Goal: Task Accomplishment & Management: Complete application form

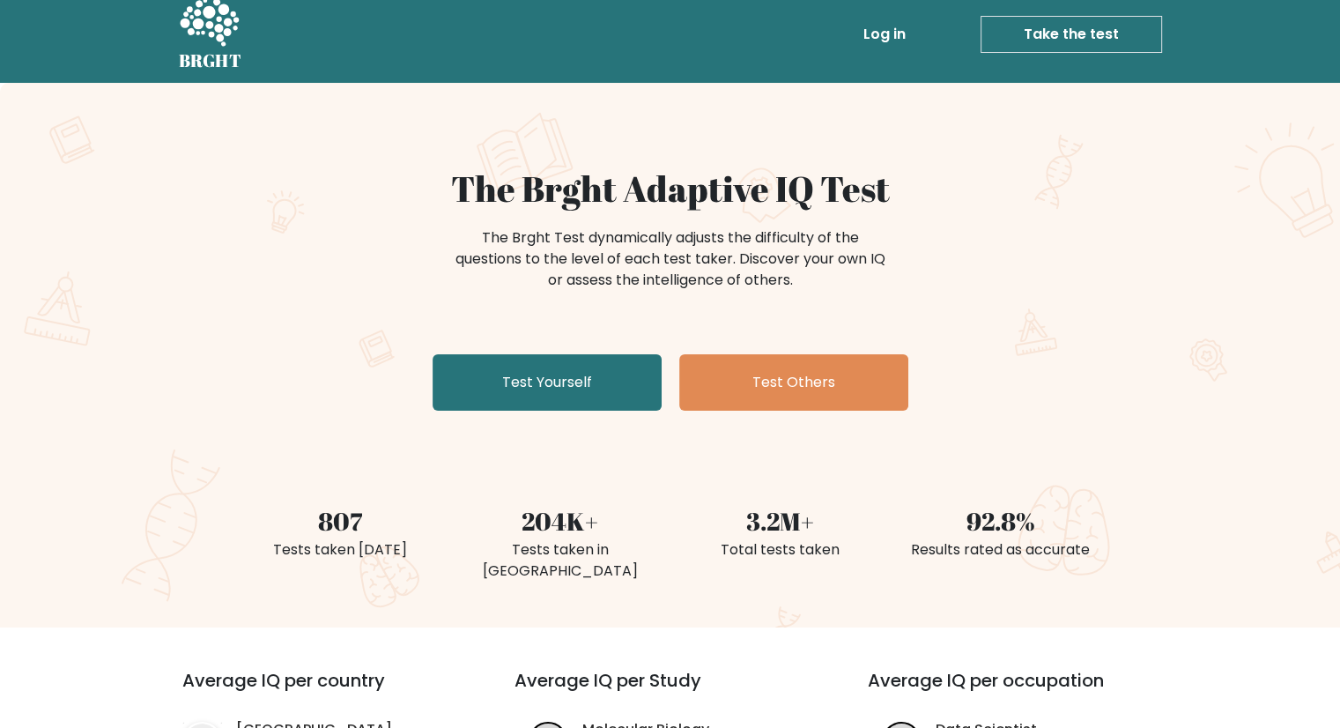
scroll to position [7, 0]
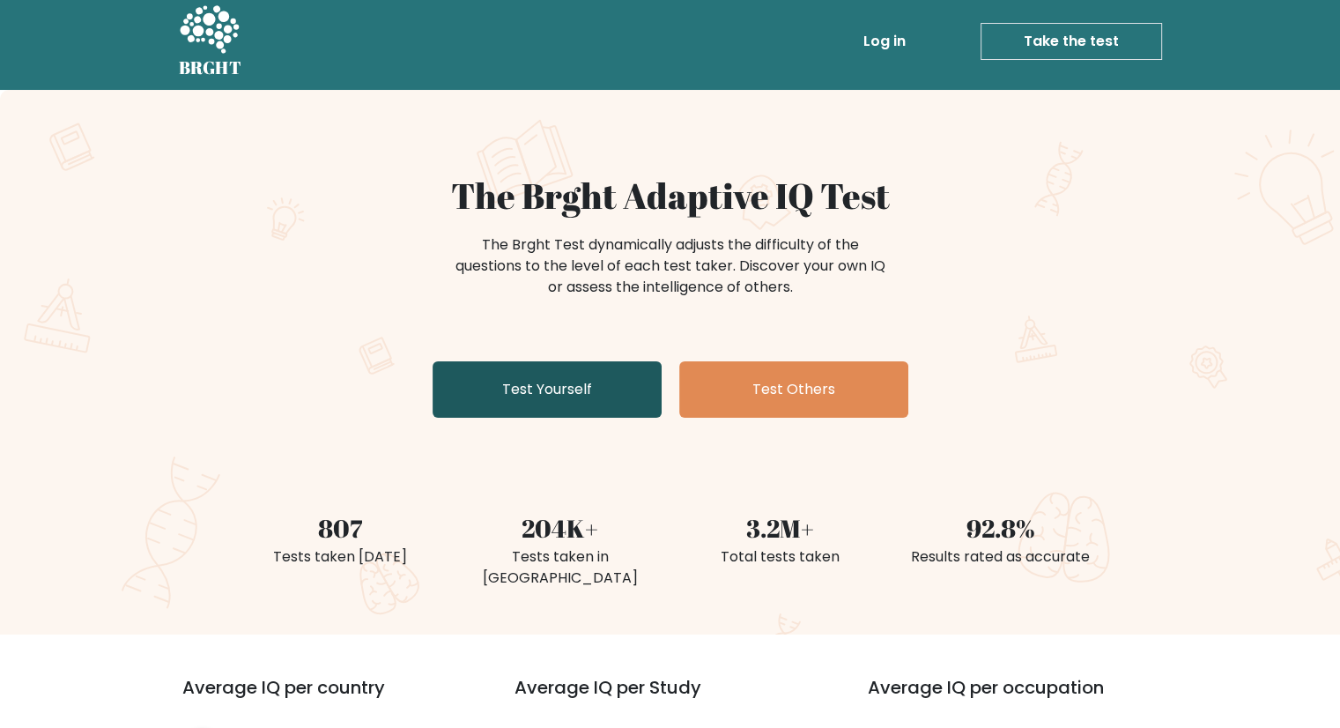
click at [559, 390] on link "Test Yourself" at bounding box center [547, 389] width 229 height 56
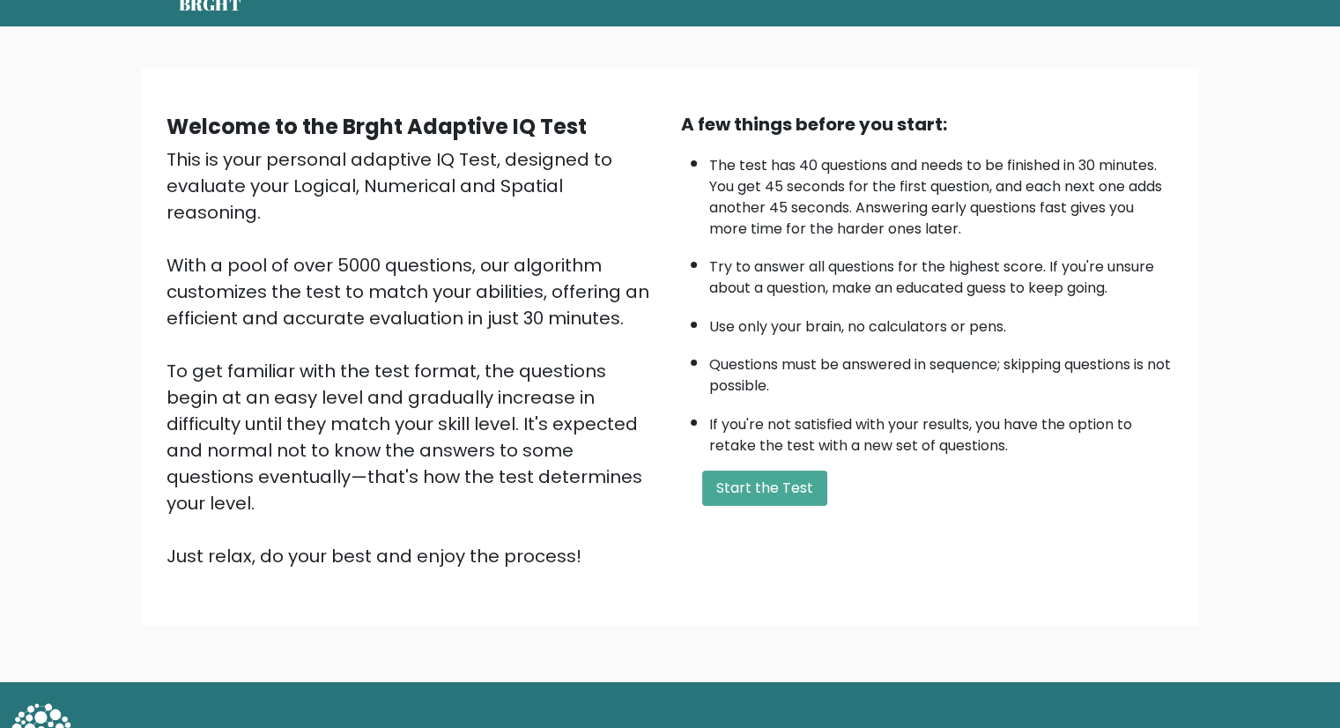
scroll to position [79, 0]
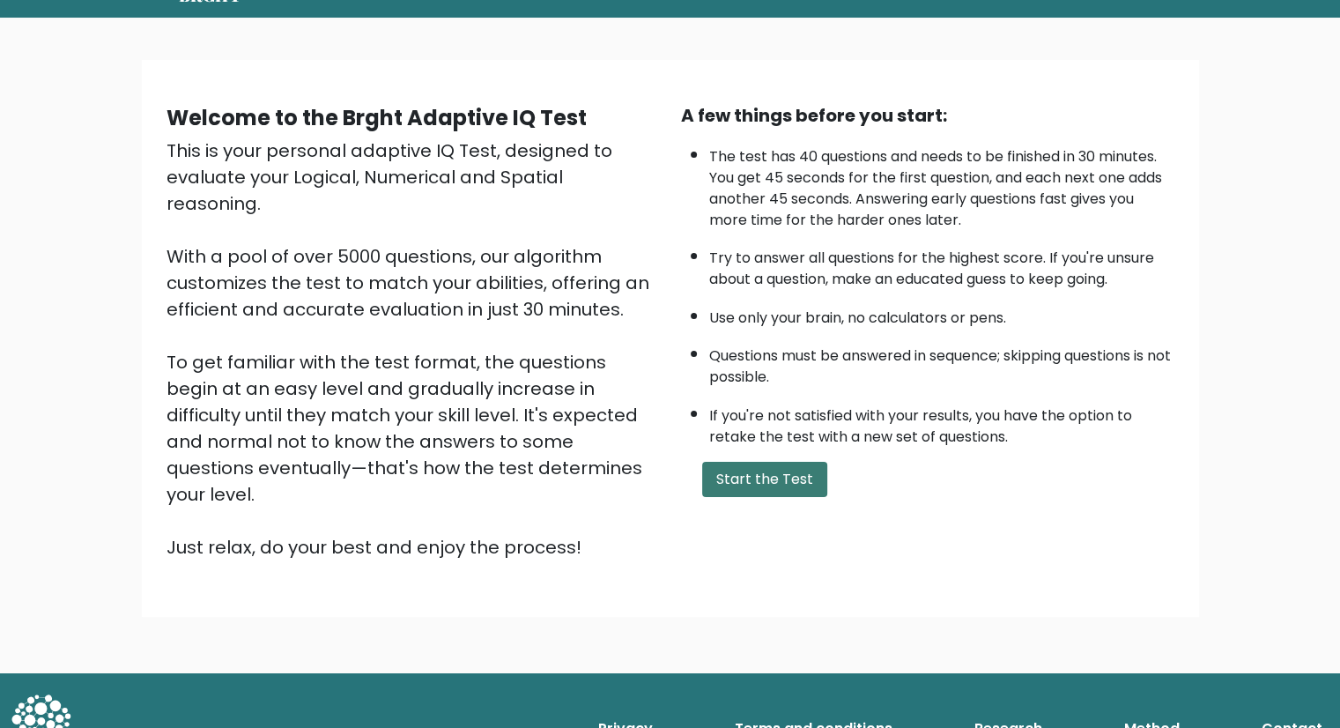
click at [756, 479] on button "Start the Test" at bounding box center [764, 479] width 125 height 35
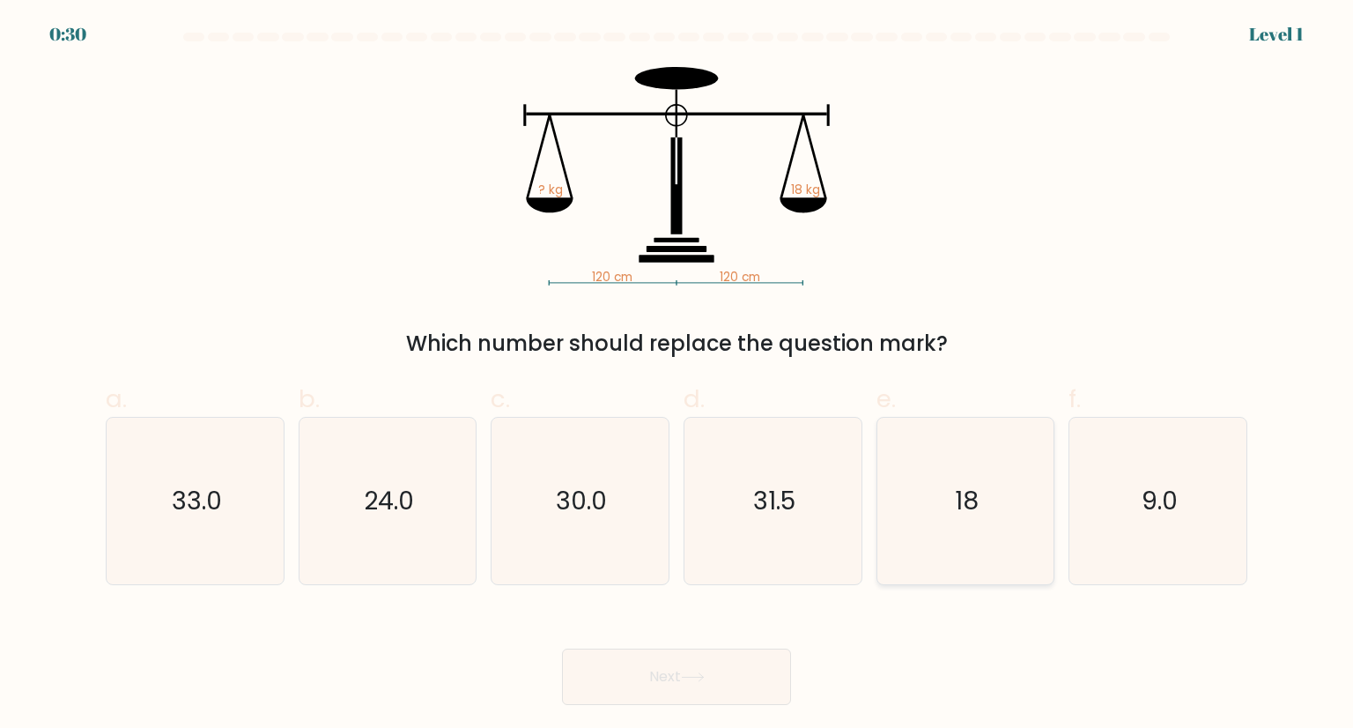
click at [963, 508] on text "18" at bounding box center [967, 500] width 24 height 35
click at [678, 375] on input "e. 18" at bounding box center [677, 369] width 1 height 11
radio input "true"
click at [668, 688] on button "Next" at bounding box center [676, 676] width 229 height 56
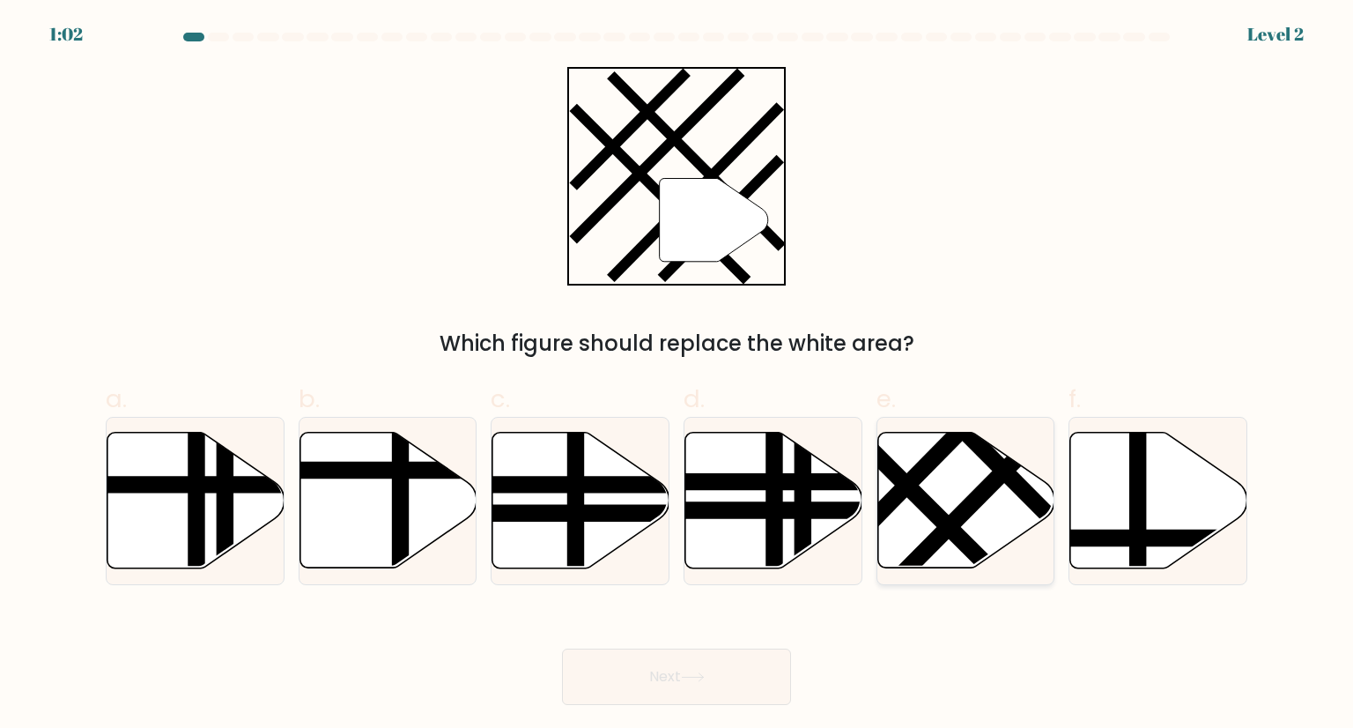
click at [936, 501] on icon at bounding box center [966, 501] width 177 height 136
click at [678, 375] on input "e." at bounding box center [677, 369] width 1 height 11
radio input "true"
click at [685, 674] on icon at bounding box center [693, 677] width 24 height 10
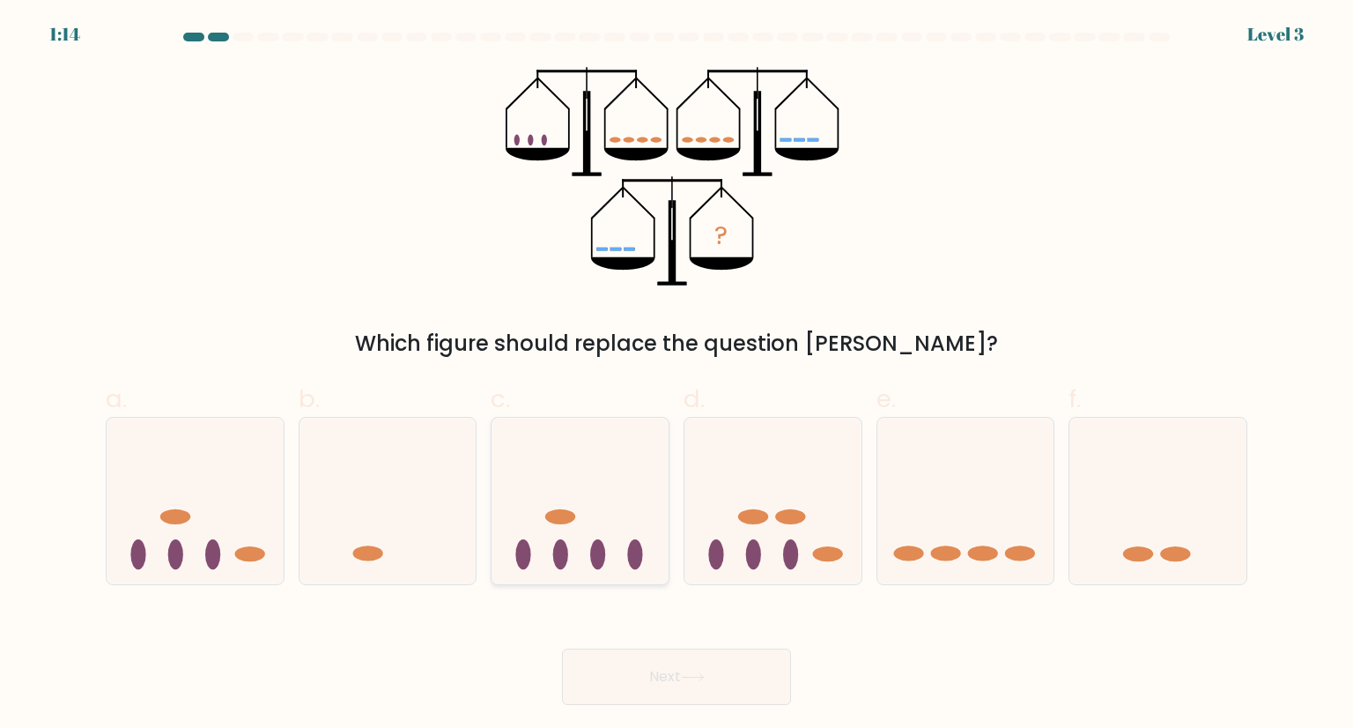
click at [597, 552] on ellipse at bounding box center [597, 554] width 15 height 30
click at [677, 375] on input "c." at bounding box center [677, 369] width 1 height 11
radio input "true"
click at [643, 667] on button "Next" at bounding box center [676, 676] width 229 height 56
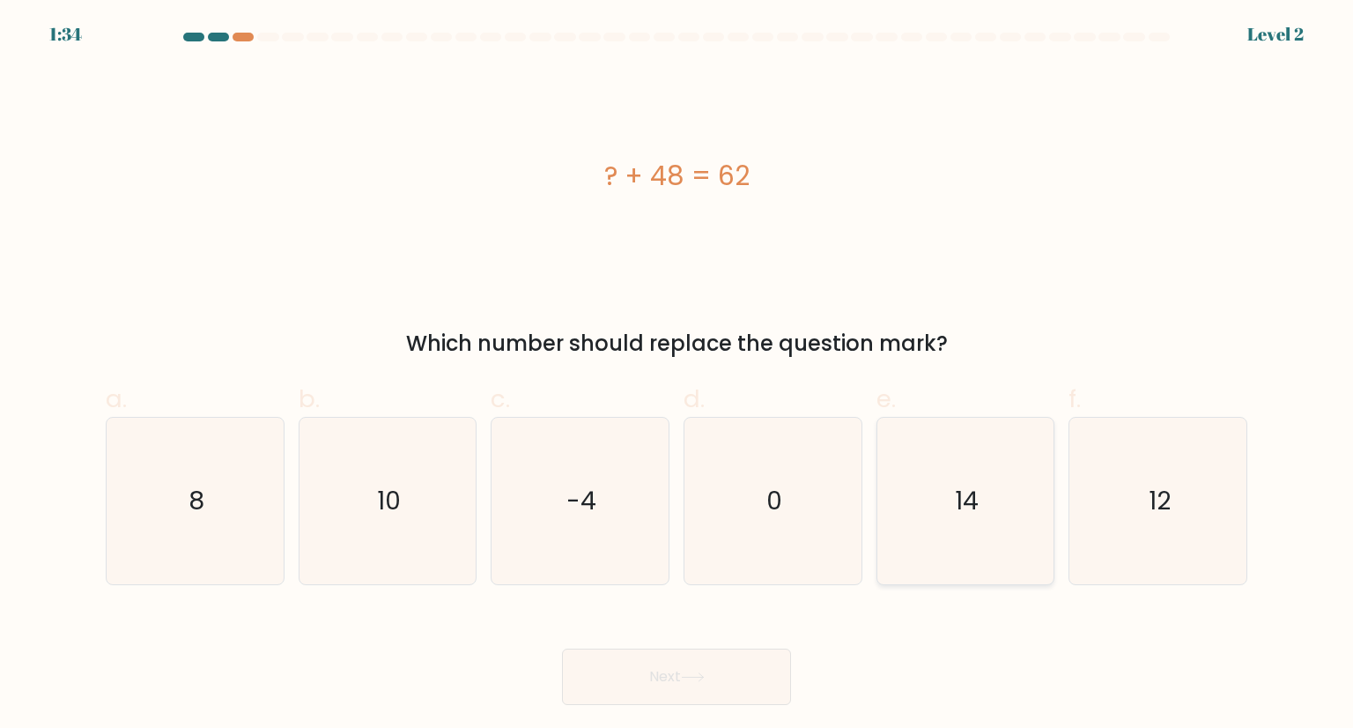
click at [959, 513] on text "14" at bounding box center [967, 500] width 24 height 35
click at [678, 375] on input "e. 14" at bounding box center [677, 369] width 1 height 11
radio input "true"
click at [632, 685] on button "Next" at bounding box center [676, 676] width 229 height 56
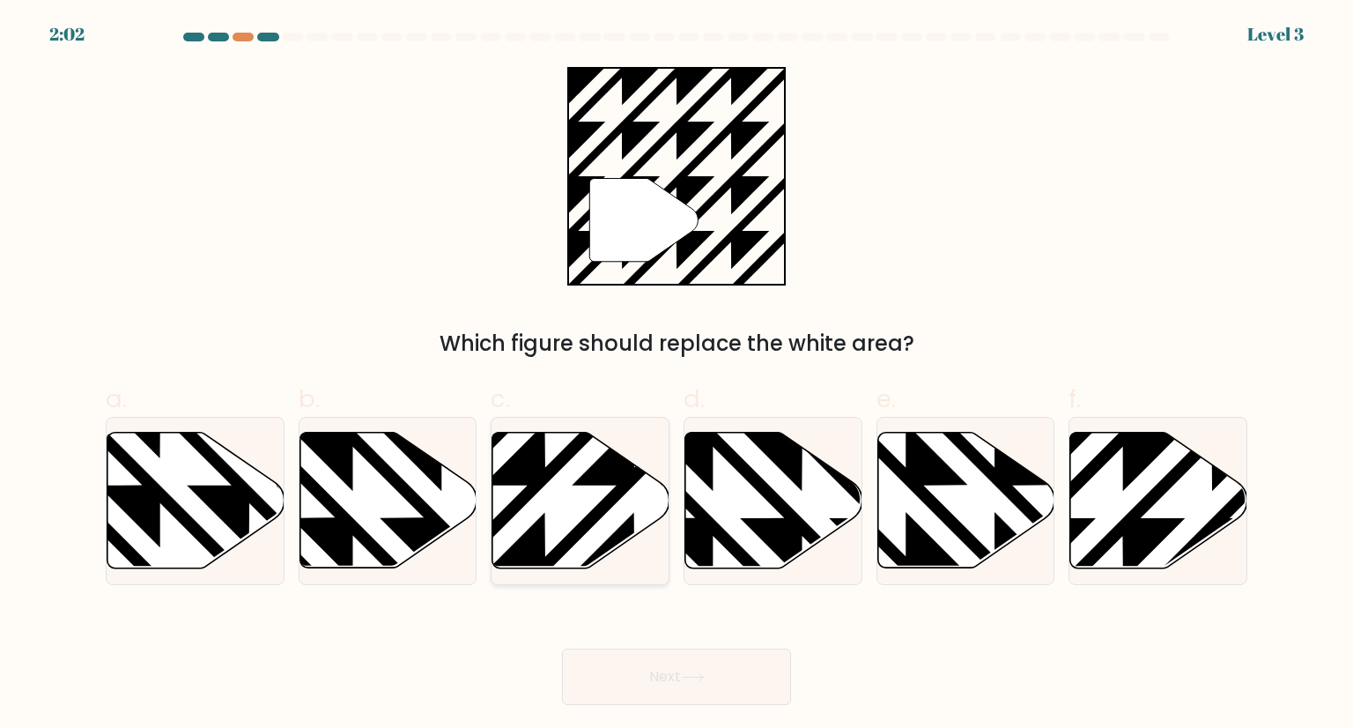
click at [560, 469] on icon at bounding box center [634, 574] width 357 height 357
click at [677, 375] on input "c." at bounding box center [677, 369] width 1 height 11
radio input "true"
click at [643, 688] on button "Next" at bounding box center [676, 676] width 229 height 56
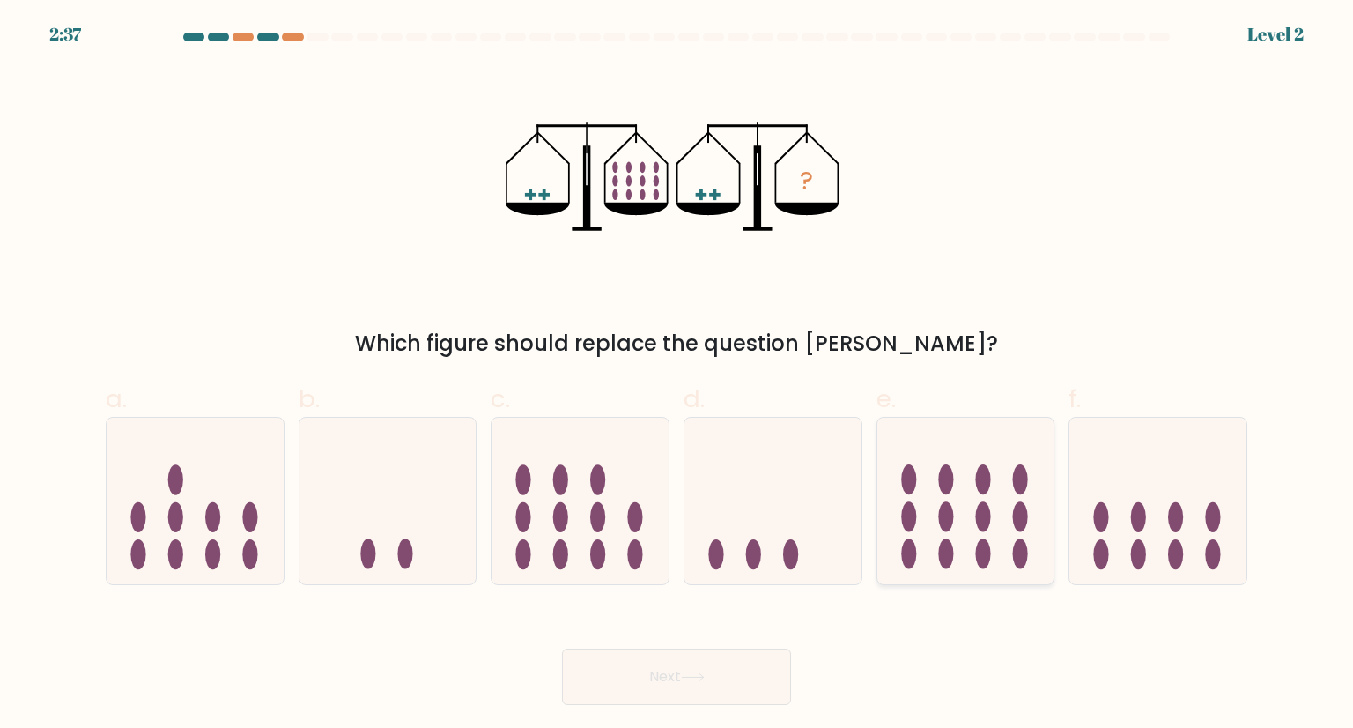
click at [958, 522] on icon at bounding box center [966, 500] width 177 height 146
click at [678, 375] on input "e." at bounding box center [677, 369] width 1 height 11
radio input "true"
click at [739, 692] on button "Next" at bounding box center [676, 676] width 229 height 56
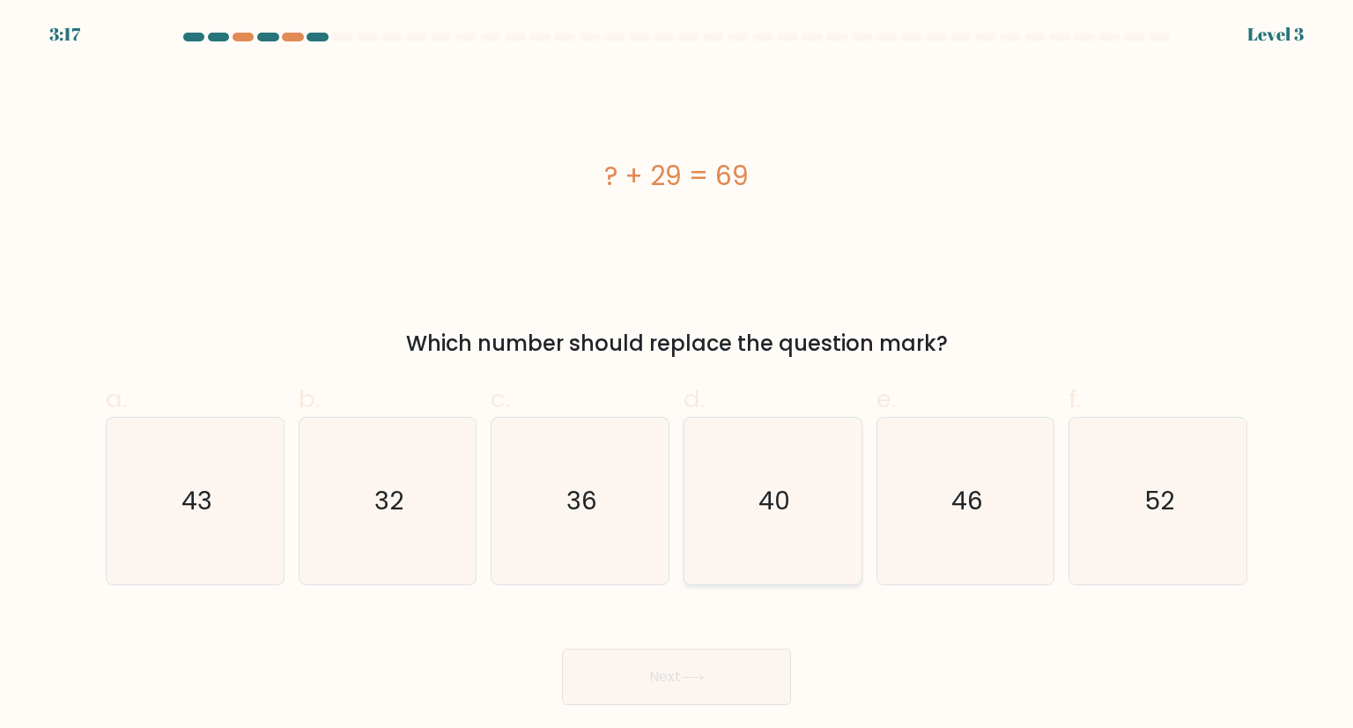
click at [758, 495] on icon "40" at bounding box center [773, 501] width 166 height 166
click at [678, 375] on input "d. 40" at bounding box center [677, 369] width 1 height 11
radio input "true"
click at [717, 675] on button "Next" at bounding box center [676, 676] width 229 height 56
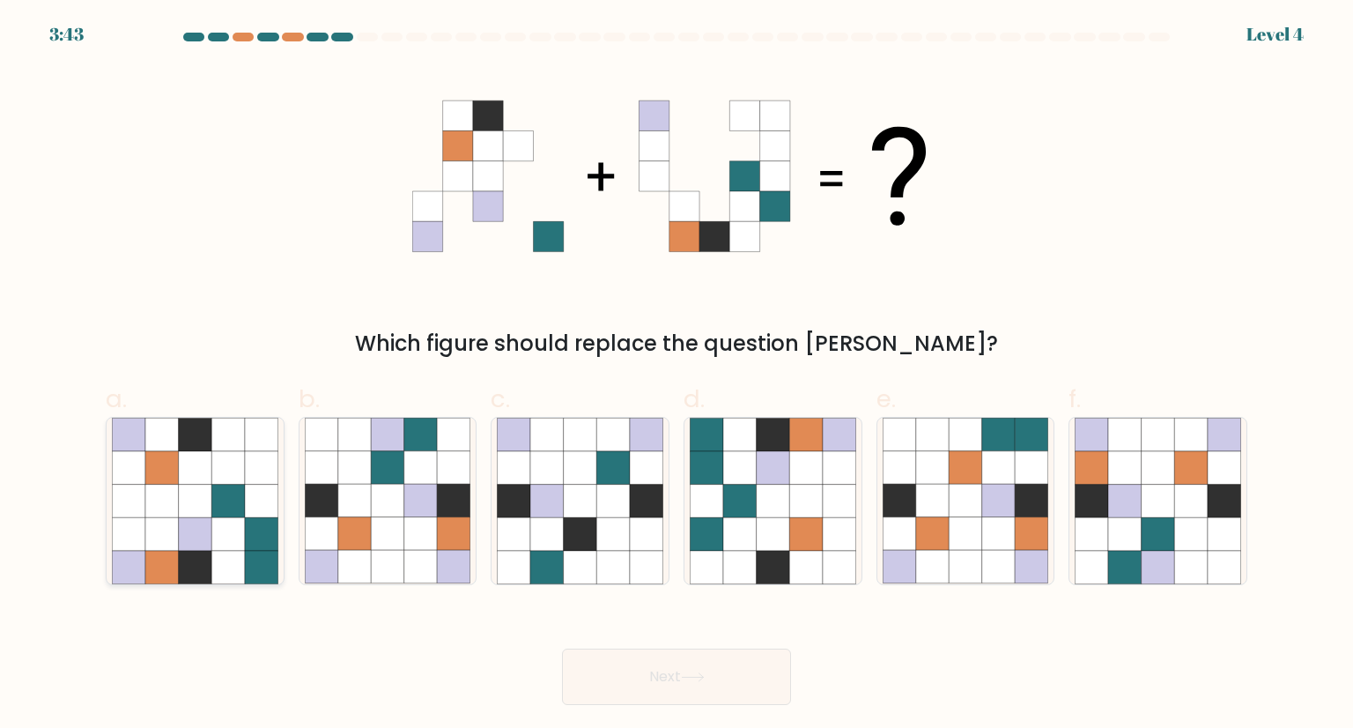
click at [202, 515] on icon at bounding box center [195, 501] width 33 height 33
click at [677, 375] on input "a." at bounding box center [677, 369] width 1 height 11
radio input "true"
click at [657, 678] on button "Next" at bounding box center [676, 676] width 229 height 56
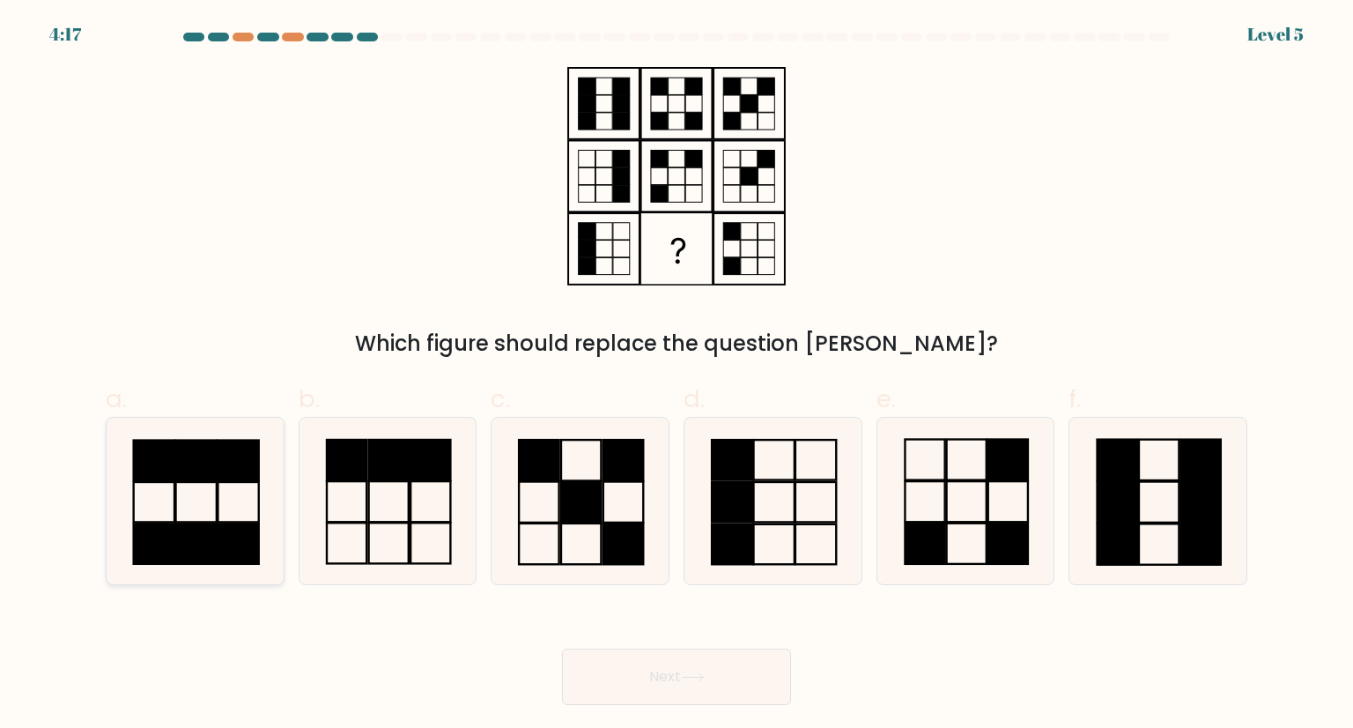
click at [207, 554] on rect at bounding box center [195, 543] width 41 height 40
click at [677, 375] on input "a." at bounding box center [677, 369] width 1 height 11
radio input "true"
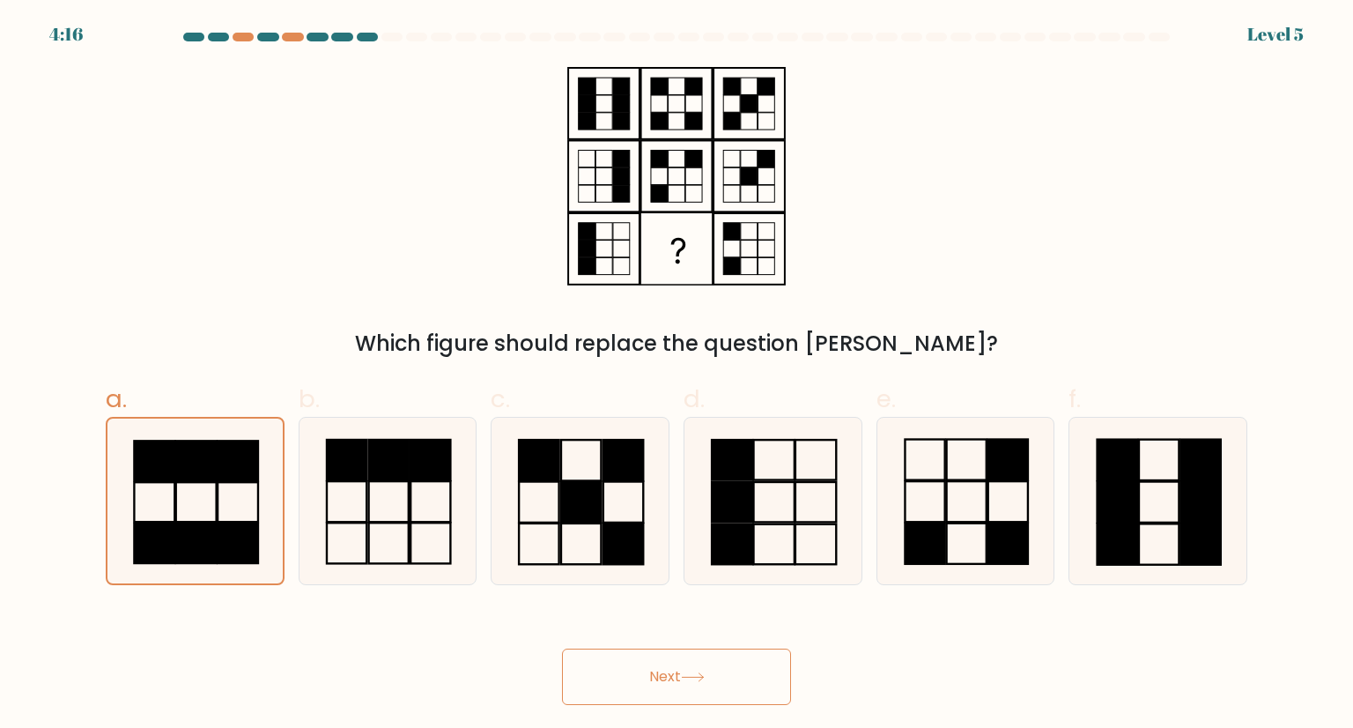
click at [715, 667] on button "Next" at bounding box center [676, 676] width 229 height 56
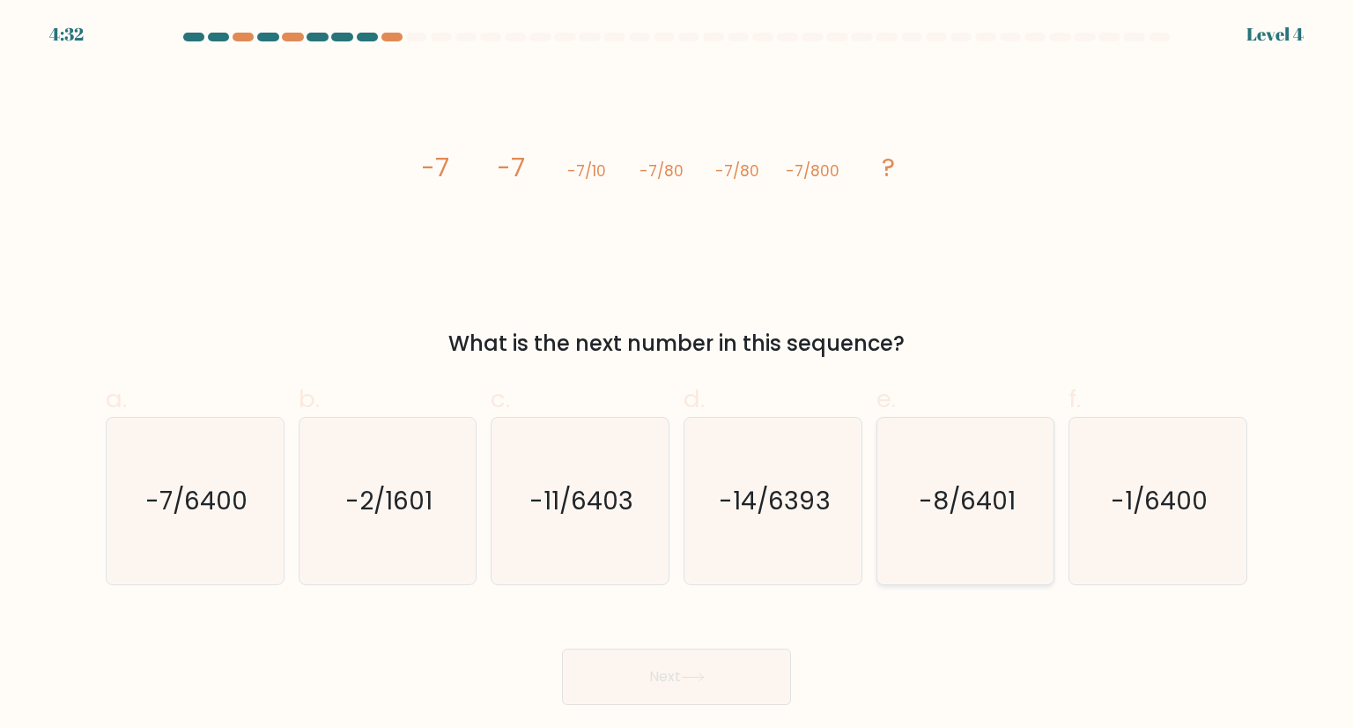
click at [964, 514] on text "-8/6401" at bounding box center [967, 500] width 97 height 35
click at [678, 375] on input "e. -8/6401" at bounding box center [677, 369] width 1 height 11
radio input "true"
click at [659, 688] on button "Next" at bounding box center [676, 676] width 229 height 56
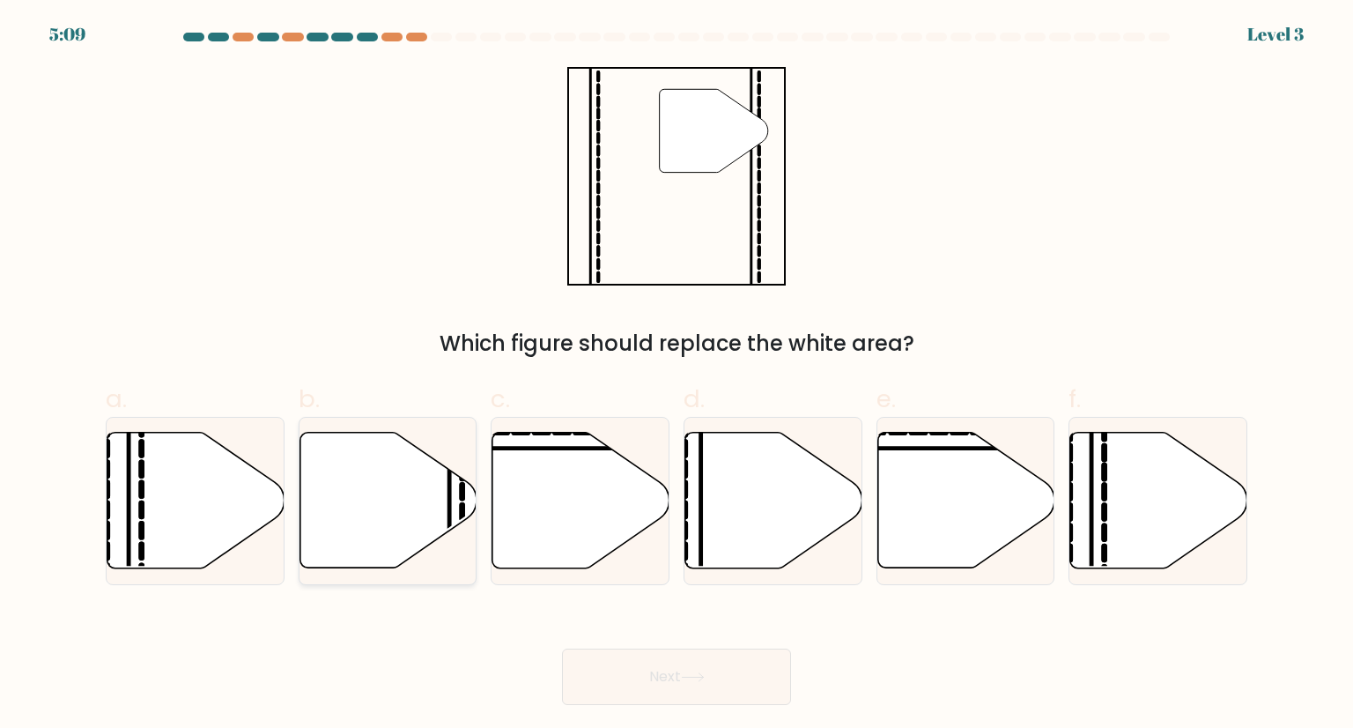
click at [438, 497] on icon at bounding box center [388, 501] width 177 height 136
click at [677, 375] on input "b." at bounding box center [677, 369] width 1 height 11
radio input "true"
click at [653, 688] on button "Next" at bounding box center [676, 676] width 229 height 56
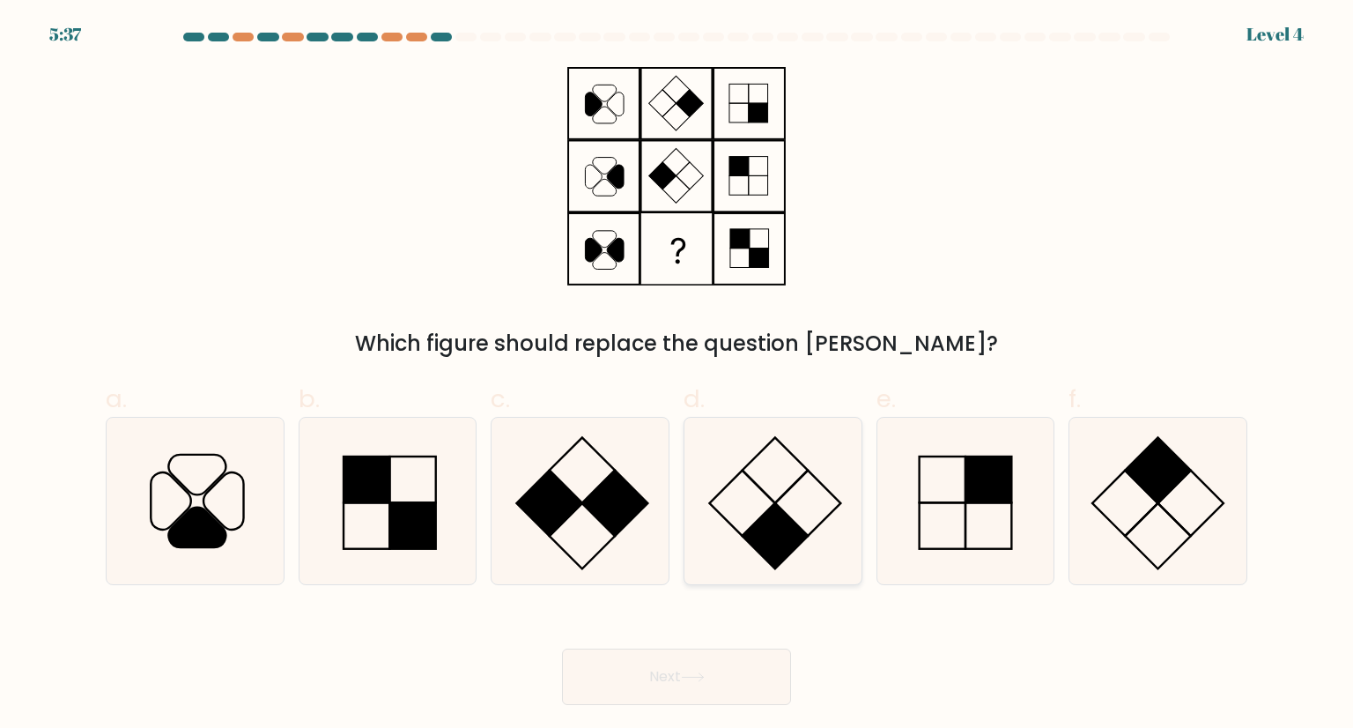
click at [779, 503] on icon at bounding box center [773, 501] width 166 height 166
click at [678, 375] on input "d." at bounding box center [677, 369] width 1 height 11
radio input "true"
click at [751, 677] on button "Next" at bounding box center [676, 676] width 229 height 56
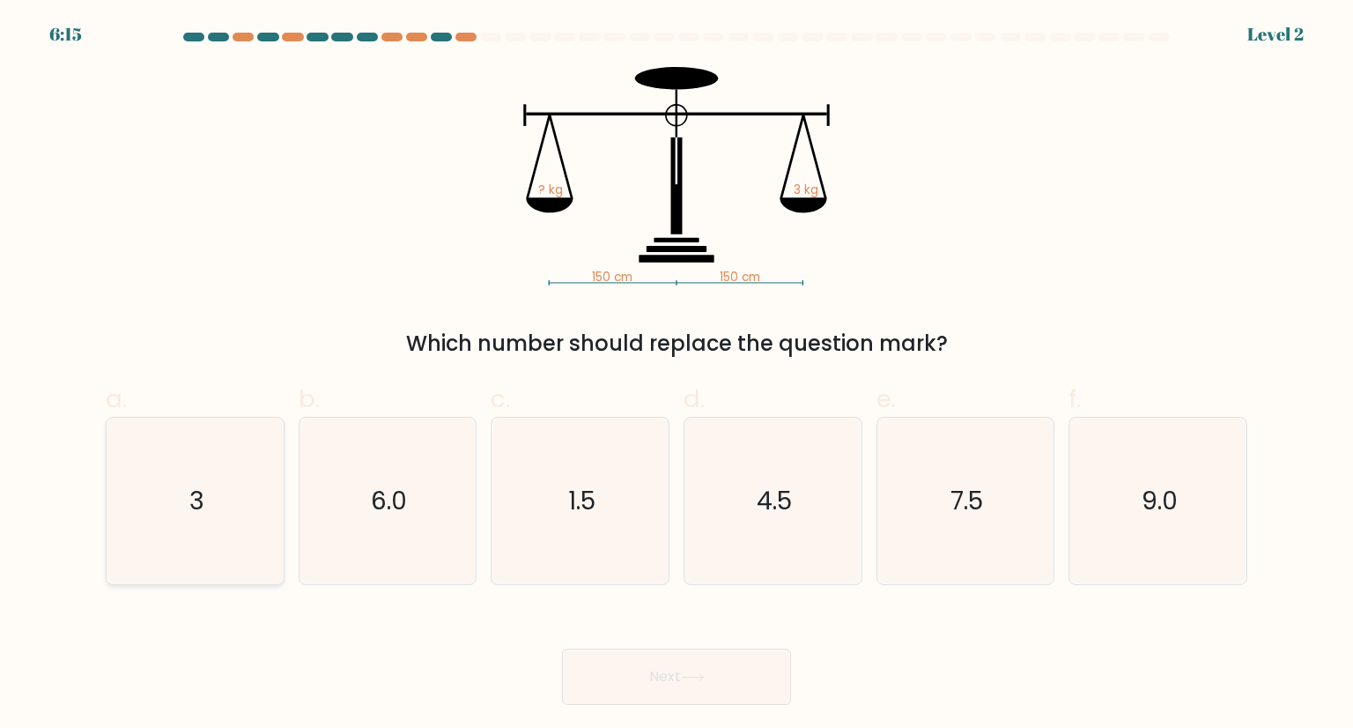
click at [228, 536] on icon "3" at bounding box center [195, 501] width 166 height 166
click at [677, 375] on input "a. 3" at bounding box center [677, 369] width 1 height 11
radio input "true"
click at [616, 685] on button "Next" at bounding box center [676, 676] width 229 height 56
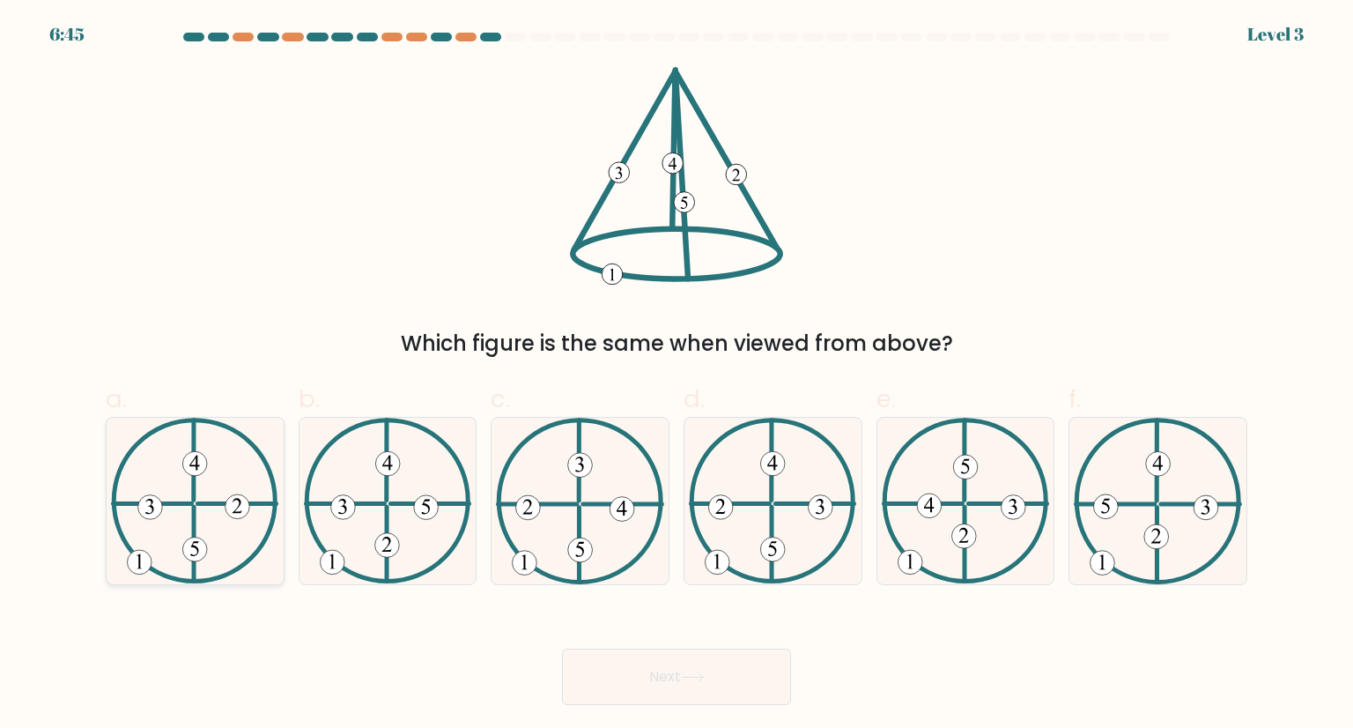
click at [187, 529] on icon at bounding box center [194, 501] width 167 height 166
click at [677, 375] on input "a." at bounding box center [677, 369] width 1 height 11
radio input "true"
click at [656, 672] on button "Next" at bounding box center [676, 676] width 229 height 56
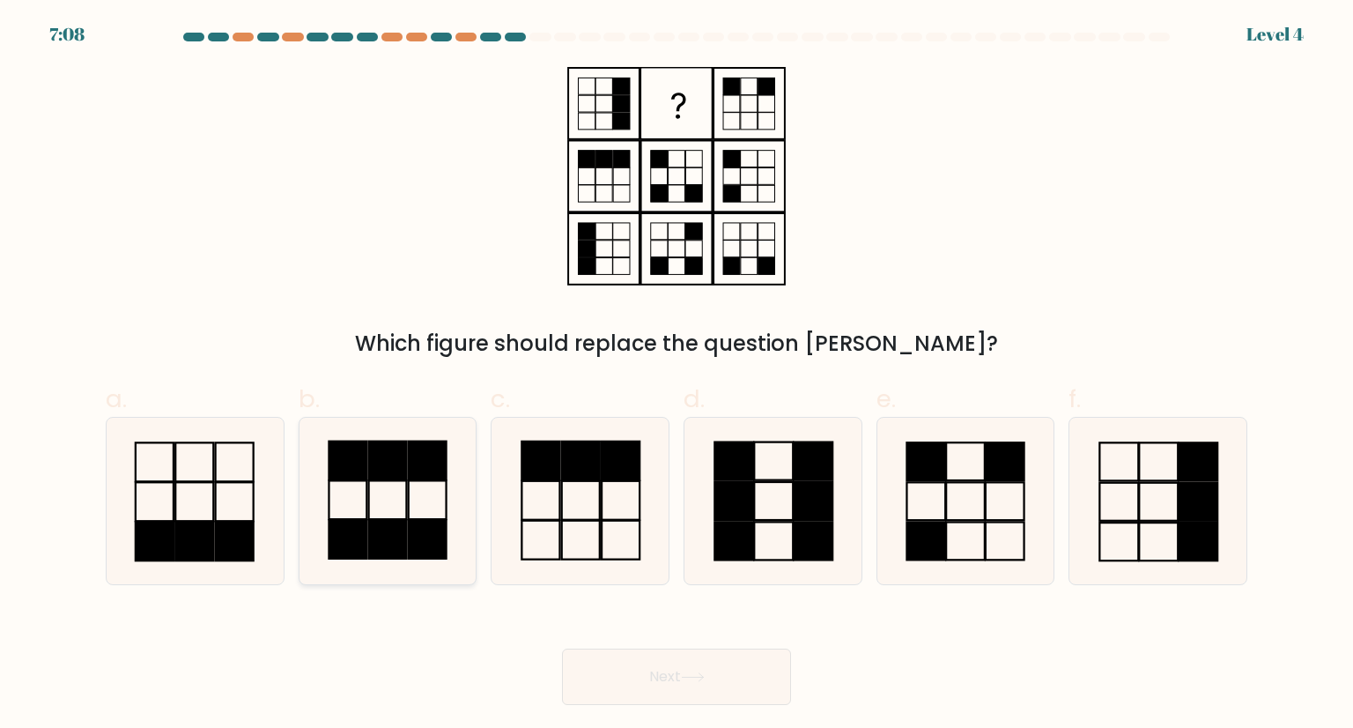
click at [383, 505] on icon at bounding box center [388, 501] width 166 height 166
click at [677, 375] on input "b." at bounding box center [677, 369] width 1 height 11
radio input "true"
click at [726, 688] on button "Next" at bounding box center [676, 676] width 229 height 56
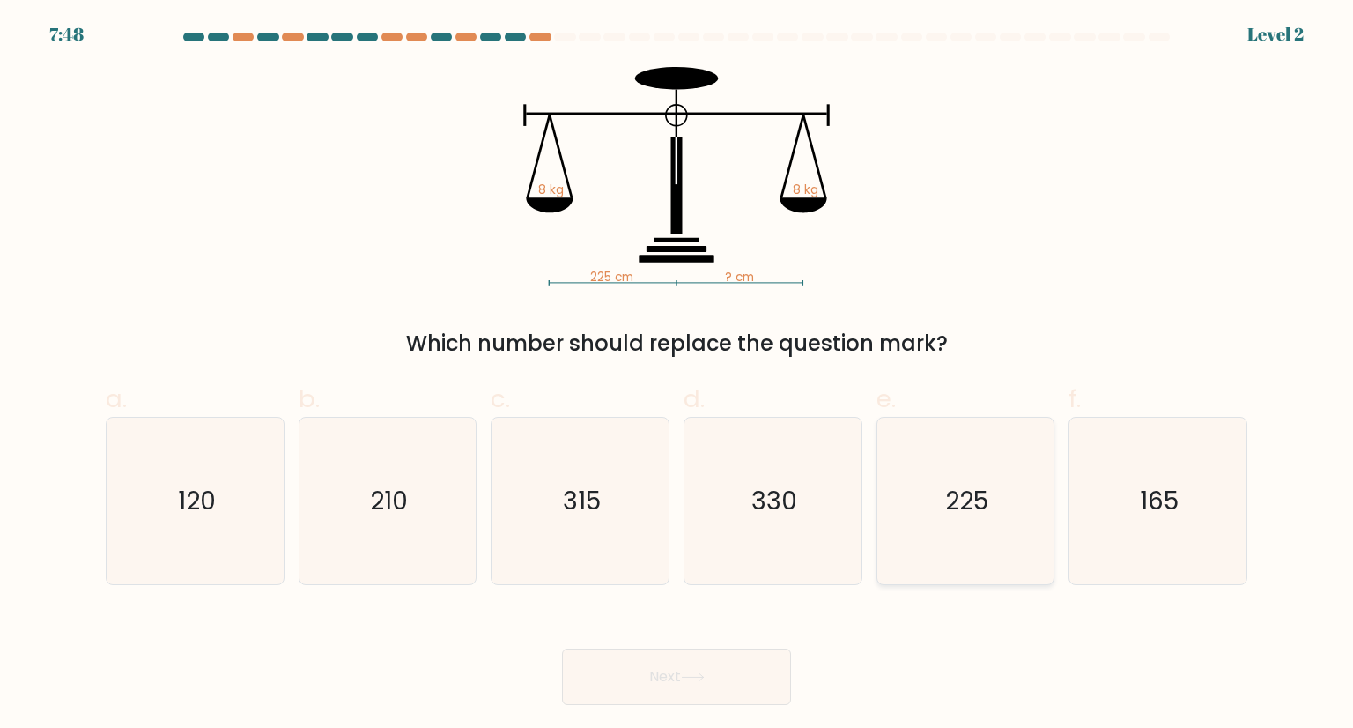
click at [950, 491] on text "225" at bounding box center [966, 500] width 43 height 35
click at [678, 375] on input "e. 225" at bounding box center [677, 369] width 1 height 11
radio input "true"
click at [740, 689] on button "Next" at bounding box center [676, 676] width 229 height 56
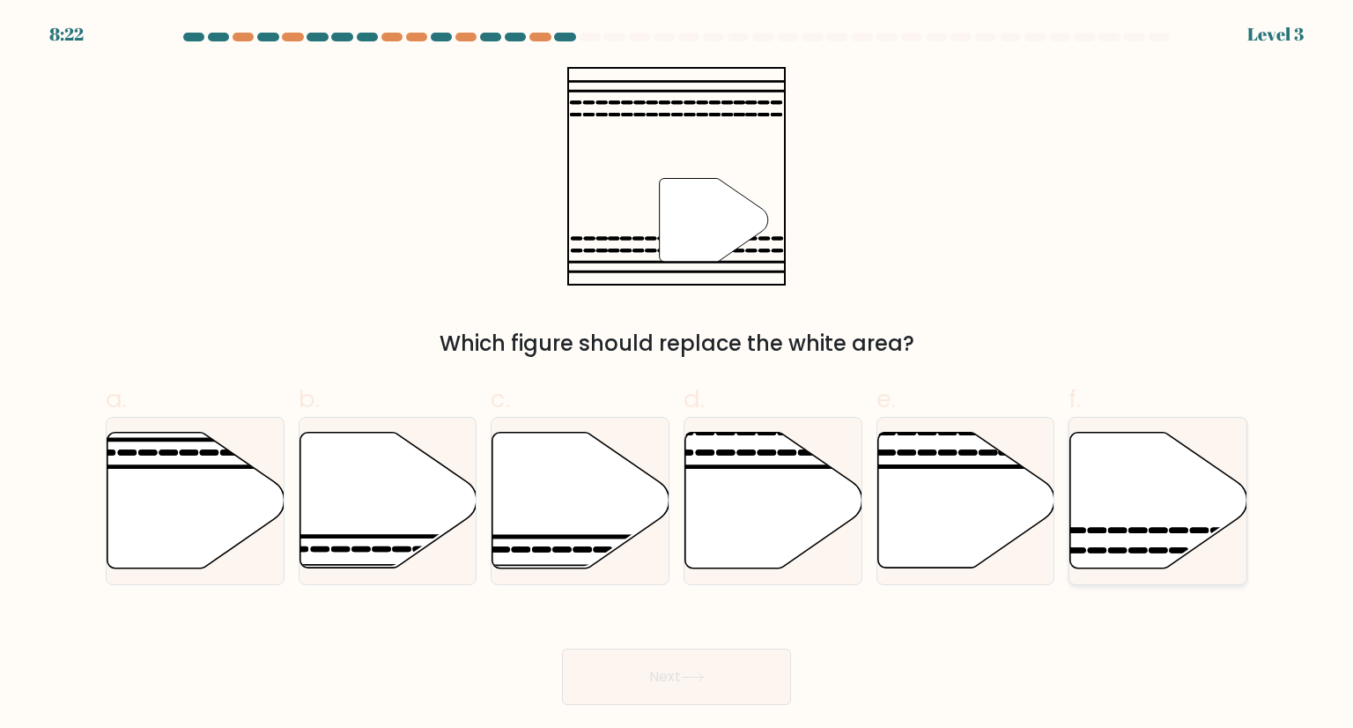
click at [1110, 506] on icon at bounding box center [1159, 501] width 177 height 136
click at [678, 375] on input "f." at bounding box center [677, 369] width 1 height 11
radio input "true"
click at [666, 684] on button "Next" at bounding box center [676, 676] width 229 height 56
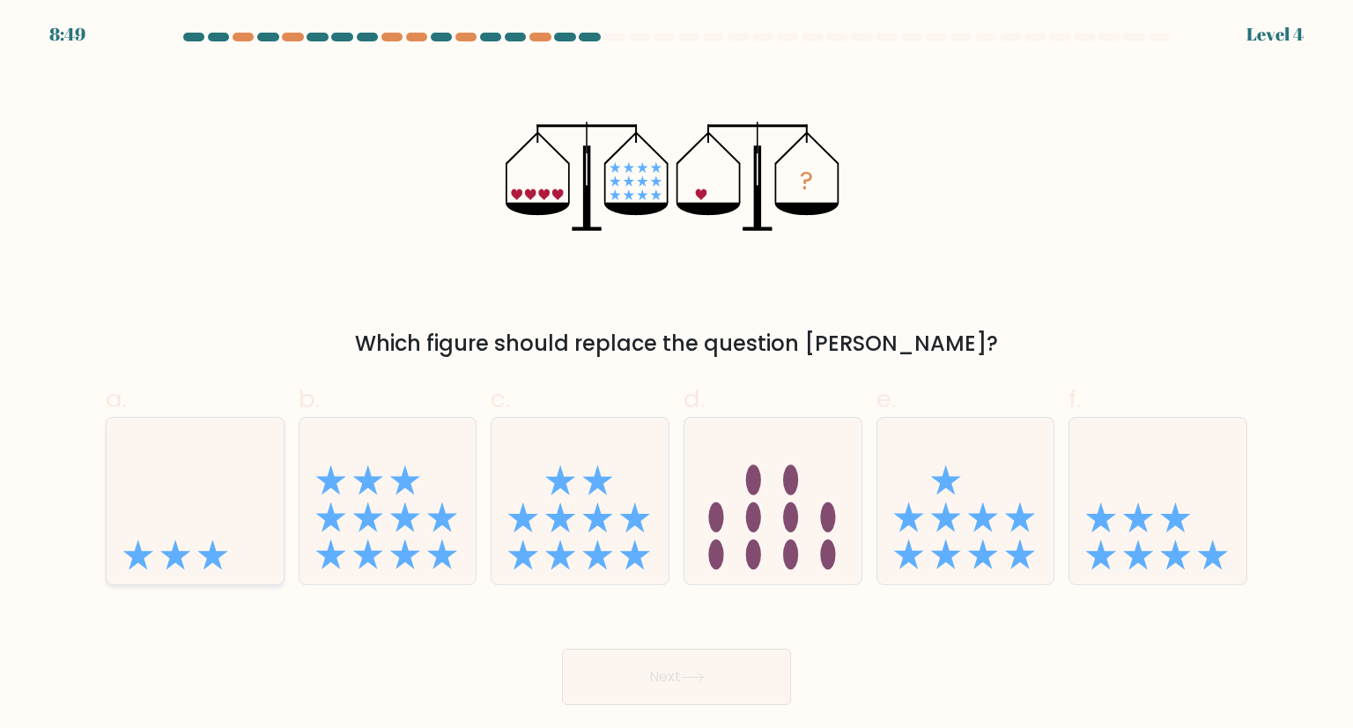
click at [173, 536] on icon at bounding box center [195, 500] width 177 height 146
click at [677, 375] on input "a." at bounding box center [677, 369] width 1 height 11
radio input "true"
click at [616, 667] on button "Next" at bounding box center [676, 676] width 229 height 56
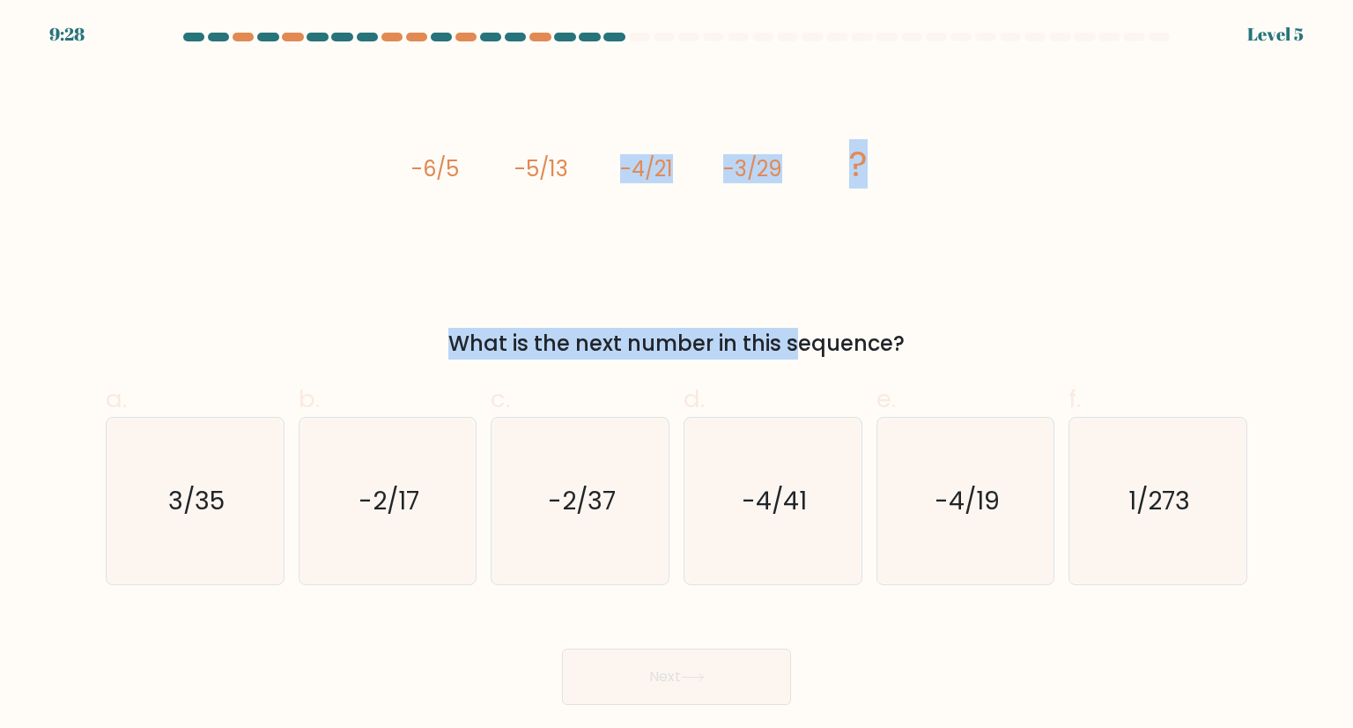
drag, startPoint x: 624, startPoint y: 263, endPoint x: 665, endPoint y: 295, distance: 52.2
click at [665, 295] on div "image/svg+xml -6/5 -5/13 -4/21 -3/29 ? What is the next number in this sequence?" at bounding box center [676, 213] width 1163 height 293
click at [677, 245] on icon "image/svg+xml -6/5 -5/13 -4/21 -3/29 ?" at bounding box center [676, 176] width 529 height 219
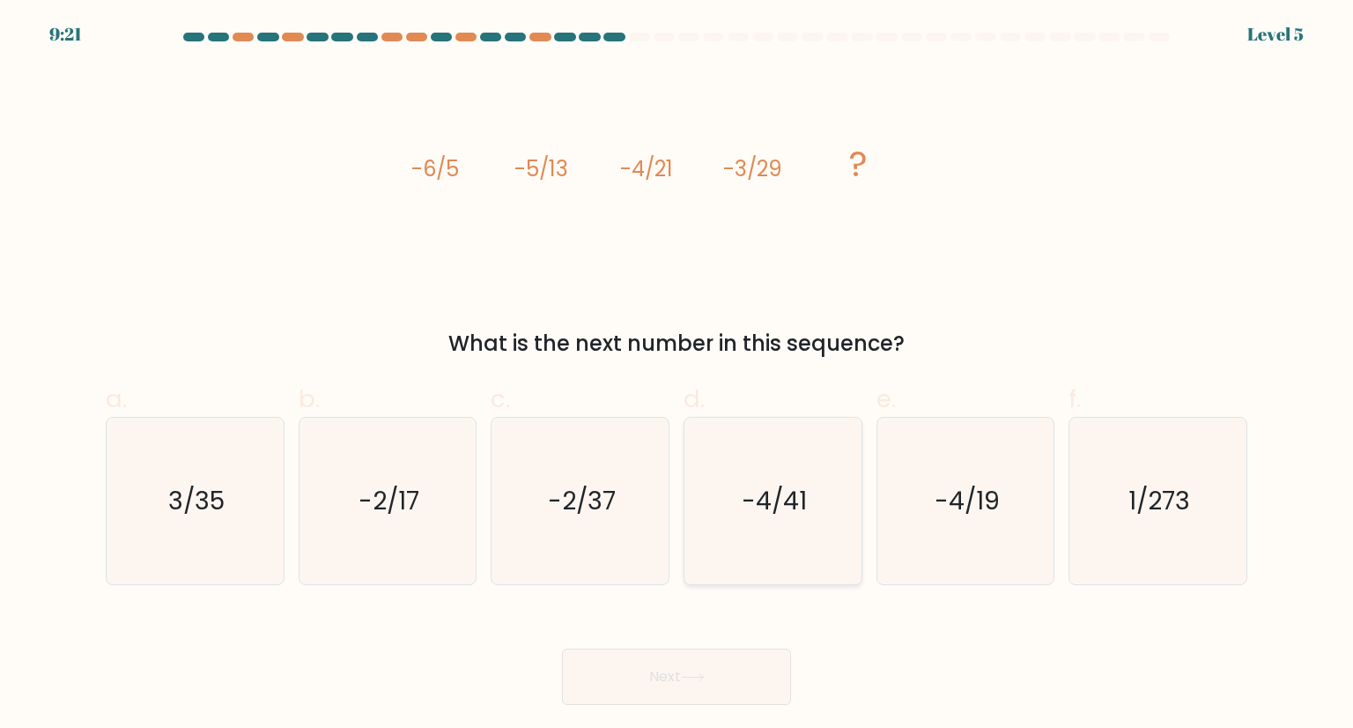
click at [814, 462] on icon "-4/41" at bounding box center [773, 501] width 166 height 166
click at [678, 375] on input "d. -4/41" at bounding box center [677, 369] width 1 height 11
radio input "true"
click at [725, 676] on button "Next" at bounding box center [676, 676] width 229 height 56
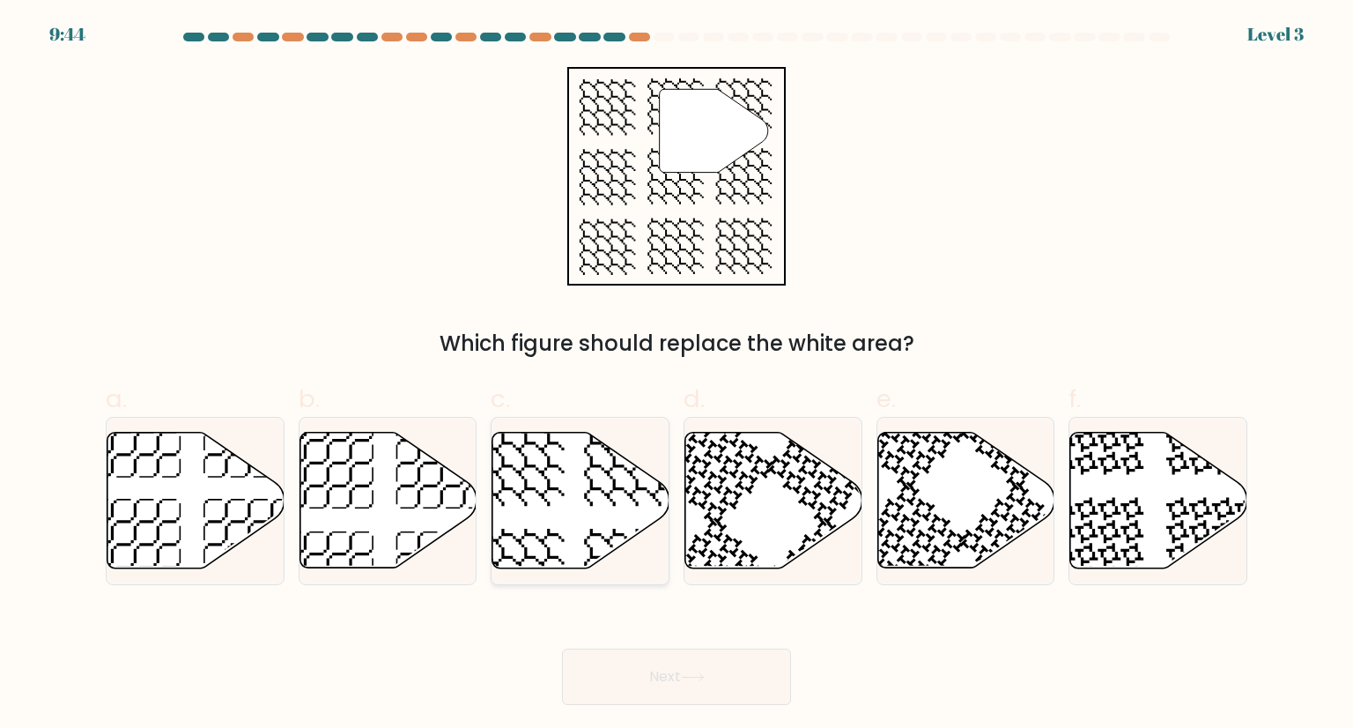
click at [537, 466] on icon at bounding box center [581, 501] width 177 height 136
click at [677, 375] on input "c." at bounding box center [677, 369] width 1 height 11
radio input "true"
click at [663, 671] on button "Next" at bounding box center [676, 676] width 229 height 56
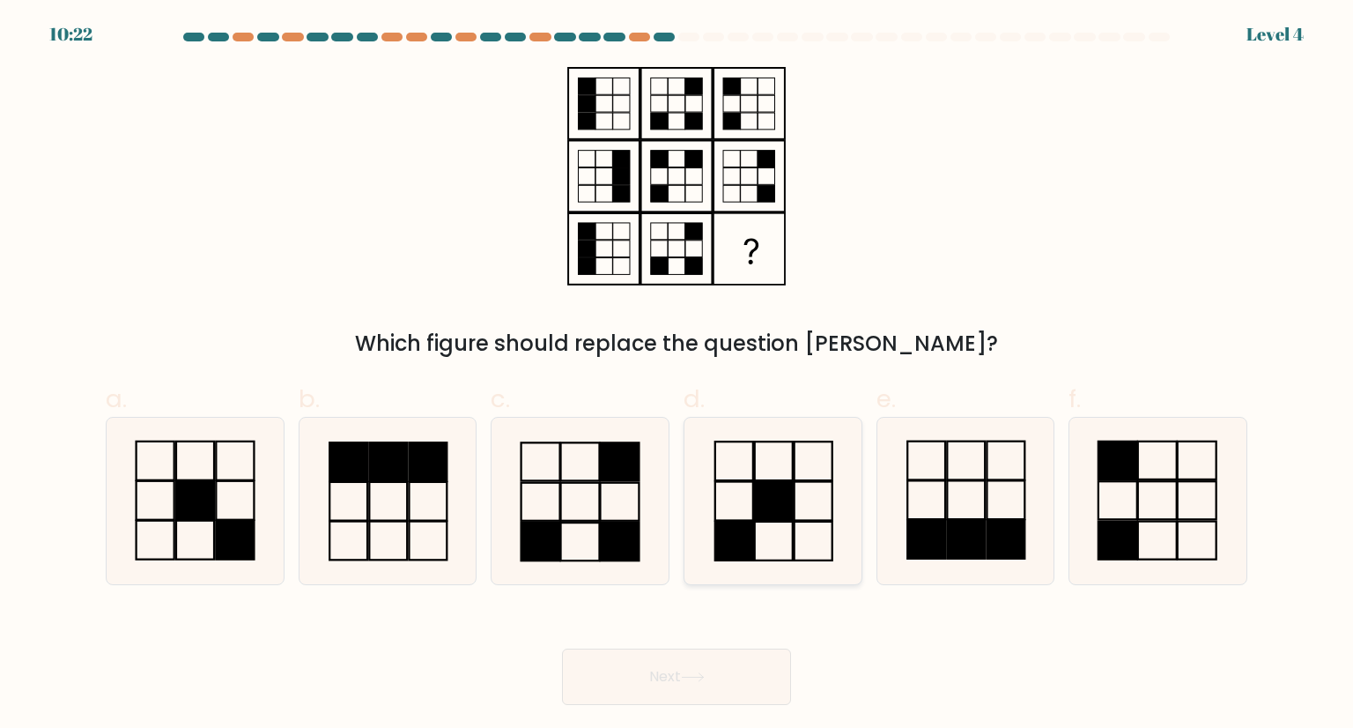
click at [789, 483] on rect at bounding box center [774, 500] width 38 height 39
click at [678, 375] on input "d." at bounding box center [677, 369] width 1 height 11
radio input "true"
click at [705, 678] on icon at bounding box center [693, 677] width 24 height 10
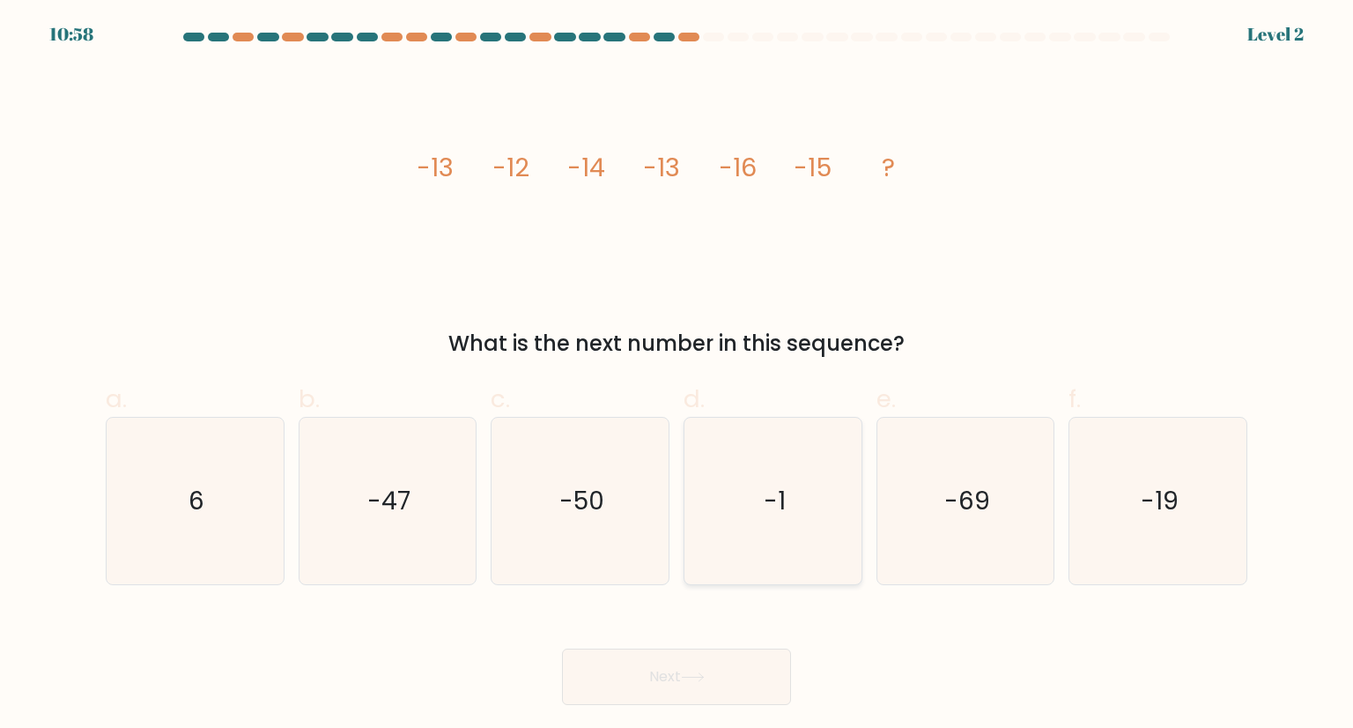
click at [800, 491] on icon "-1" at bounding box center [773, 501] width 166 height 166
click at [678, 375] on input "d. -1" at bounding box center [677, 369] width 1 height 11
radio input "true"
click at [715, 678] on button "Next" at bounding box center [676, 676] width 229 height 56
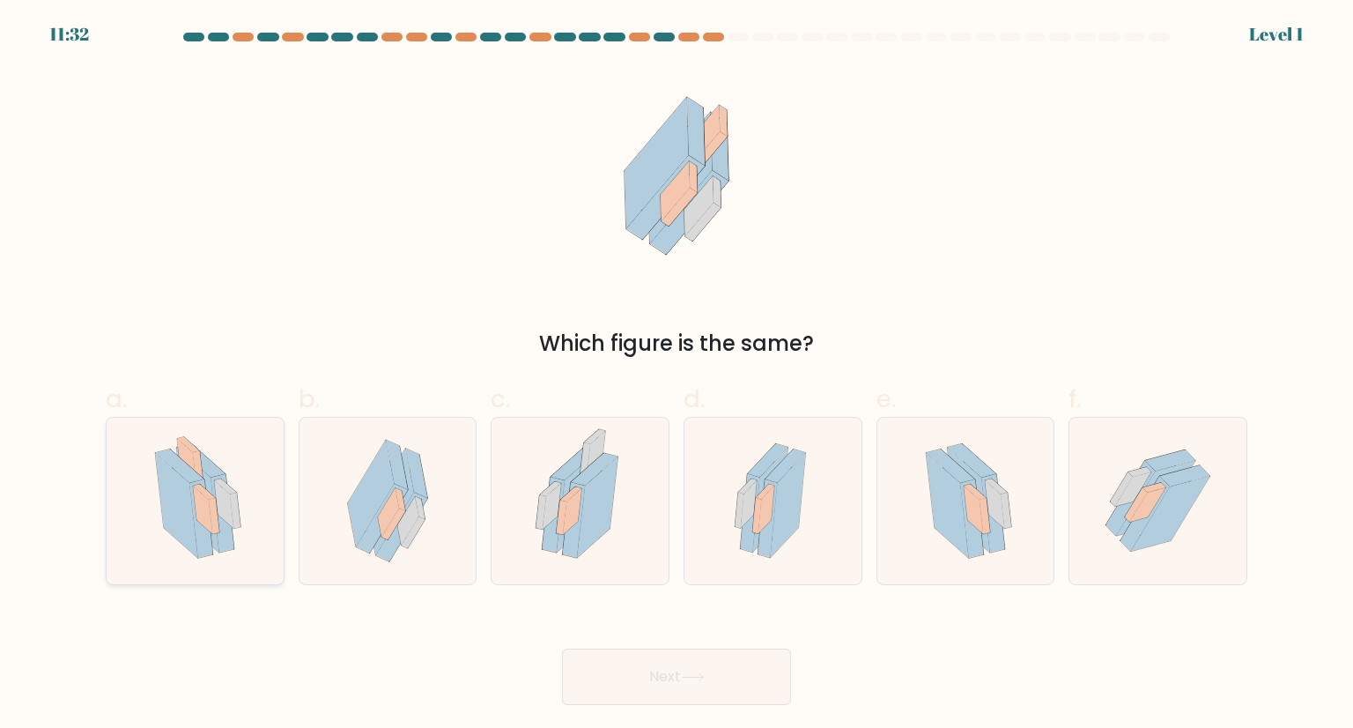
click at [196, 508] on icon at bounding box center [202, 510] width 19 height 48
click at [677, 375] on input "a." at bounding box center [677, 369] width 1 height 11
radio input "true"
click at [694, 674] on icon at bounding box center [693, 677] width 24 height 10
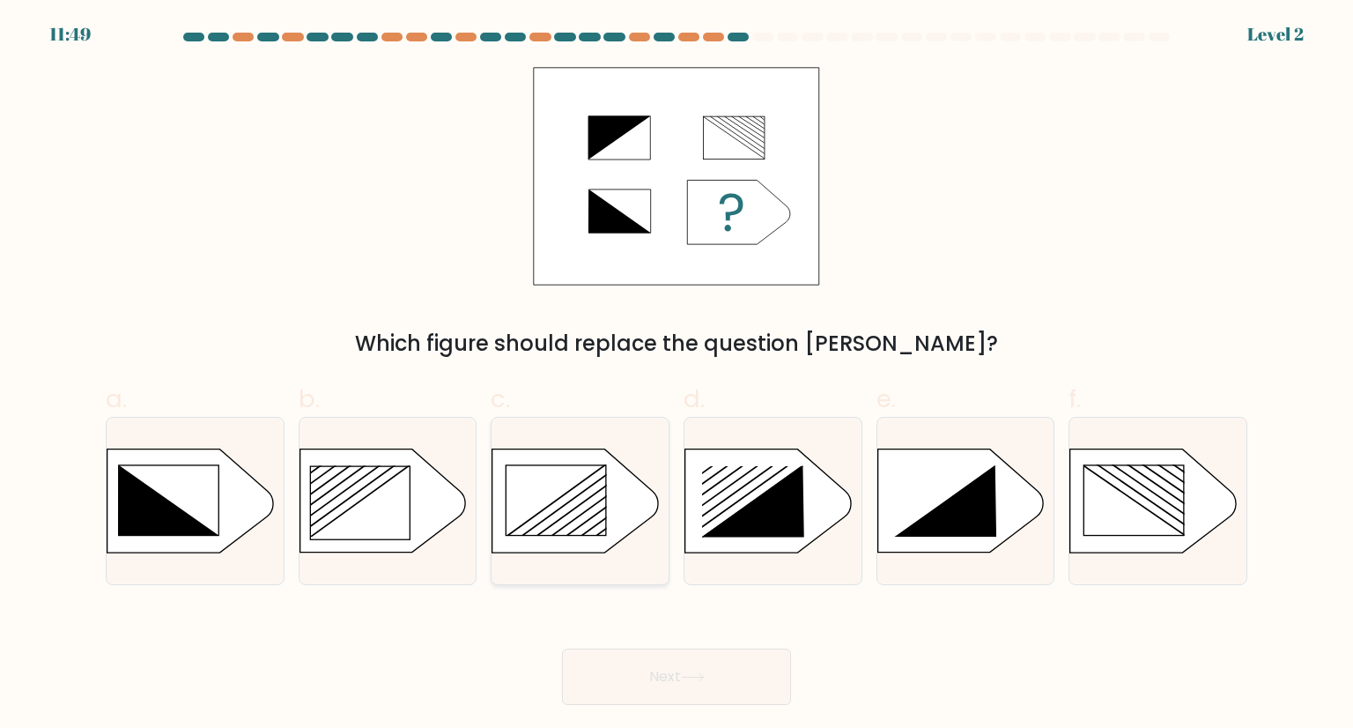
click at [549, 502] on rect at bounding box center [557, 500] width 100 height 70
click at [677, 375] on input "c." at bounding box center [677, 369] width 1 height 11
radio input "true"
click at [630, 664] on button "Next" at bounding box center [676, 676] width 229 height 56
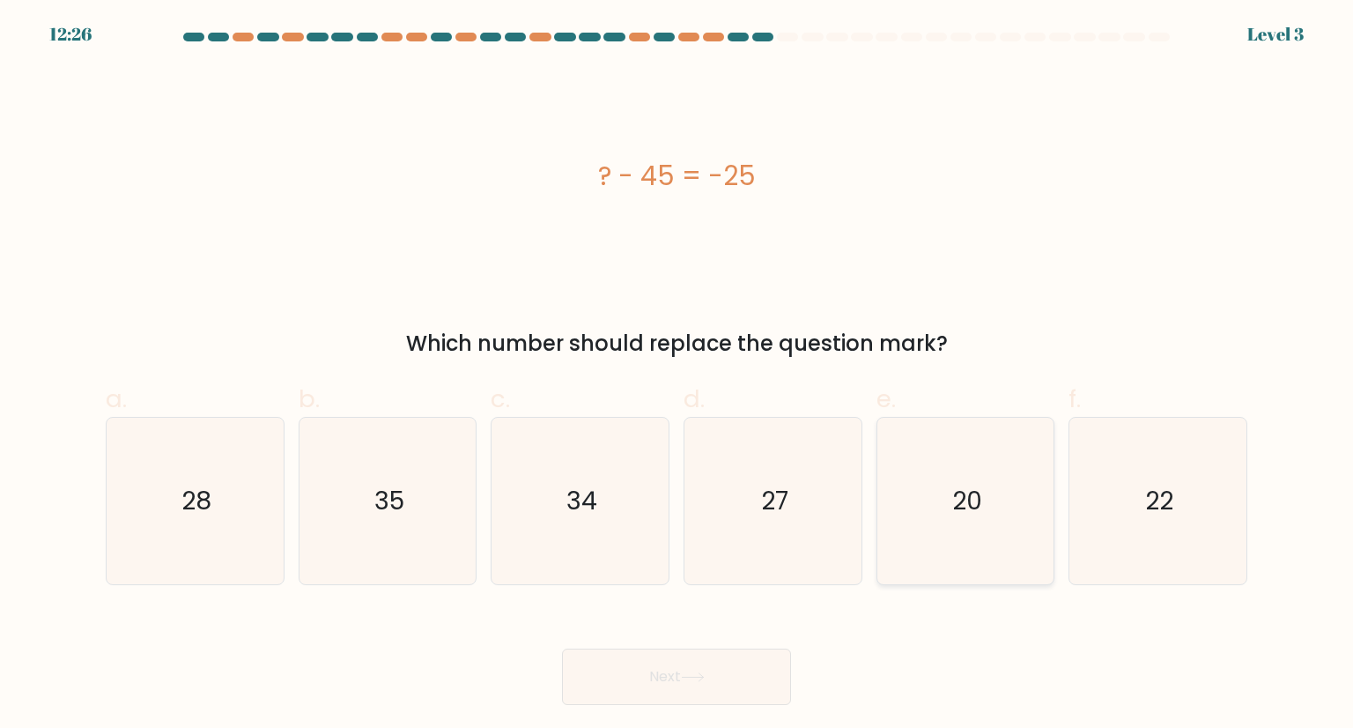
click at [952, 479] on icon "20" at bounding box center [966, 501] width 166 height 166
click at [678, 375] on input "e. 20" at bounding box center [677, 369] width 1 height 11
radio input "true"
click at [722, 703] on button "Next" at bounding box center [676, 676] width 229 height 56
click at [715, 685] on button "Next" at bounding box center [676, 676] width 229 height 56
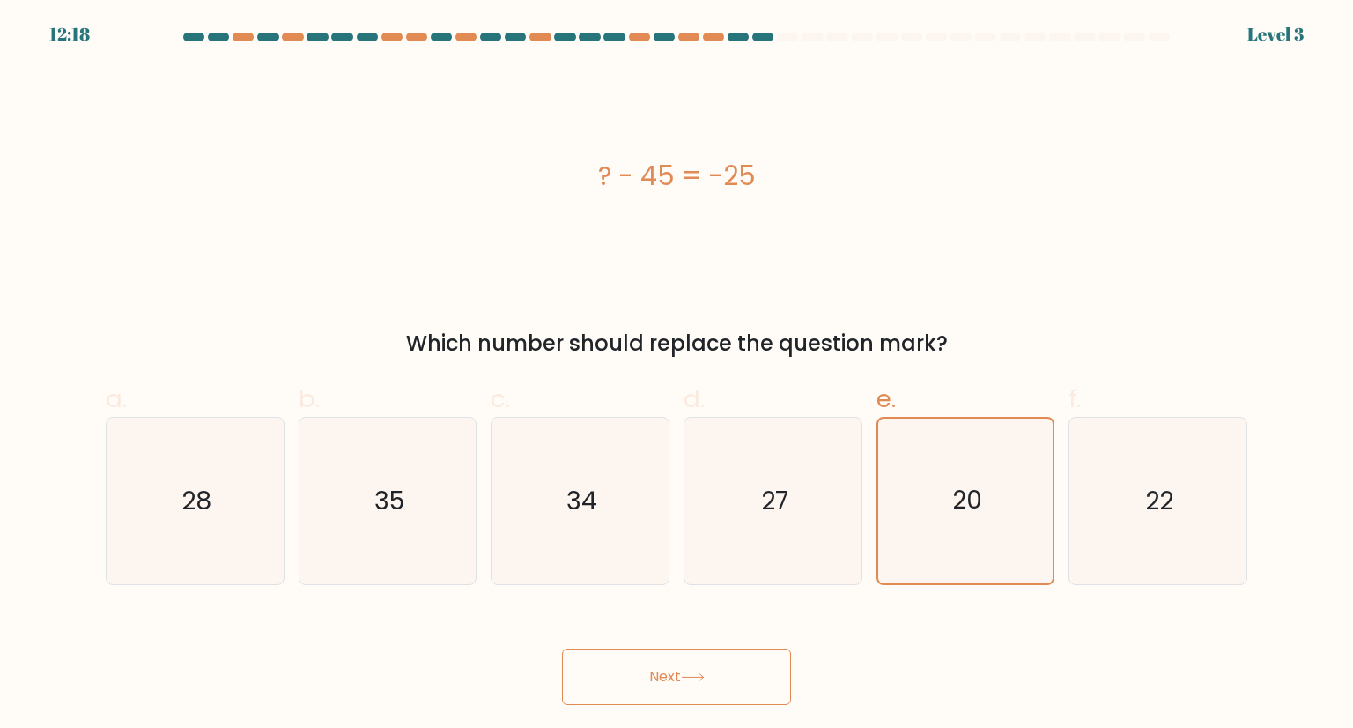
click at [668, 681] on button "Next" at bounding box center [676, 676] width 229 height 56
click at [1019, 495] on icon "20" at bounding box center [966, 501] width 164 height 164
click at [678, 375] on input "e. 20" at bounding box center [677, 369] width 1 height 11
click at [711, 662] on button "Next" at bounding box center [676, 676] width 229 height 56
click at [709, 688] on button "Next" at bounding box center [676, 676] width 229 height 56
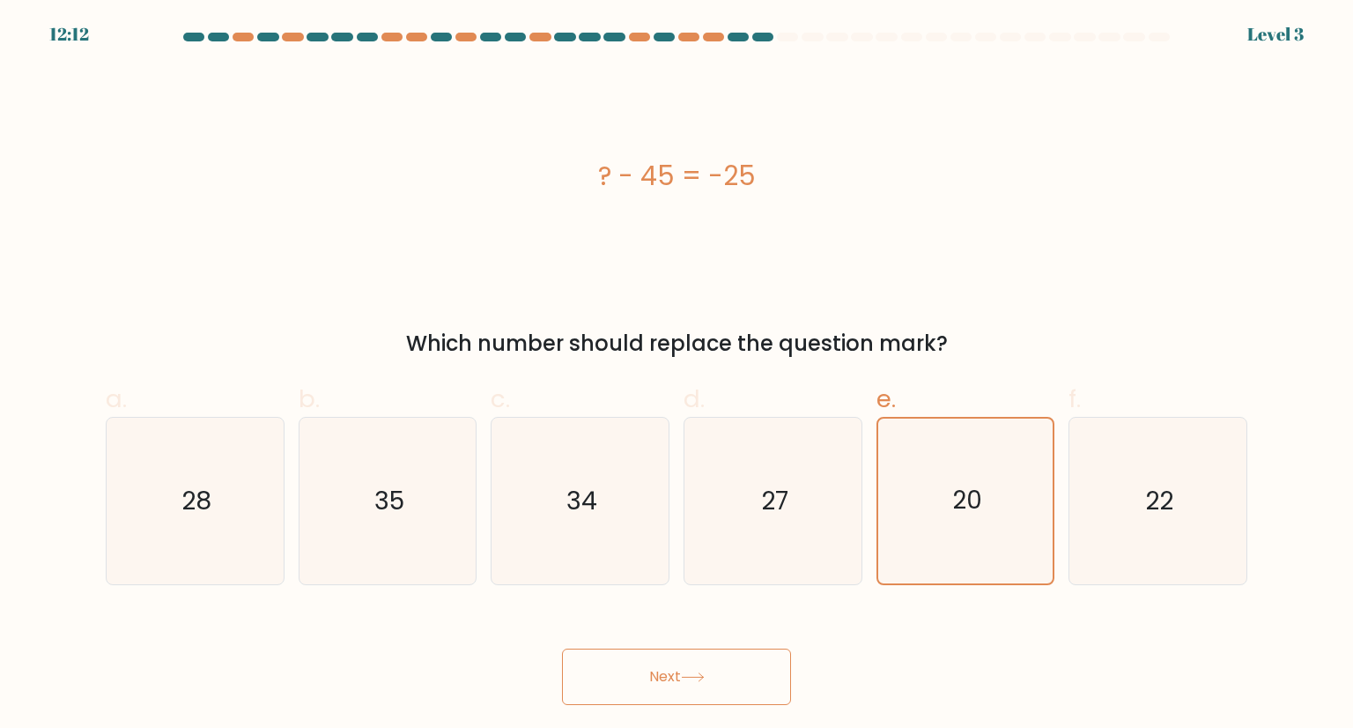
click at [709, 688] on button "Next" at bounding box center [676, 676] width 229 height 56
click at [745, 511] on icon "27" at bounding box center [773, 501] width 166 height 166
click at [678, 375] on input "d. 27" at bounding box center [677, 369] width 1 height 11
radio input "true"
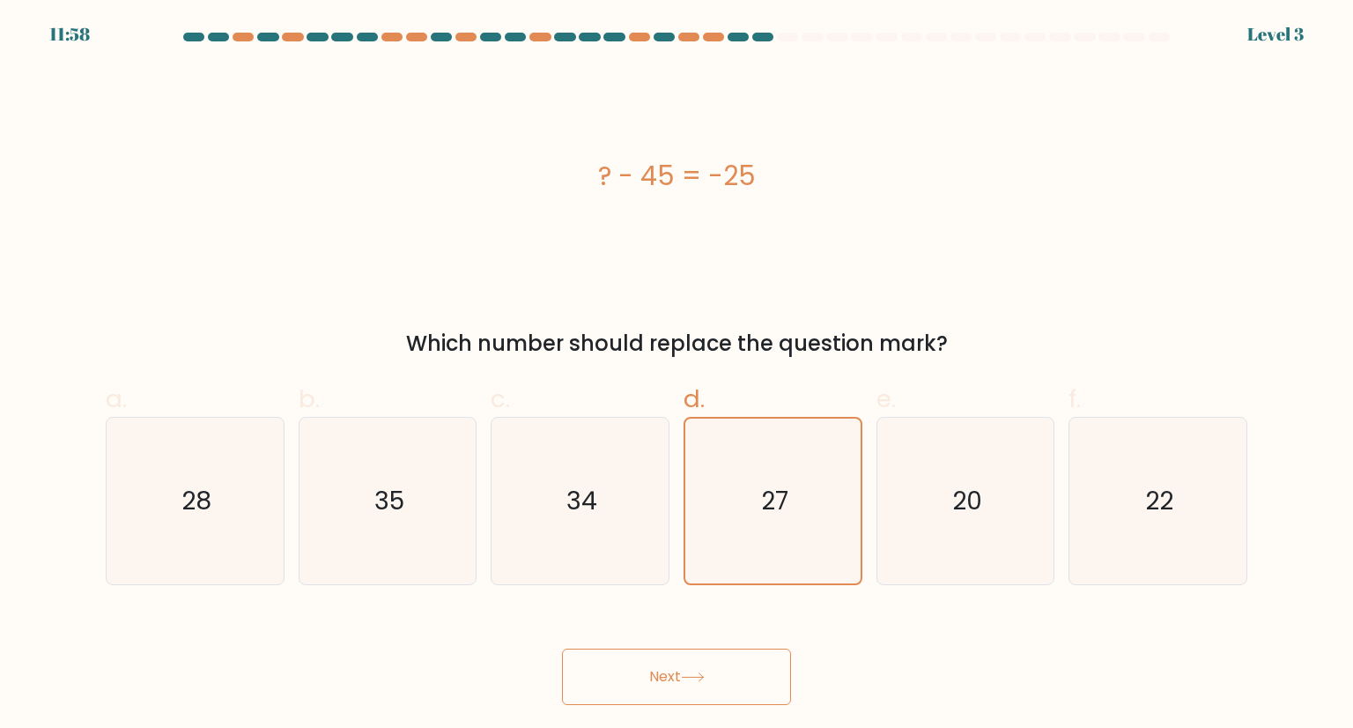
click at [685, 677] on icon at bounding box center [693, 677] width 24 height 10
click at [705, 672] on icon at bounding box center [693, 677] width 24 height 10
click at [691, 675] on icon at bounding box center [693, 677] width 24 height 10
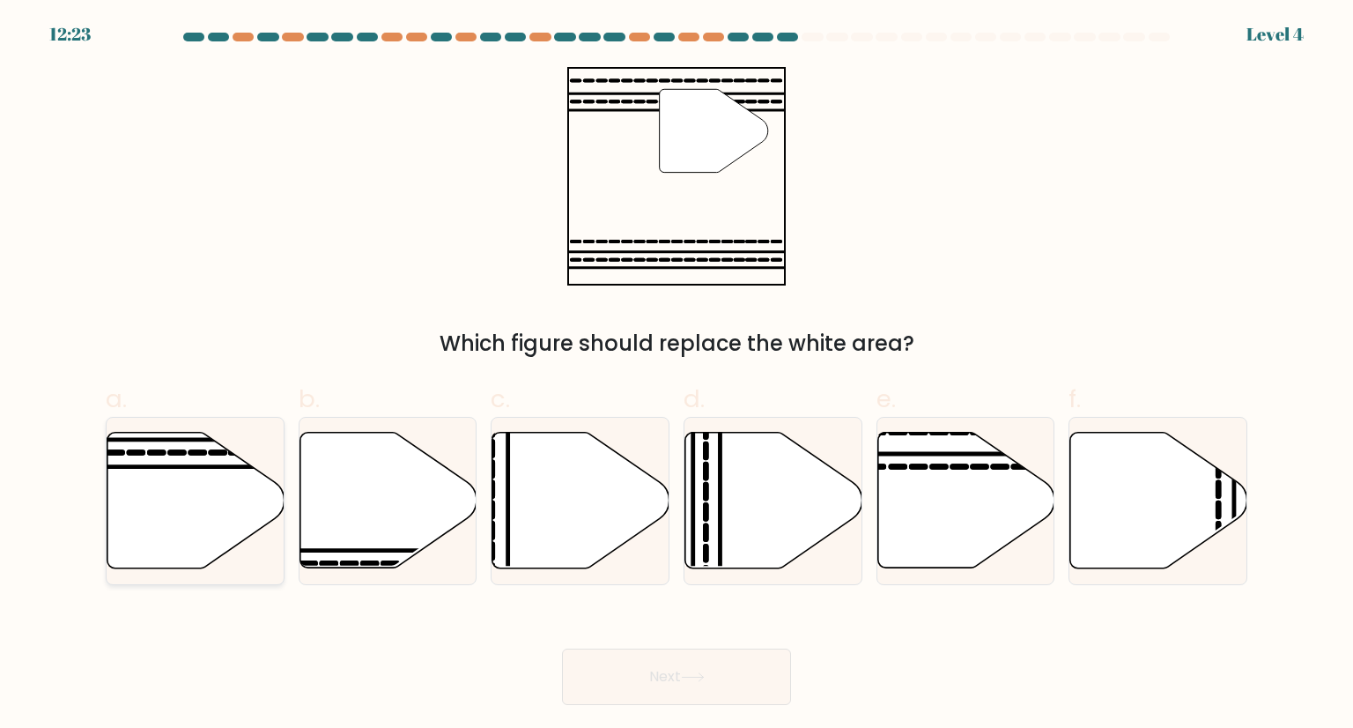
click at [173, 452] on icon at bounding box center [176, 452] width 13 height 0
click at [677, 375] on input "a." at bounding box center [677, 369] width 1 height 11
radio input "true"
click at [669, 671] on button "Next" at bounding box center [676, 676] width 229 height 56
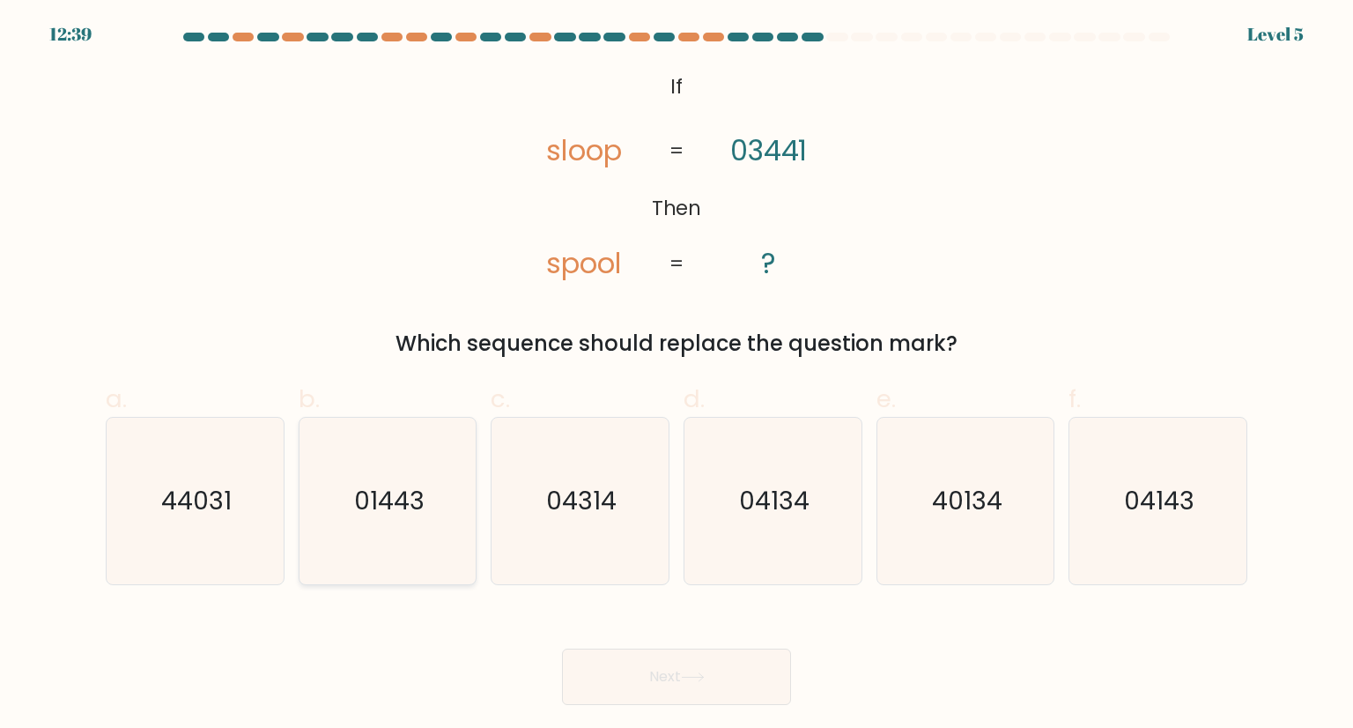
click at [398, 512] on text "01443" at bounding box center [389, 500] width 70 height 35
click at [677, 375] on input "b. 01443" at bounding box center [677, 369] width 1 height 11
radio input "true"
click at [650, 680] on button "Next" at bounding box center [676, 676] width 229 height 56
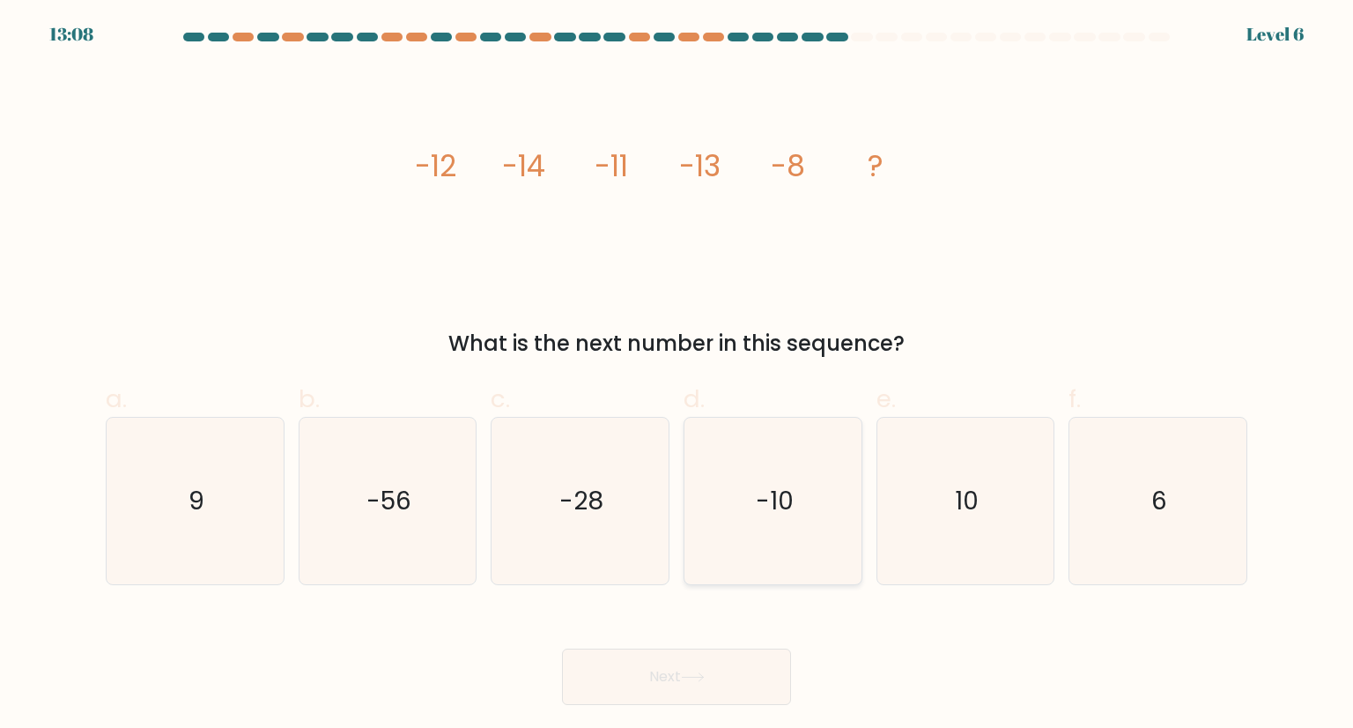
click at [782, 483] on text "-10" at bounding box center [775, 500] width 38 height 35
click at [678, 375] on input "d. -10" at bounding box center [677, 369] width 1 height 11
radio input "true"
click at [719, 678] on button "Next" at bounding box center [676, 676] width 229 height 56
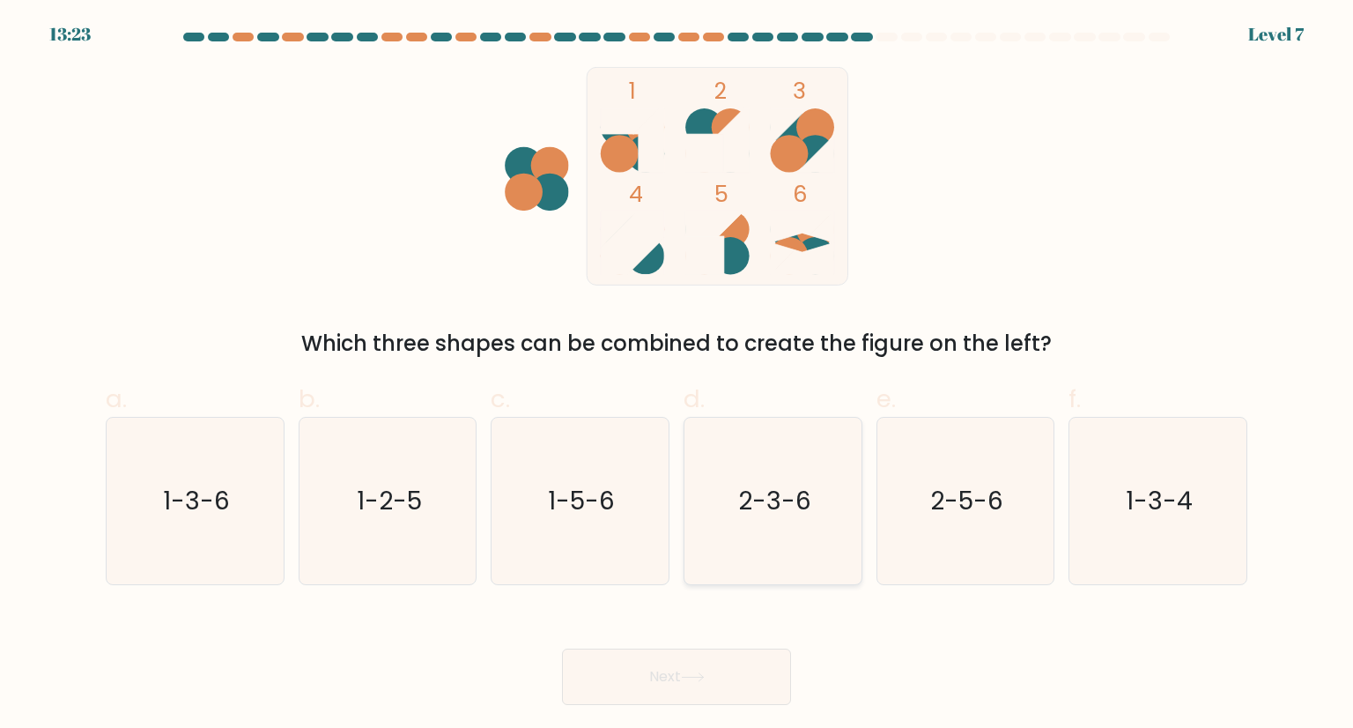
click at [782, 475] on icon "2-3-6" at bounding box center [773, 501] width 166 height 166
click at [678, 375] on input "d. 2-3-6" at bounding box center [677, 369] width 1 height 11
radio input "true"
click at [917, 530] on icon "2-5-6" at bounding box center [966, 501] width 166 height 166
click at [678, 375] on input "e. 2-5-6" at bounding box center [677, 369] width 1 height 11
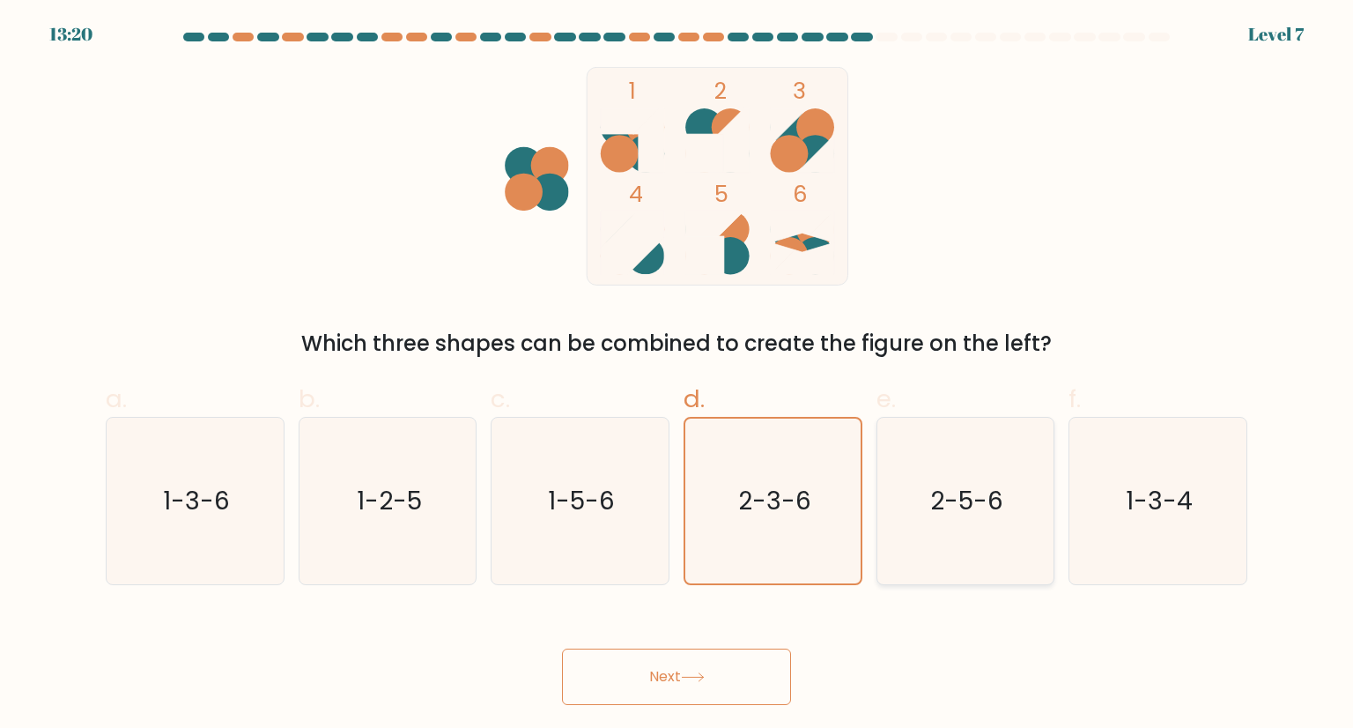
radio input "true"
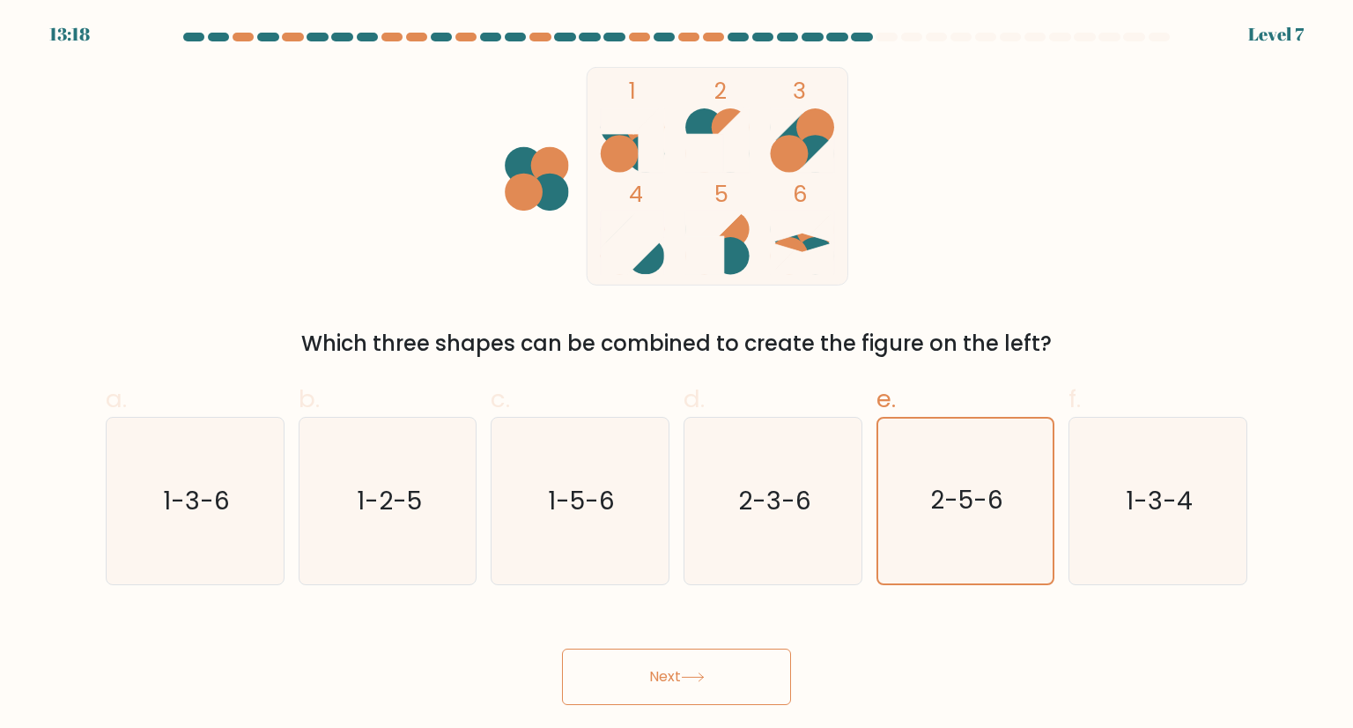
click at [744, 680] on button "Next" at bounding box center [676, 676] width 229 height 56
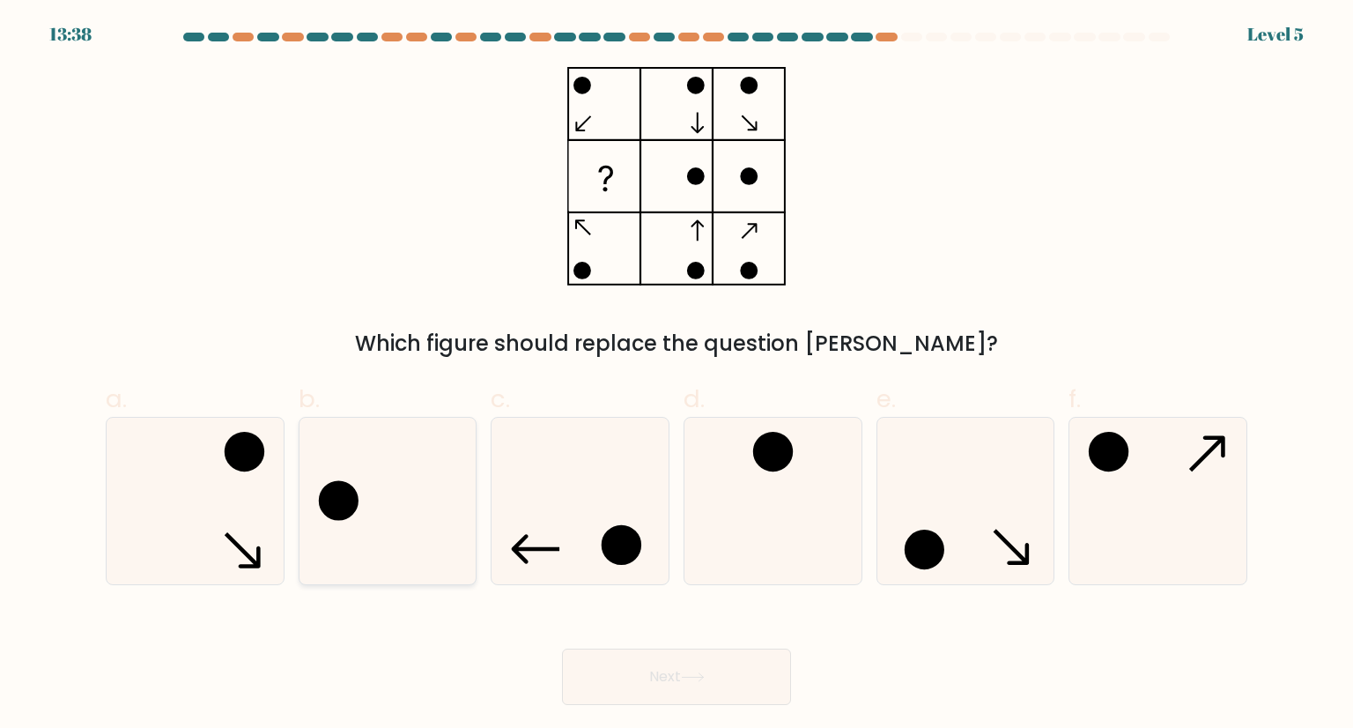
click at [405, 483] on icon at bounding box center [388, 501] width 166 height 166
click at [677, 375] on input "b." at bounding box center [677, 369] width 1 height 11
radio input "true"
click at [651, 667] on button "Next" at bounding box center [676, 676] width 229 height 56
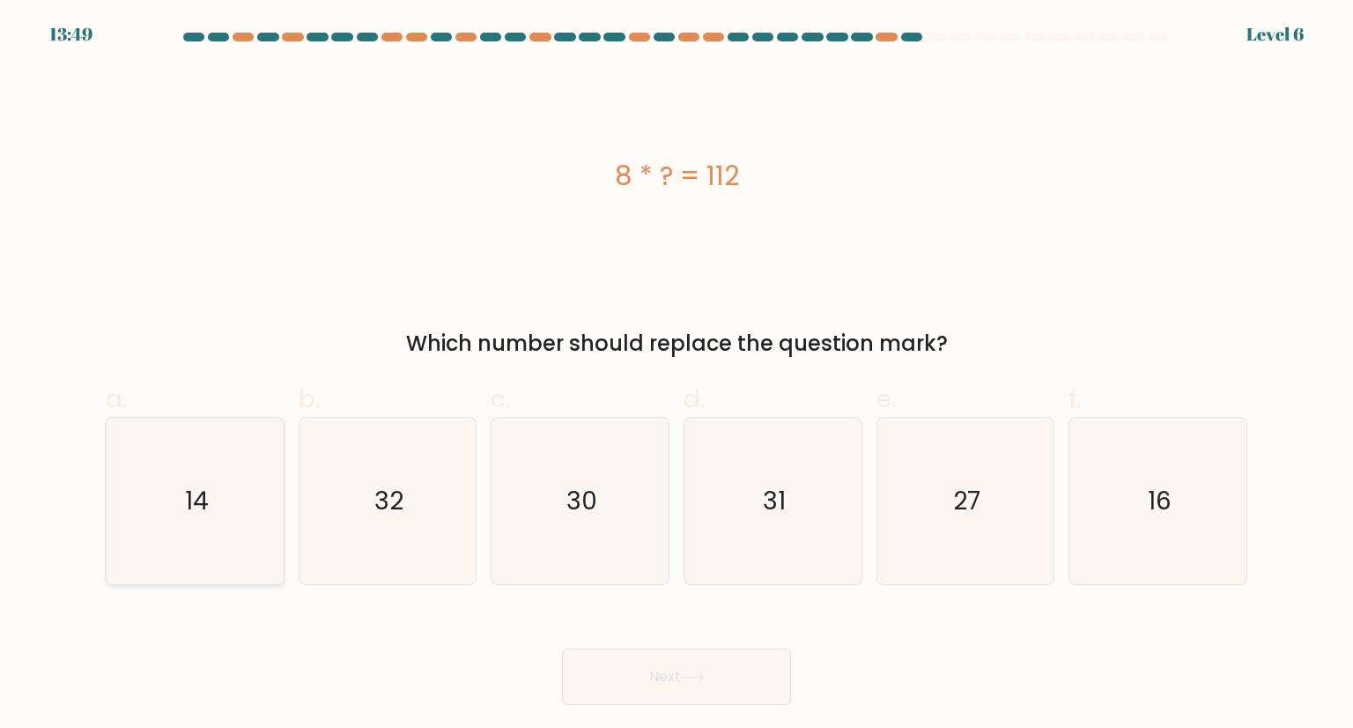
click at [229, 525] on icon "14" at bounding box center [195, 501] width 166 height 166
click at [677, 375] on input "a. 14" at bounding box center [677, 369] width 1 height 11
radio input "true"
click at [659, 673] on button "Next" at bounding box center [676, 676] width 229 height 56
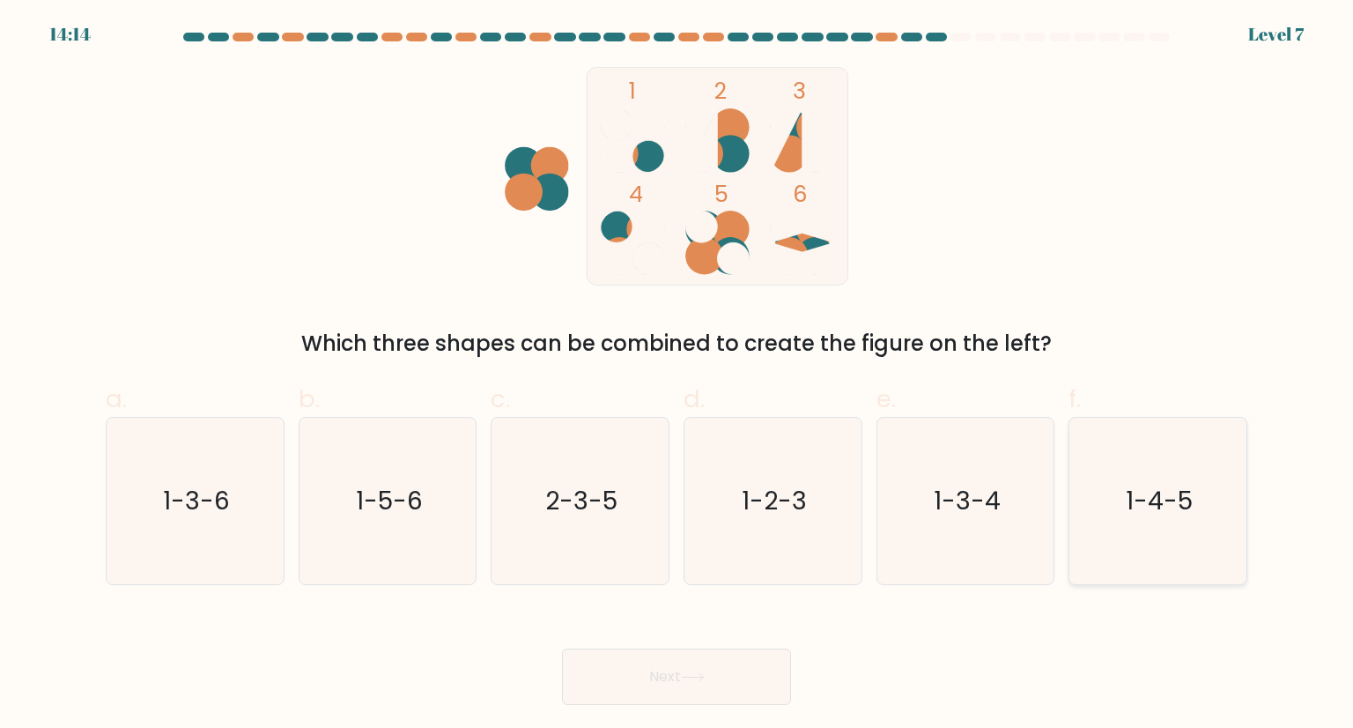
click at [1122, 506] on icon "1-4-5" at bounding box center [1158, 501] width 166 height 166
click at [678, 375] on input "f. 1-4-5" at bounding box center [677, 369] width 1 height 11
radio input "true"
click at [754, 671] on button "Next" at bounding box center [676, 676] width 229 height 56
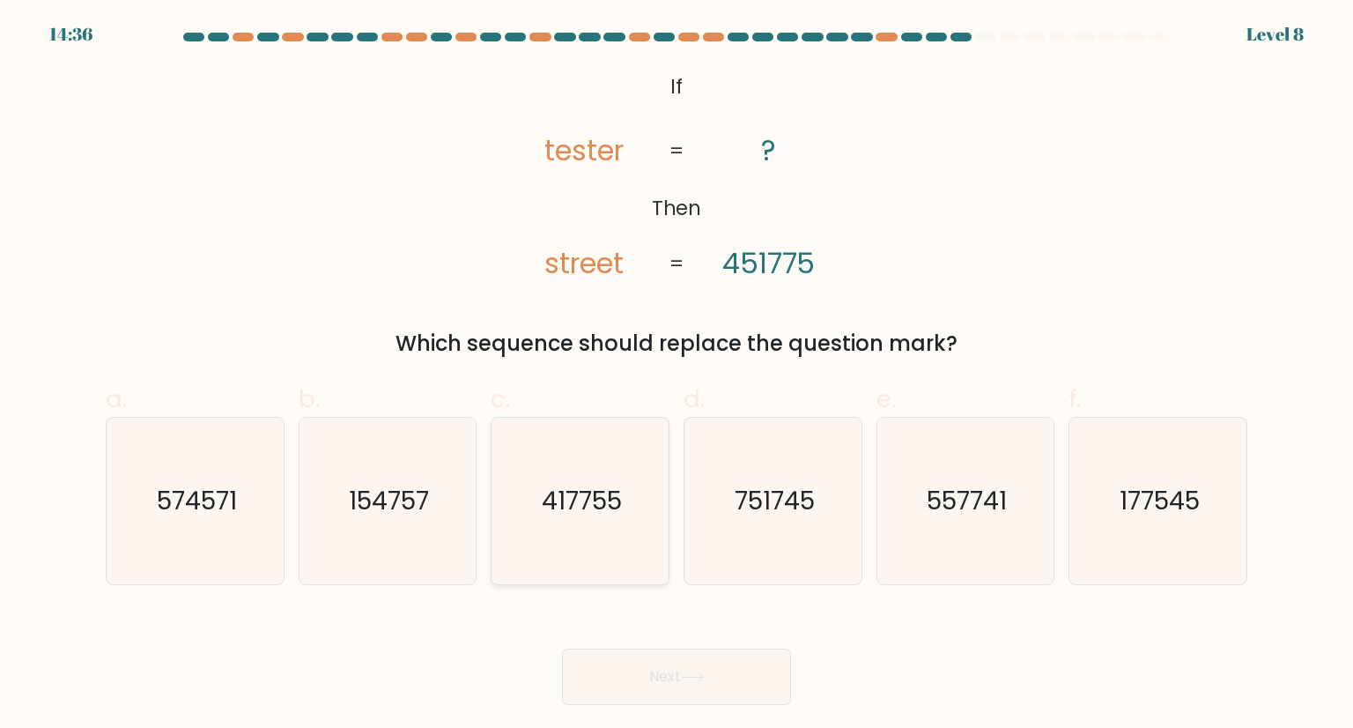
click at [578, 515] on text "417755" at bounding box center [582, 500] width 80 height 35
click at [677, 375] on input "c. 417755" at bounding box center [677, 369] width 1 height 11
radio input "true"
click at [705, 671] on button "Next" at bounding box center [676, 676] width 229 height 56
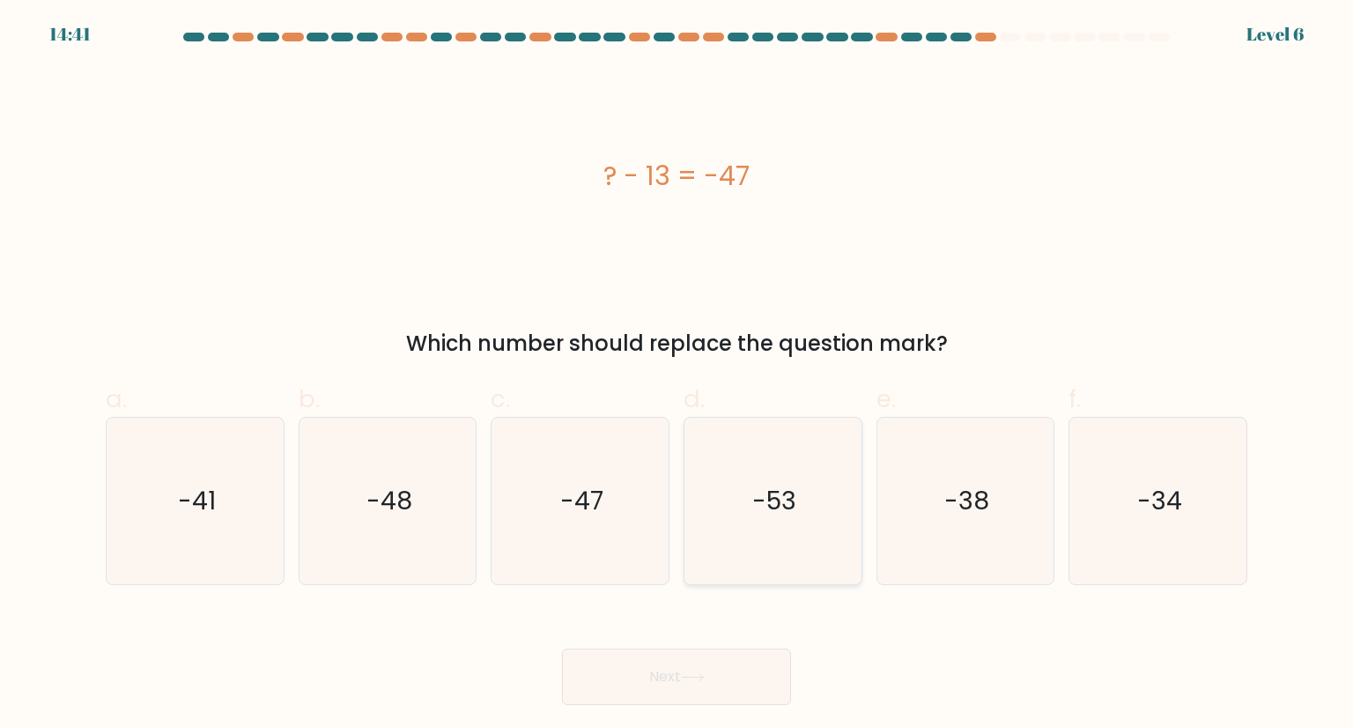
click at [777, 525] on icon "-53" at bounding box center [773, 501] width 166 height 166
click at [678, 375] on input "d. -53" at bounding box center [677, 369] width 1 height 11
radio input "true"
click at [697, 679] on icon at bounding box center [693, 677] width 24 height 10
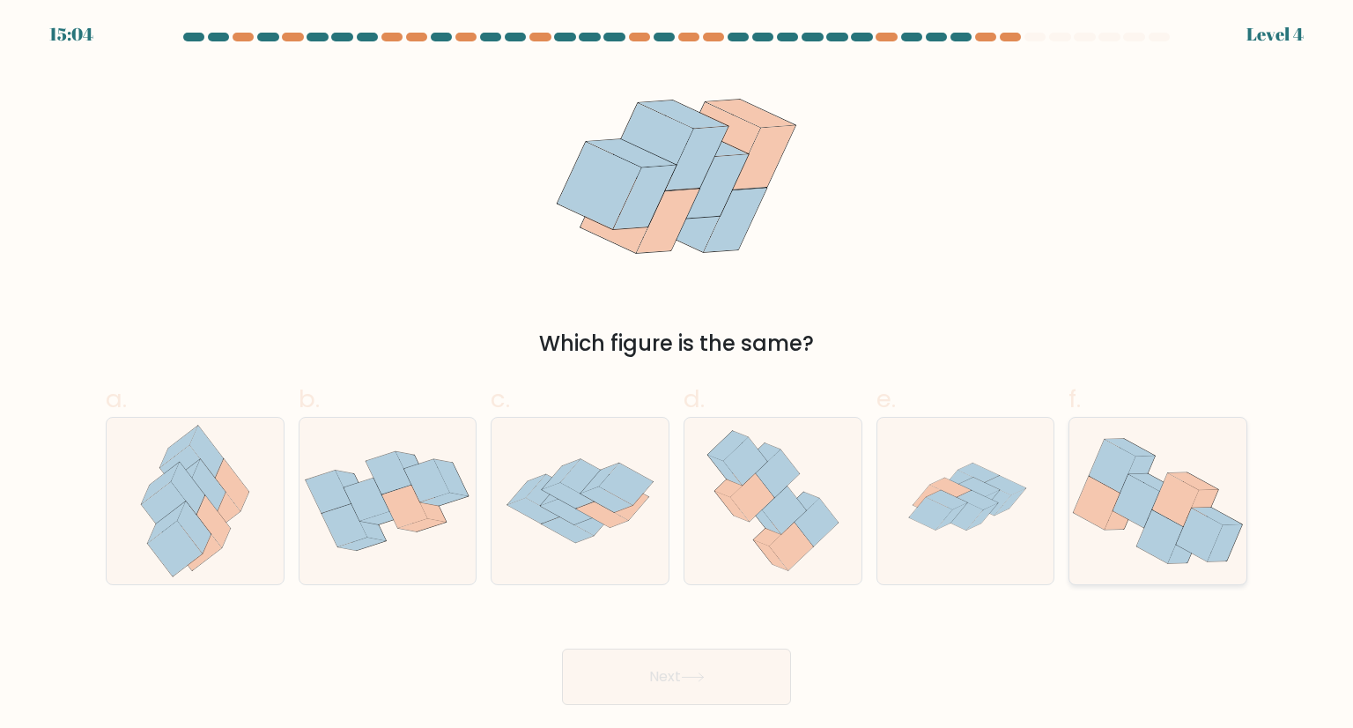
click at [1103, 513] on icon at bounding box center [1097, 502] width 47 height 53
click at [678, 375] on input "f." at bounding box center [677, 369] width 1 height 11
radio input "true"
click at [703, 680] on icon at bounding box center [692, 677] width 21 height 8
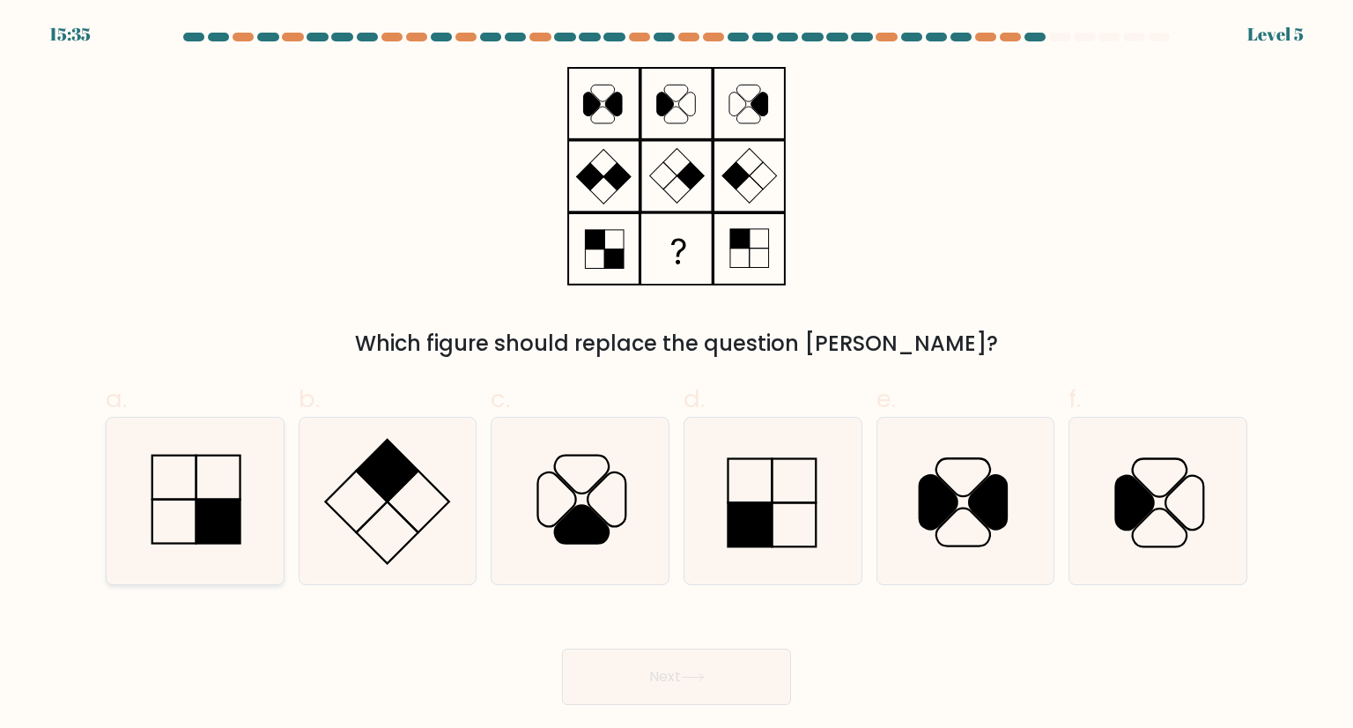
click at [225, 522] on rect at bounding box center [218, 522] width 44 height 44
click at [677, 375] on input "a." at bounding box center [677, 369] width 1 height 11
radio input "true"
click at [720, 668] on button "Next" at bounding box center [676, 676] width 229 height 56
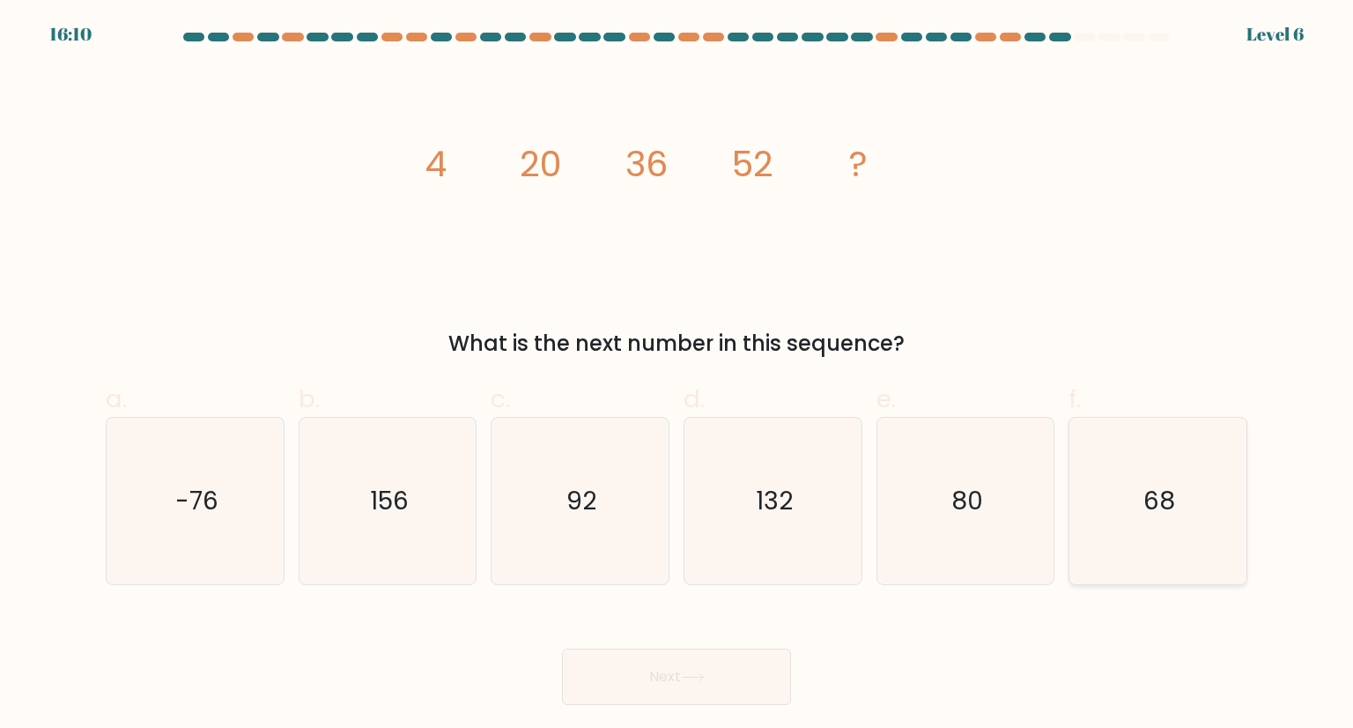
click at [1137, 515] on icon "68" at bounding box center [1158, 501] width 166 height 166
click at [678, 375] on input "f. 68" at bounding box center [677, 369] width 1 height 11
radio input "true"
click at [709, 667] on button "Next" at bounding box center [676, 676] width 229 height 56
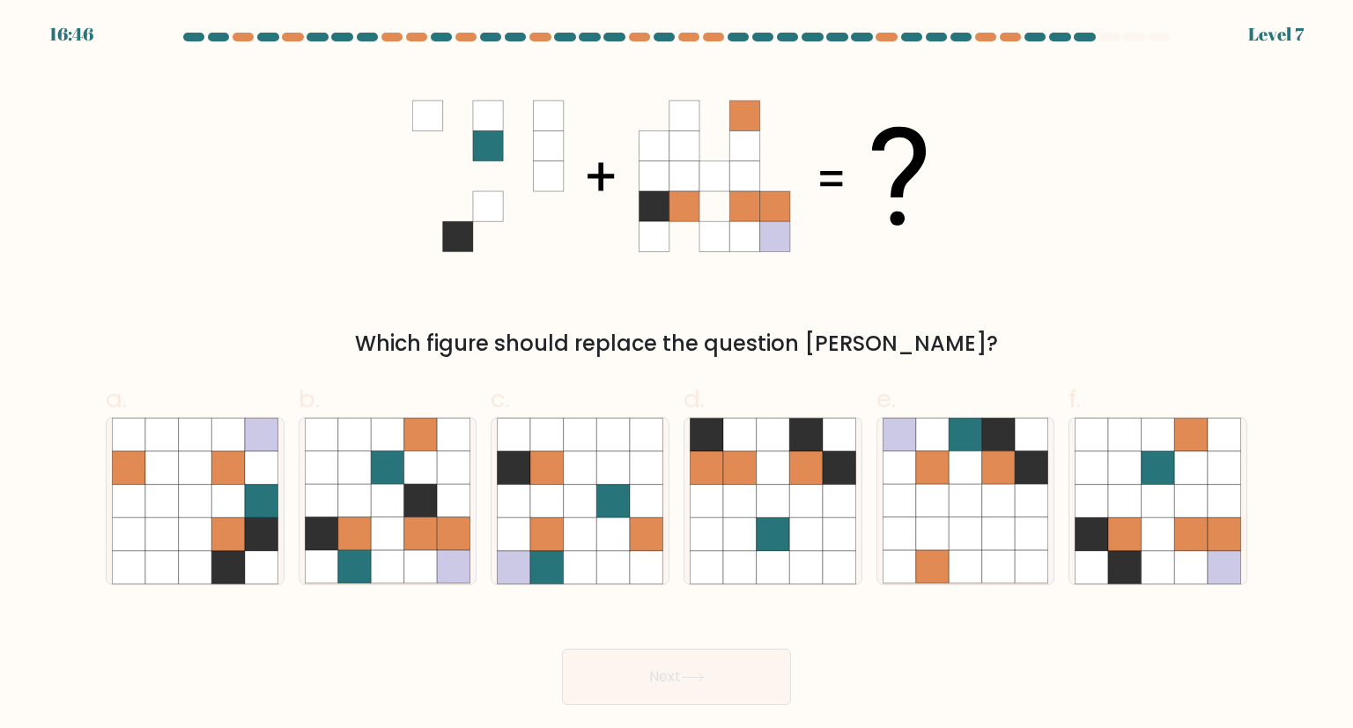
click at [685, 178] on icon at bounding box center [685, 176] width 30 height 30
click at [527, 524] on icon at bounding box center [514, 533] width 33 height 33
click at [677, 375] on input "c." at bounding box center [677, 369] width 1 height 11
radio input "true"
click at [658, 671] on button "Next" at bounding box center [676, 676] width 229 height 56
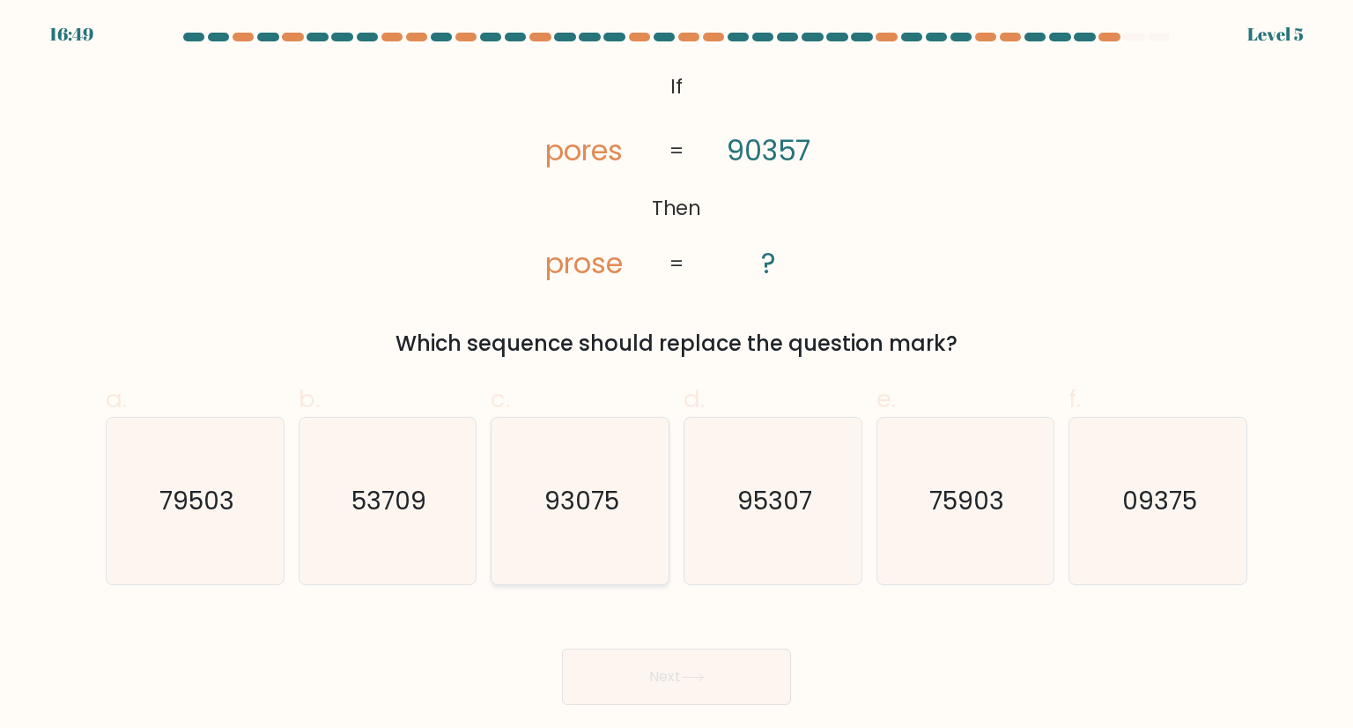
click at [585, 495] on text "93075" at bounding box center [582, 500] width 75 height 35
click at [677, 375] on input "c. 93075" at bounding box center [677, 369] width 1 height 11
radio input "true"
click at [716, 671] on button "Next" at bounding box center [676, 676] width 229 height 56
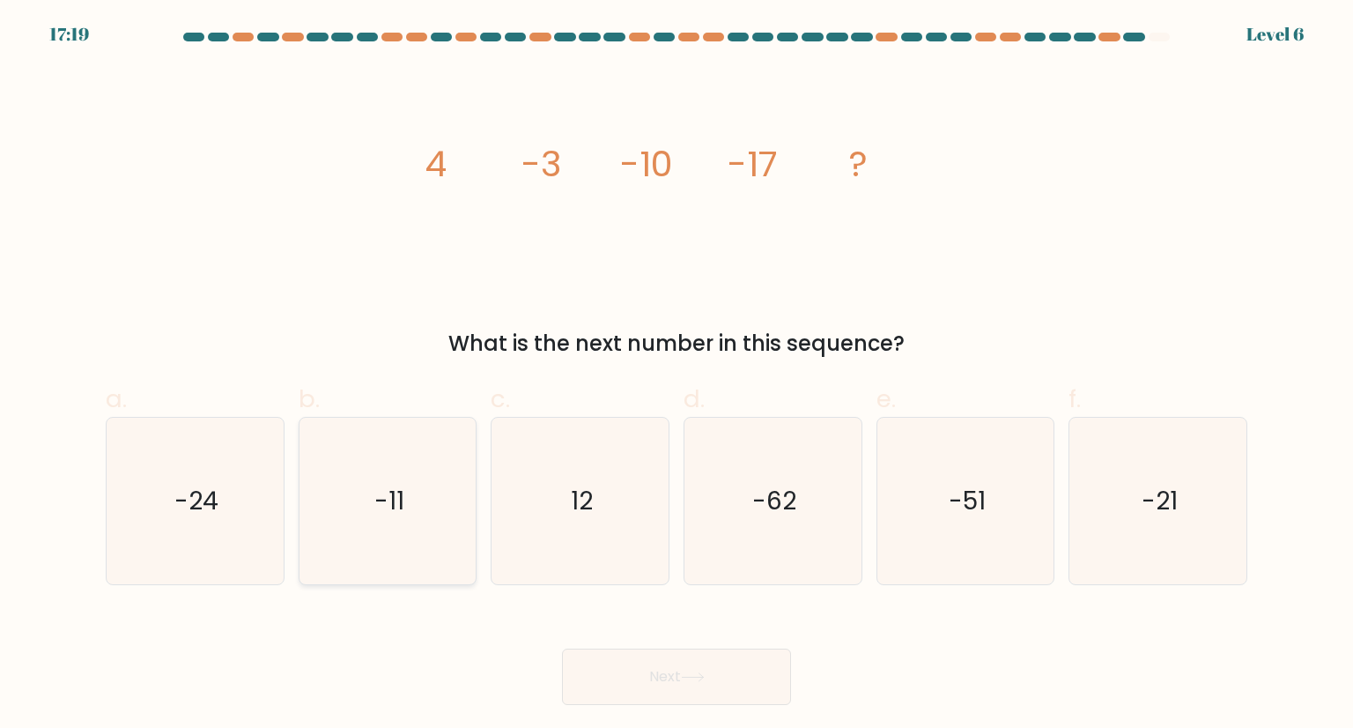
click at [416, 506] on icon "-11" at bounding box center [388, 501] width 166 height 166
click at [677, 375] on input "b. -11" at bounding box center [677, 369] width 1 height 11
radio input "true"
click at [729, 698] on button "Next" at bounding box center [676, 676] width 229 height 56
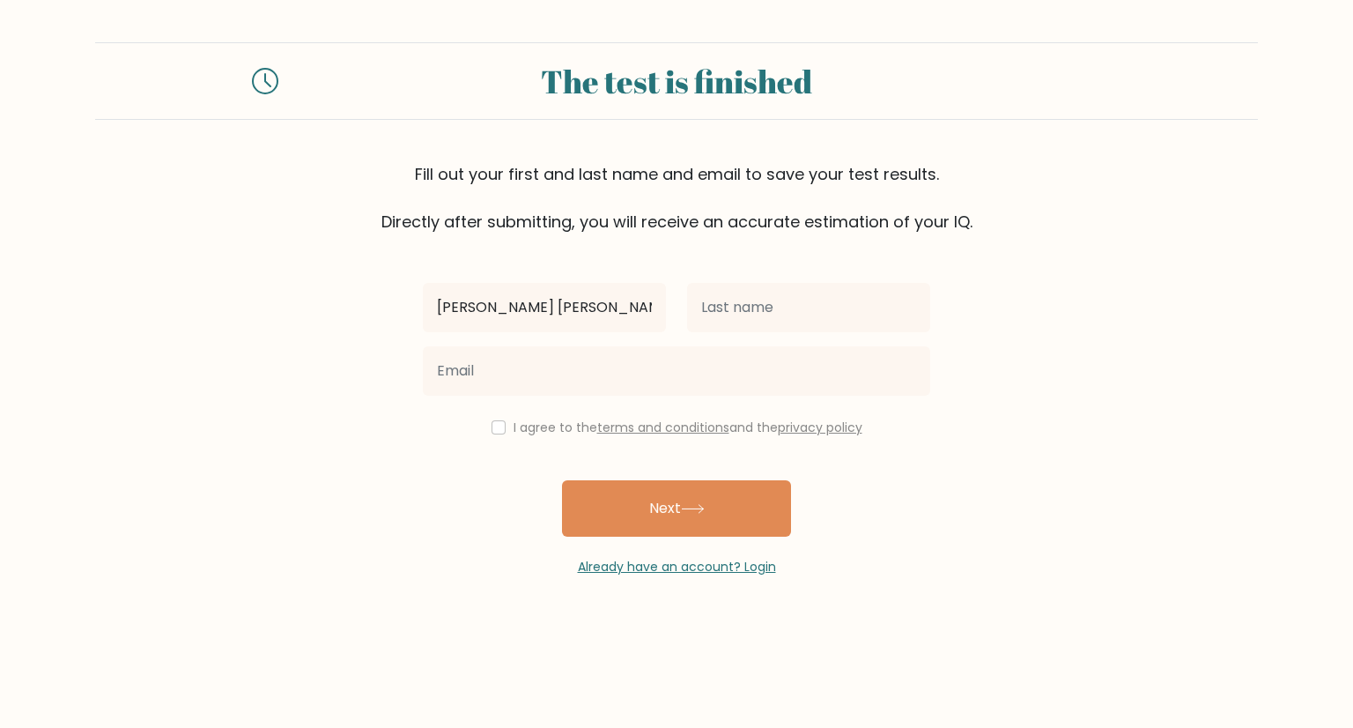
type input "Cristine Mae"
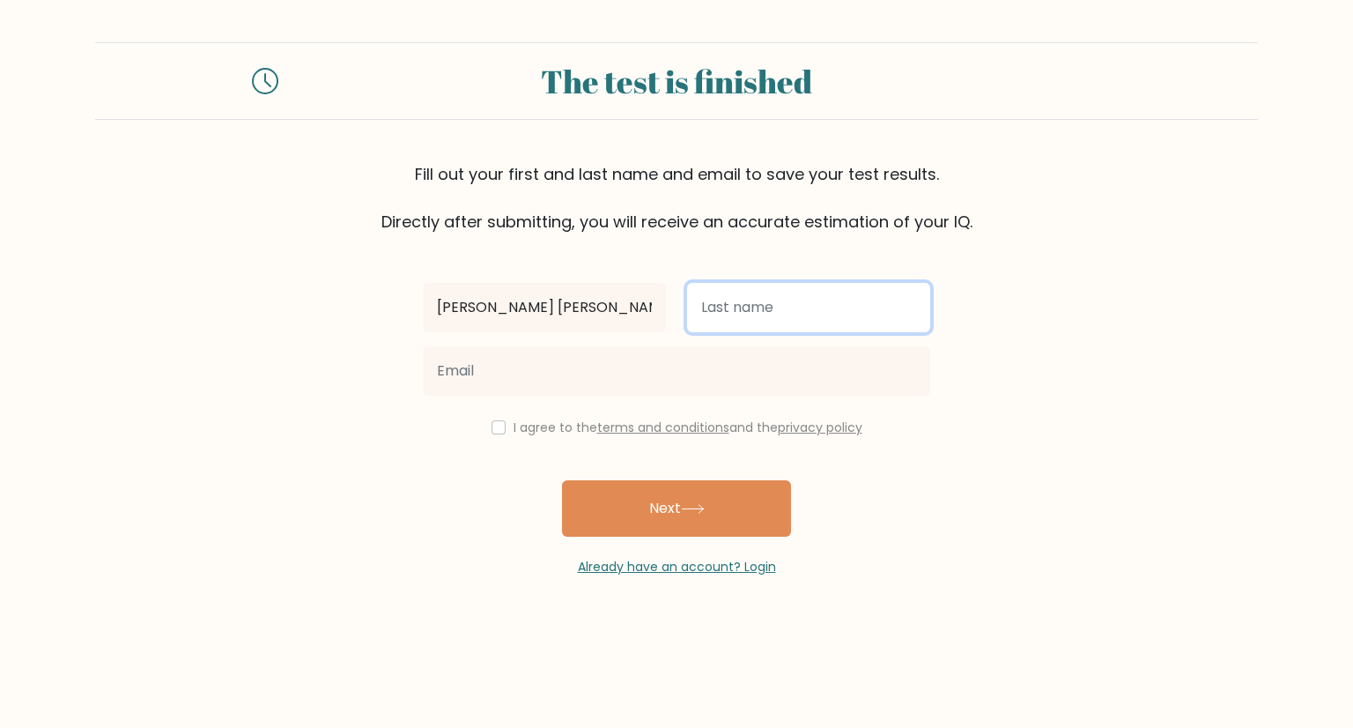
click at [769, 307] on input "text" at bounding box center [808, 307] width 243 height 49
type input "Postrano"
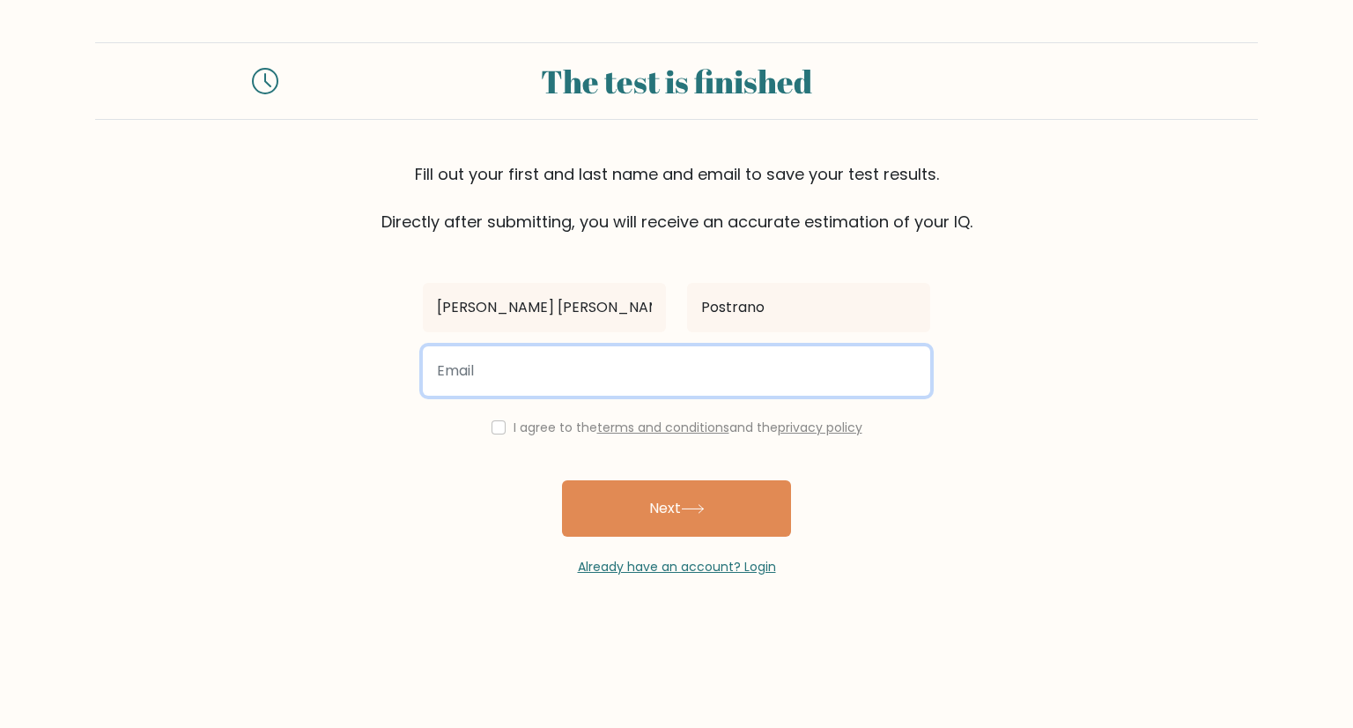
click at [616, 374] on input "email" at bounding box center [677, 370] width 508 height 49
type input "cristinemaepostrano@gmail.com"
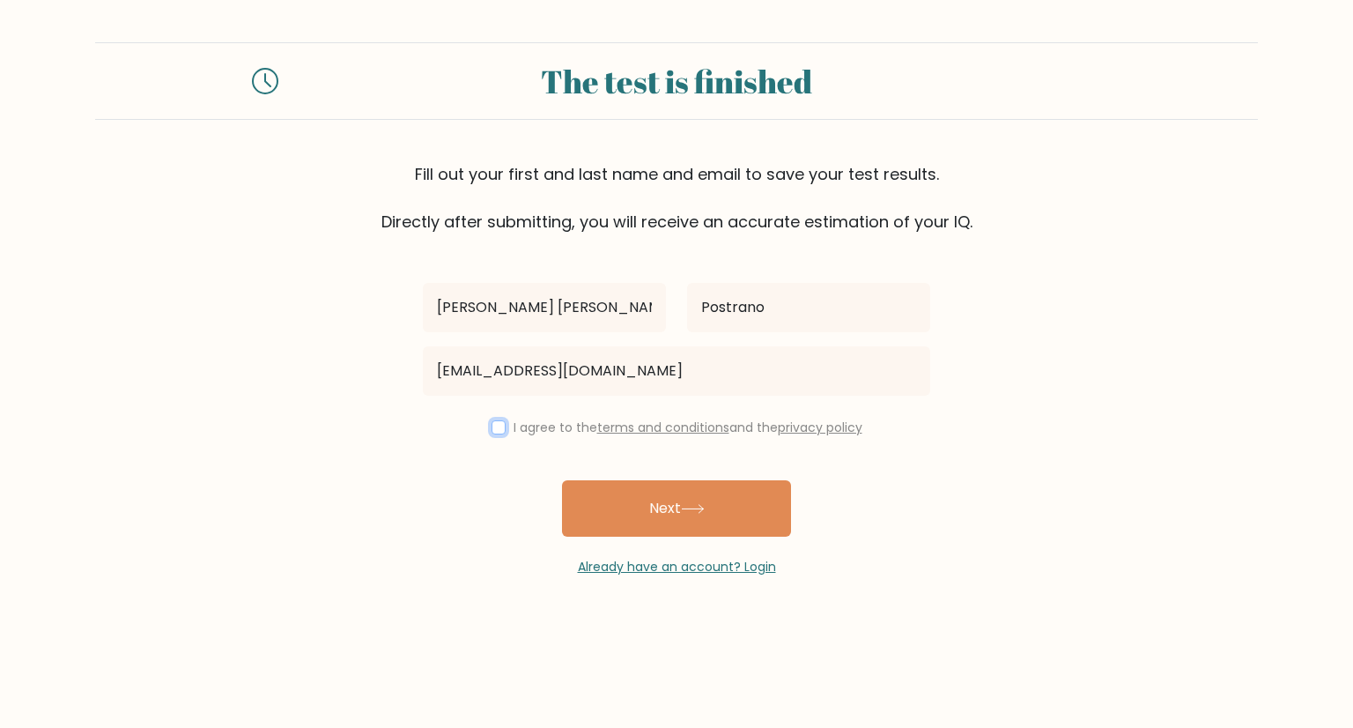
click at [496, 426] on input "checkbox" at bounding box center [499, 427] width 14 height 14
checkbox input "true"
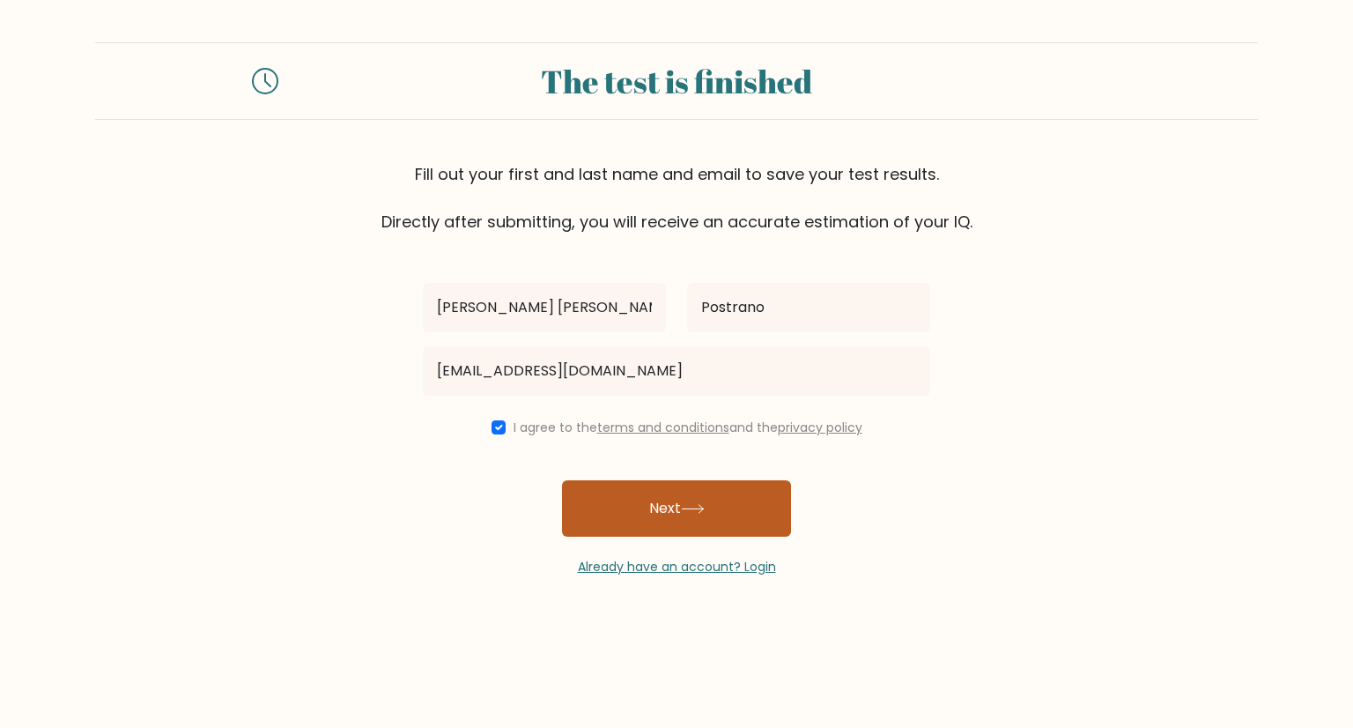
click at [670, 513] on button "Next" at bounding box center [676, 508] width 229 height 56
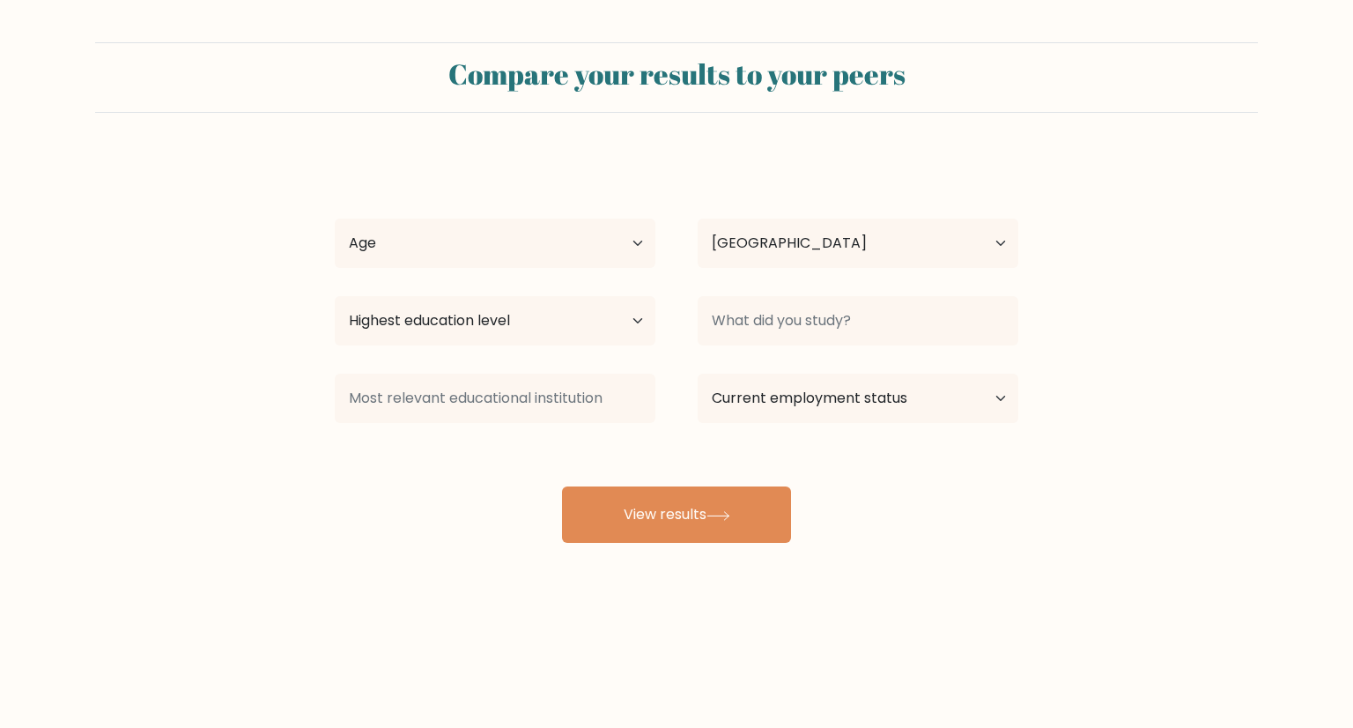
select select "PH"
click at [451, 241] on select "Age Under [DEMOGRAPHIC_DATA] [DEMOGRAPHIC_DATA] [DEMOGRAPHIC_DATA] [DEMOGRAPHIC…" at bounding box center [495, 243] width 321 height 49
select select "25_34"
click at [335, 219] on select "Age Under 18 years old 18-24 years old 25-34 years old 35-44 years old 45-54 ye…" at bounding box center [495, 243] width 321 height 49
click at [553, 329] on select "Highest education level No schooling Primary Lower Secondary Upper Secondary Oc…" at bounding box center [495, 320] width 321 height 49
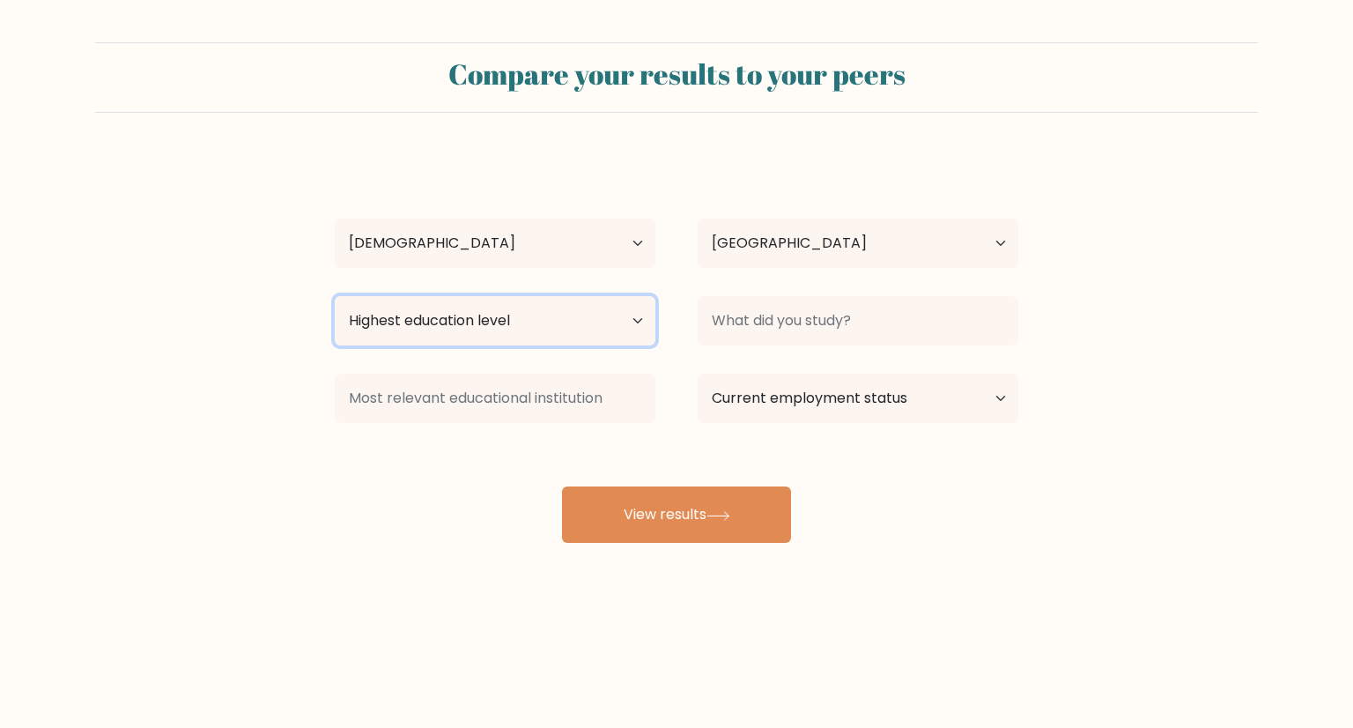
select select "occupation_specific"
click at [335, 296] on select "Highest education level No schooling Primary Lower Secondary Upper Secondary Oc…" at bounding box center [495, 320] width 321 height 49
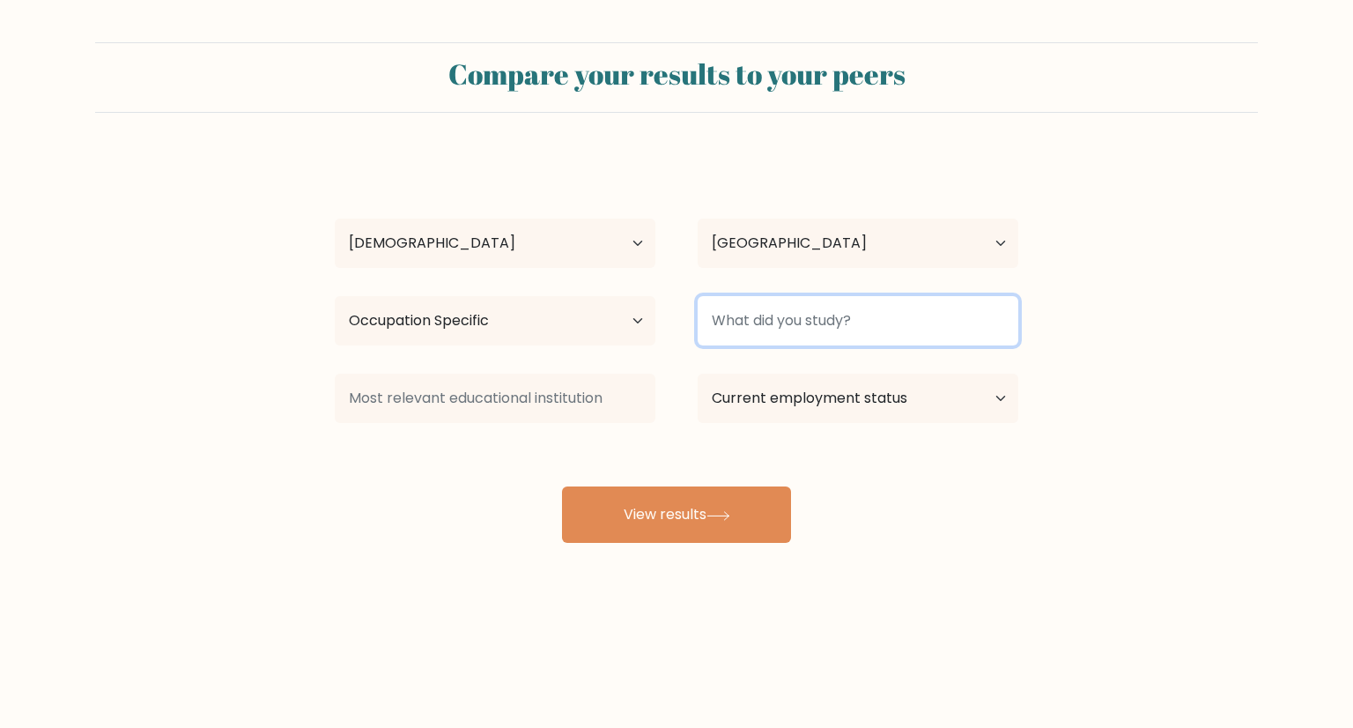
click at [782, 310] on input at bounding box center [858, 320] width 321 height 49
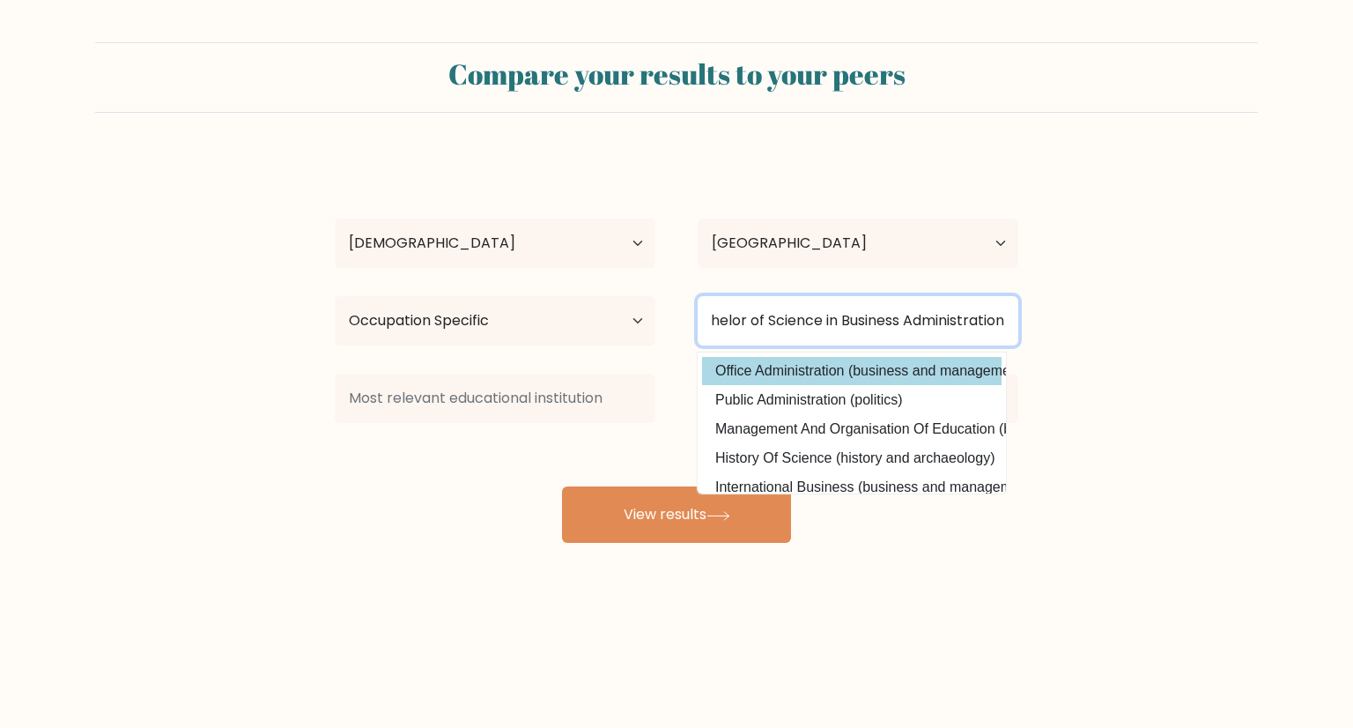
type input "Bachelor of Science in Business Administration"
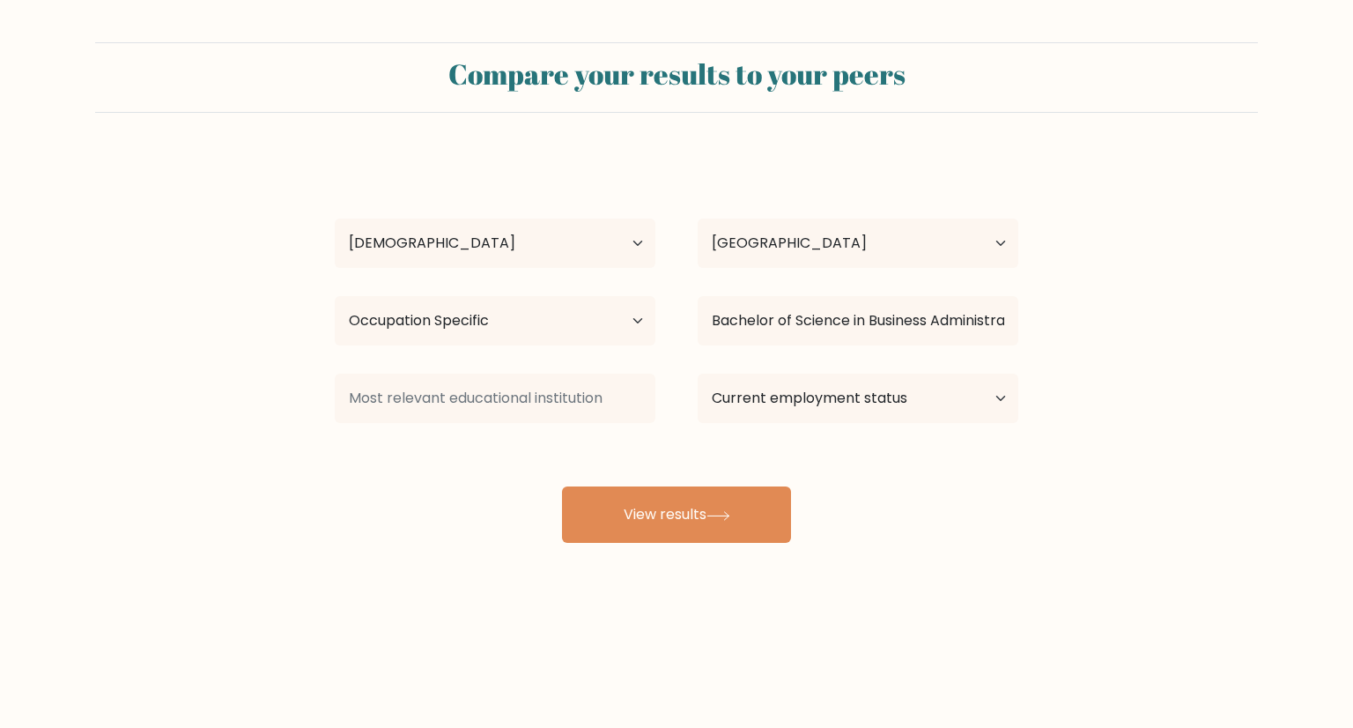
click at [853, 360] on div "Cristine Mae Postrano Age Under 18 years old 18-24 years old 25-34 years old 35…" at bounding box center [676, 349] width 705 height 388
click at [773, 399] on select "Current employment status Employed Student Retired Other / prefer not to answer" at bounding box center [858, 398] width 321 height 49
select select "other"
click at [698, 374] on select "Current employment status Employed Student Retired Other / prefer not to answer" at bounding box center [858, 398] width 321 height 49
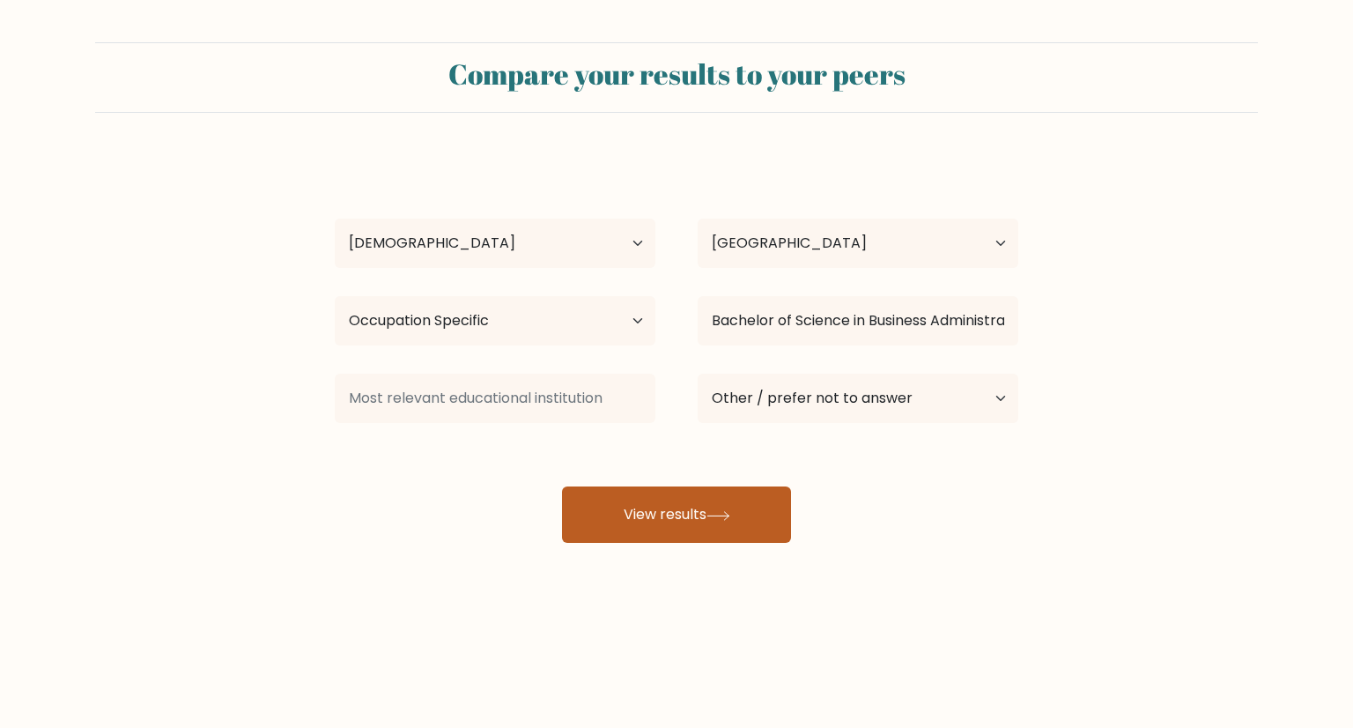
click at [711, 515] on button "View results" at bounding box center [676, 514] width 229 height 56
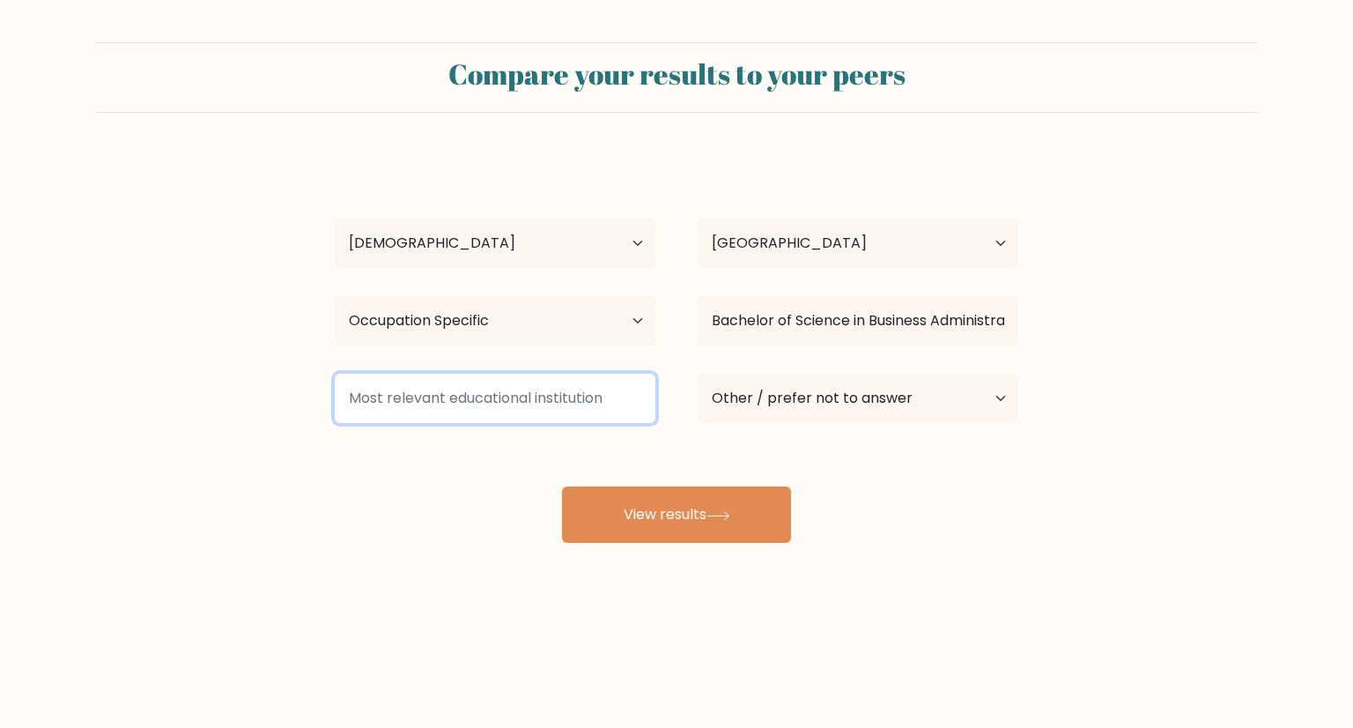
click at [592, 389] on input at bounding box center [495, 398] width 321 height 49
drag, startPoint x: 619, startPoint y: 400, endPoint x: 636, endPoint y: 393, distance: 18.2
click at [636, 393] on input at bounding box center [495, 398] width 321 height 49
click at [515, 414] on input at bounding box center [495, 398] width 321 height 49
click at [522, 397] on input at bounding box center [495, 398] width 321 height 49
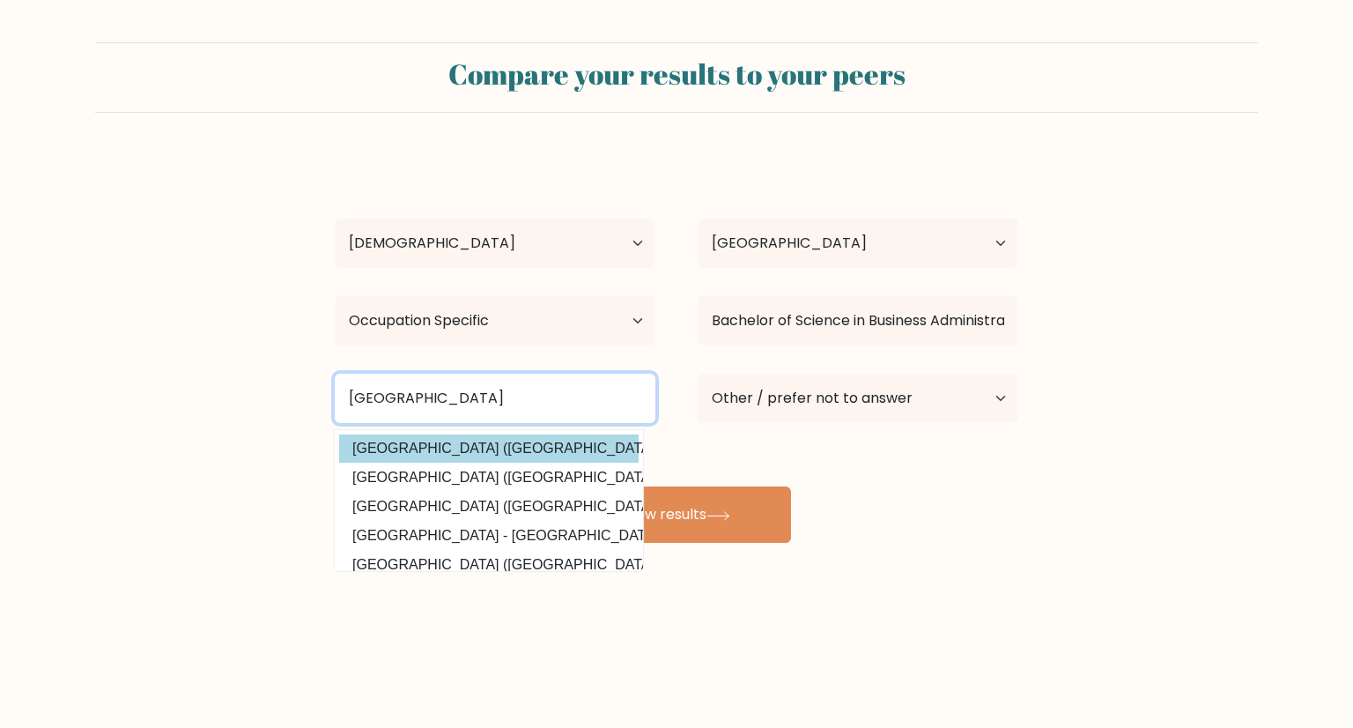
type input "University of Southern Mindanao"
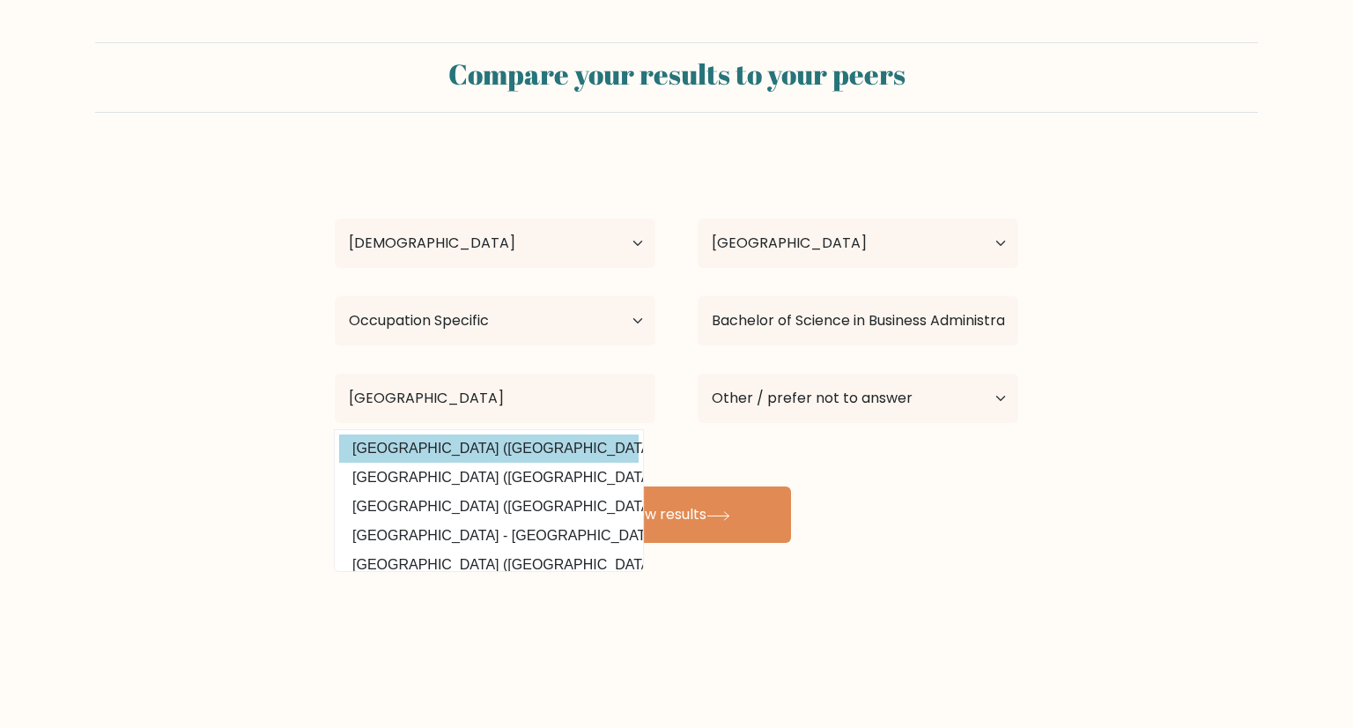
click at [522, 445] on div "Cristine Mae Postrano Age Under 18 years old 18-24 years old 25-34 years old 35…" at bounding box center [676, 349] width 705 height 388
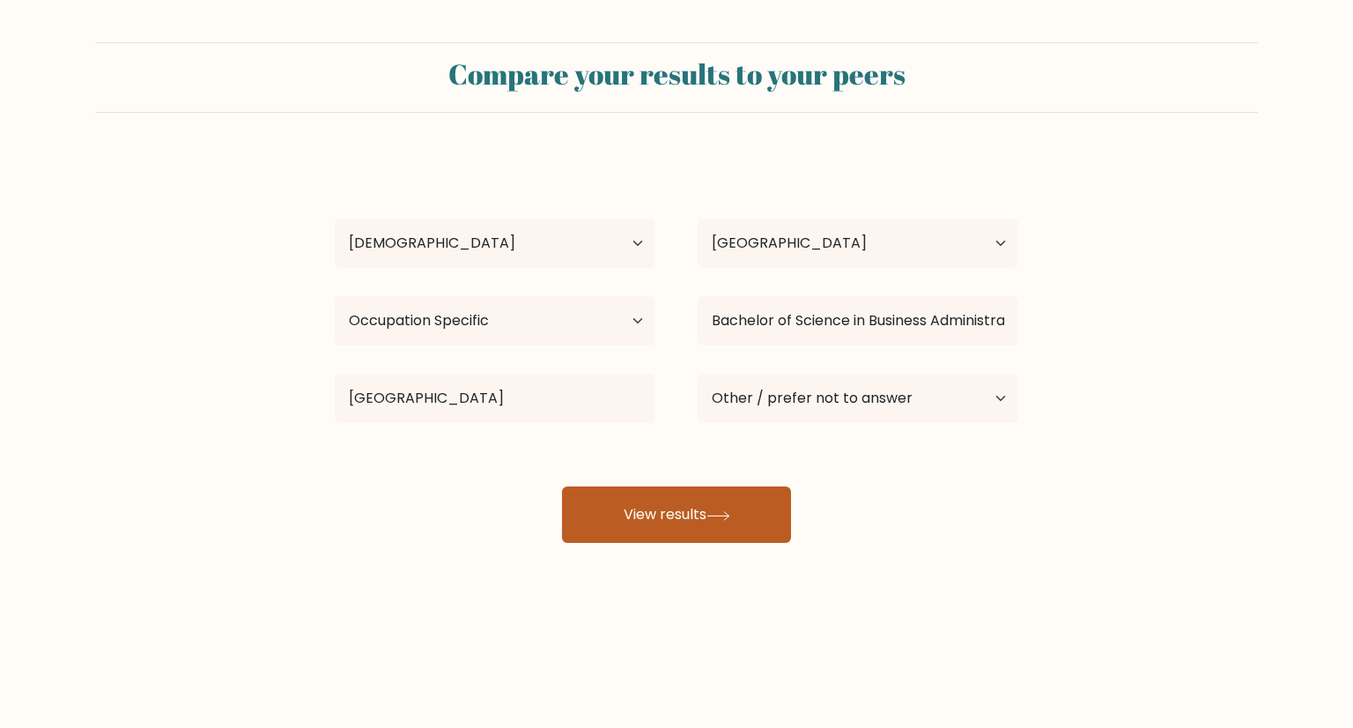
click at [677, 509] on button "View results" at bounding box center [676, 514] width 229 height 56
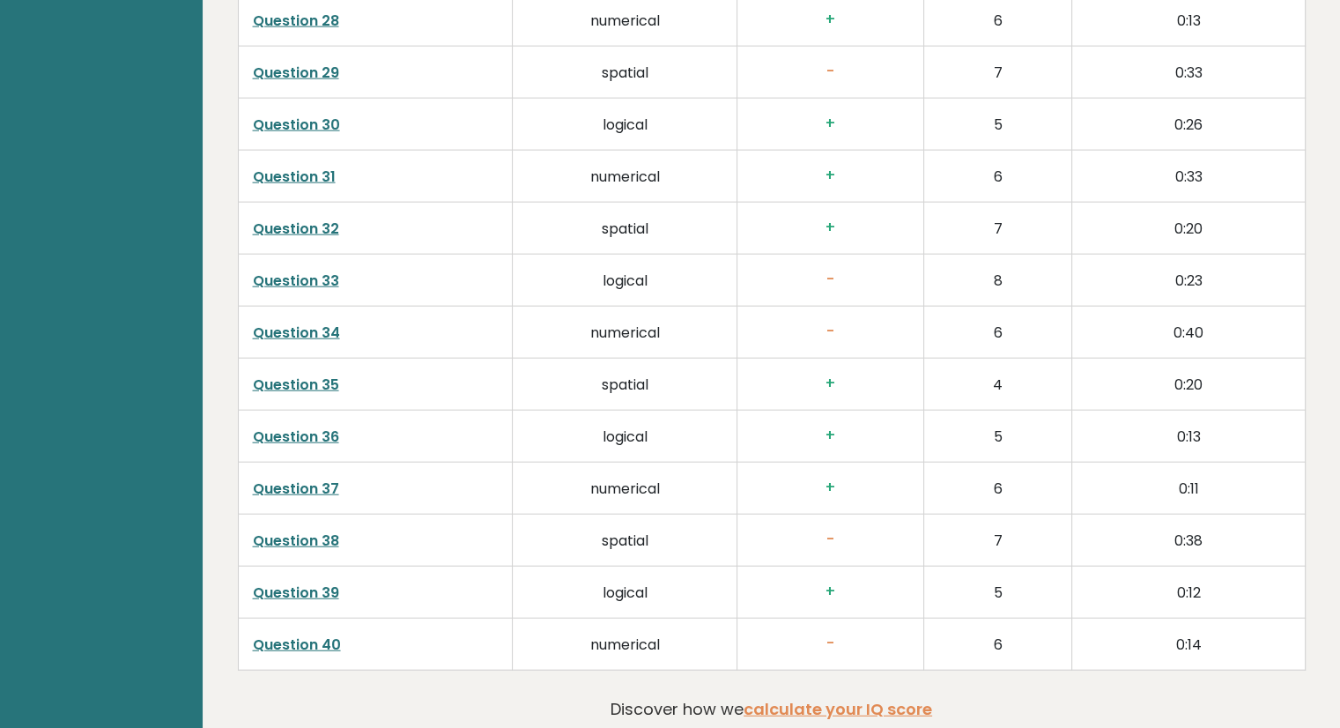
scroll to position [4330, 0]
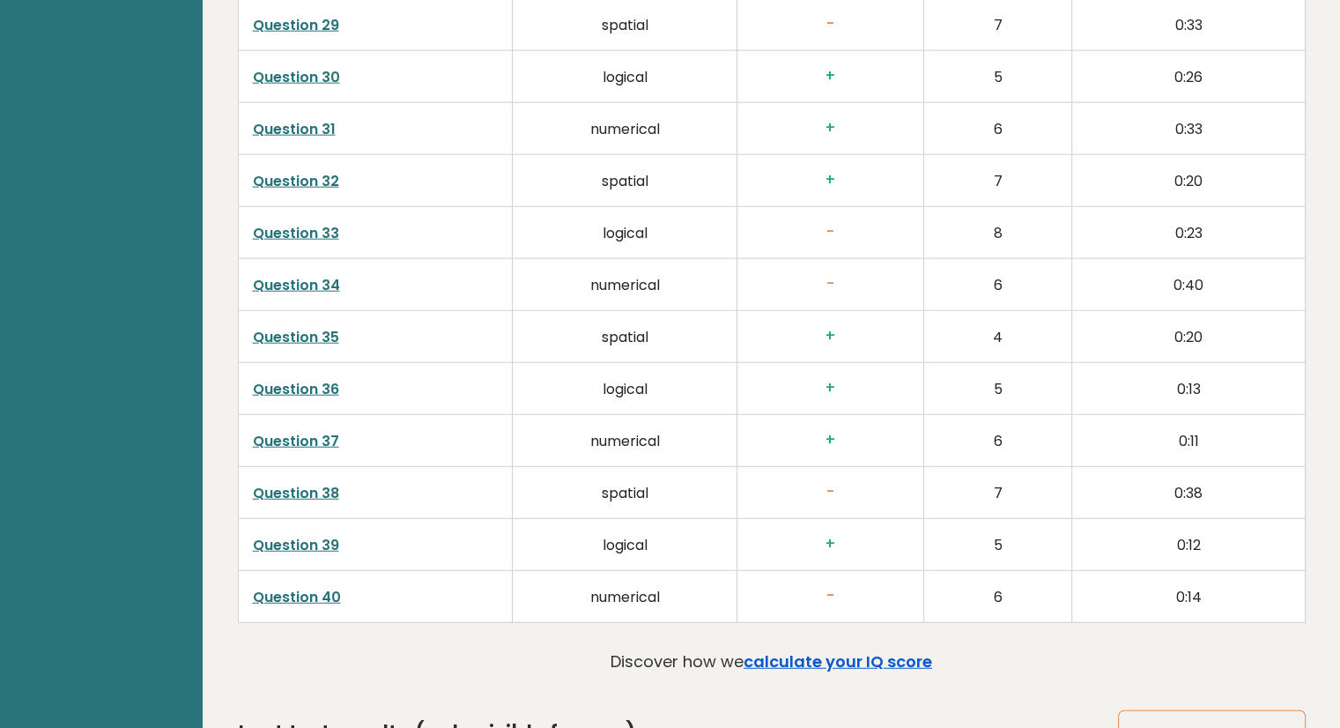
click at [897, 650] on link "calculate your IQ score" at bounding box center [838, 661] width 189 height 22
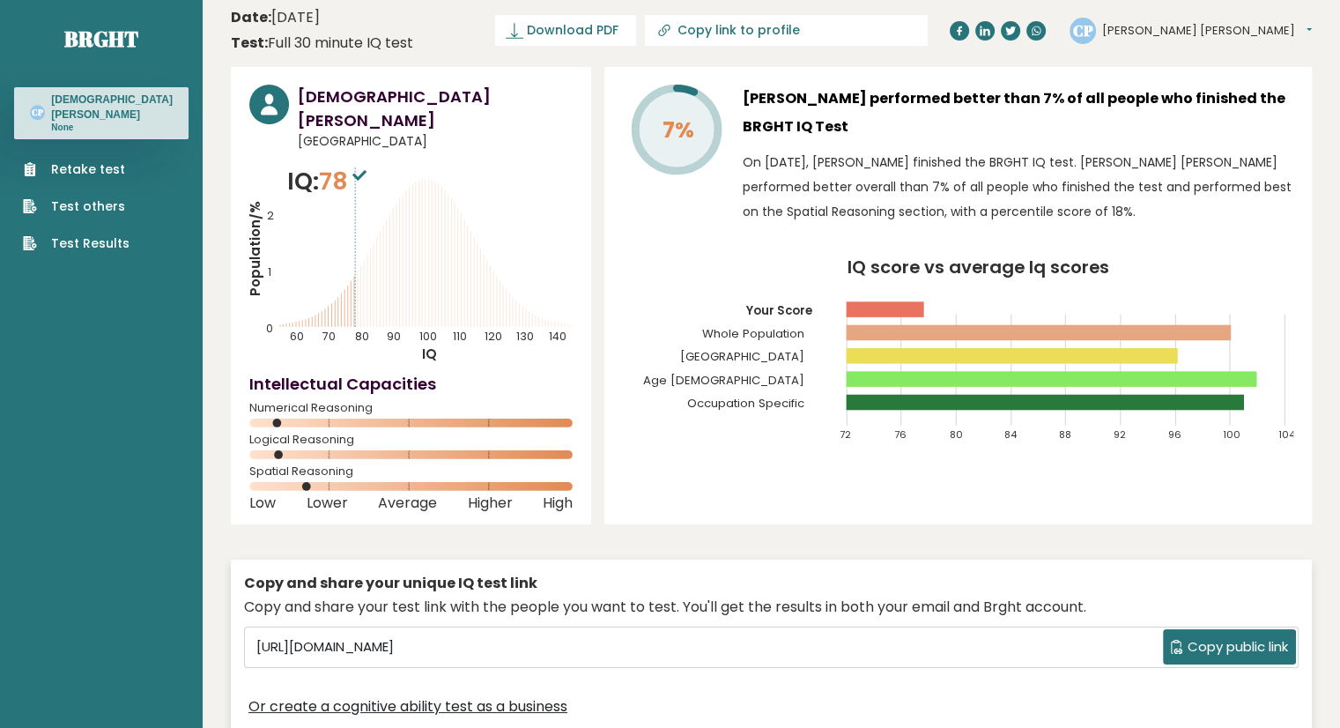
scroll to position [0, 0]
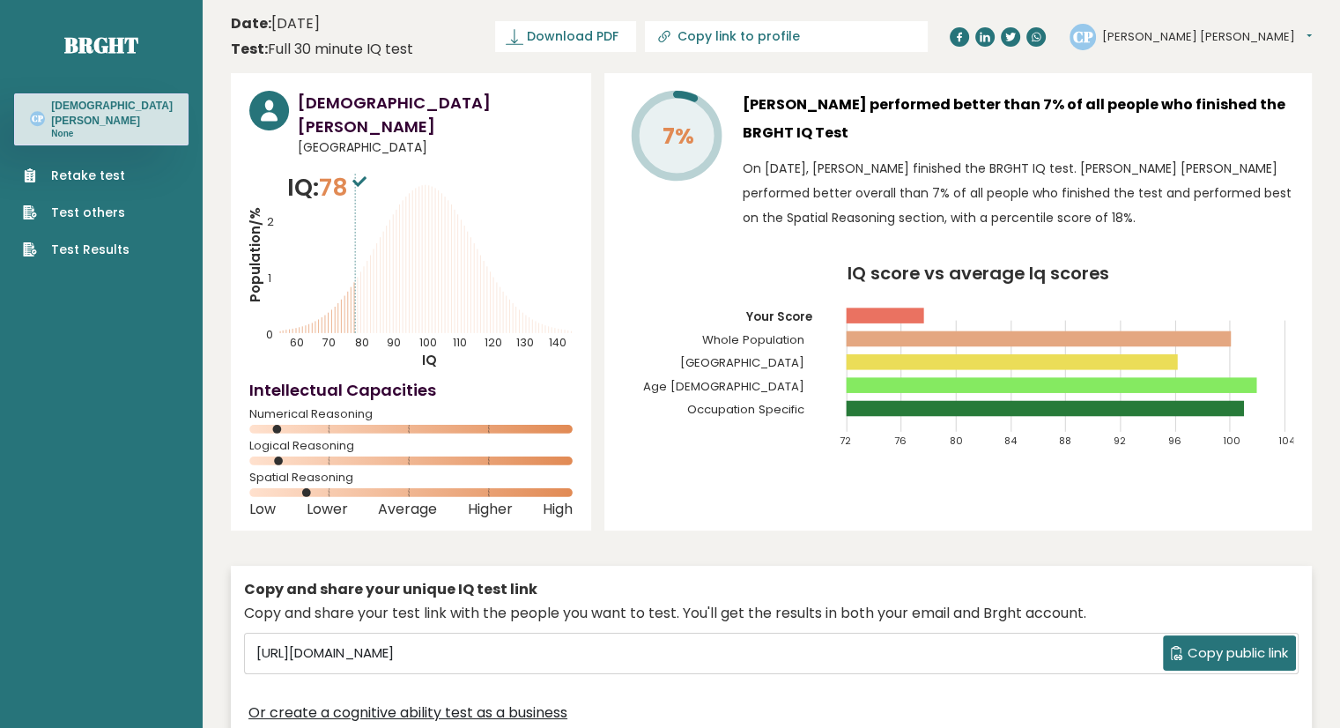
click at [359, 176] on icon at bounding box center [359, 181] width 14 height 11
drag, startPoint x: 287, startPoint y: 148, endPoint x: 367, endPoint y: 159, distance: 80.0
click at [367, 170] on p "IQ: 78" at bounding box center [329, 187] width 84 height 35
copy p "IQ: 78"
click at [81, 178] on link "Retake test" at bounding box center [76, 176] width 107 height 19
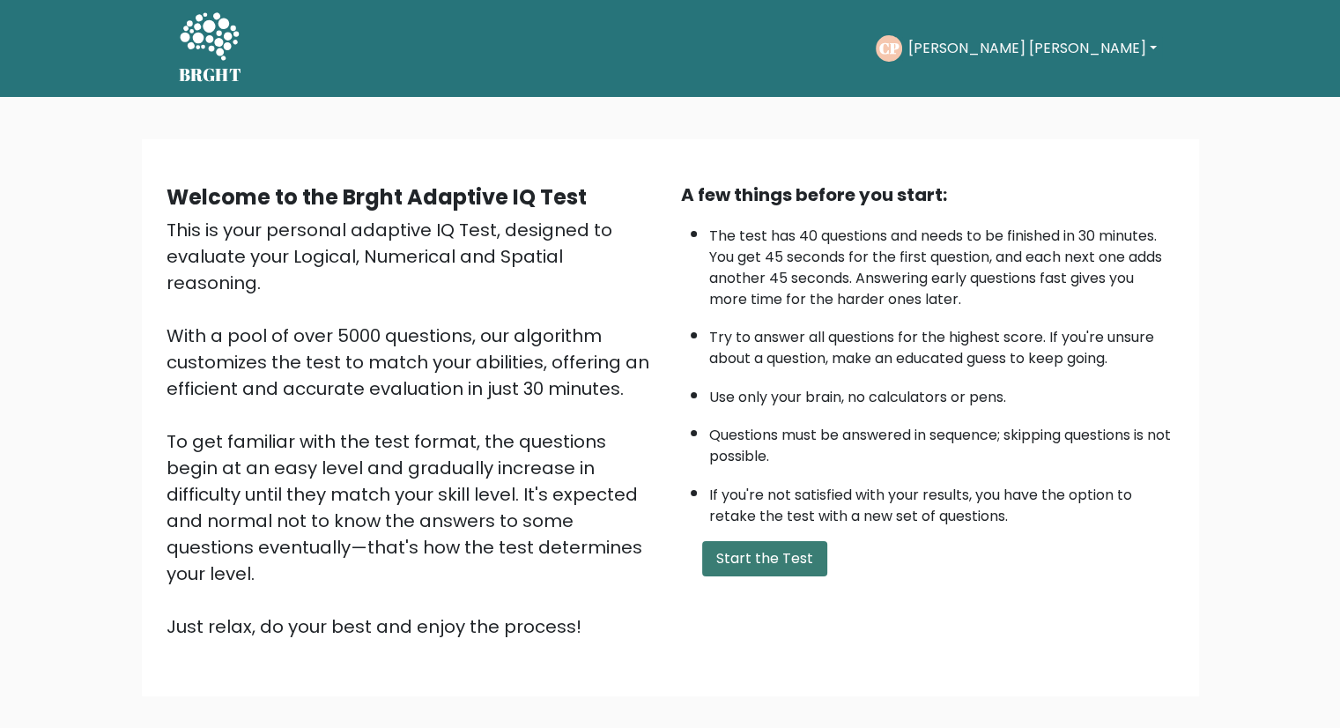
click at [731, 550] on button "Start the Test" at bounding box center [764, 558] width 125 height 35
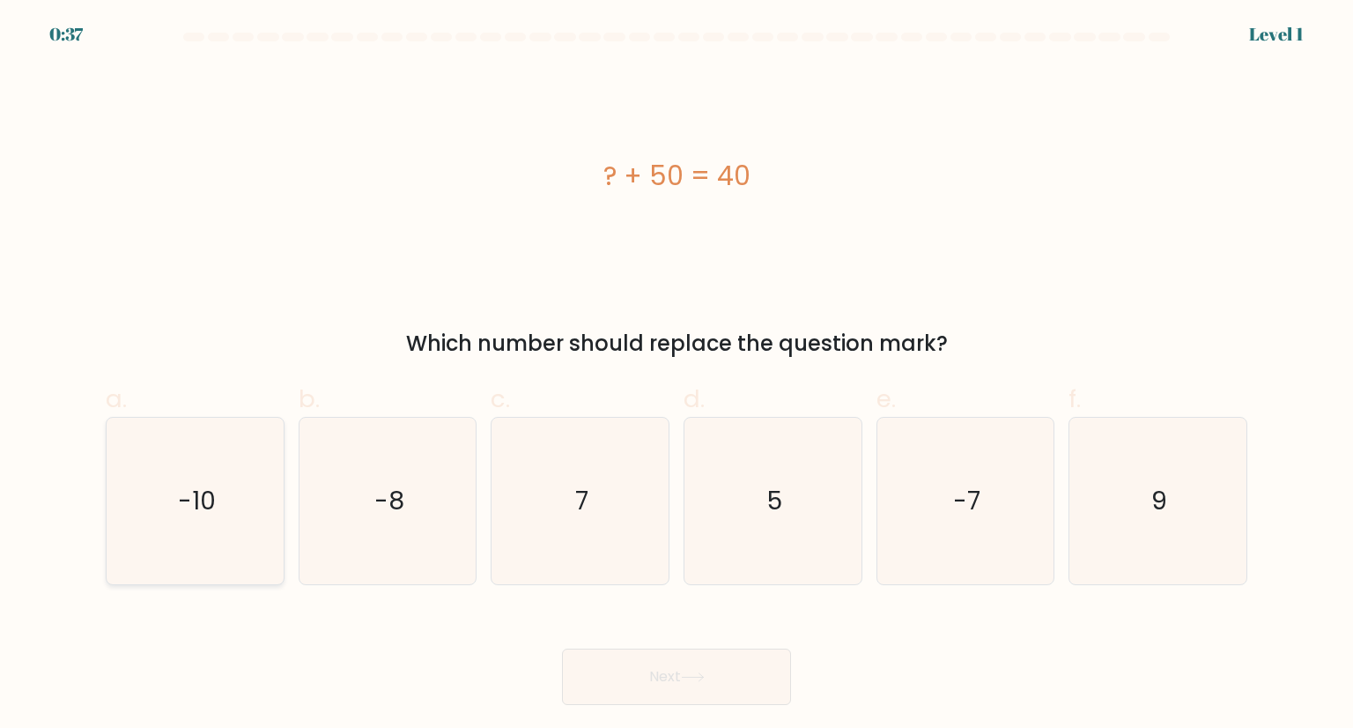
click at [170, 501] on icon "-10" at bounding box center [195, 501] width 166 height 166
click at [677, 375] on input "a. -10" at bounding box center [677, 369] width 1 height 11
radio input "true"
click at [656, 681] on button "Next" at bounding box center [676, 676] width 229 height 56
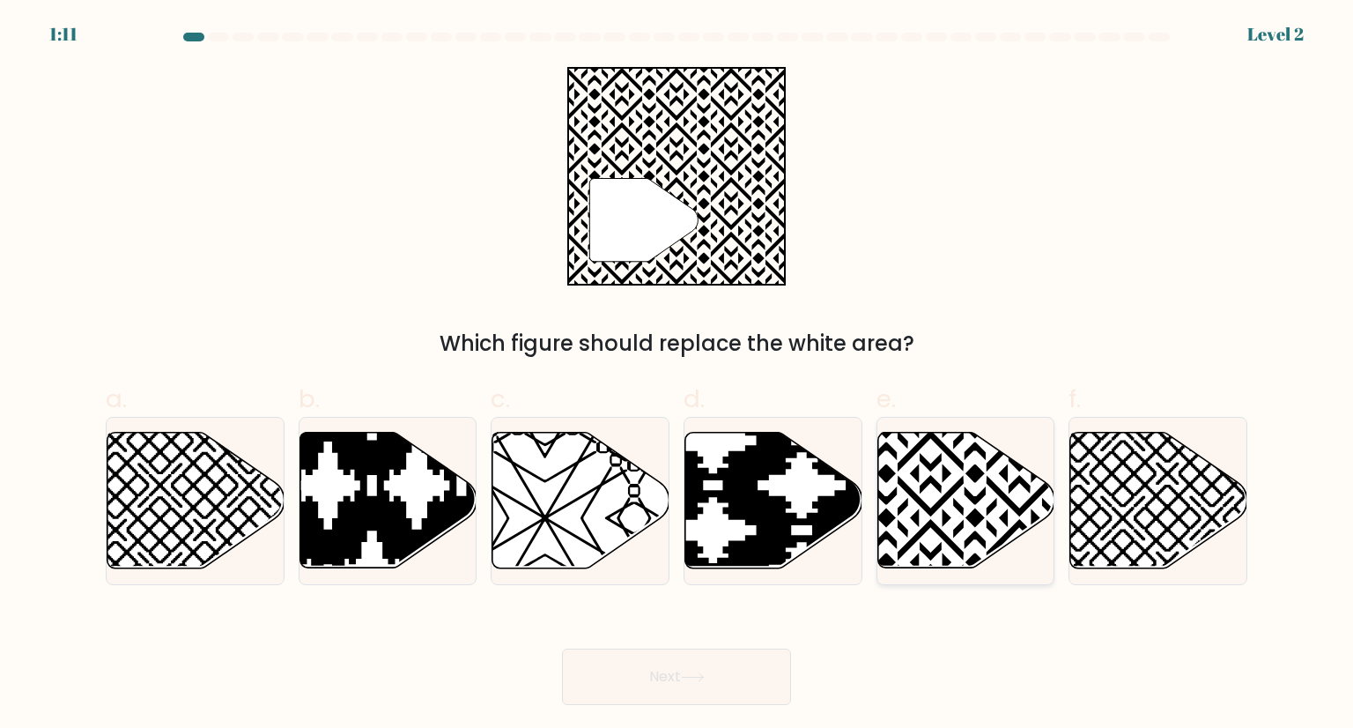
click at [970, 500] on icon at bounding box center [1019, 428] width 357 height 357
click at [678, 375] on input "e." at bounding box center [677, 369] width 1 height 11
radio input "true"
click at [694, 670] on button "Next" at bounding box center [676, 676] width 229 height 56
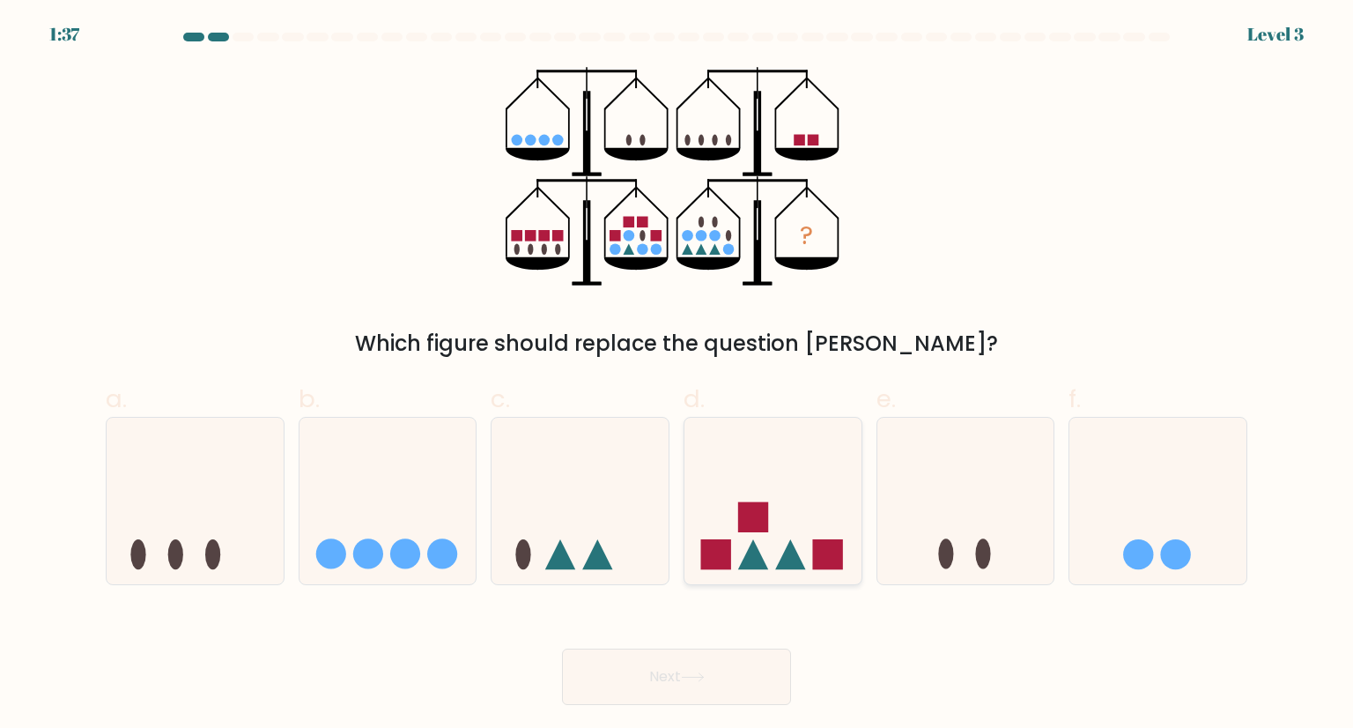
click at [740, 534] on icon at bounding box center [773, 500] width 177 height 146
click at [678, 375] on input "d." at bounding box center [677, 369] width 1 height 11
radio input "true"
click at [715, 683] on button "Next" at bounding box center [676, 676] width 229 height 56
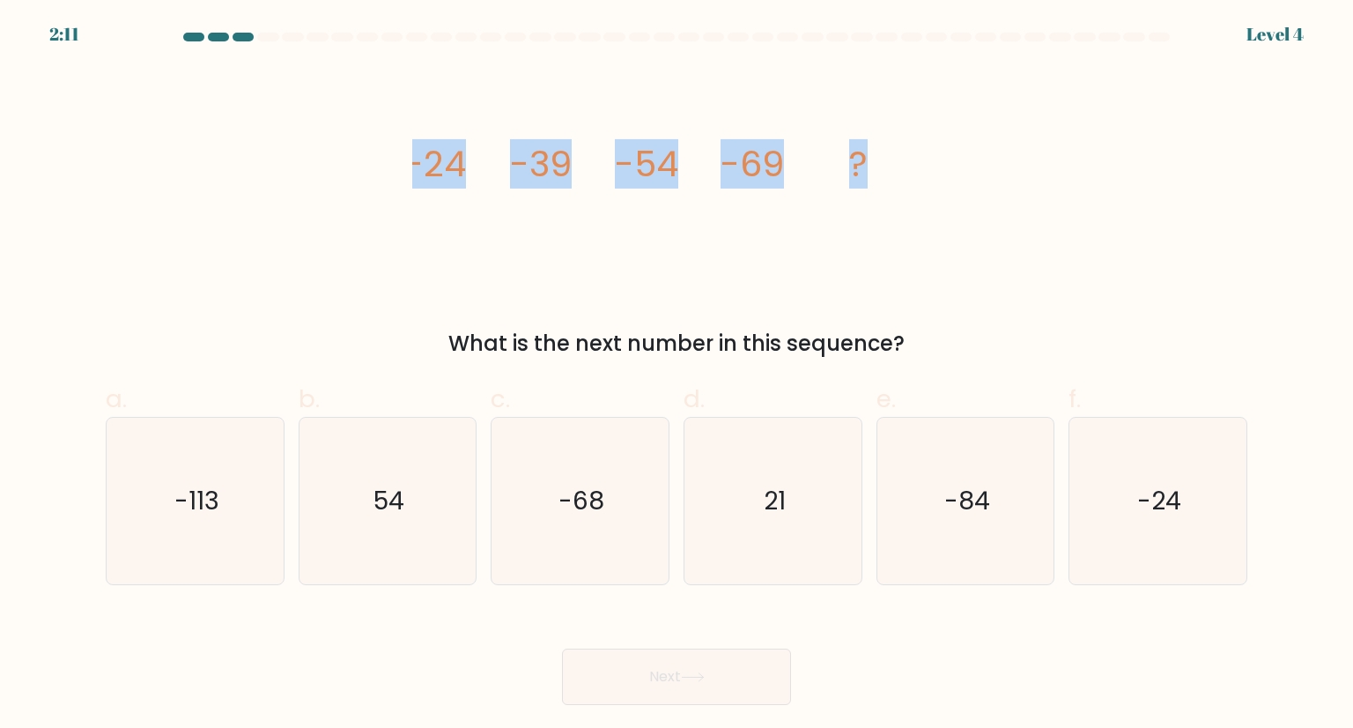
drag, startPoint x: 413, startPoint y: 153, endPoint x: 901, endPoint y: 176, distance: 488.7
click at [901, 176] on icon "image/svg+xml -24 -39 -54 -69 ?" at bounding box center [676, 176] width 529 height 219
copy g "-24 -39 -54 -69 ?"
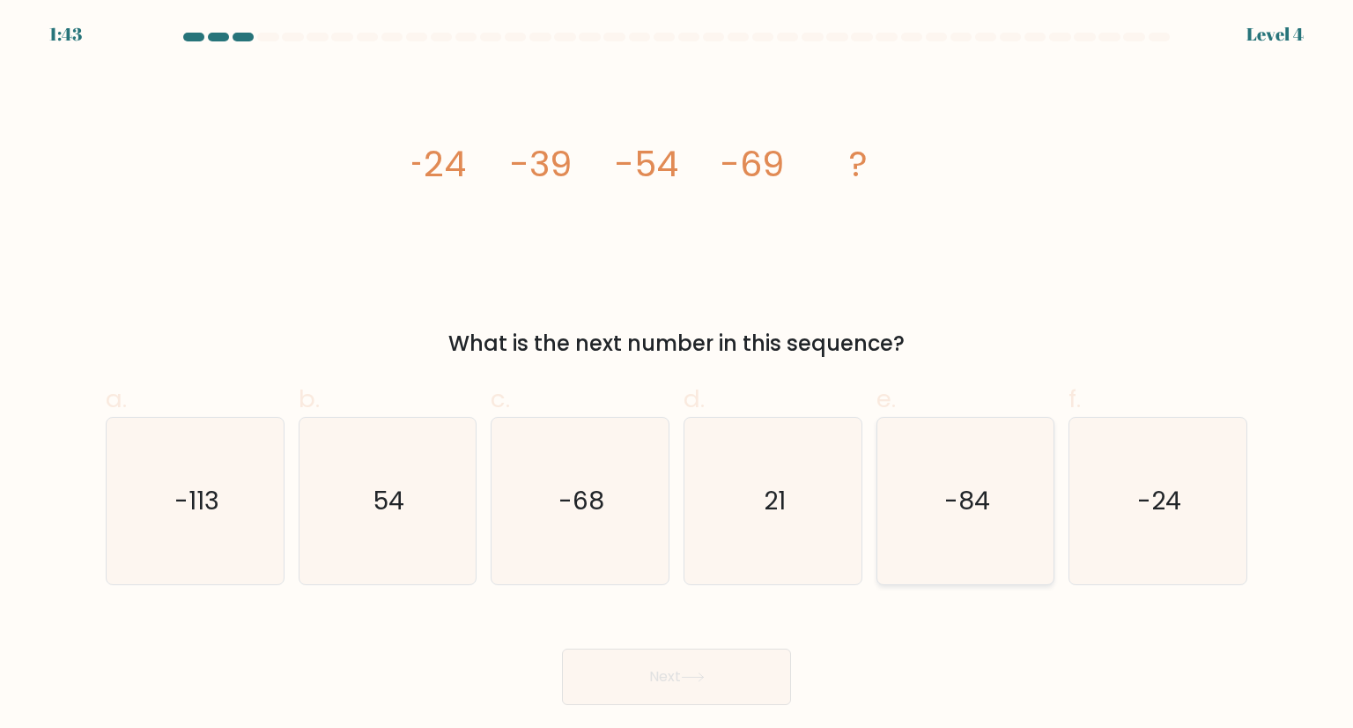
click at [974, 515] on text "-84" at bounding box center [968, 500] width 46 height 35
click at [678, 375] on input "e. -84" at bounding box center [677, 369] width 1 height 11
radio input "true"
click at [737, 675] on button "Next" at bounding box center [676, 676] width 229 height 56
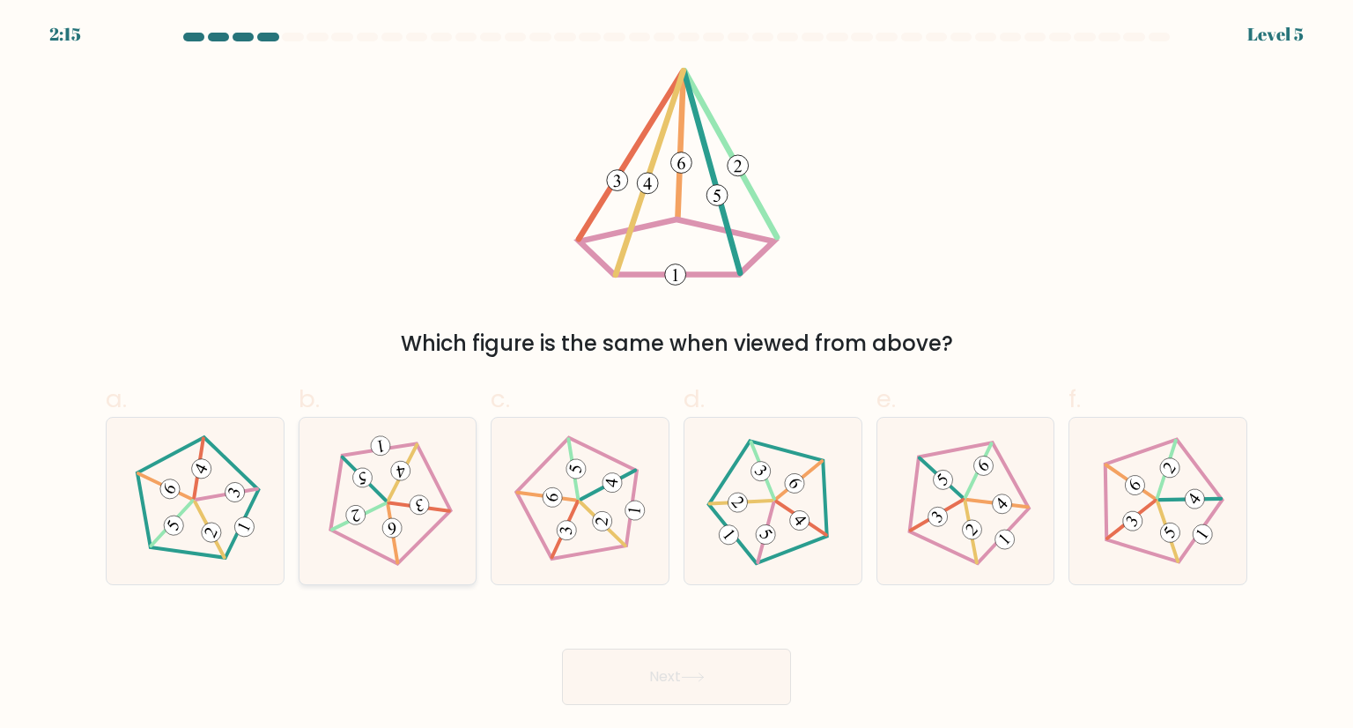
click at [363, 477] on 274 at bounding box center [363, 477] width 22 height 22
click at [677, 375] on input "b." at bounding box center [677, 369] width 1 height 11
radio input "true"
click at [684, 686] on button "Next" at bounding box center [676, 676] width 229 height 56
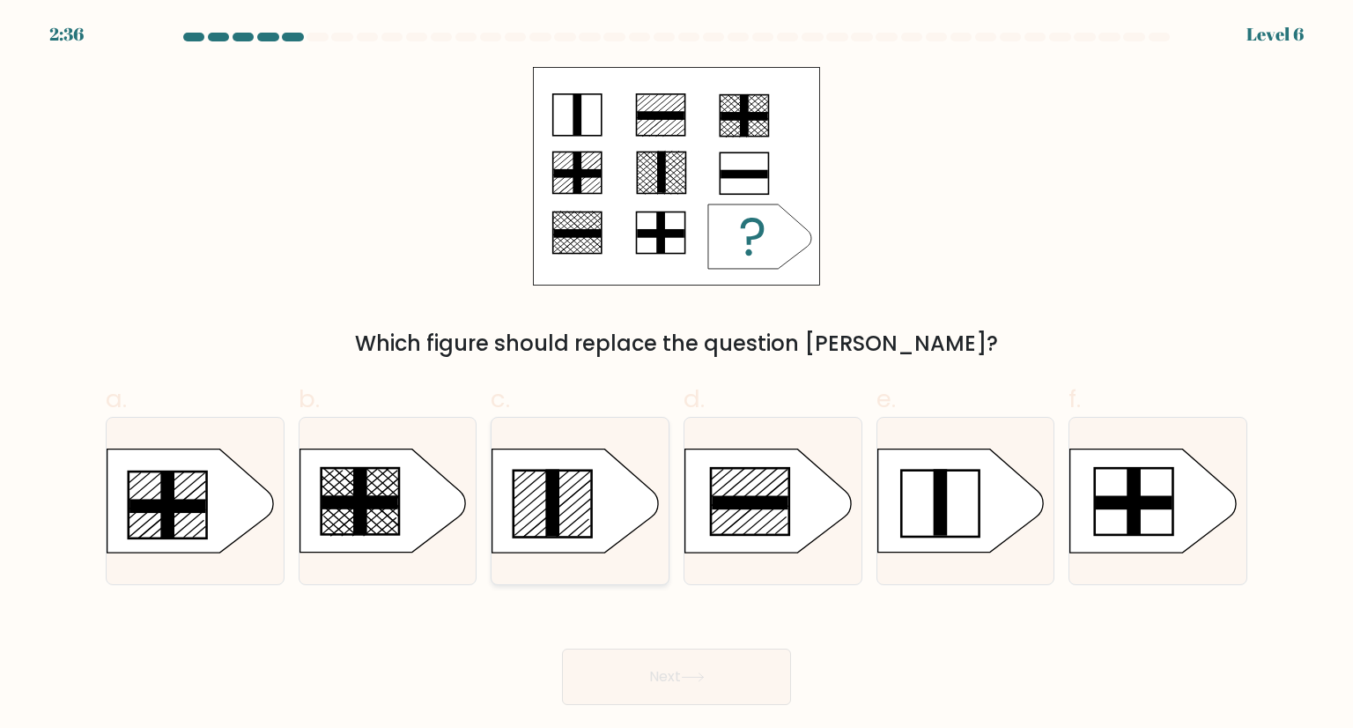
click at [537, 491] on icon at bounding box center [576, 500] width 166 height 103
click at [677, 375] on input "c." at bounding box center [677, 369] width 1 height 11
radio input "true"
click at [651, 681] on button "Next" at bounding box center [676, 676] width 229 height 56
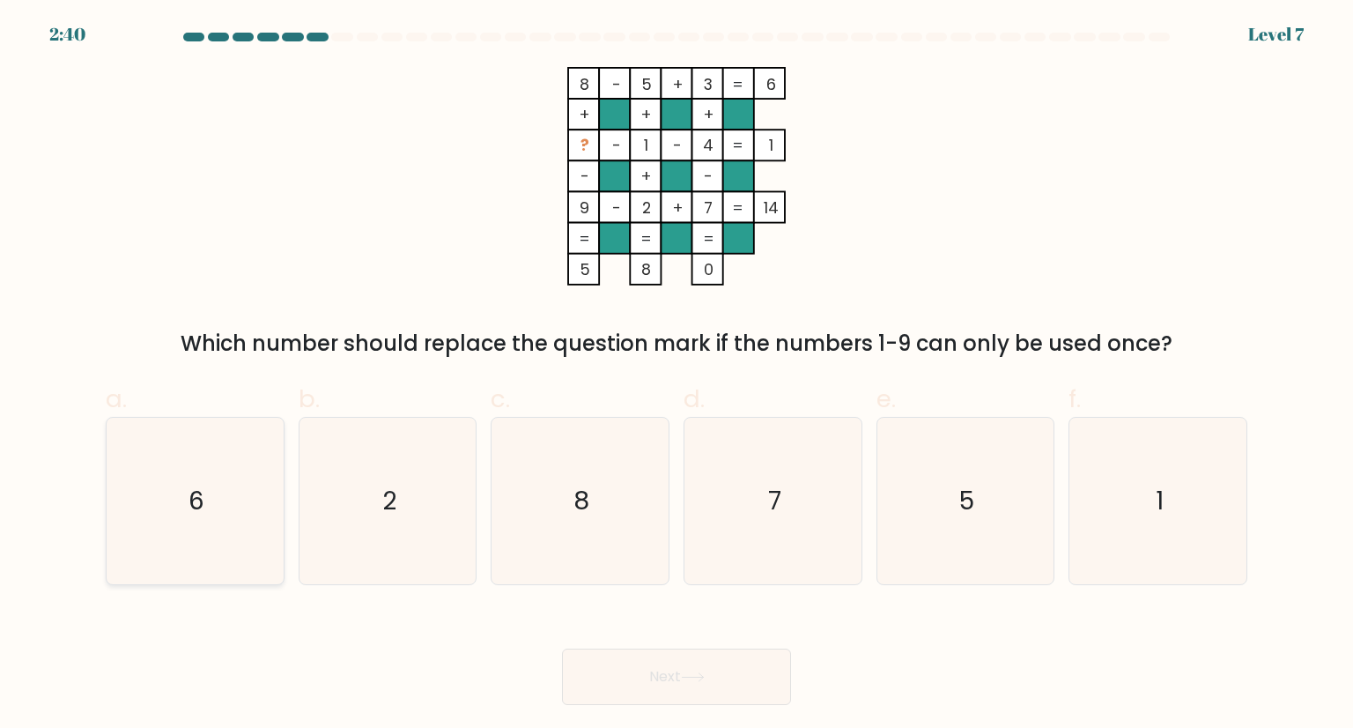
click at [224, 485] on icon "6" at bounding box center [195, 501] width 166 height 166
click at [677, 375] on input "a. 6" at bounding box center [677, 369] width 1 height 11
radio input "true"
click at [710, 677] on button "Next" at bounding box center [676, 676] width 229 height 56
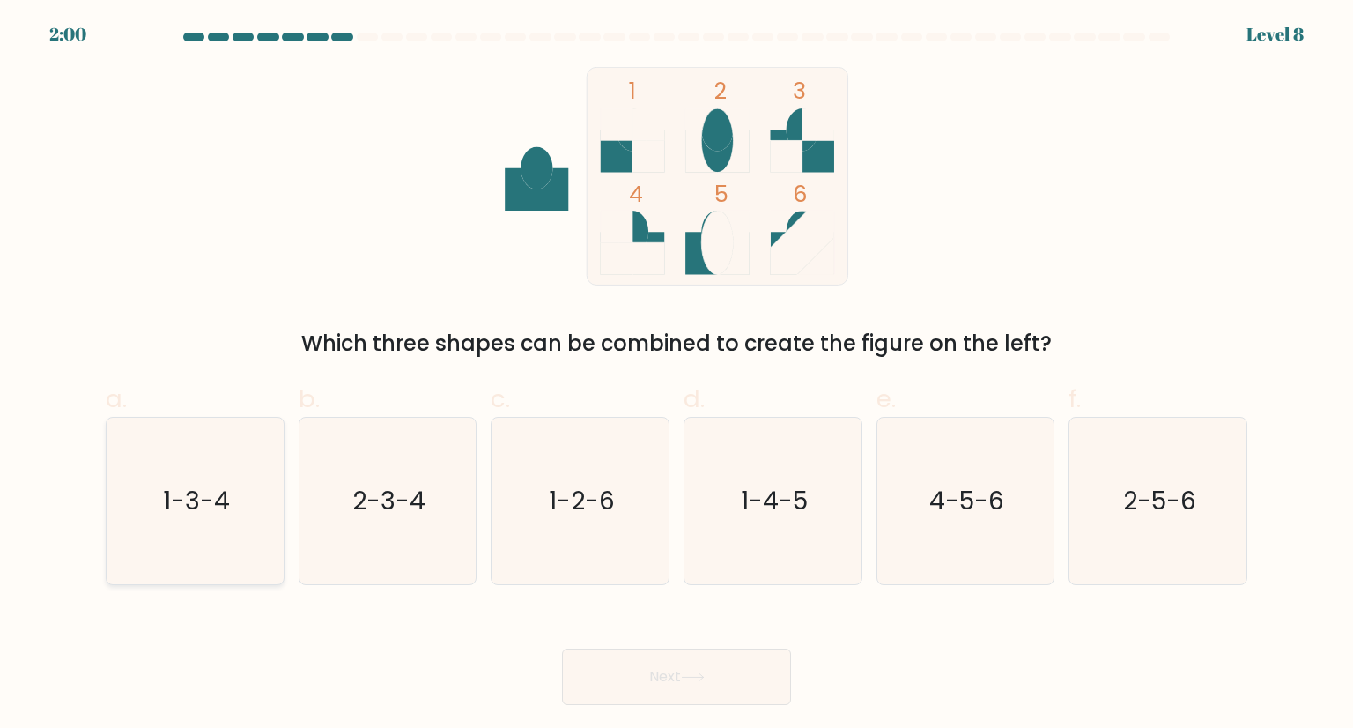
click at [212, 511] on text "1-3-4" at bounding box center [196, 500] width 67 height 35
click at [677, 375] on input "a. 1-3-4" at bounding box center [677, 369] width 1 height 11
radio input "true"
click at [700, 665] on button "Next" at bounding box center [676, 676] width 229 height 56
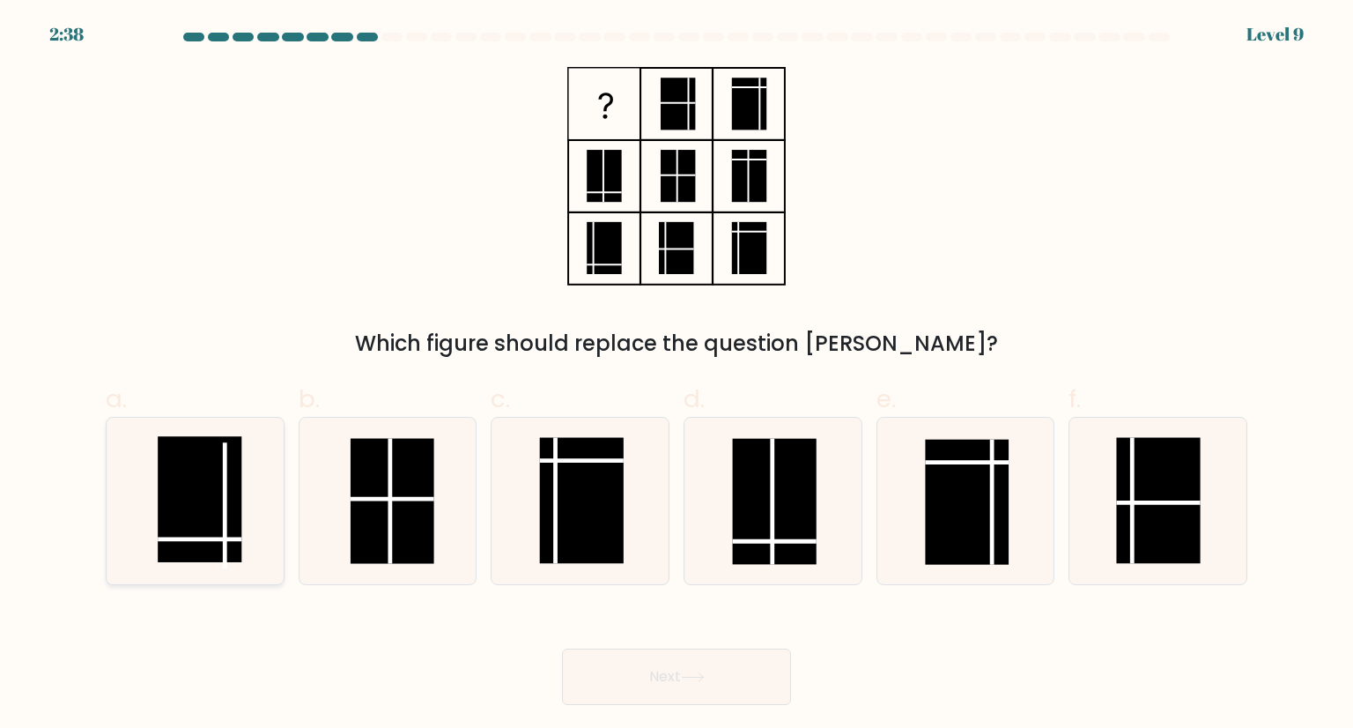
click at [231, 477] on rect at bounding box center [200, 498] width 84 height 125
click at [677, 375] on input "a." at bounding box center [677, 369] width 1 height 11
radio input "true"
click at [705, 692] on button "Next" at bounding box center [676, 676] width 229 height 56
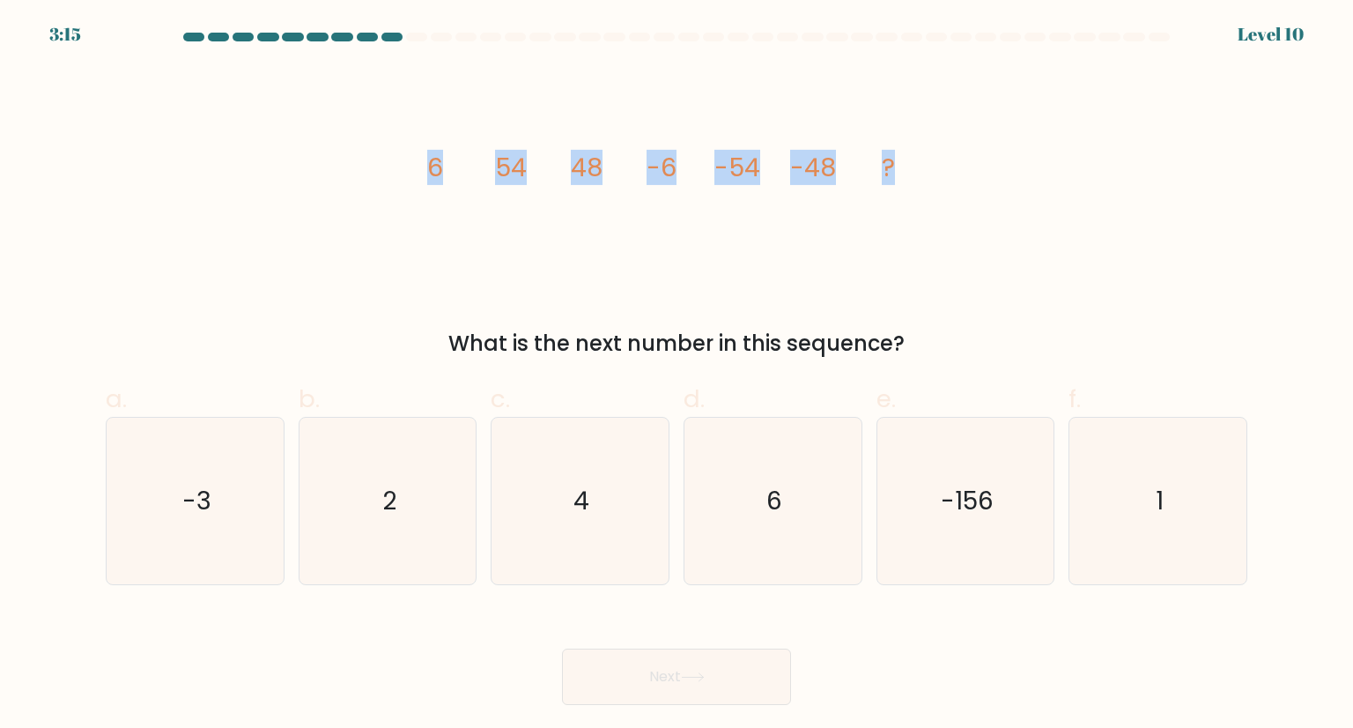
drag, startPoint x: 416, startPoint y: 161, endPoint x: 901, endPoint y: 180, distance: 485.8
click at [901, 180] on icon "image/svg+xml 6 54 48 -6 -54 -48 ?" at bounding box center [676, 176] width 529 height 219
copy g "6 54 48 -6 -54 -48 ?"
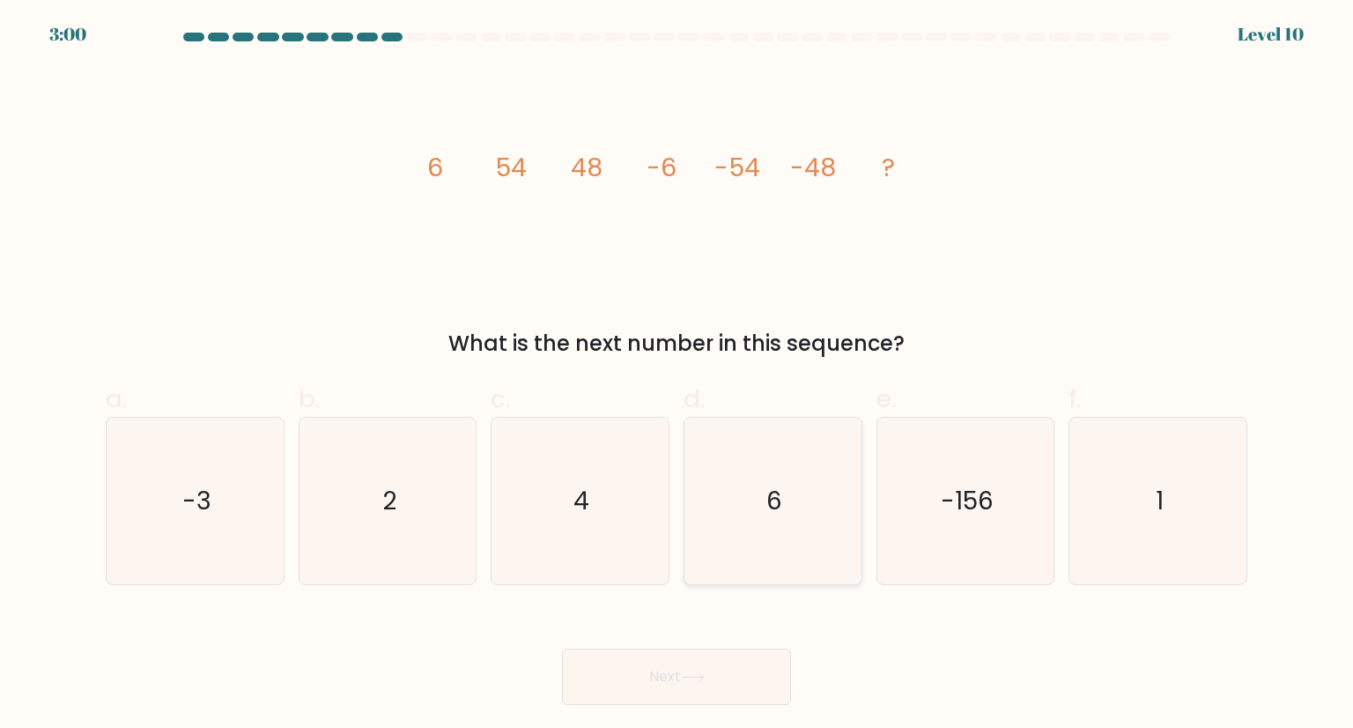
click at [788, 500] on icon "6" at bounding box center [773, 501] width 166 height 166
click at [678, 375] on input "d. 6" at bounding box center [677, 369] width 1 height 11
radio input "true"
click at [733, 679] on button "Next" at bounding box center [676, 676] width 229 height 56
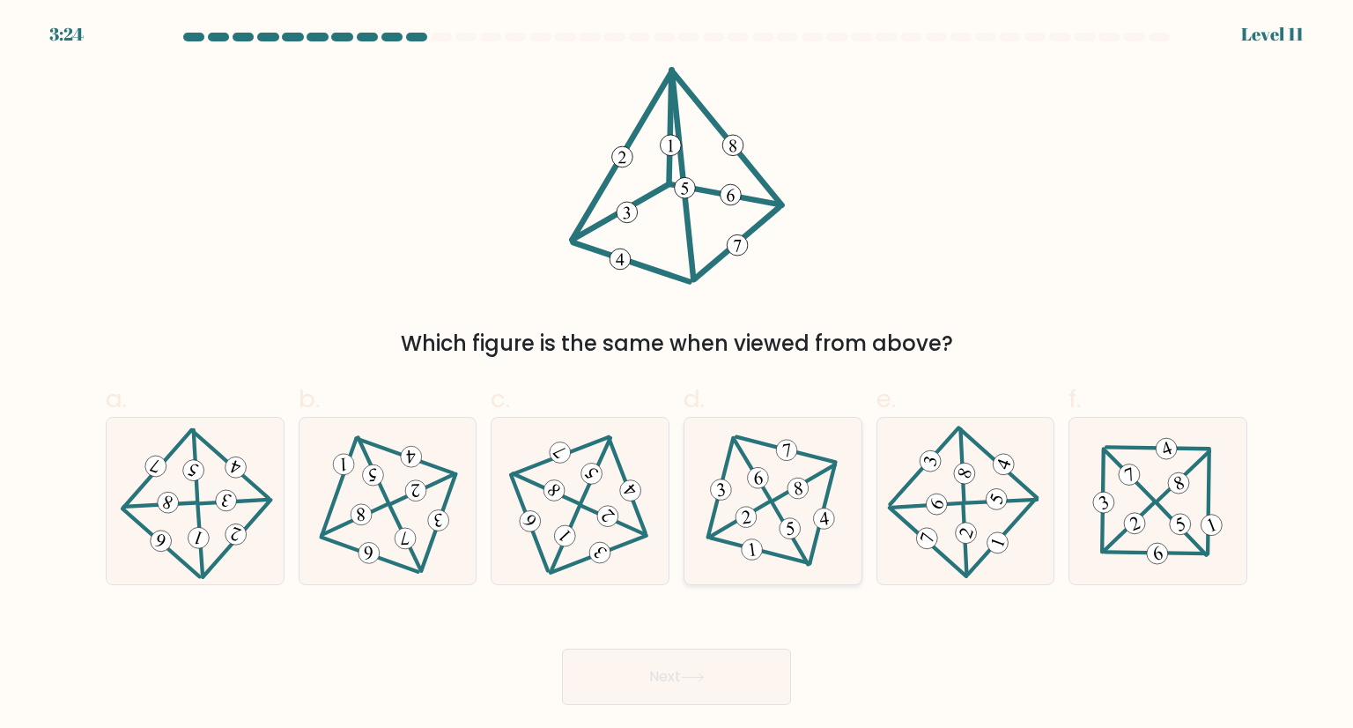
click at [792, 489] on 222 at bounding box center [798, 489] width 24 height 24
click at [678, 375] on input "d." at bounding box center [677, 369] width 1 height 11
radio input "true"
click at [717, 671] on button "Next" at bounding box center [676, 676] width 229 height 56
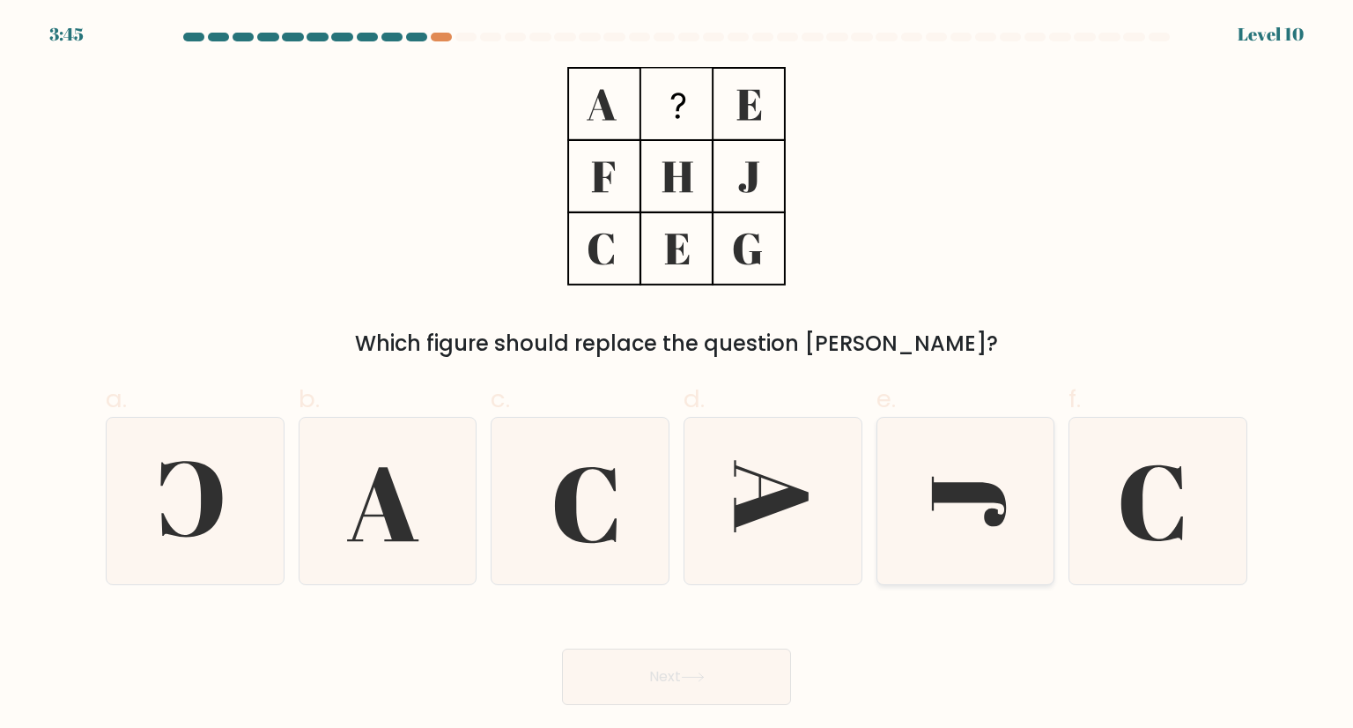
click at [995, 537] on icon at bounding box center [966, 501] width 166 height 166
click at [678, 375] on input "e." at bounding box center [677, 369] width 1 height 11
radio input "true"
click at [995, 537] on icon at bounding box center [966, 501] width 164 height 164
click at [678, 375] on input "e." at bounding box center [677, 369] width 1 height 11
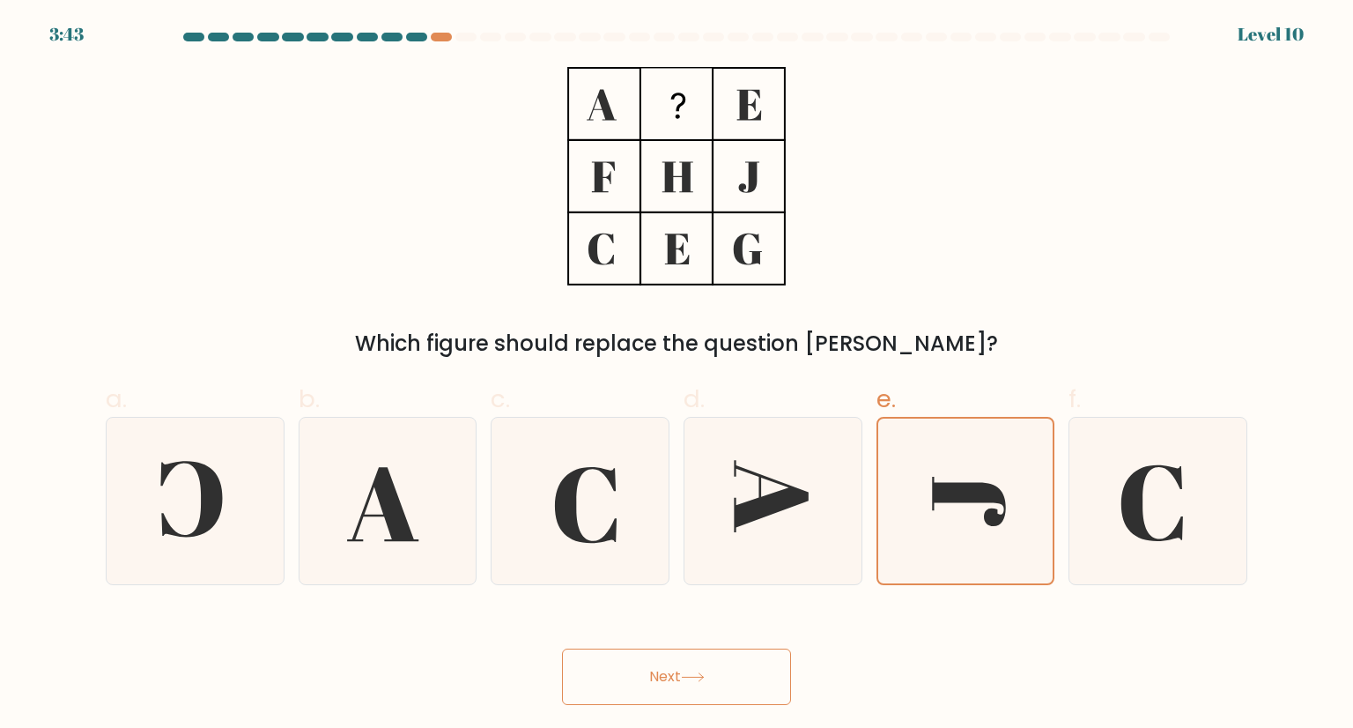
click at [700, 681] on icon at bounding box center [693, 677] width 24 height 10
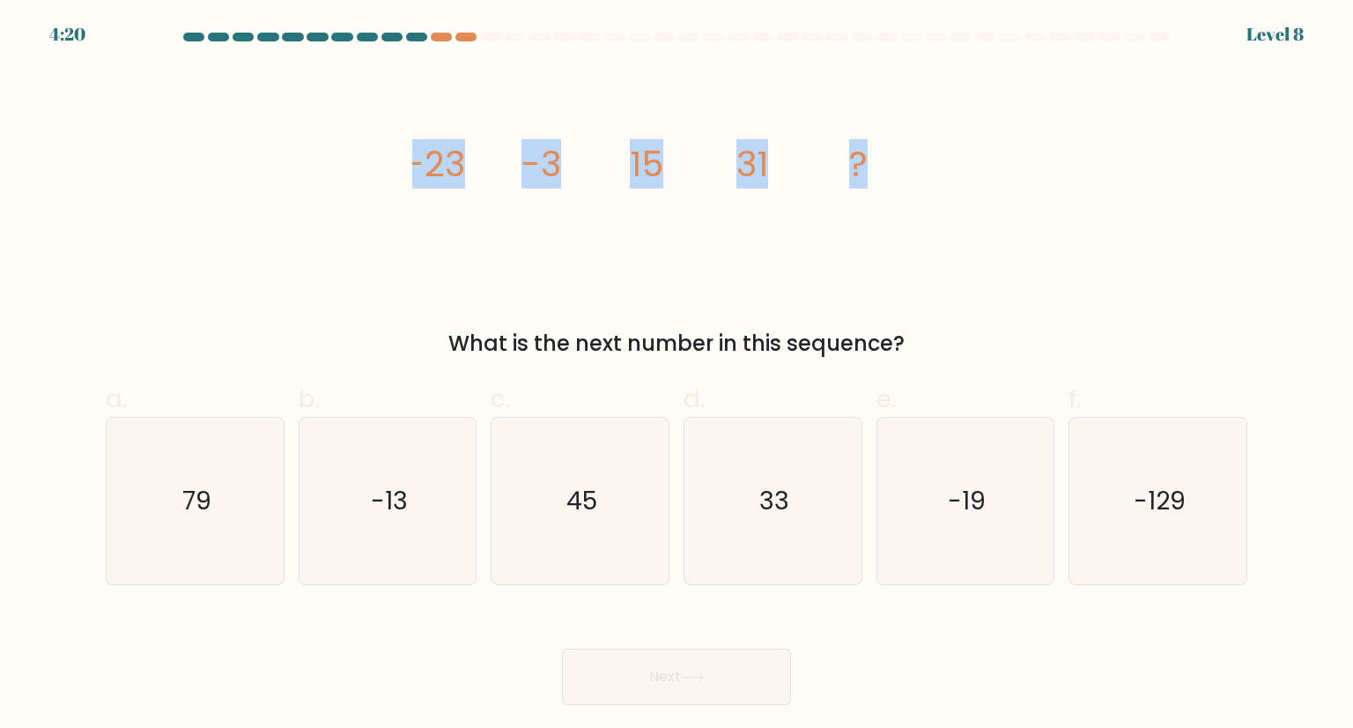
drag, startPoint x: 412, startPoint y: 162, endPoint x: 885, endPoint y: 174, distance: 472.4
click at [885, 174] on icon "image/svg+xml -23 -3 15 31 ?" at bounding box center [676, 176] width 529 height 219
copy g "-23 -3 15 31 ?"
click at [487, 349] on div "What is the next number in this sequence?" at bounding box center [676, 344] width 1121 height 32
click at [588, 549] on icon "45" at bounding box center [580, 501] width 166 height 166
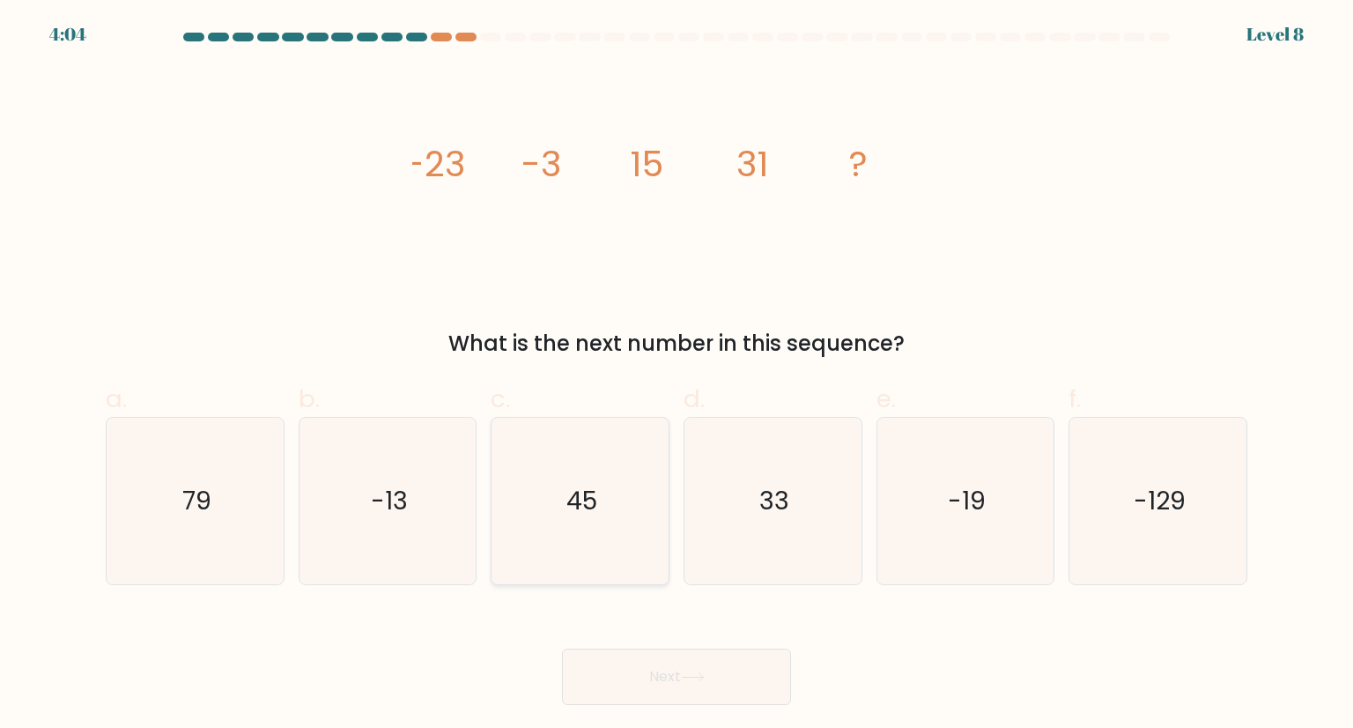
click at [677, 375] on input "c. 45" at bounding box center [677, 369] width 1 height 11
radio input "true"
click at [684, 671] on button "Next" at bounding box center [676, 676] width 229 height 56
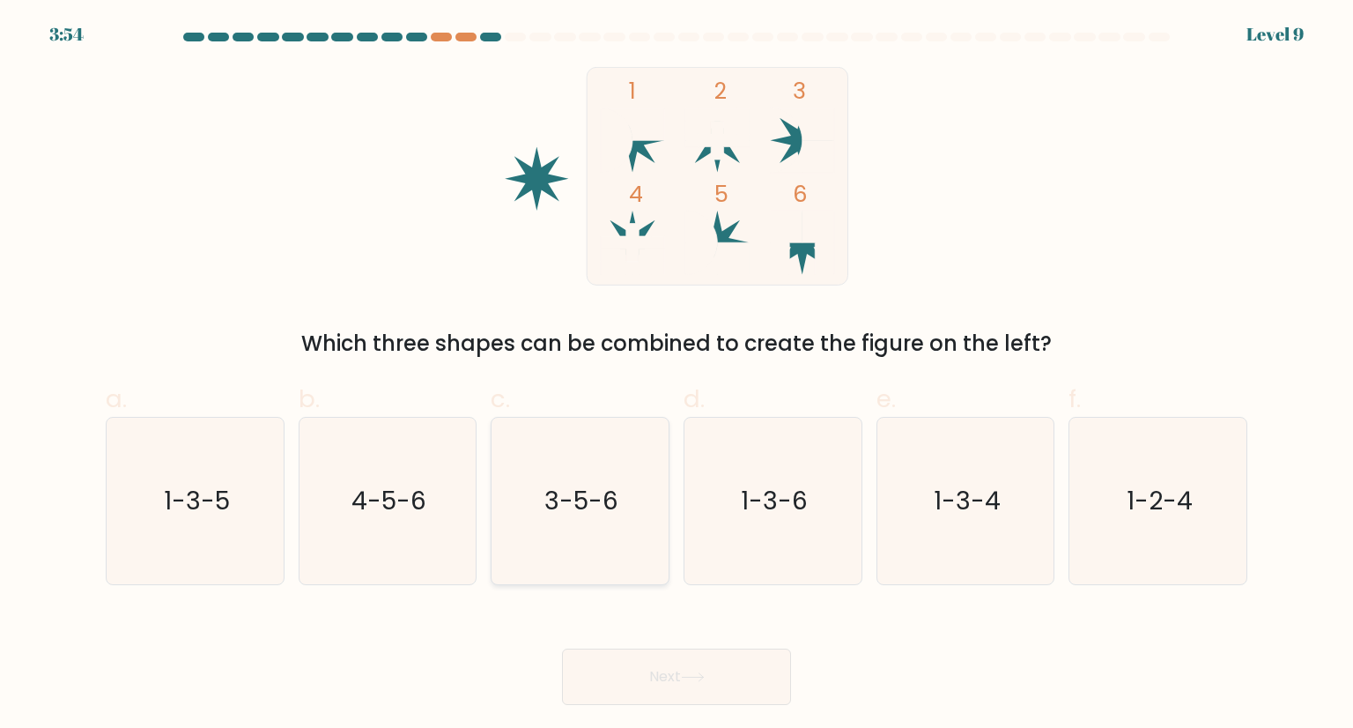
click at [620, 502] on icon "3-5-6" at bounding box center [580, 501] width 166 height 166
click at [677, 375] on input "c. 3-5-6" at bounding box center [677, 369] width 1 height 11
radio input "true"
click at [673, 678] on button "Next" at bounding box center [676, 676] width 229 height 56
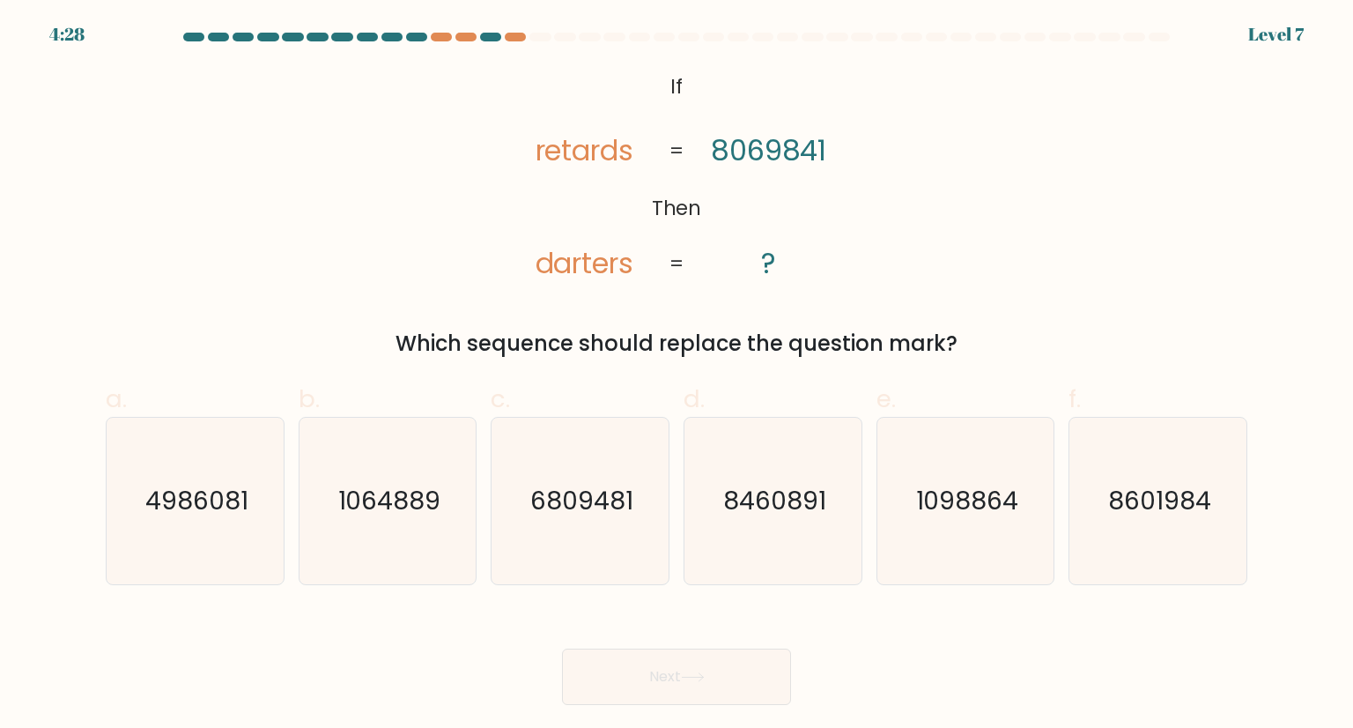
drag, startPoint x: 667, startPoint y: 78, endPoint x: 681, endPoint y: 78, distance: 14.1
click at [681, 78] on icon "@import url('https://fonts.googleapis.com/css?family=Abril+Fatface:400,100,100i…" at bounding box center [677, 176] width 354 height 219
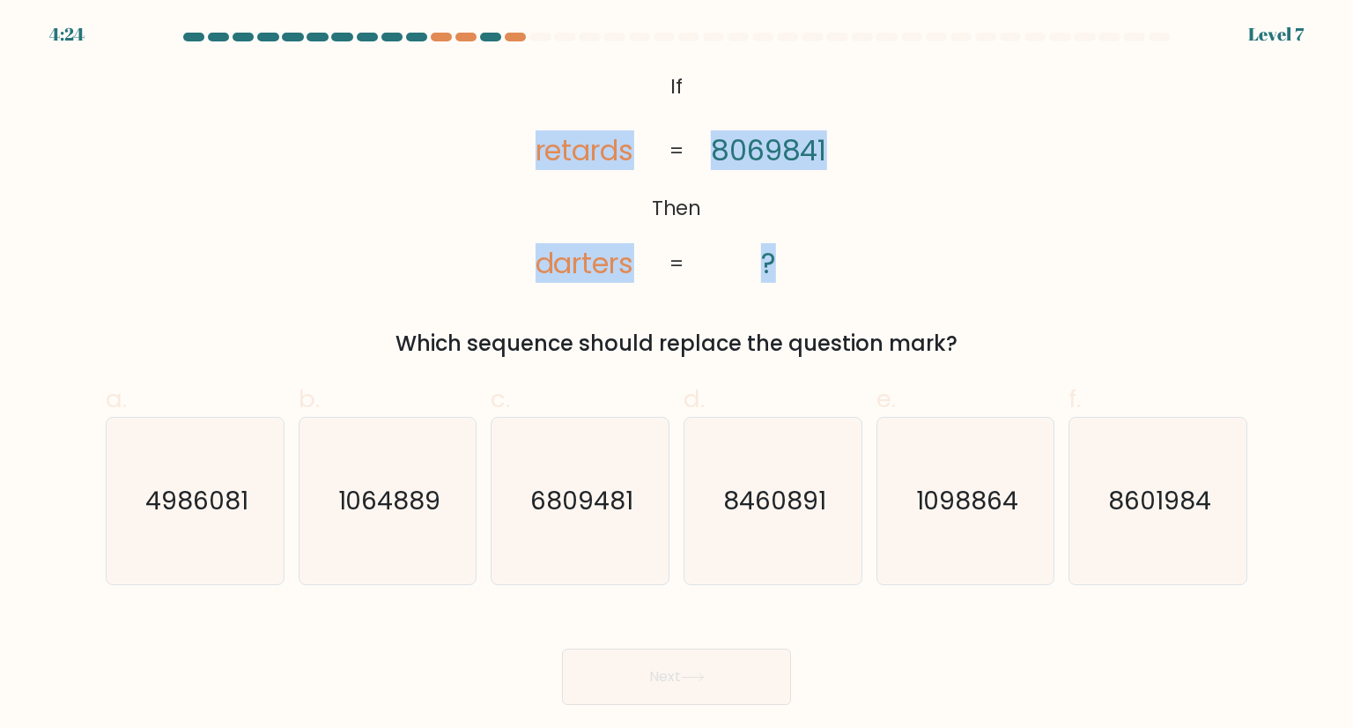
drag, startPoint x: 529, startPoint y: 150, endPoint x: 807, endPoint y: 235, distance: 291.2
click at [807, 235] on icon "@import url('https://fonts.googleapis.com/css?family=Abril+Fatface:400,100,100i…" at bounding box center [677, 176] width 354 height 219
copy icon "retards darters 8069841 ?"
click at [1044, 244] on div "@import url('https://fonts.googleapis.com/css?family=Abril+Fatface:400,100,100i…" at bounding box center [676, 213] width 1163 height 293
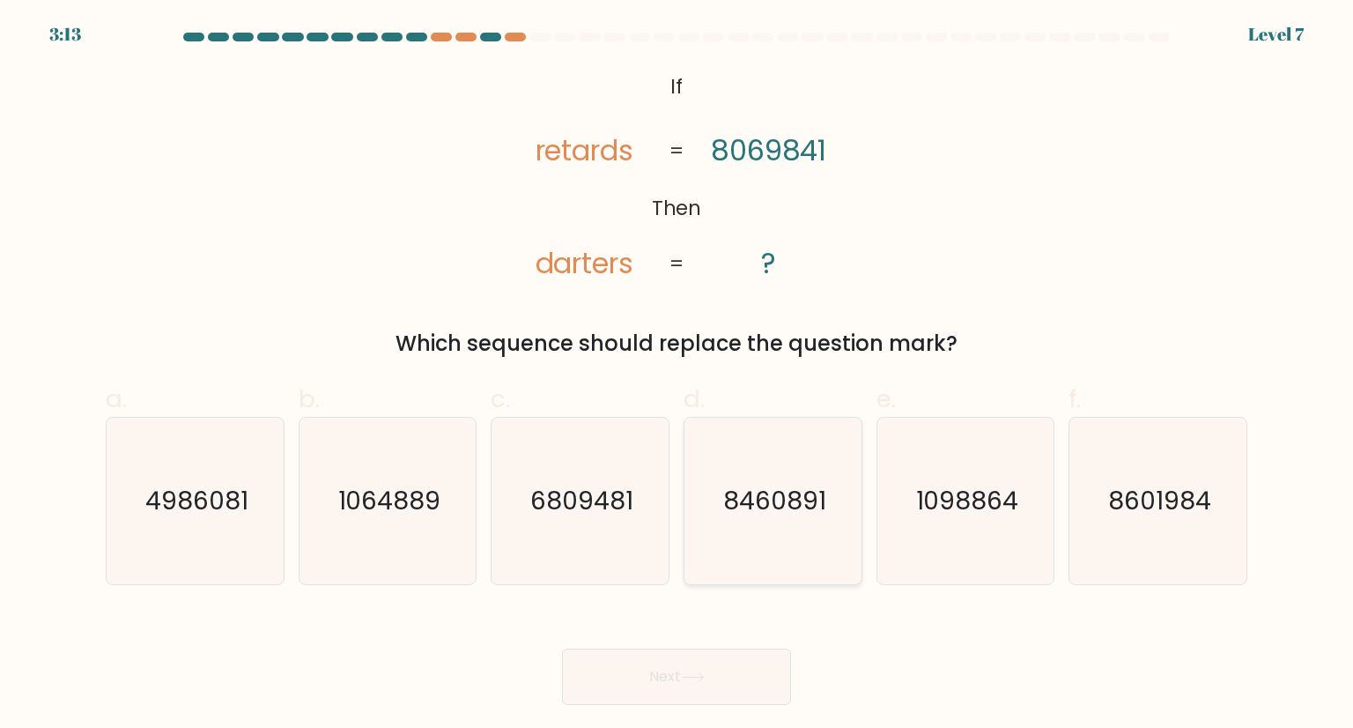
click at [764, 535] on icon "8460891" at bounding box center [773, 501] width 166 height 166
click at [678, 375] on input "d. 8460891" at bounding box center [677, 369] width 1 height 11
radio input "true"
click at [733, 682] on button "Next" at bounding box center [676, 676] width 229 height 56
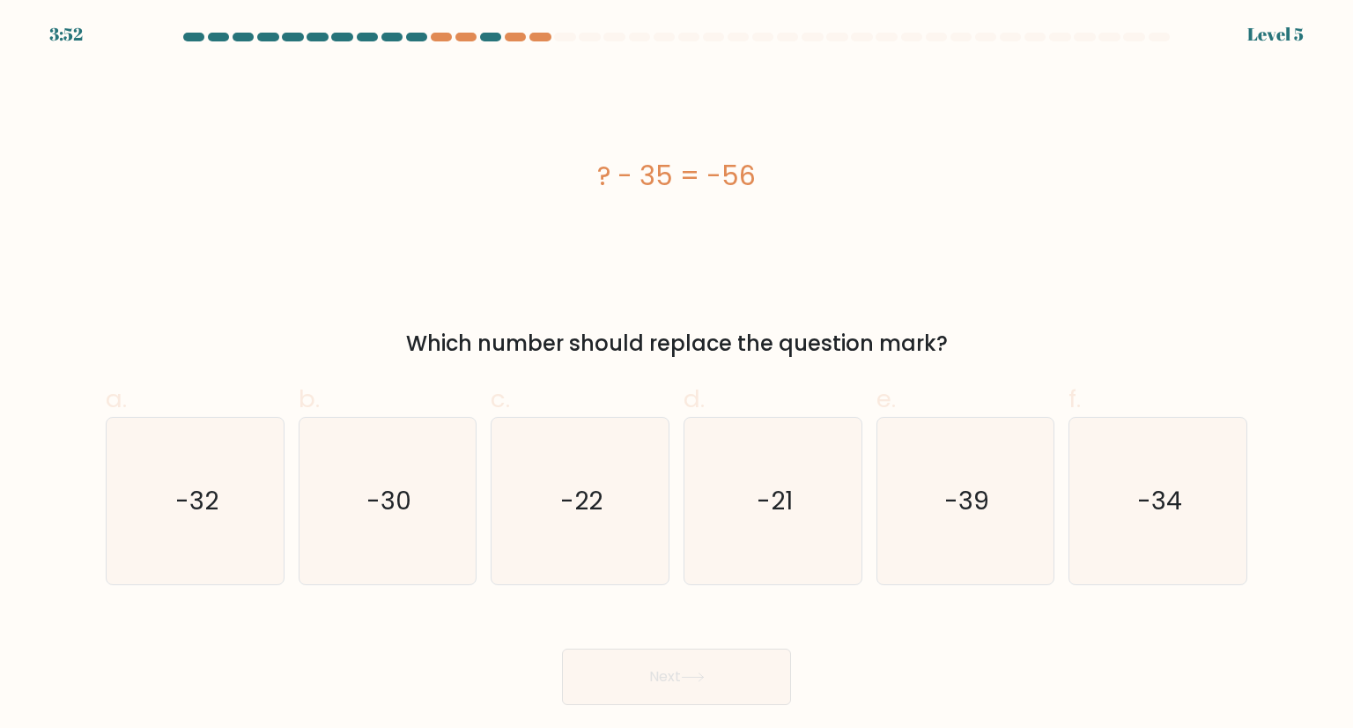
drag, startPoint x: 599, startPoint y: 162, endPoint x: 821, endPoint y: 157, distance: 222.1
click at [821, 157] on div "? - 35 = -56" at bounding box center [677, 176] width 1142 height 40
copy div "? - 35 = -56"
click at [745, 475] on icon "-21" at bounding box center [773, 501] width 166 height 166
click at [678, 375] on input "d. -21" at bounding box center [677, 369] width 1 height 11
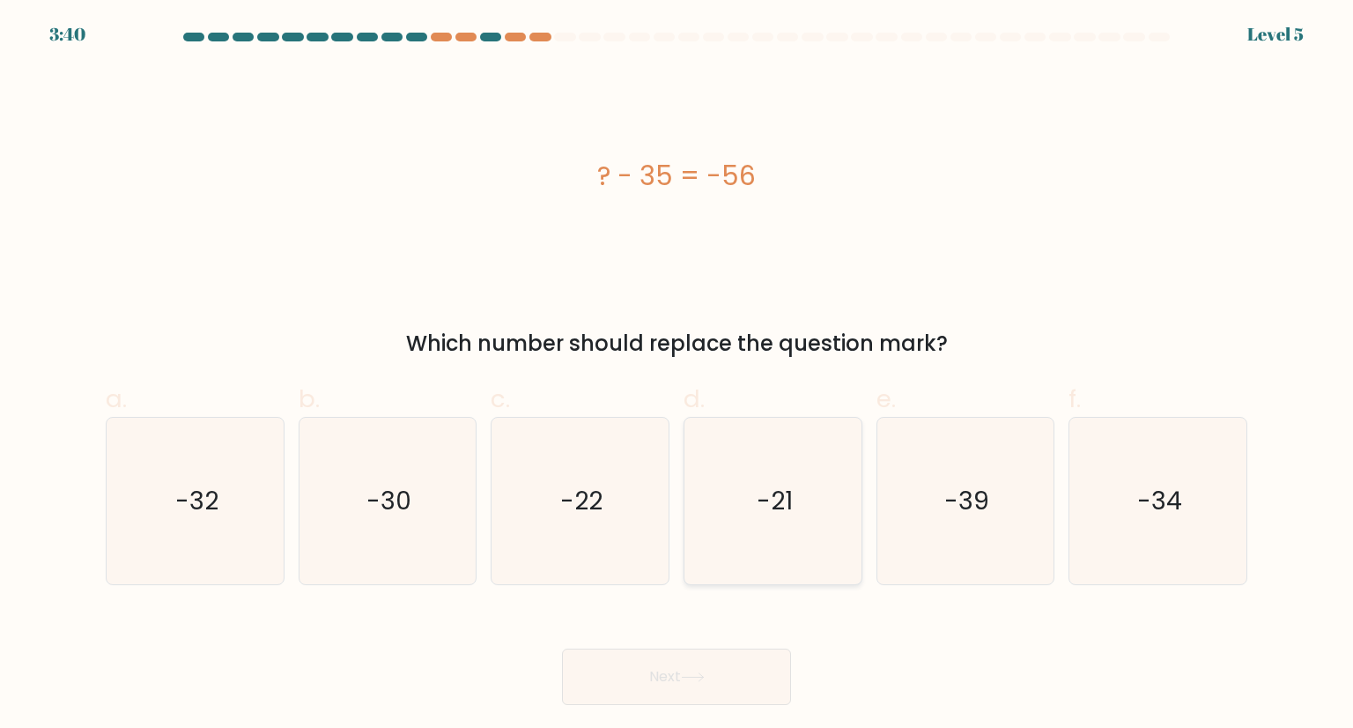
radio input "true"
click at [701, 687] on button "Next" at bounding box center [676, 676] width 229 height 56
click at [703, 678] on icon at bounding box center [692, 677] width 21 height 8
click at [751, 484] on icon "-21" at bounding box center [773, 501] width 164 height 164
click at [678, 375] on input "d. -21" at bounding box center [677, 369] width 1 height 11
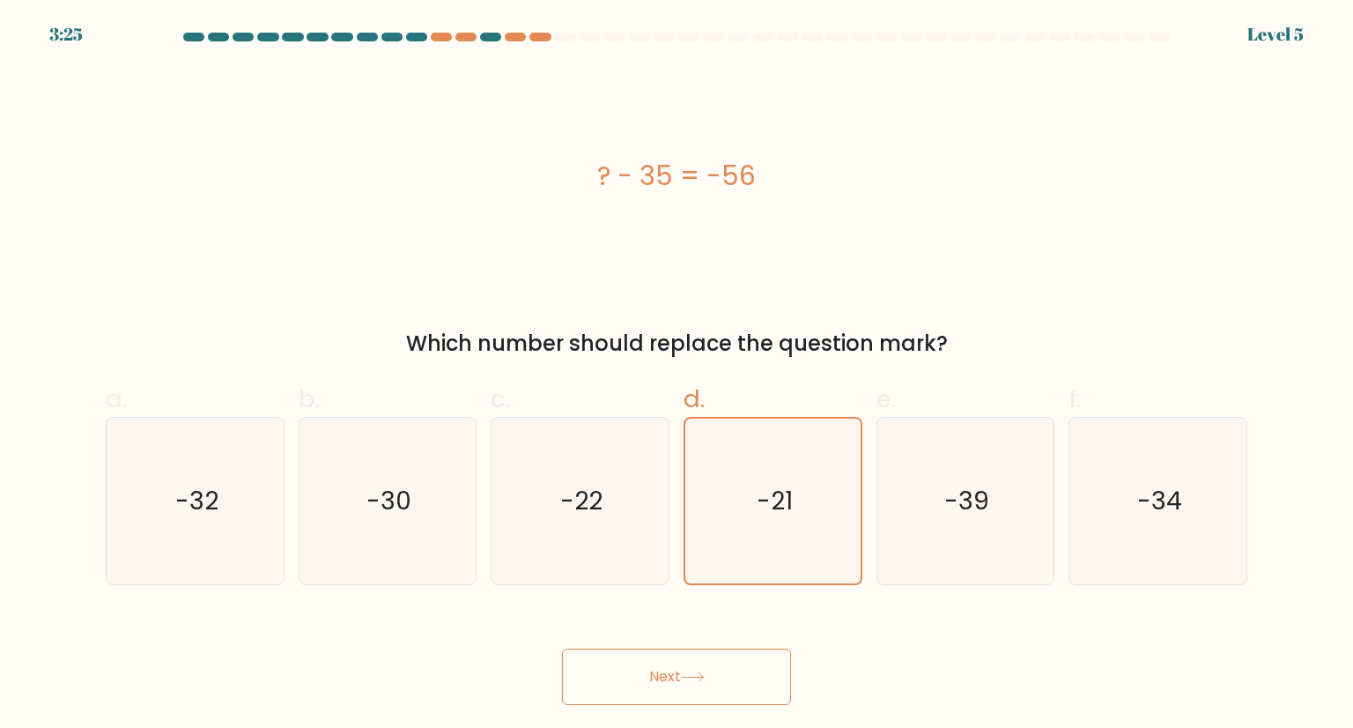
click at [702, 673] on icon at bounding box center [693, 677] width 24 height 10
click at [635, 509] on icon "-22" at bounding box center [580, 501] width 166 height 166
click at [677, 375] on input "c. -22" at bounding box center [677, 369] width 1 height 11
radio input "true"
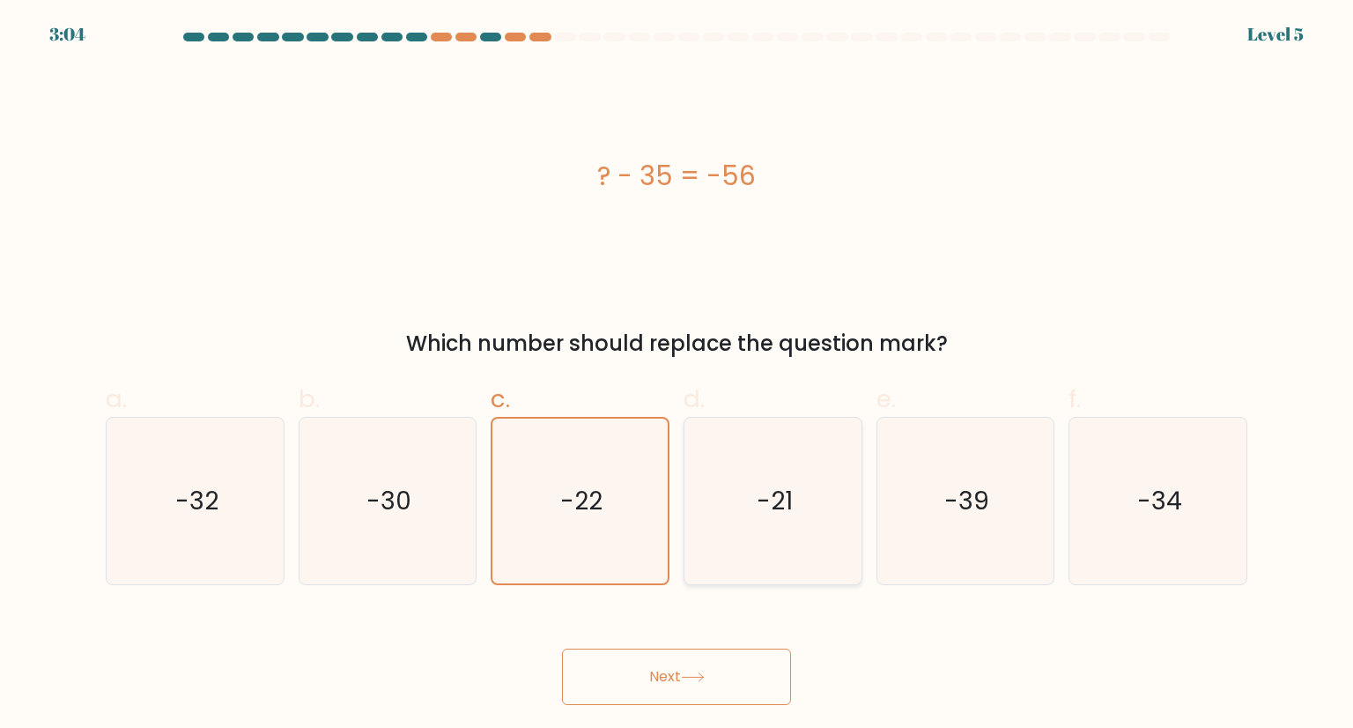
click at [737, 507] on icon "-21" at bounding box center [773, 501] width 166 height 166
click at [678, 375] on input "d. -21" at bounding box center [677, 369] width 1 height 11
radio input "true"
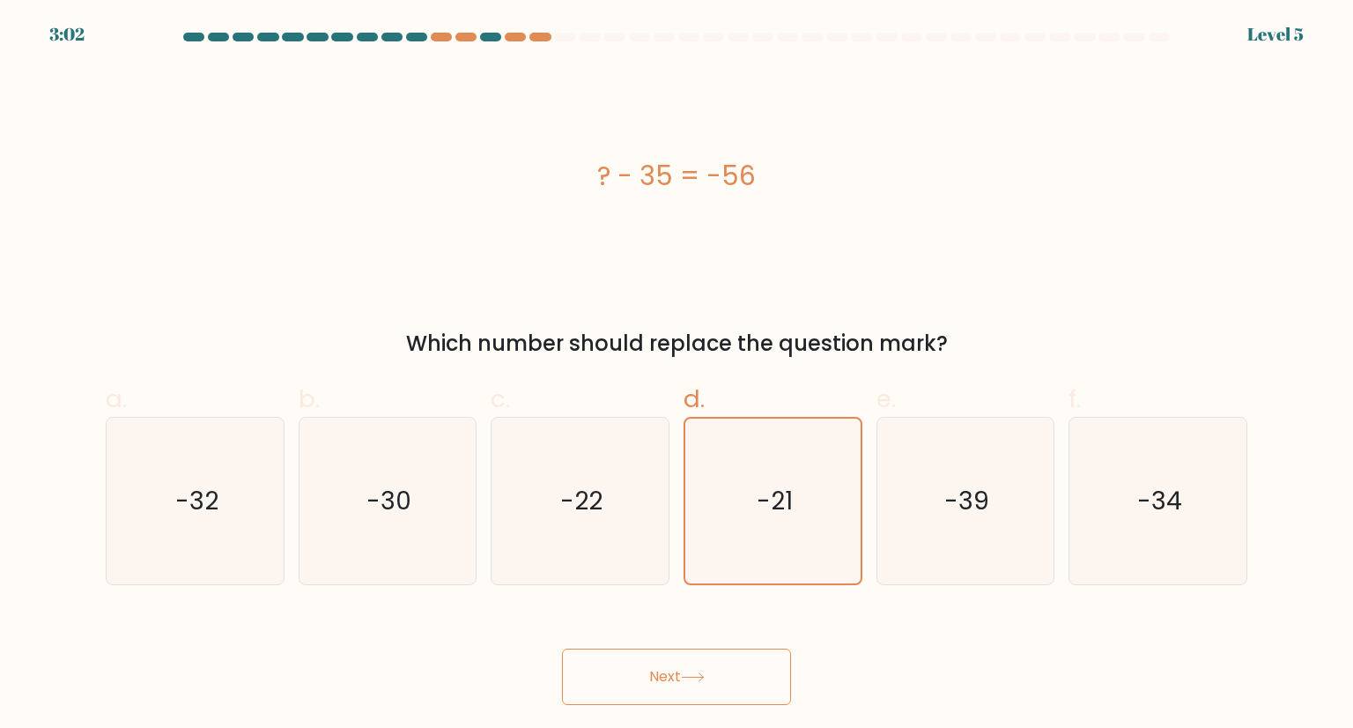
click at [700, 674] on icon at bounding box center [693, 677] width 24 height 10
click at [666, 689] on button "Next" at bounding box center [676, 676] width 229 height 56
click at [747, 488] on icon "-21" at bounding box center [773, 501] width 164 height 164
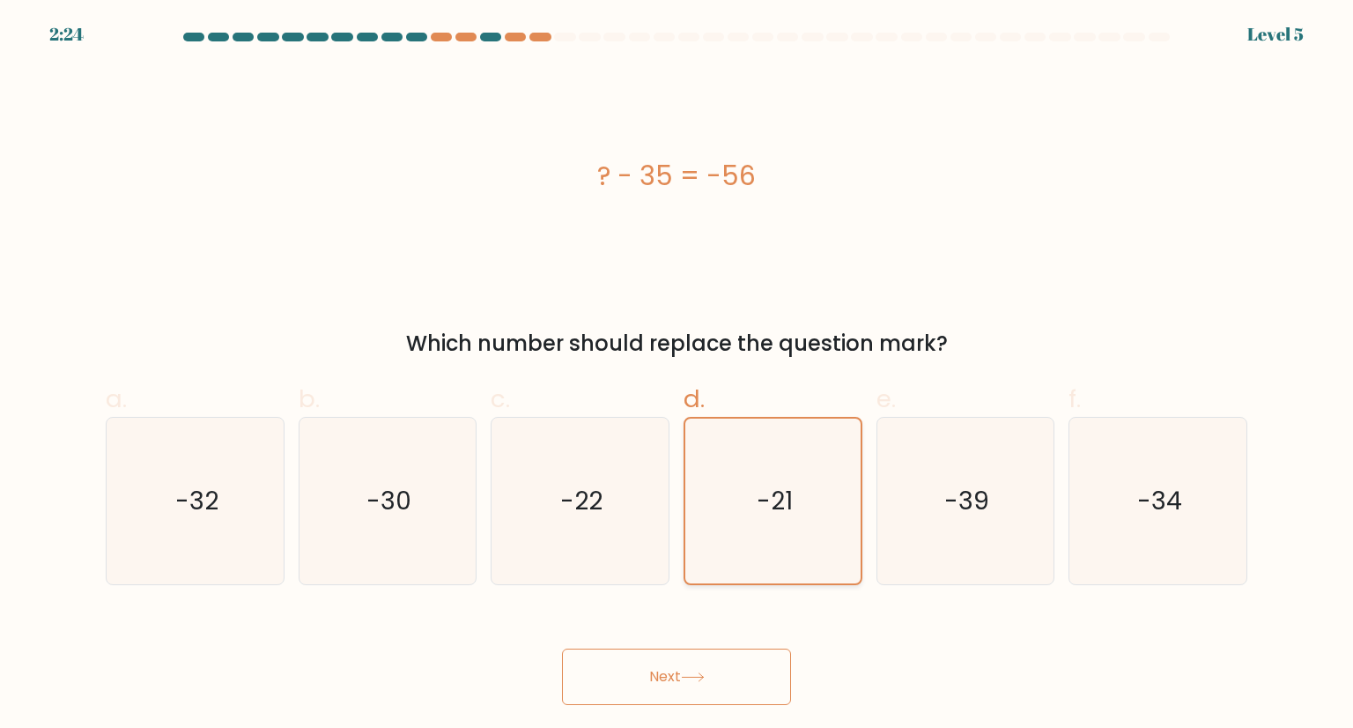
click at [678, 375] on input "d. -21" at bounding box center [677, 369] width 1 height 11
click at [673, 659] on button "Next" at bounding box center [676, 676] width 229 height 56
click at [687, 673] on icon at bounding box center [693, 677] width 24 height 10
drag, startPoint x: 648, startPoint y: 570, endPoint x: 767, endPoint y: 561, distance: 119.3
click at [767, 561] on div "a. -32 b. -30" at bounding box center [677, 476] width 1156 height 219
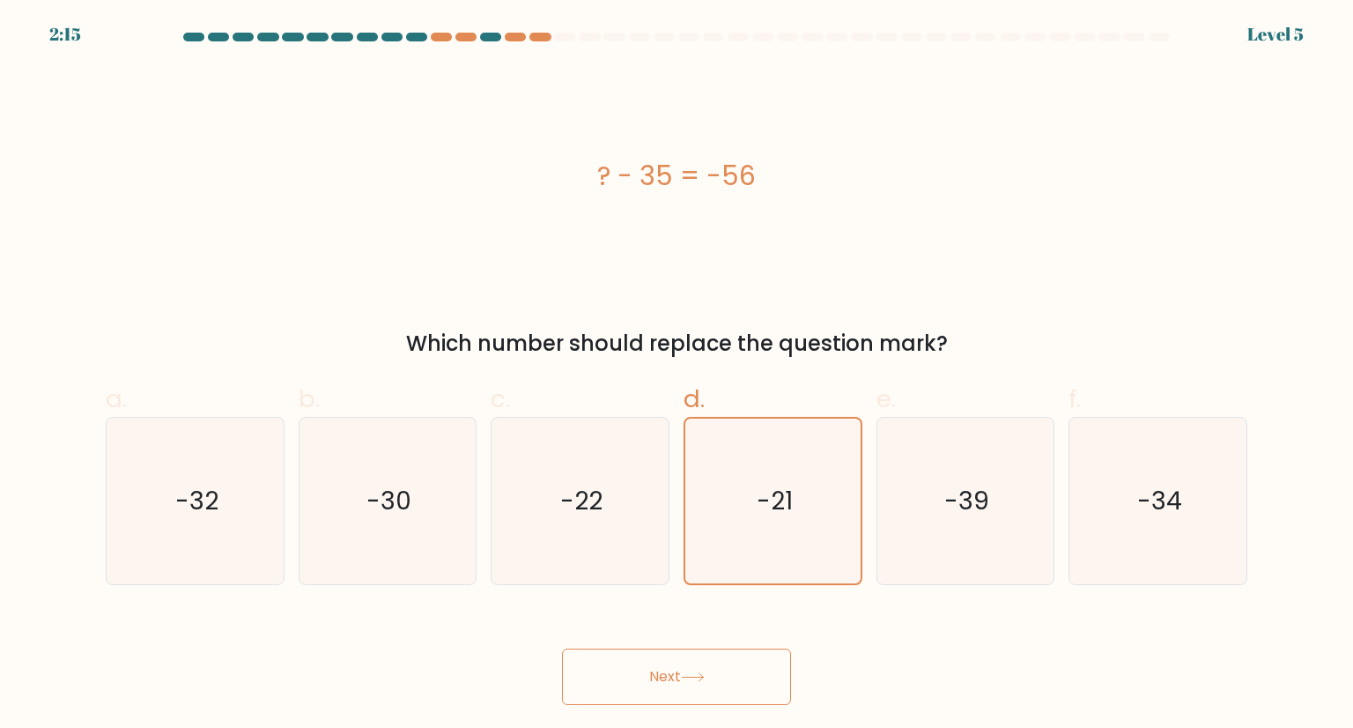
drag, startPoint x: 767, startPoint y: 561, endPoint x: 900, endPoint y: 605, distance: 139.3
click at [900, 605] on form "a." at bounding box center [676, 369] width 1353 height 672
click at [784, 508] on text "-21" at bounding box center [775, 501] width 36 height 34
click at [678, 375] on input "d. -21" at bounding box center [677, 369] width 1 height 11
click at [784, 508] on text "-21" at bounding box center [775, 501] width 36 height 34
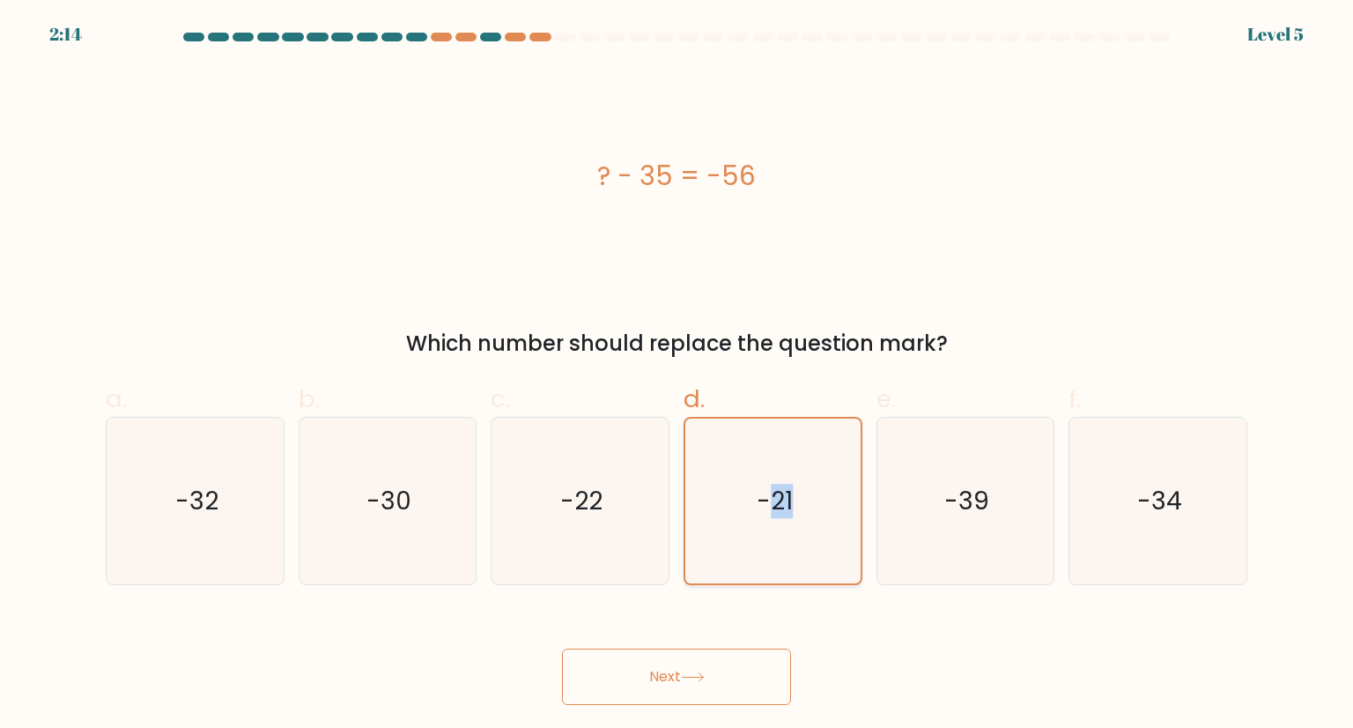
click at [678, 375] on input "d. -21" at bounding box center [677, 369] width 1 height 11
click at [784, 508] on text "-21" at bounding box center [775, 501] width 36 height 34
click at [678, 375] on input "d. -21" at bounding box center [677, 369] width 1 height 11
click at [752, 692] on button "Next" at bounding box center [676, 676] width 229 height 56
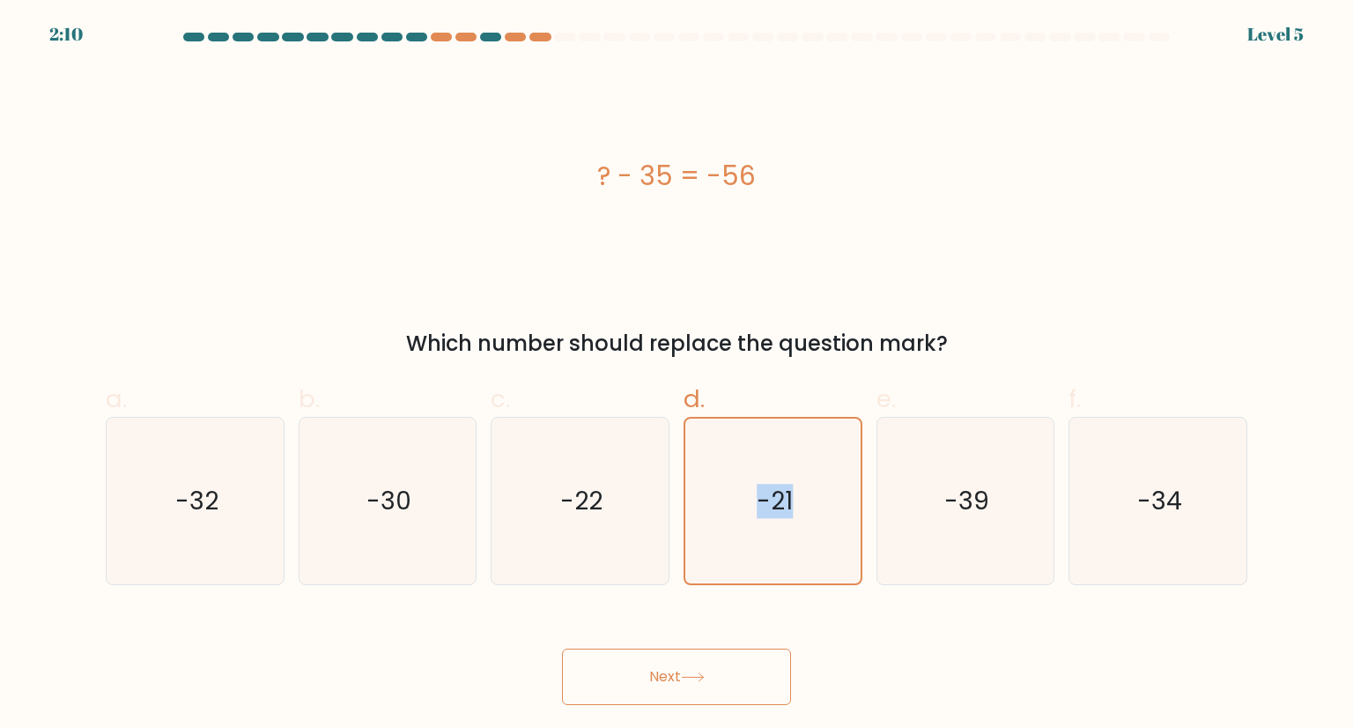
click at [682, 682] on button "Next" at bounding box center [676, 676] width 229 height 56
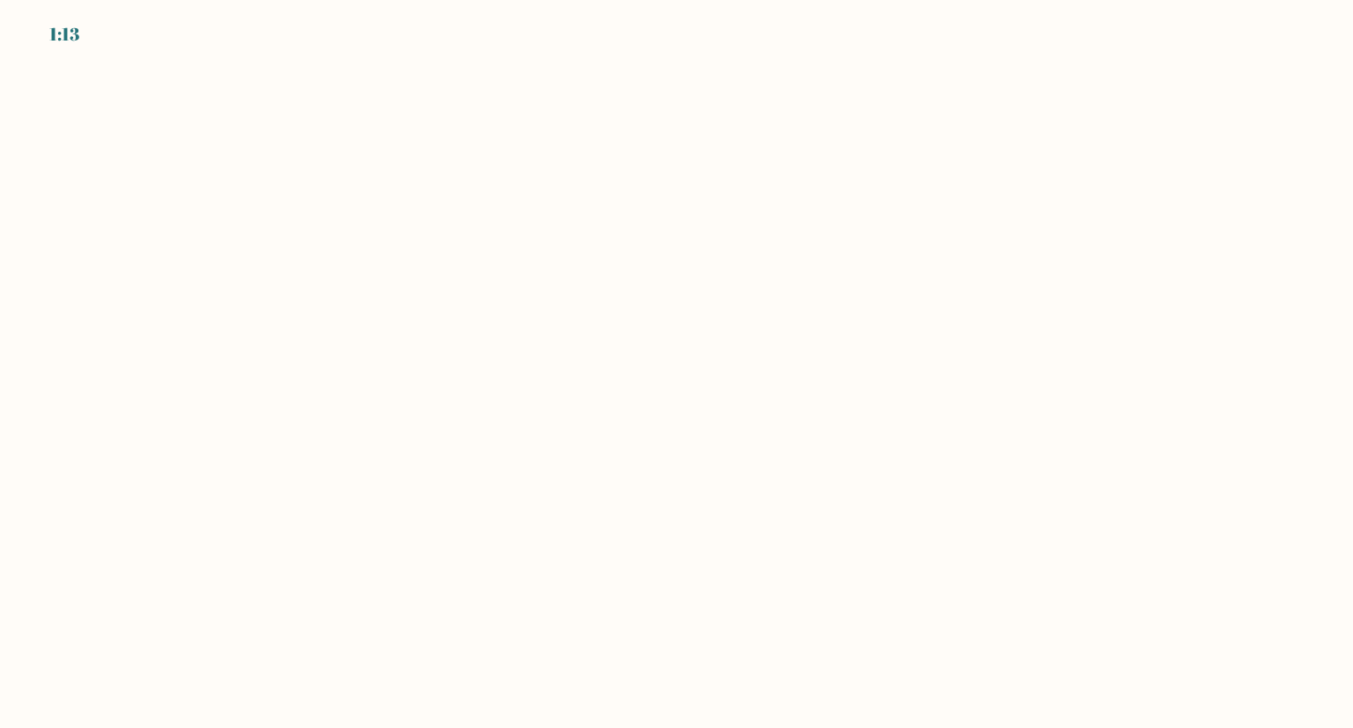
click at [465, 146] on body "1:13" at bounding box center [676, 364] width 1353 height 728
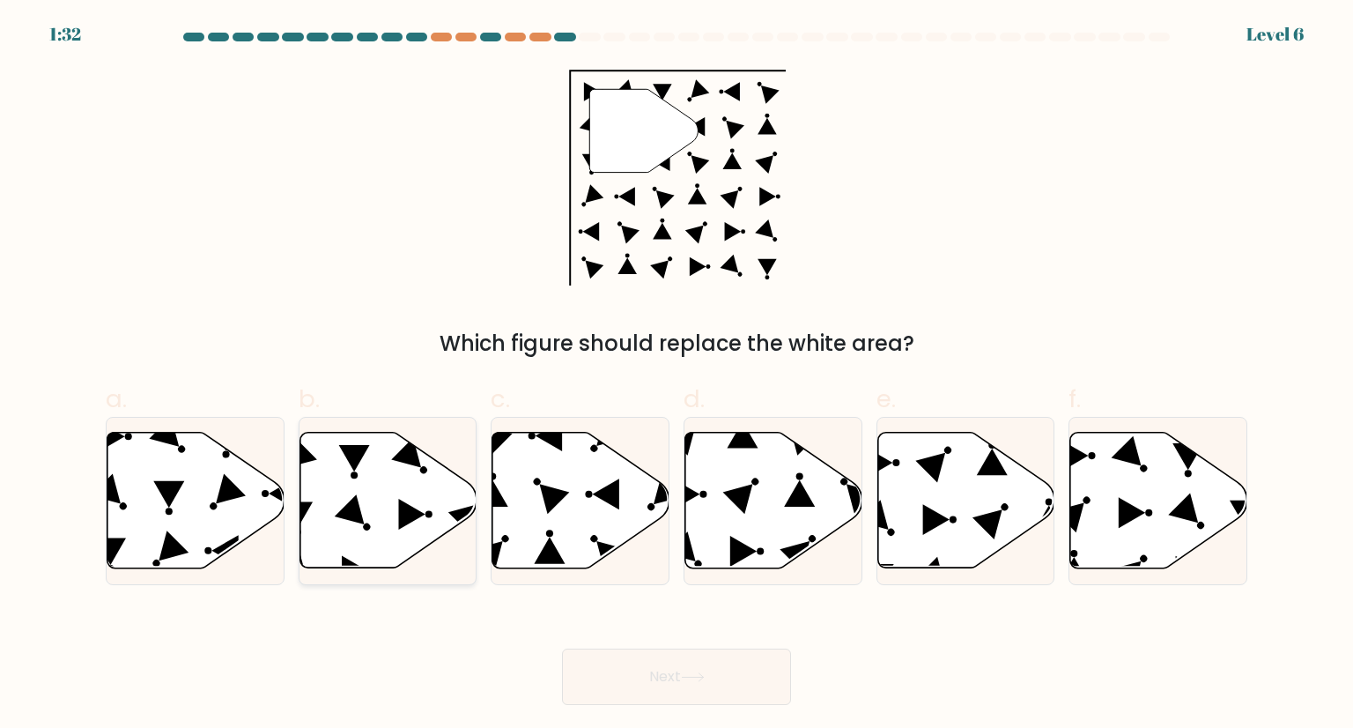
click at [367, 494] on icon at bounding box center [388, 501] width 177 height 136
click at [677, 375] on input "b." at bounding box center [677, 369] width 1 height 11
radio input "true"
click at [686, 674] on icon at bounding box center [693, 677] width 24 height 10
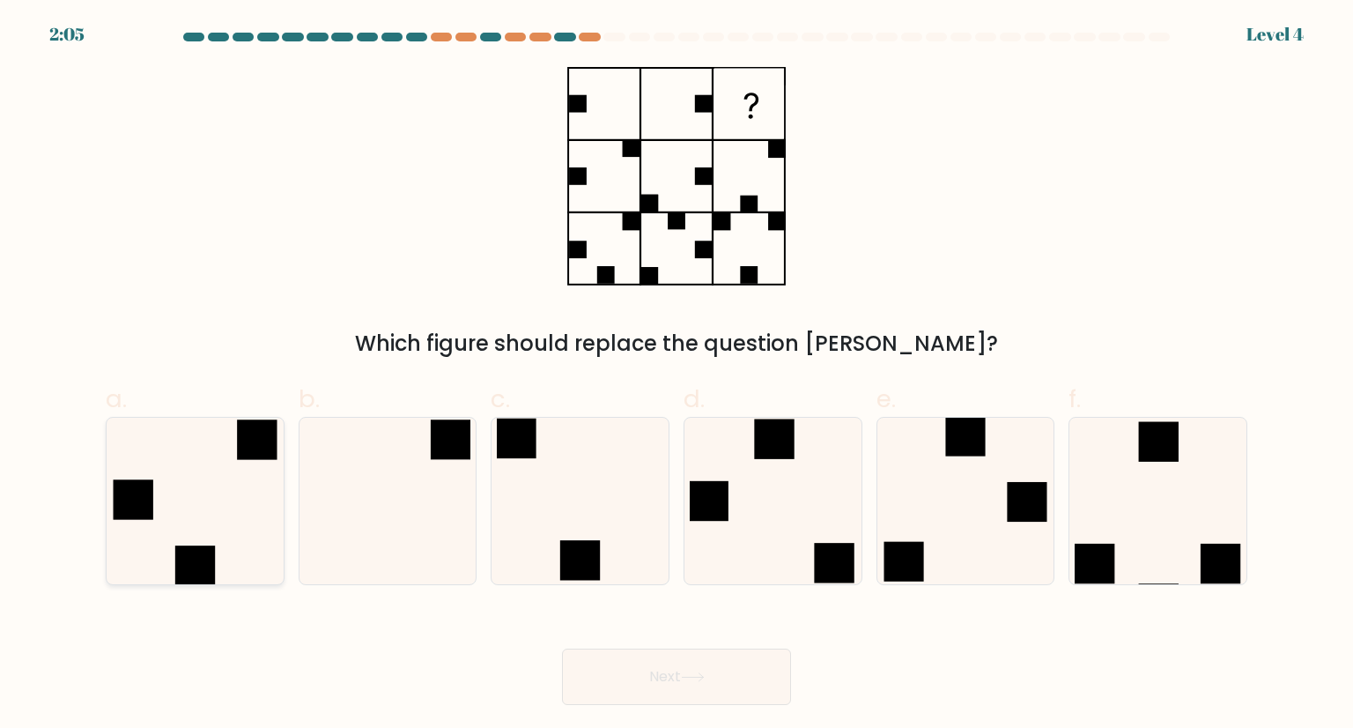
click at [220, 480] on icon at bounding box center [195, 501] width 166 height 166
click at [677, 375] on input "a." at bounding box center [677, 369] width 1 height 11
radio input "true"
click at [220, 480] on icon at bounding box center [195, 501] width 164 height 164
click at [677, 375] on input "a." at bounding box center [677, 369] width 1 height 11
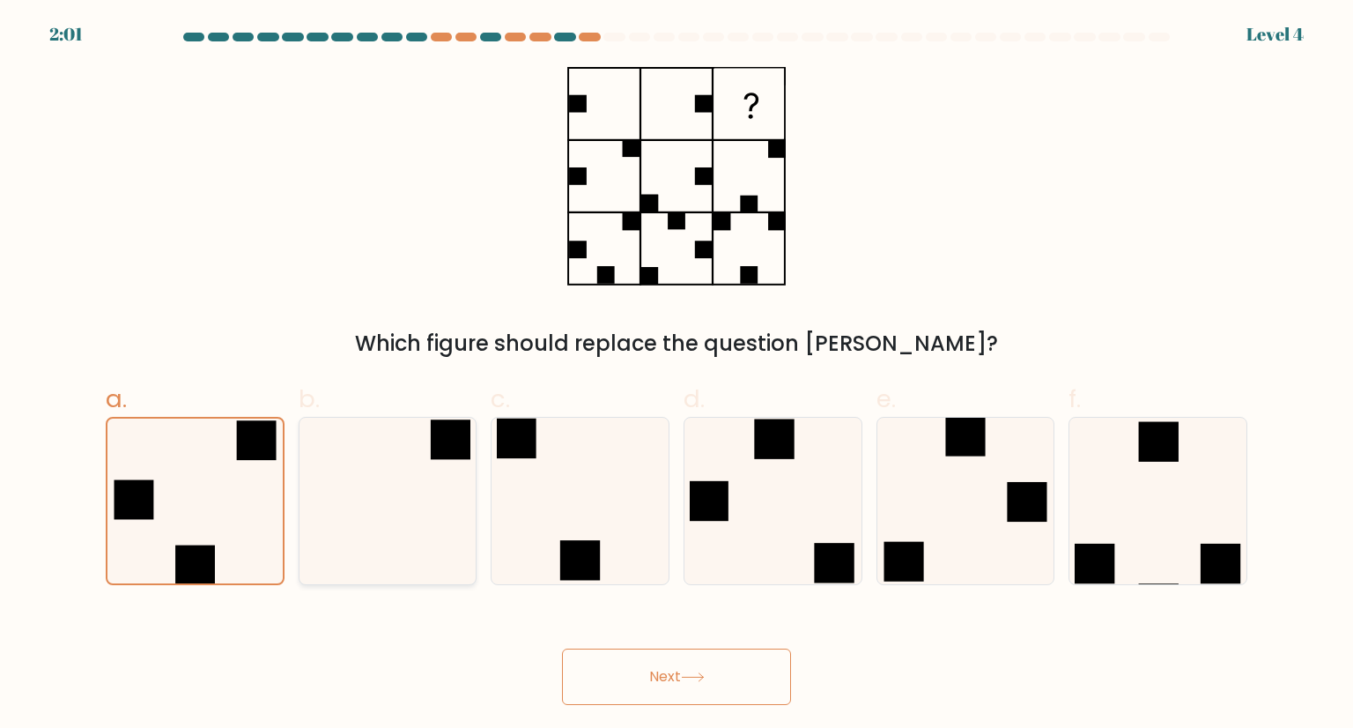
click at [404, 525] on icon at bounding box center [388, 501] width 166 height 166
click at [677, 375] on input "b." at bounding box center [677, 369] width 1 height 11
radio input "true"
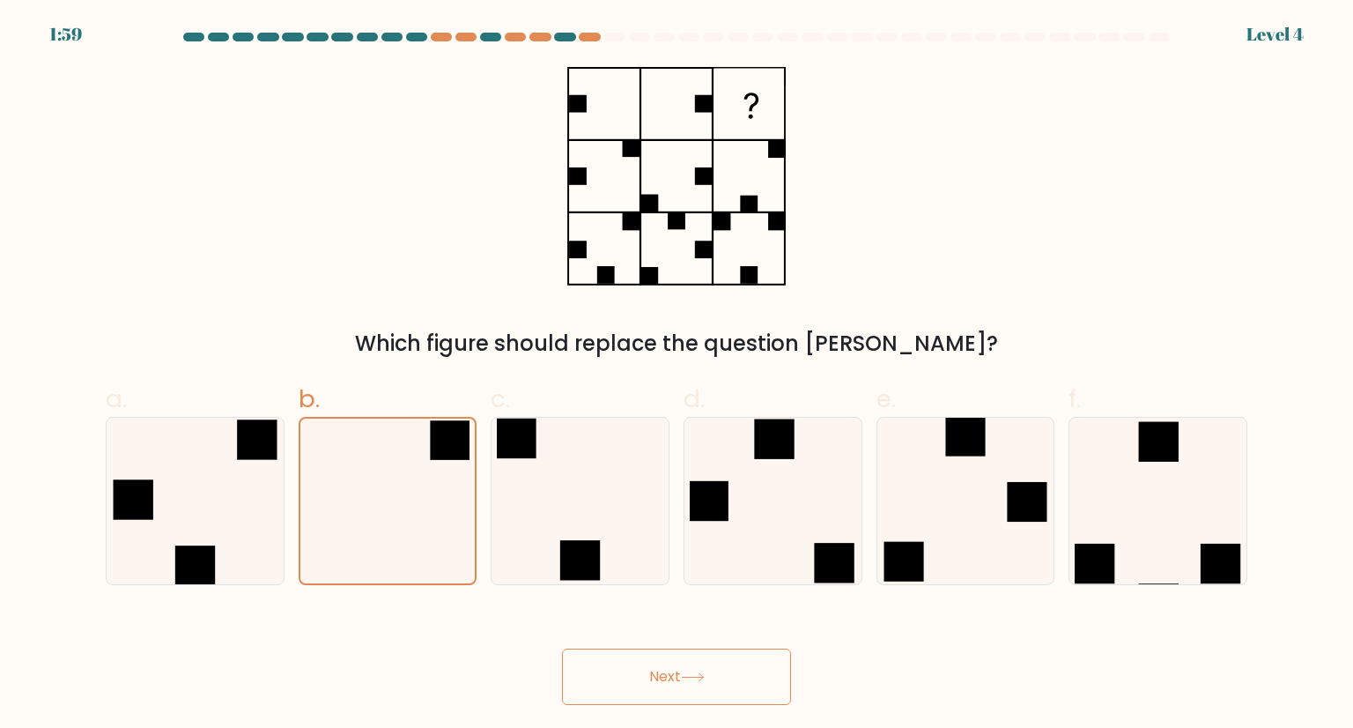
click at [660, 683] on button "Next" at bounding box center [676, 676] width 229 height 56
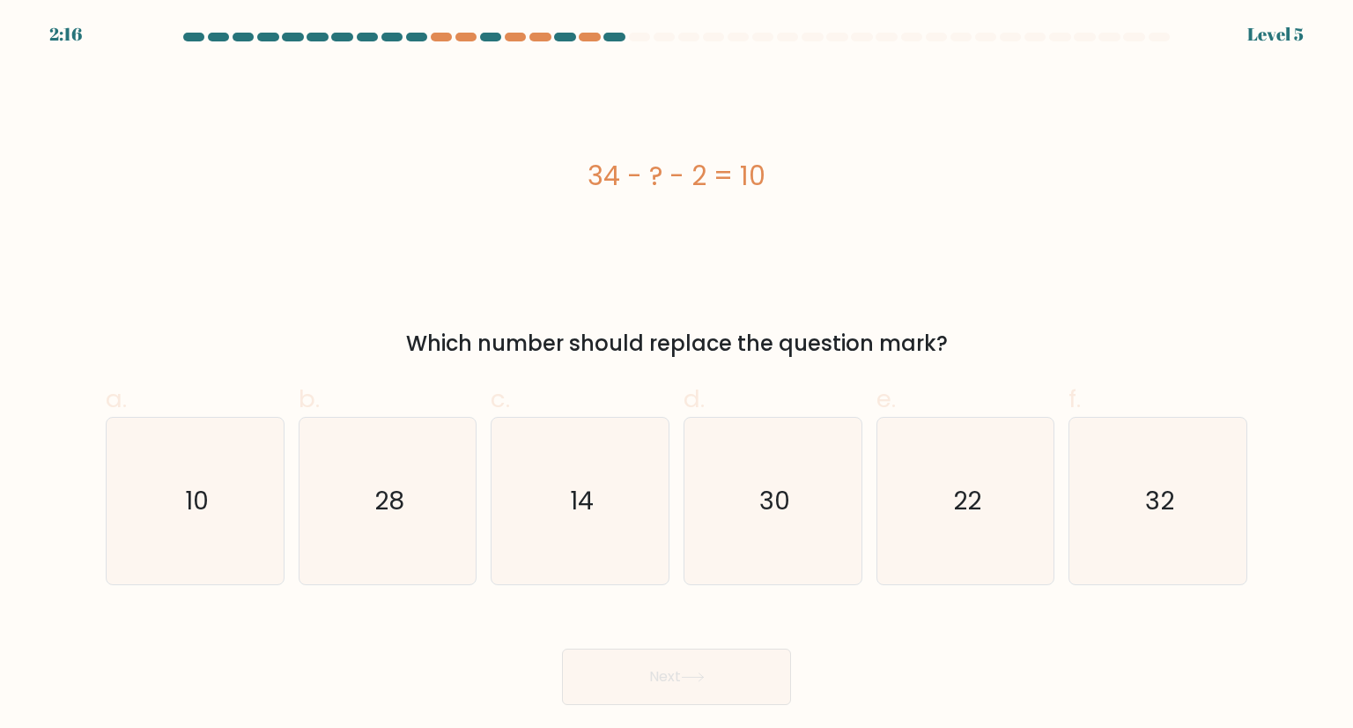
drag, startPoint x: 583, startPoint y: 174, endPoint x: 815, endPoint y: 196, distance: 232.7
click at [815, 196] on div "34 - ? - 2 = 10" at bounding box center [677, 176] width 1142 height 219
copy div "34 - ? - 2 = 10"
click at [936, 493] on icon "22" at bounding box center [966, 501] width 166 height 166
click at [678, 375] on input "e. 22" at bounding box center [677, 369] width 1 height 11
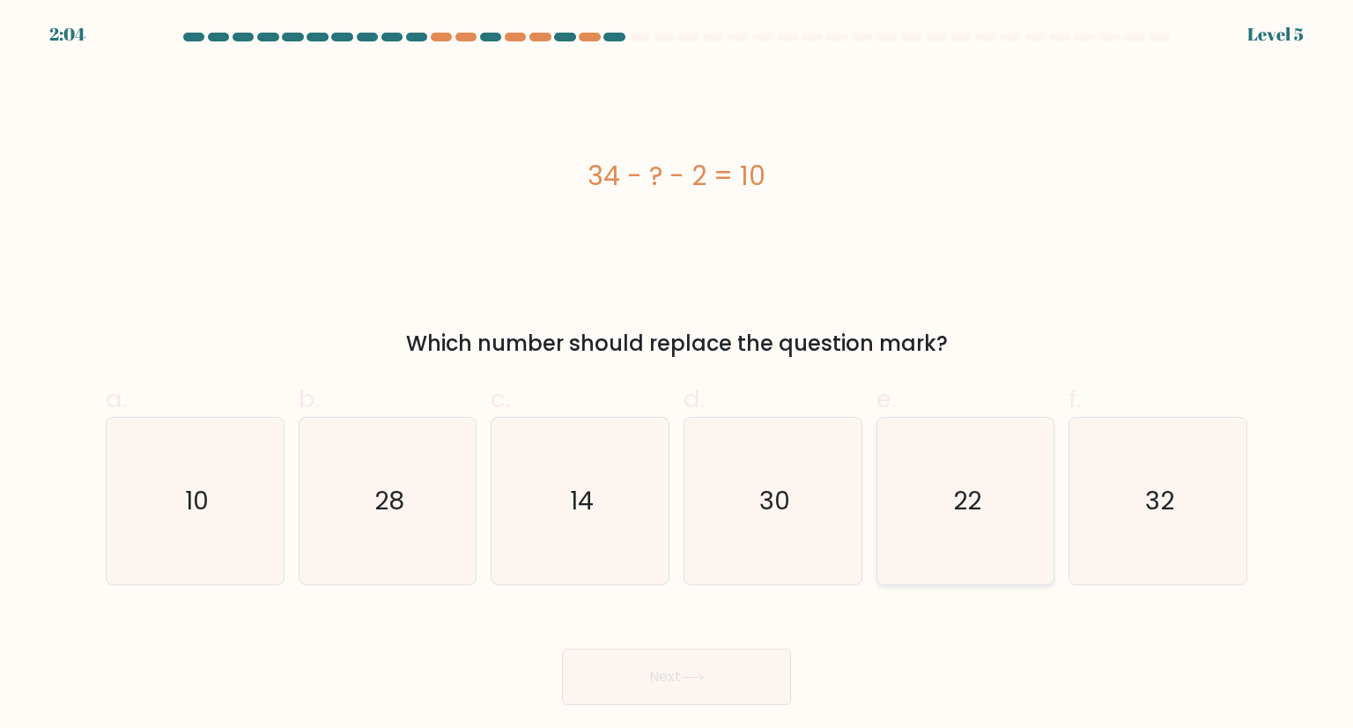
radio input "true"
click at [715, 687] on button "Next" at bounding box center [676, 676] width 229 height 56
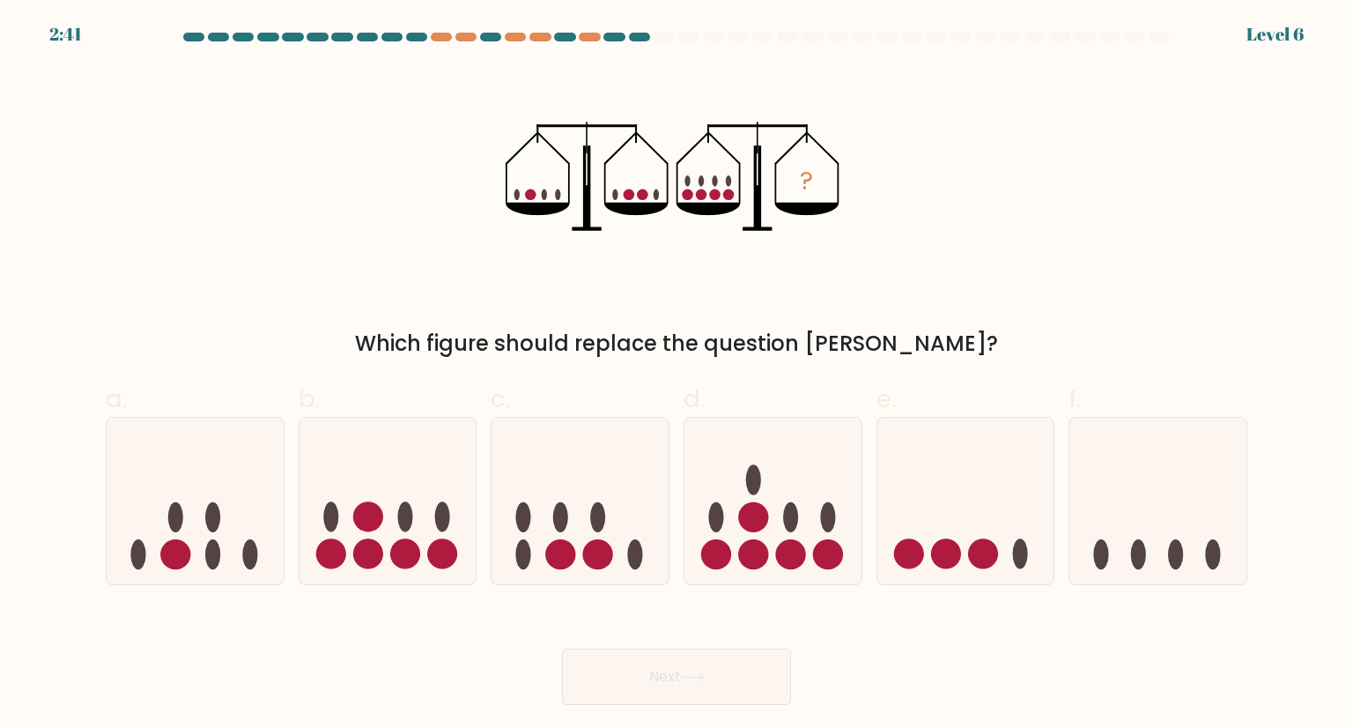
drag, startPoint x: 495, startPoint y: 132, endPoint x: 890, endPoint y: 300, distance: 429.1
click at [890, 300] on div "? Which figure should replace the question mark?" at bounding box center [676, 213] width 1163 height 293
click at [1000, 529] on icon at bounding box center [966, 500] width 177 height 146
click at [678, 375] on input "e." at bounding box center [677, 369] width 1 height 11
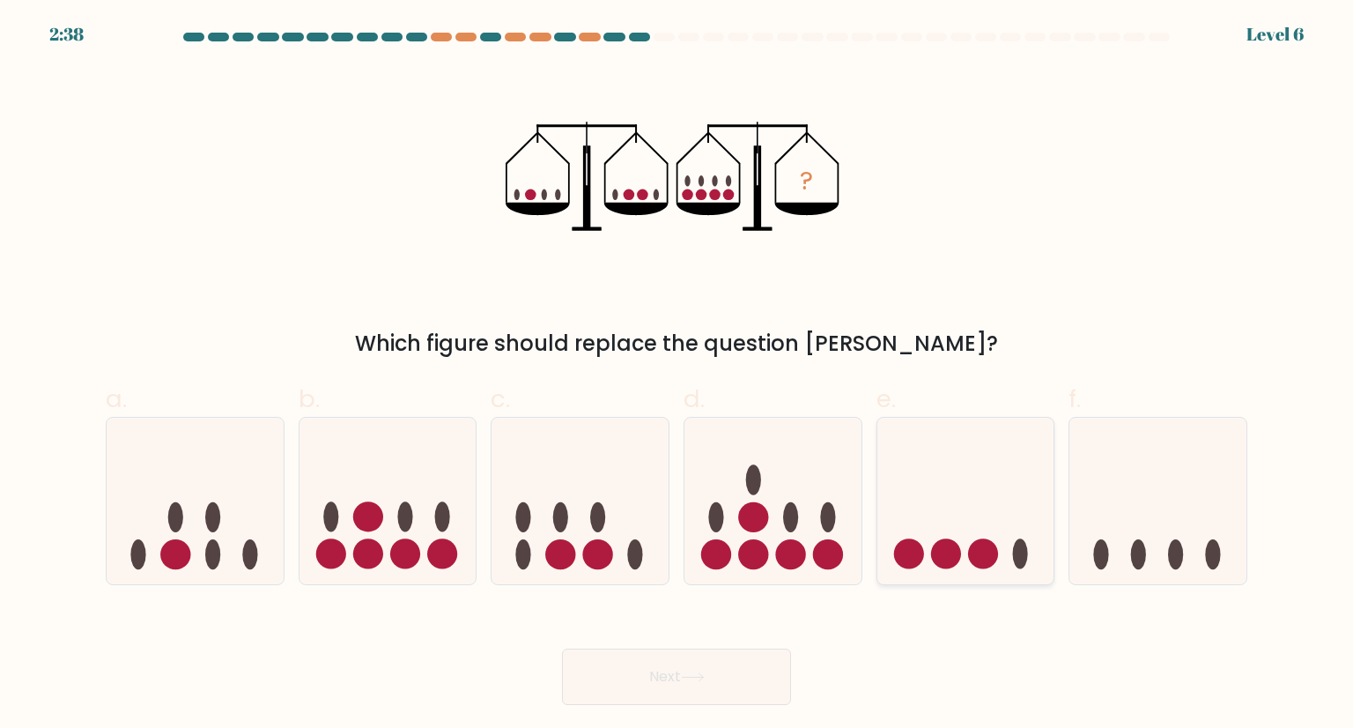
radio input "true"
click at [720, 678] on button "Next" at bounding box center [676, 676] width 229 height 56
drag, startPoint x: 813, startPoint y: 551, endPoint x: 702, endPoint y: 675, distance: 166.6
click at [702, 675] on form at bounding box center [676, 369] width 1353 height 672
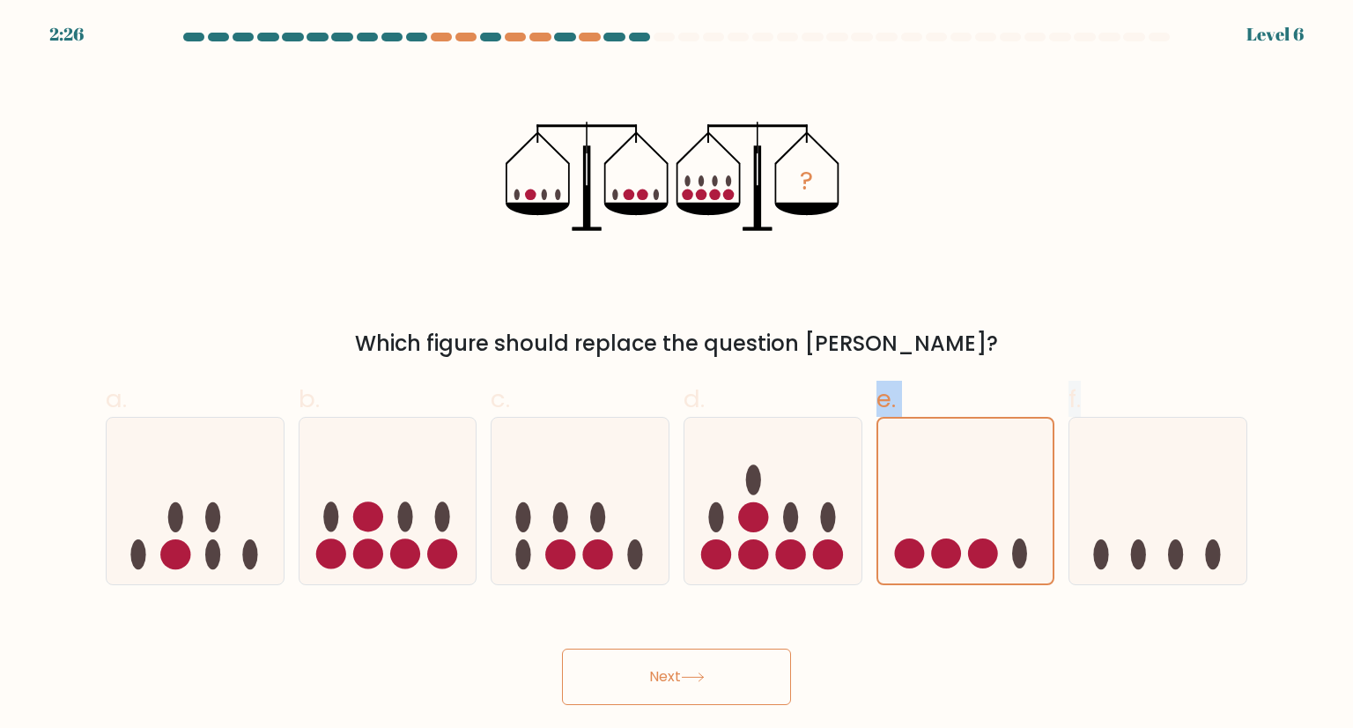
click at [702, 675] on icon at bounding box center [693, 677] width 24 height 10
click at [407, 528] on ellipse at bounding box center [404, 517] width 15 height 30
click at [677, 375] on input "b." at bounding box center [677, 369] width 1 height 11
radio input "true"
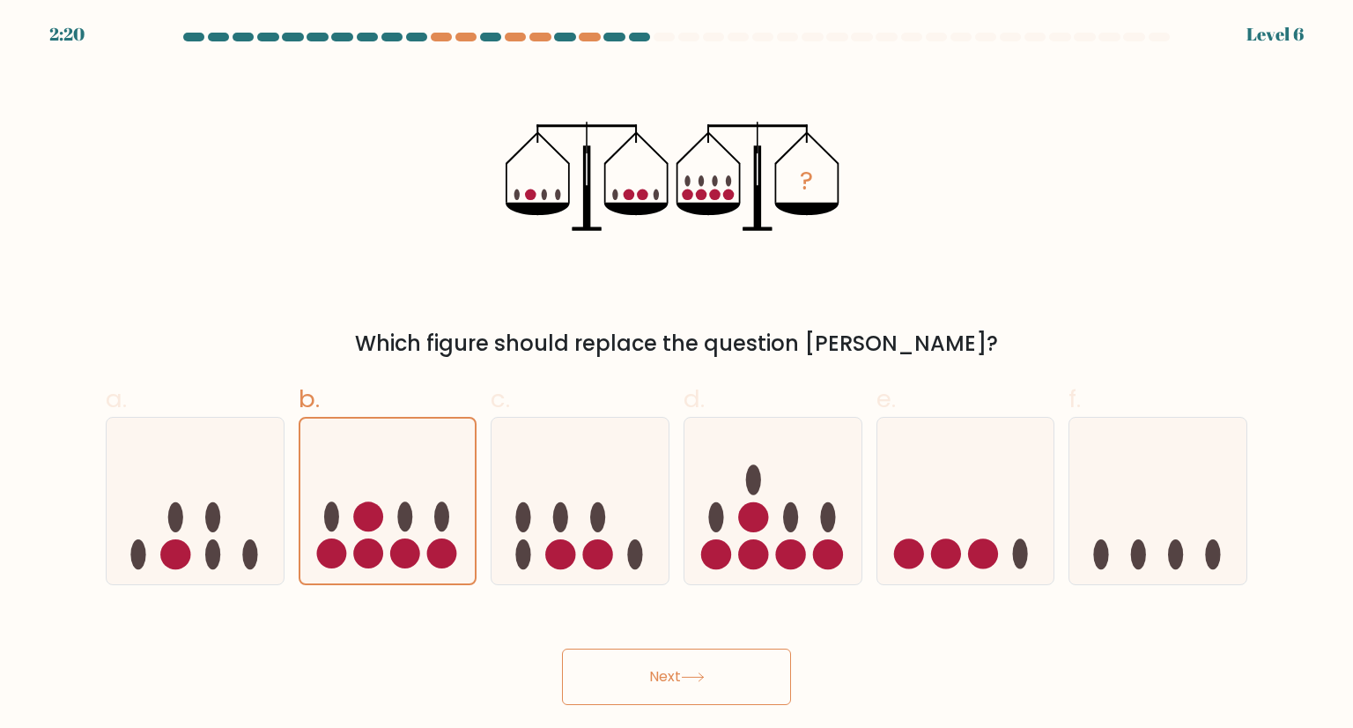
click at [682, 674] on button "Next" at bounding box center [676, 676] width 229 height 56
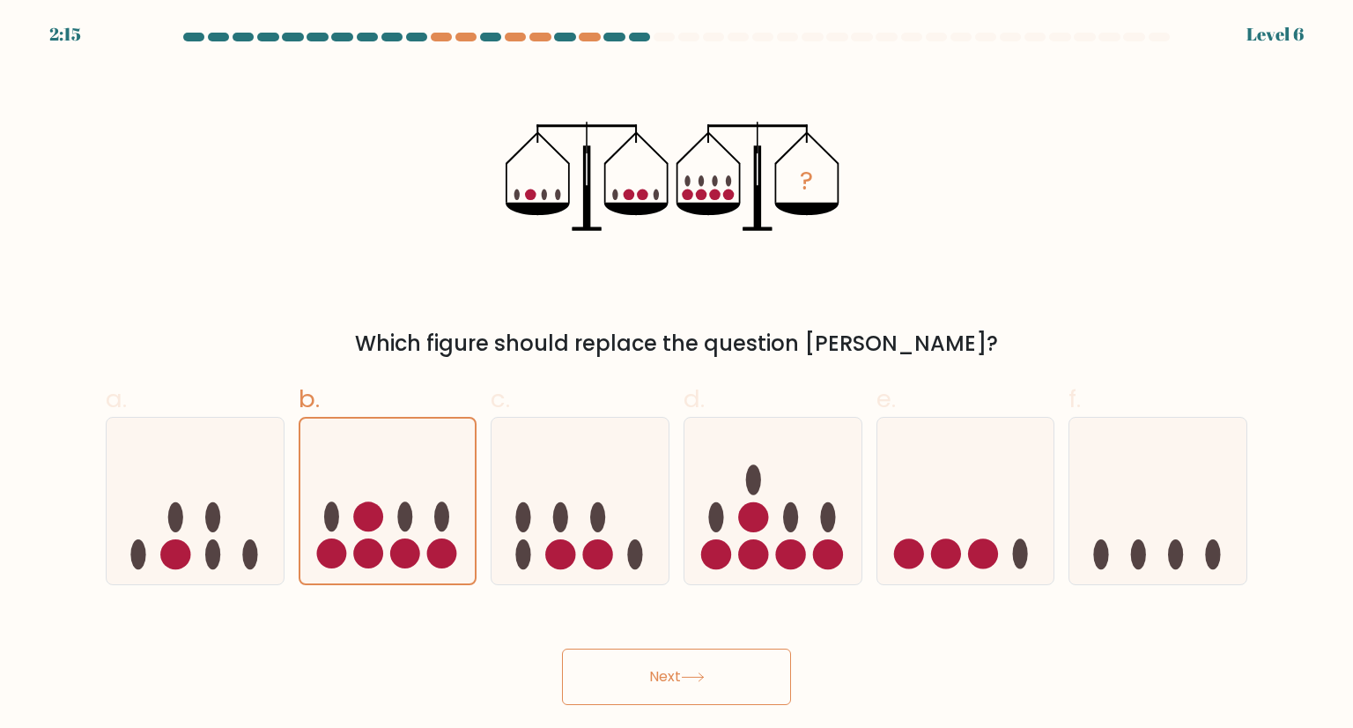
click at [682, 674] on button "Next" at bounding box center [676, 676] width 229 height 56
click at [701, 663] on button "Next" at bounding box center [676, 676] width 229 height 56
click at [466, 519] on icon at bounding box center [388, 500] width 177 height 146
click at [677, 375] on input "b." at bounding box center [677, 369] width 1 height 11
radio input "true"
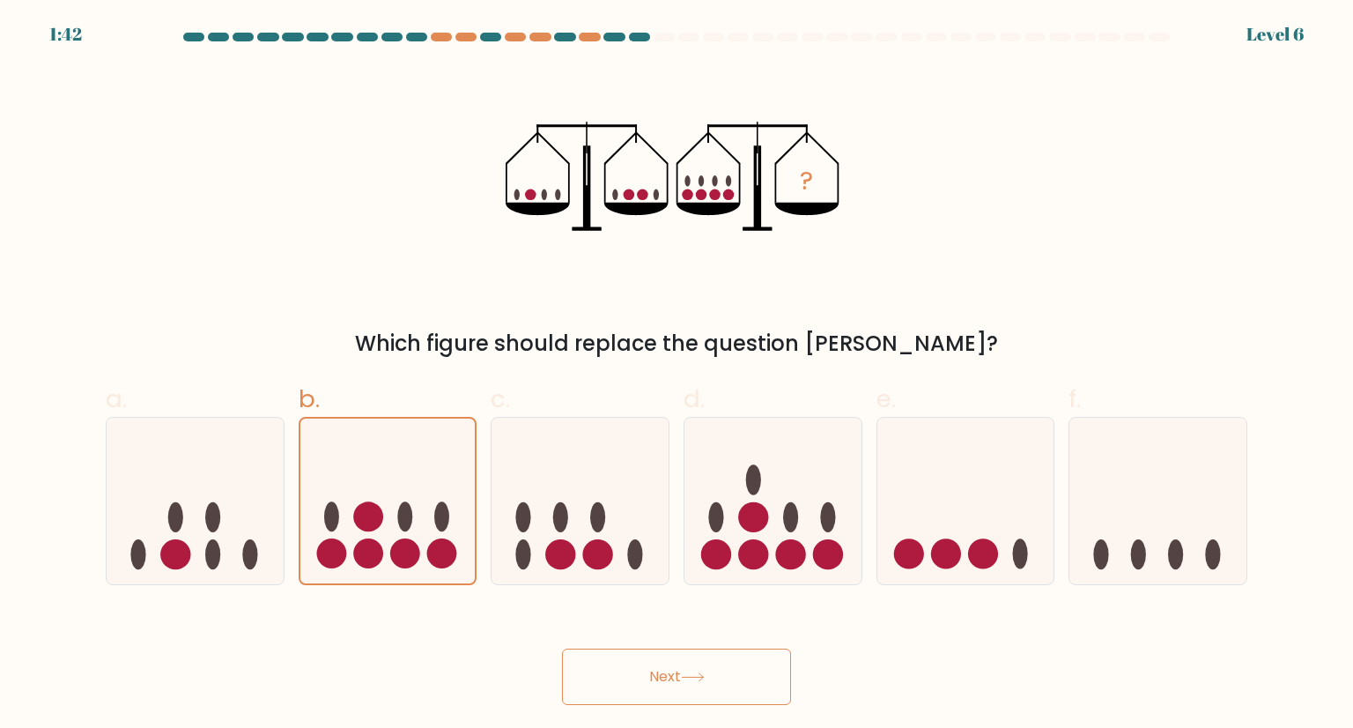
click at [702, 678] on icon at bounding box center [693, 677] width 24 height 10
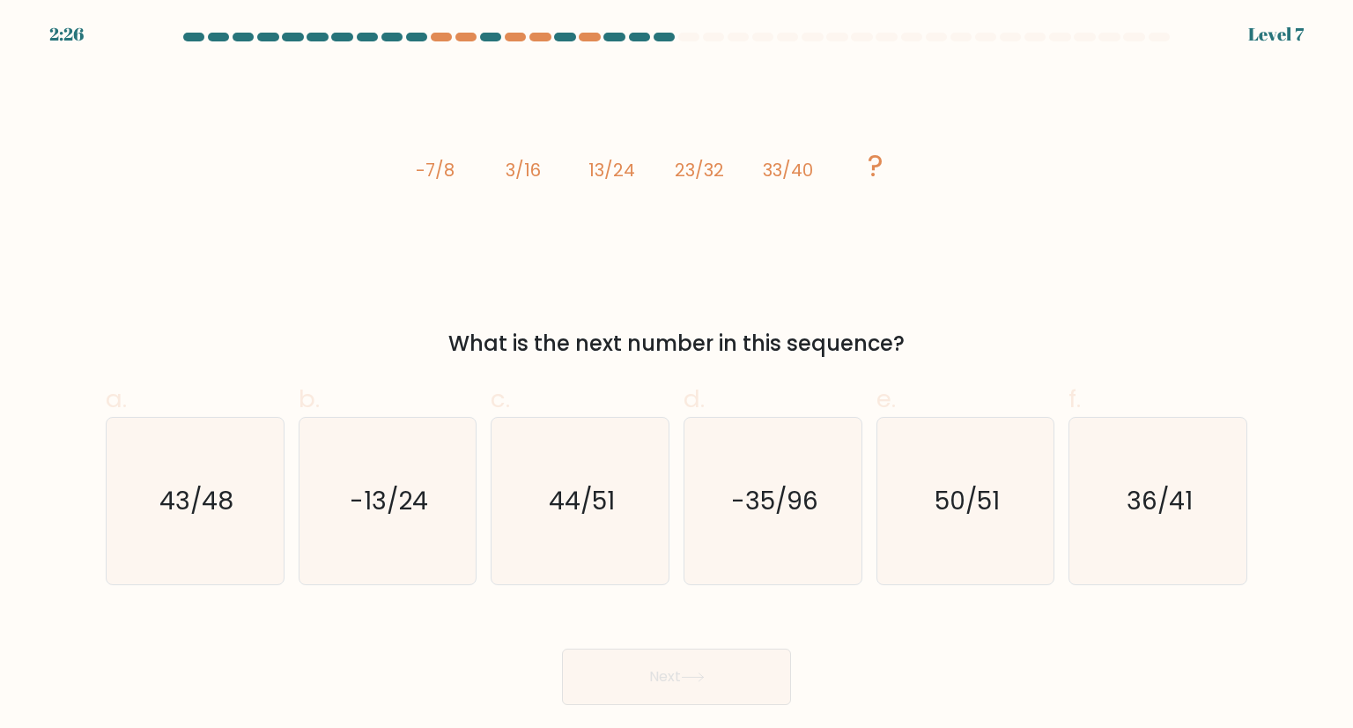
click at [702, 678] on icon at bounding box center [693, 677] width 24 height 10
click at [352, 618] on div "Next" at bounding box center [676, 655] width 1163 height 99
drag, startPoint x: 419, startPoint y: 165, endPoint x: 971, endPoint y: 143, distance: 552.0
click at [971, 143] on div "image/svg+xml -7/8 3/16 13/24 23/32 33/40 ? What is the next number in this seq…" at bounding box center [676, 213] width 1163 height 293
copy g "-7/8 3/16 13/24 23/32 33/40 ?"
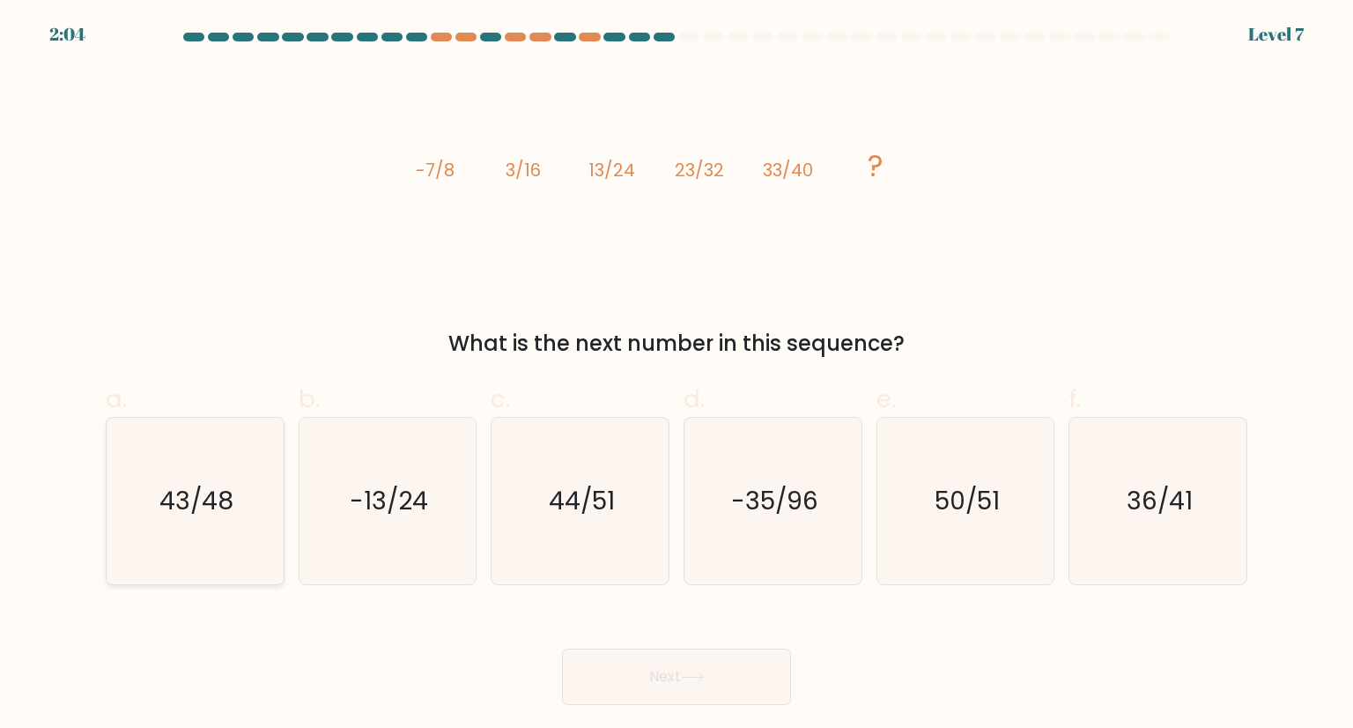
click at [239, 511] on icon "43/48" at bounding box center [195, 501] width 166 height 166
click at [677, 375] on input "a. 43/48" at bounding box center [677, 369] width 1 height 11
radio input "true"
click at [718, 672] on button "Next" at bounding box center [676, 676] width 229 height 56
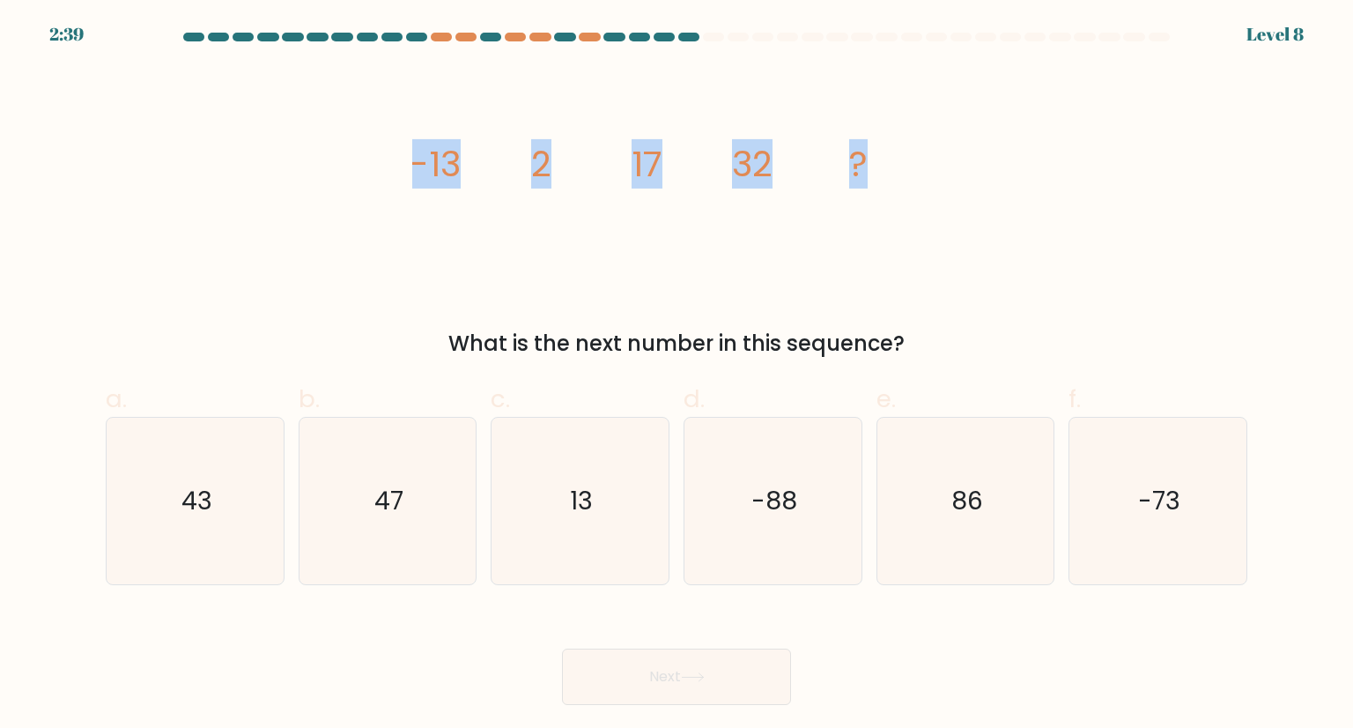
drag, startPoint x: 408, startPoint y: 155, endPoint x: 862, endPoint y: 191, distance: 455.2
click at [862, 191] on div "image/svg+xml -13 2 17 32 ? What is the next number in this sequence?" at bounding box center [676, 213] width 1163 height 293
copy g "-13 2 17 32 ?"
click at [415, 484] on icon "47" at bounding box center [388, 501] width 166 height 166
click at [677, 375] on input "b. 47" at bounding box center [677, 369] width 1 height 11
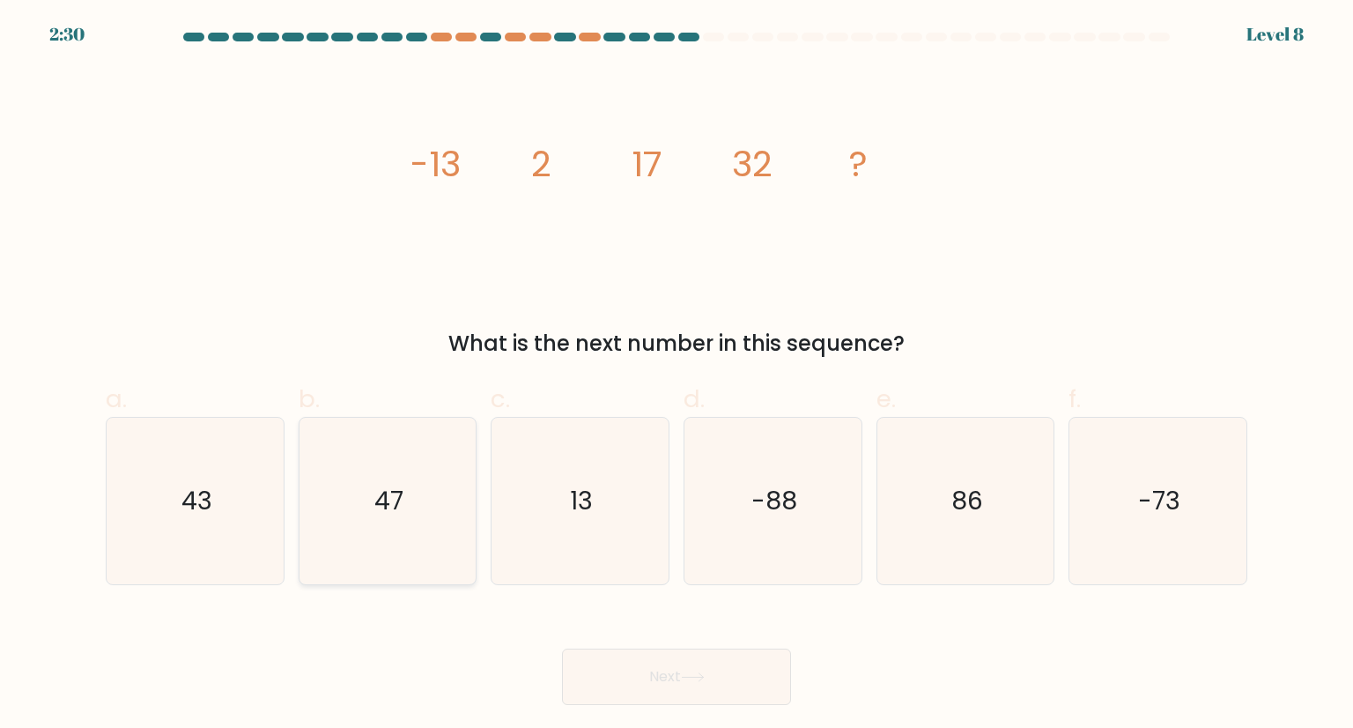
radio input "true"
click at [691, 671] on button "Next" at bounding box center [676, 676] width 229 height 56
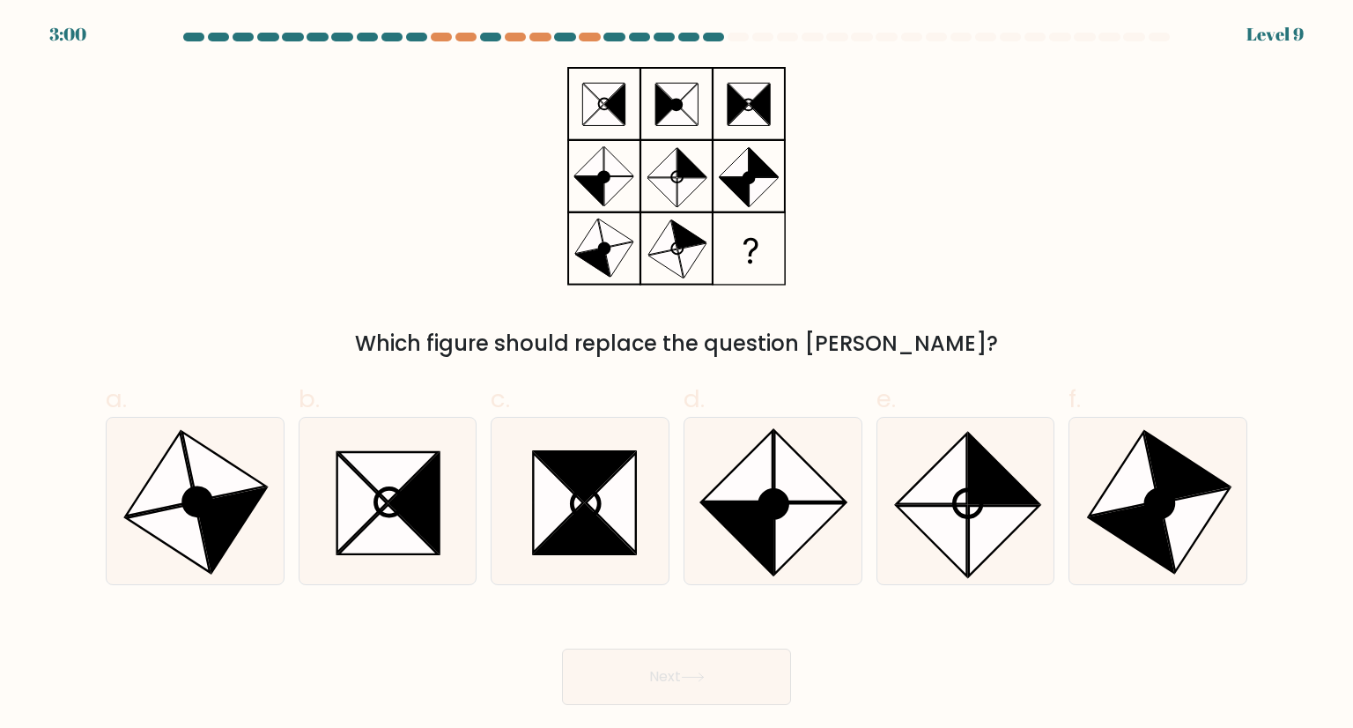
drag, startPoint x: 568, startPoint y: 63, endPoint x: 301, endPoint y: 280, distance: 343.9
click at [301, 280] on form at bounding box center [676, 369] width 1353 height 672
click at [348, 489] on icon at bounding box center [361, 504] width 49 height 100
click at [677, 375] on input "b." at bounding box center [677, 369] width 1 height 11
radio input "true"
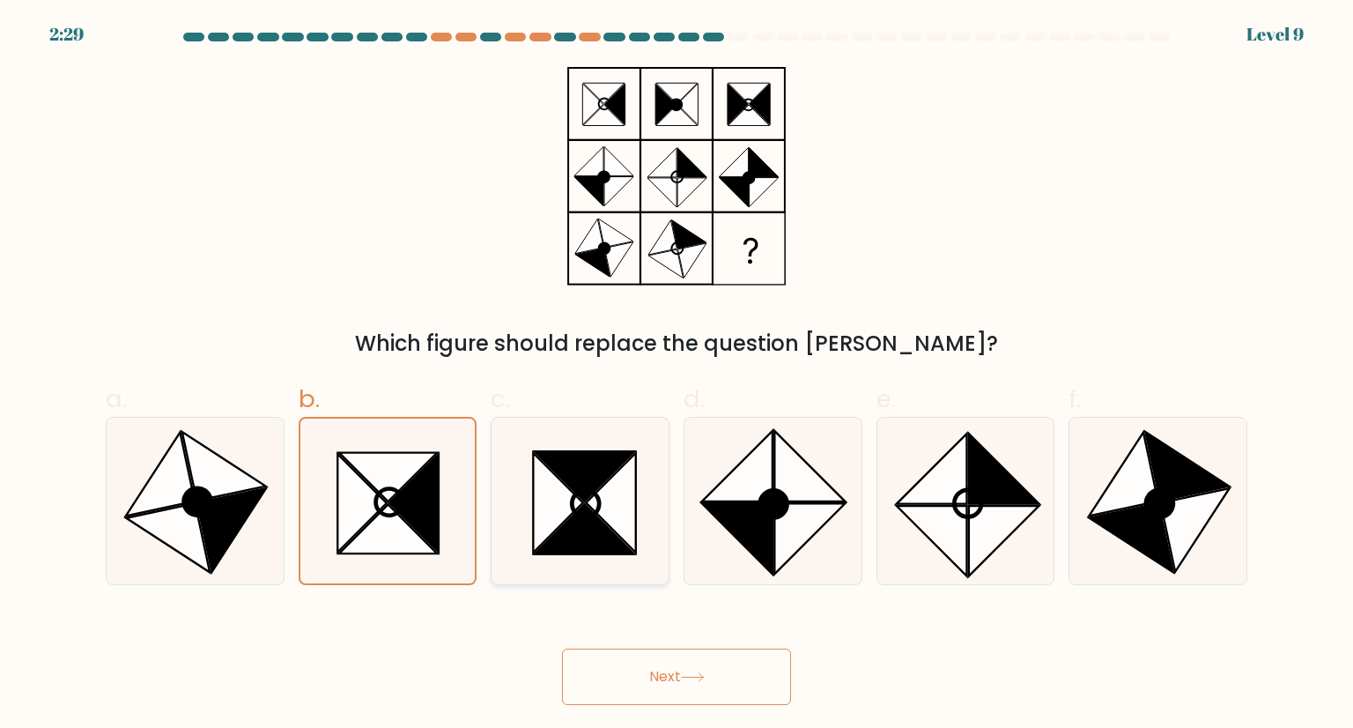
click at [571, 527] on icon at bounding box center [585, 528] width 100 height 49
click at [677, 375] on input "c." at bounding box center [677, 369] width 1 height 11
radio input "true"
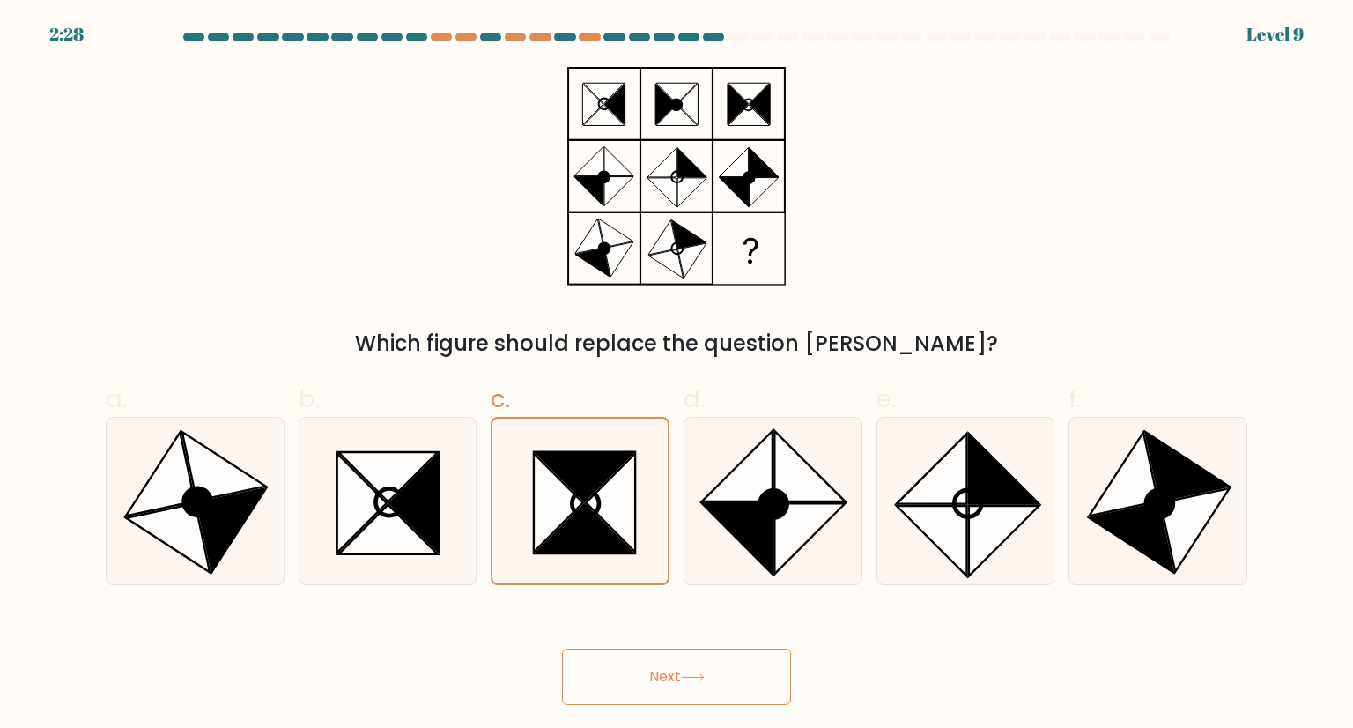
click at [701, 672] on icon at bounding box center [693, 677] width 24 height 10
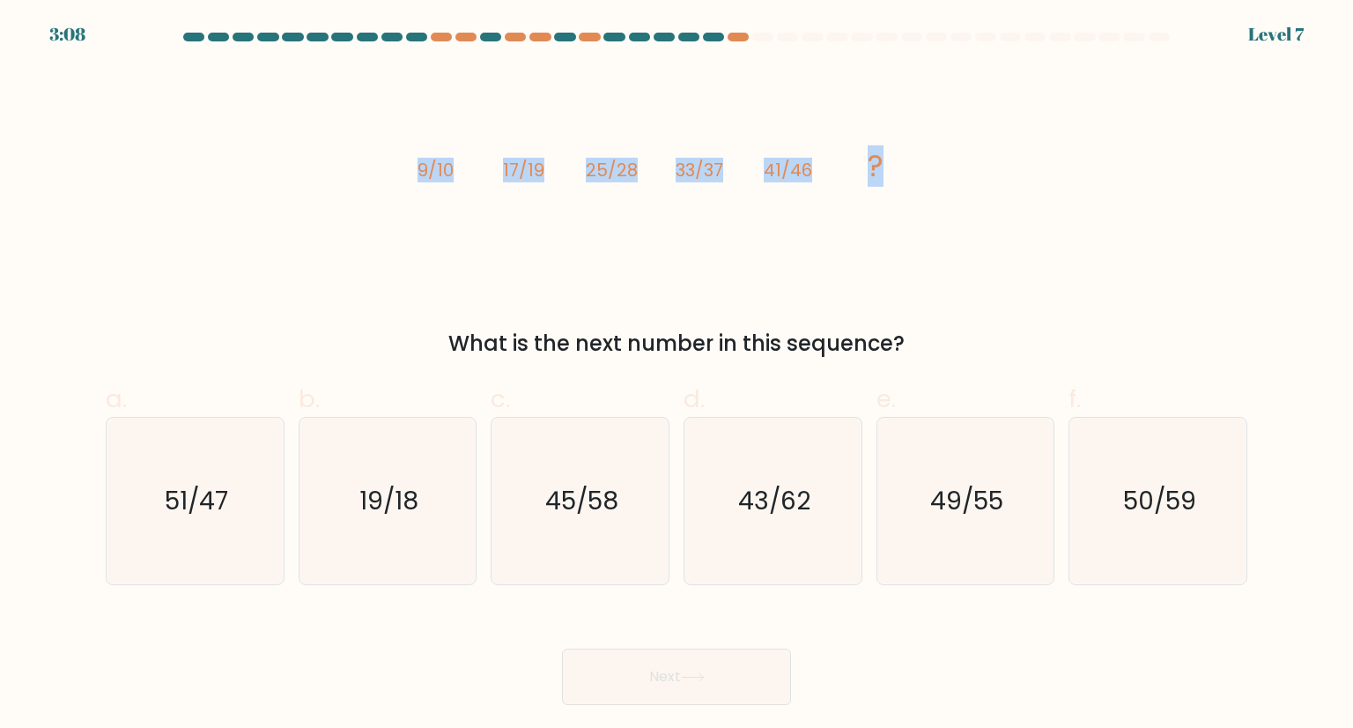
drag, startPoint x: 419, startPoint y: 167, endPoint x: 927, endPoint y: 196, distance: 508.3
click at [927, 196] on icon "image/svg+xml 9/10 17/19 25/28 33/37 41/46 ?" at bounding box center [676, 176] width 529 height 219
copy g "9/10 17/19 25/28 33/37 41/46 ?"
click at [968, 512] on text "49/55" at bounding box center [966, 500] width 73 height 35
click at [678, 375] on input "e. 49/55" at bounding box center [677, 369] width 1 height 11
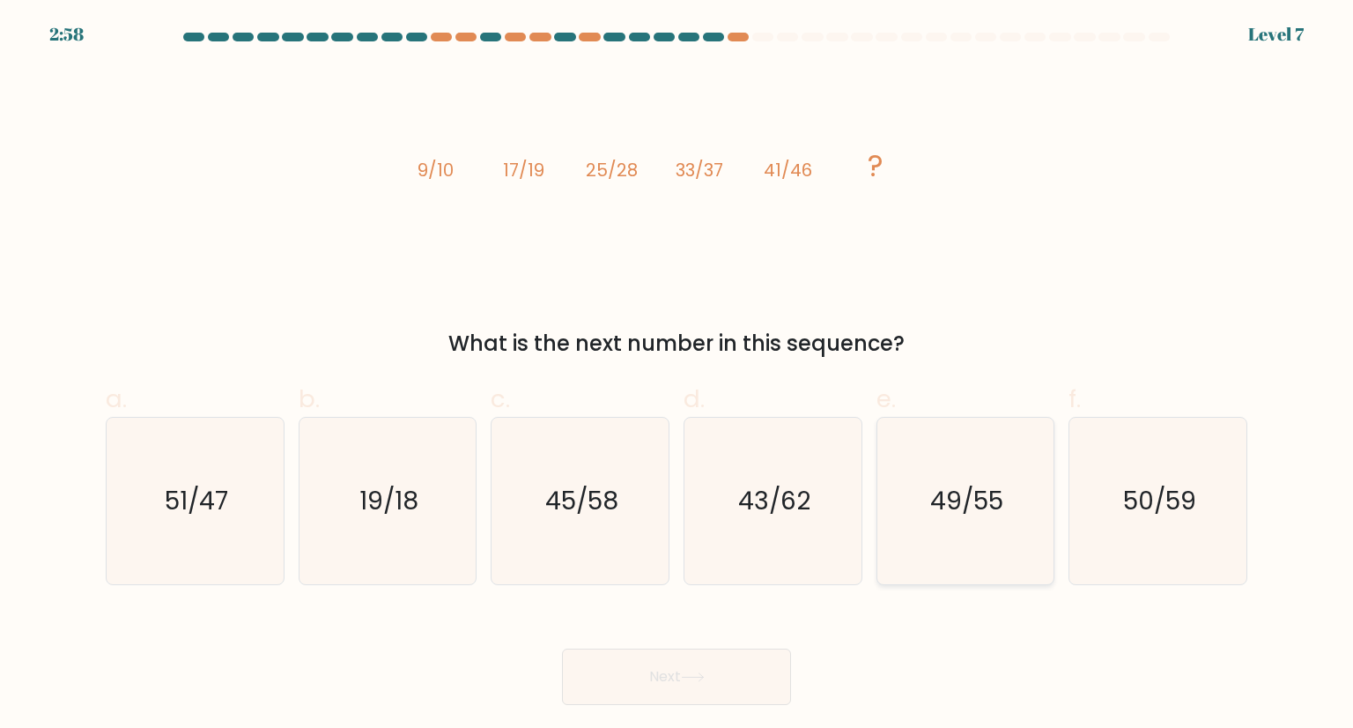
radio input "true"
click at [722, 678] on button "Next" at bounding box center [676, 676] width 229 height 56
click at [705, 675] on icon at bounding box center [693, 677] width 24 height 10
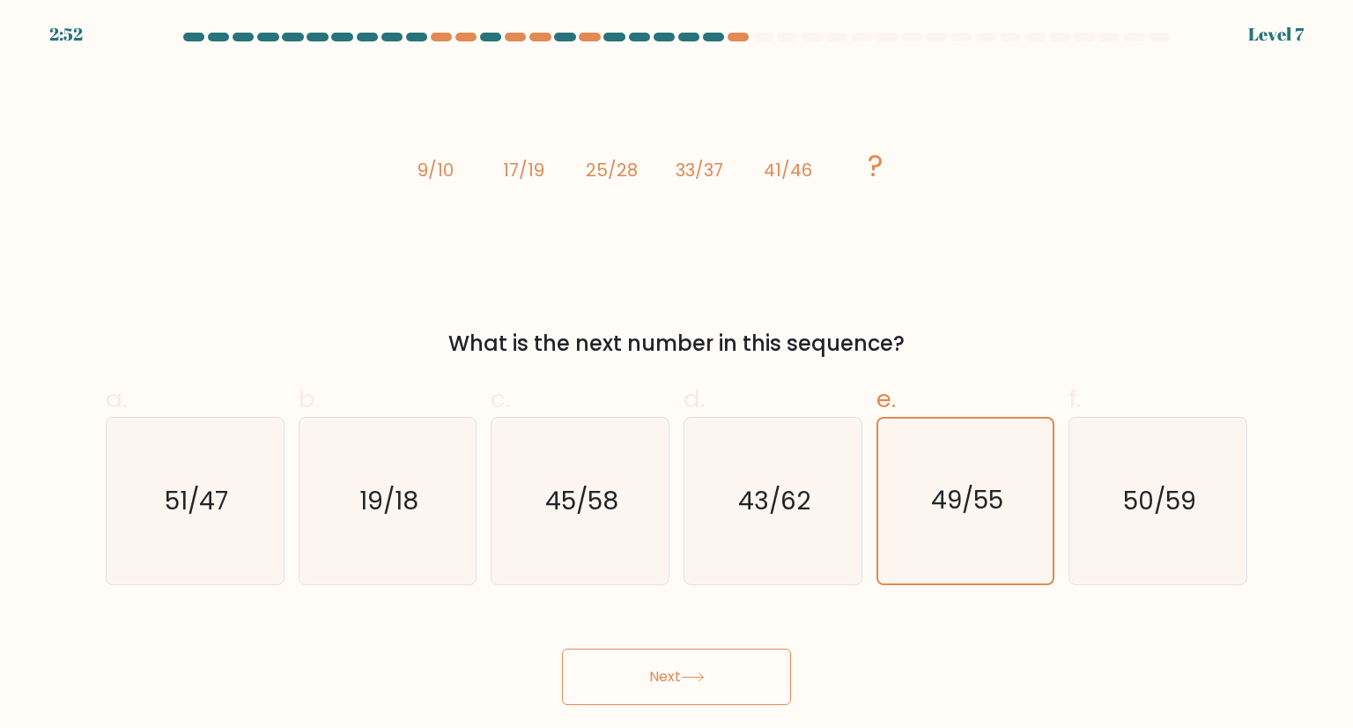
click at [705, 675] on icon at bounding box center [693, 677] width 24 height 10
click at [693, 674] on icon at bounding box center [693, 677] width 24 height 10
click at [1001, 508] on text "49/55" at bounding box center [966, 500] width 73 height 35
click at [678, 375] on input "e. 49/55" at bounding box center [677, 369] width 1 height 11
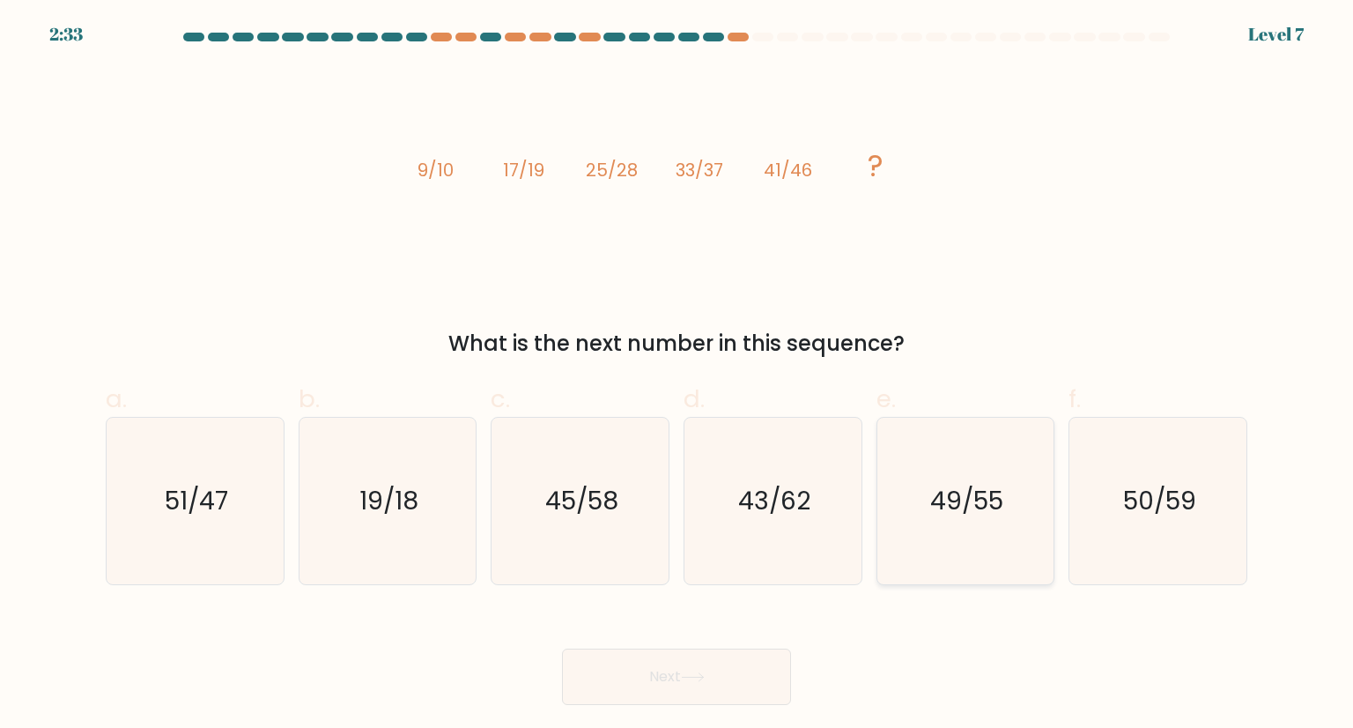
radio input "true"
click at [709, 683] on button "Next" at bounding box center [676, 676] width 229 height 56
click at [696, 673] on icon at bounding box center [693, 677] width 24 height 10
click at [976, 473] on icon "49/55" at bounding box center [966, 501] width 166 height 166
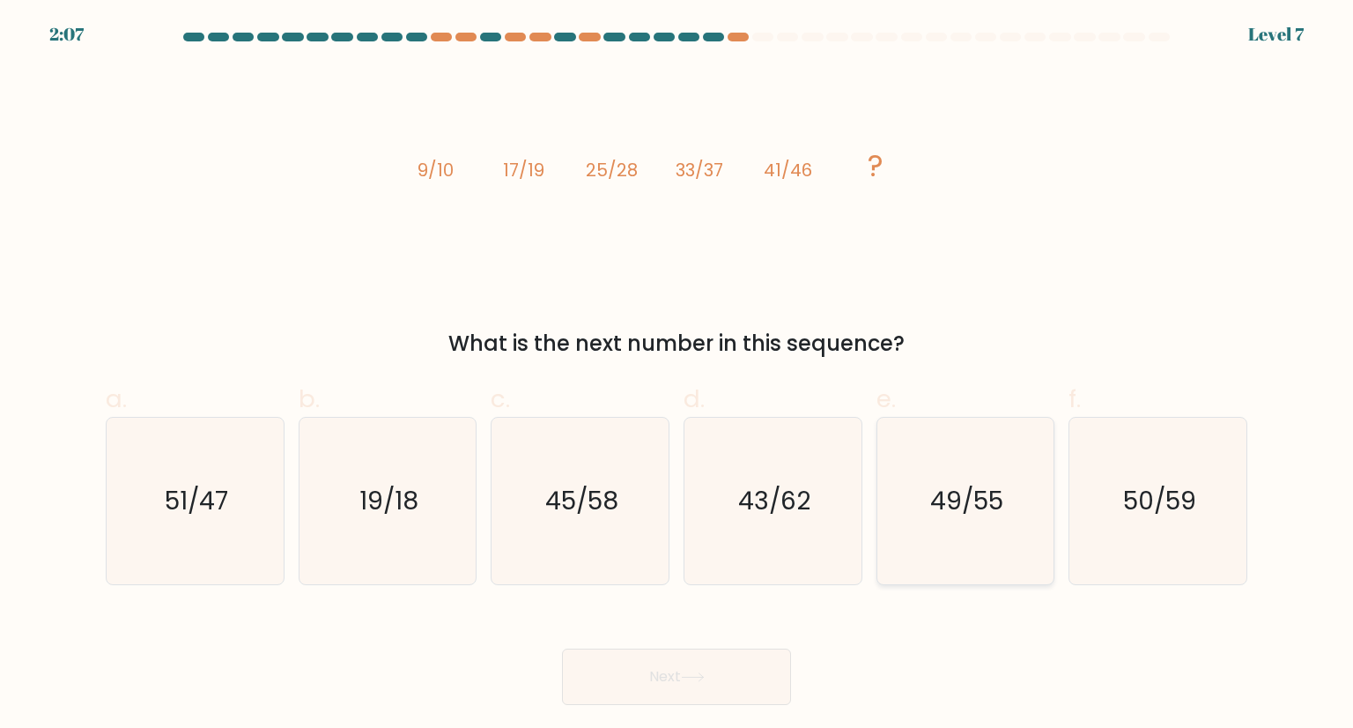
click at [678, 375] on input "e. 49/55" at bounding box center [677, 369] width 1 height 11
radio input "true"
click at [703, 678] on icon at bounding box center [692, 677] width 21 height 8
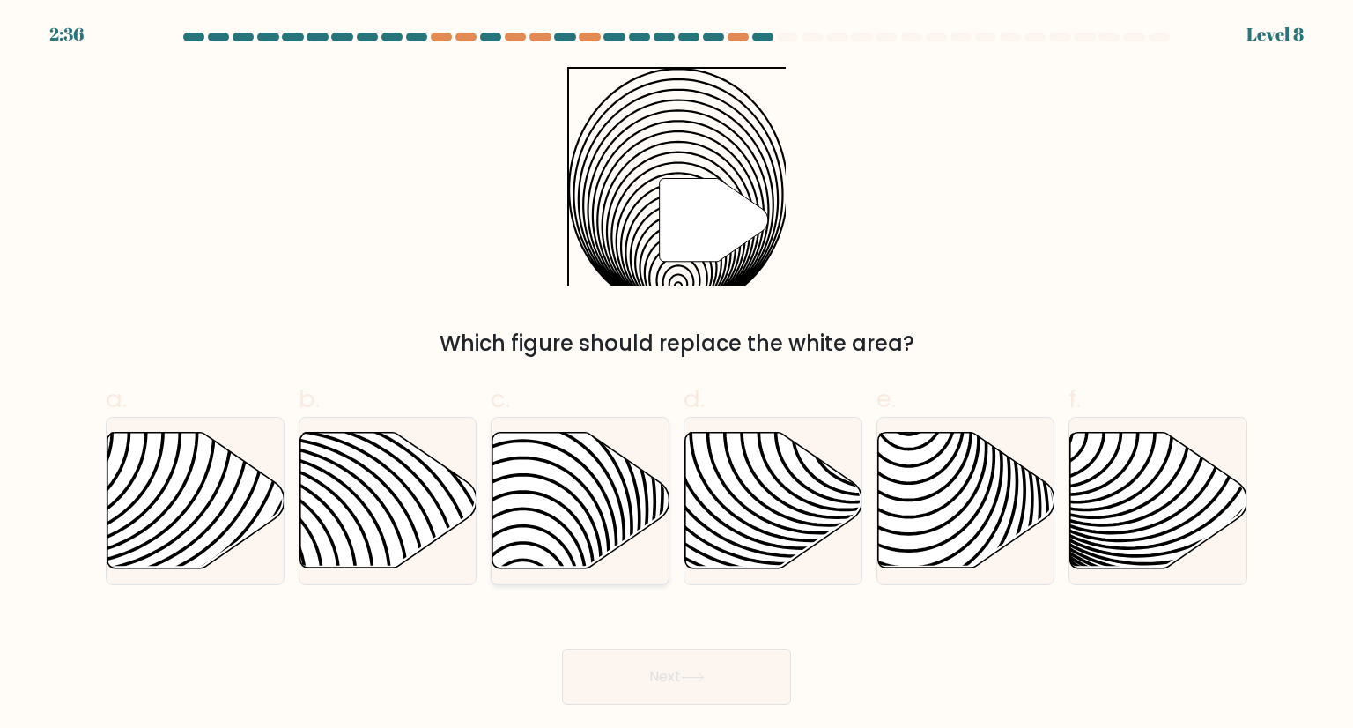
click at [573, 469] on icon at bounding box center [581, 501] width 177 height 136
click at [677, 375] on input "c." at bounding box center [677, 369] width 1 height 11
radio input "true"
click at [700, 671] on button "Next" at bounding box center [676, 676] width 229 height 56
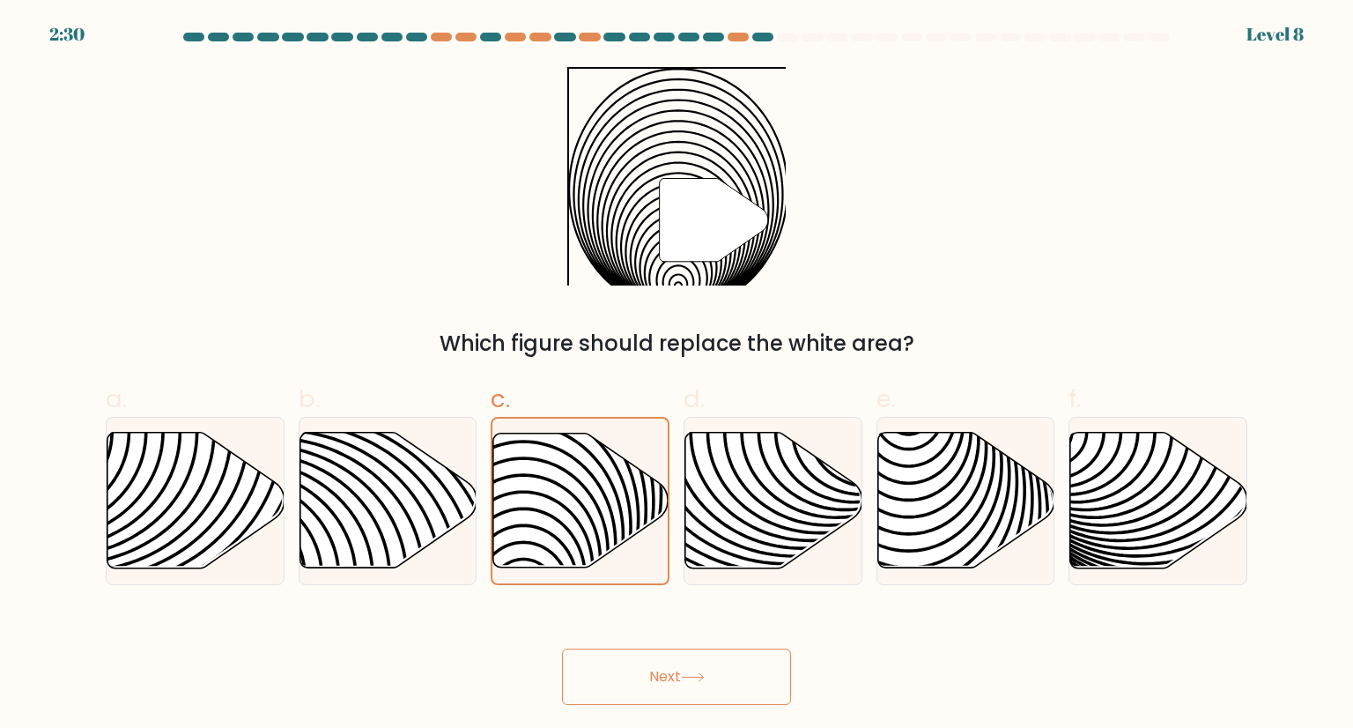
click at [700, 671] on button "Next" at bounding box center [676, 676] width 229 height 56
click at [694, 675] on icon at bounding box center [693, 677] width 24 height 10
click at [562, 648] on button "Next" at bounding box center [676, 676] width 229 height 56
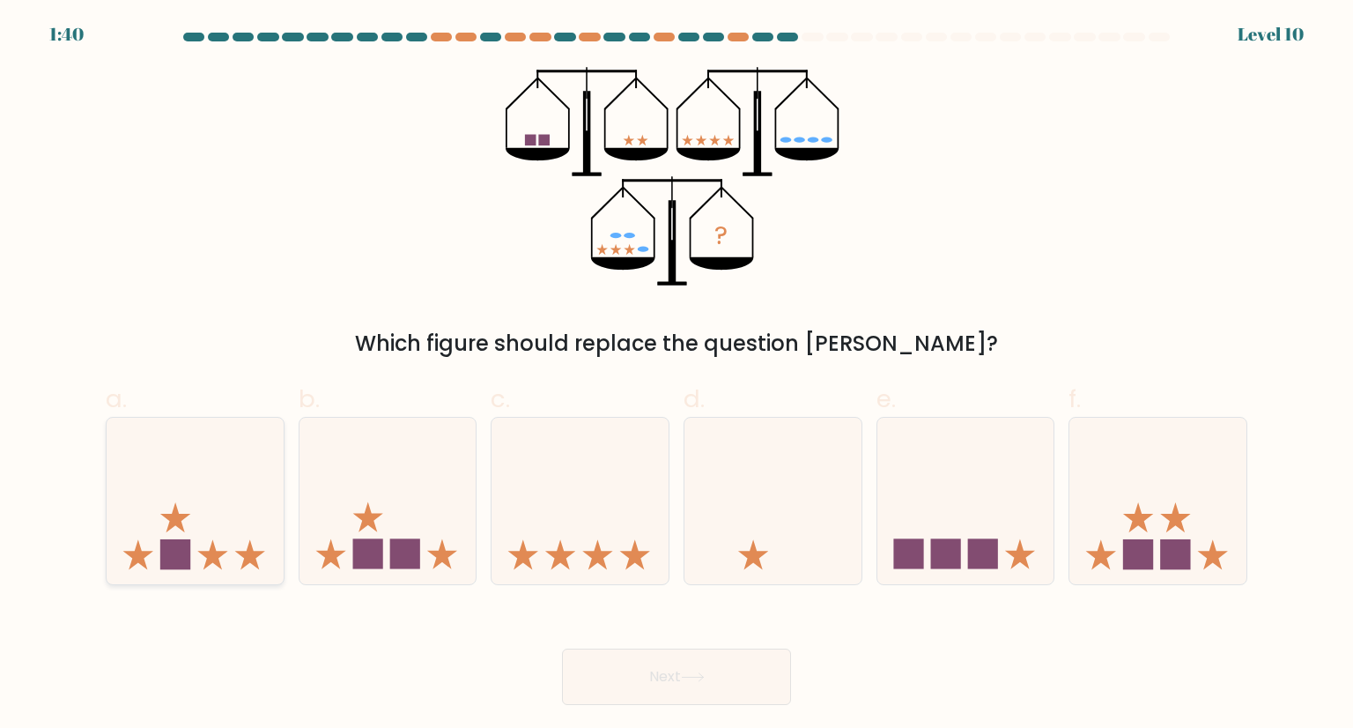
click at [202, 526] on icon at bounding box center [195, 500] width 177 height 146
click at [677, 375] on input "a." at bounding box center [677, 369] width 1 height 11
radio input "true"
click at [703, 678] on icon at bounding box center [692, 677] width 21 height 8
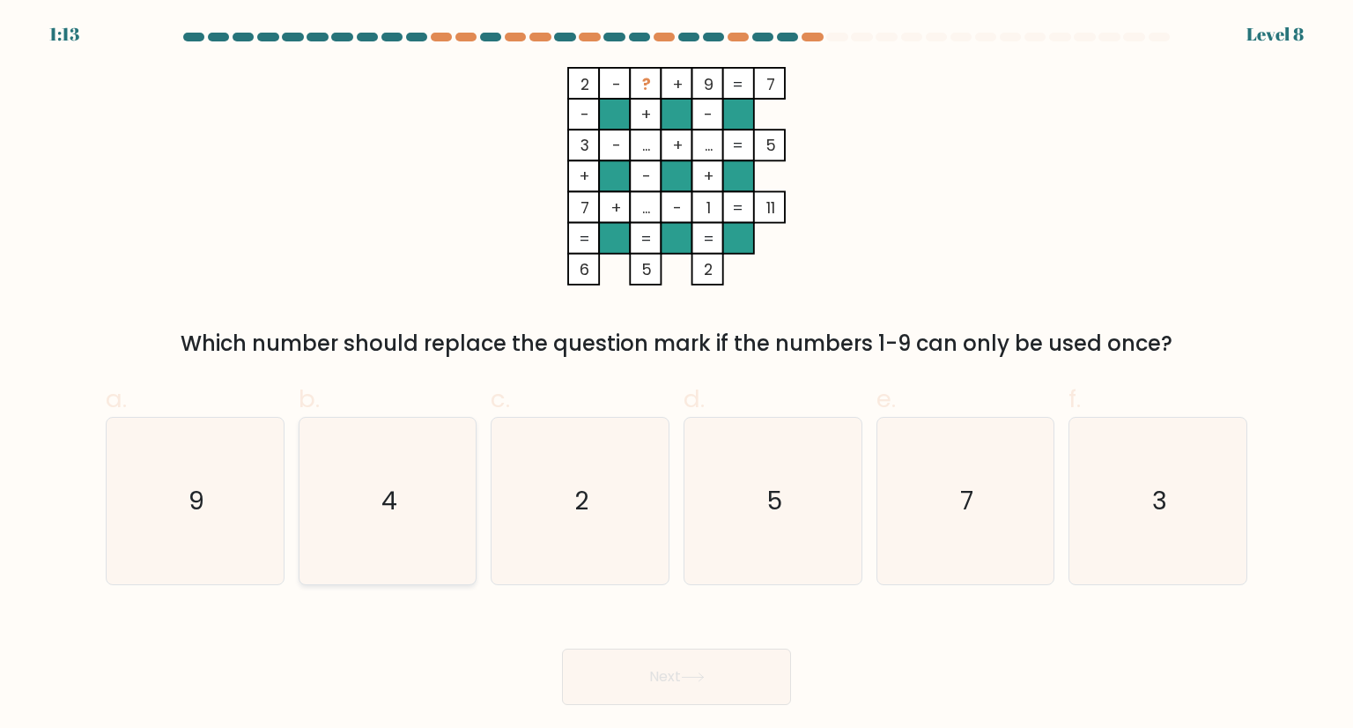
click at [389, 505] on text "4" at bounding box center [390, 500] width 16 height 35
click at [677, 375] on input "b. 4" at bounding box center [677, 369] width 1 height 11
radio input "true"
click at [721, 683] on button "Next" at bounding box center [676, 676] width 229 height 56
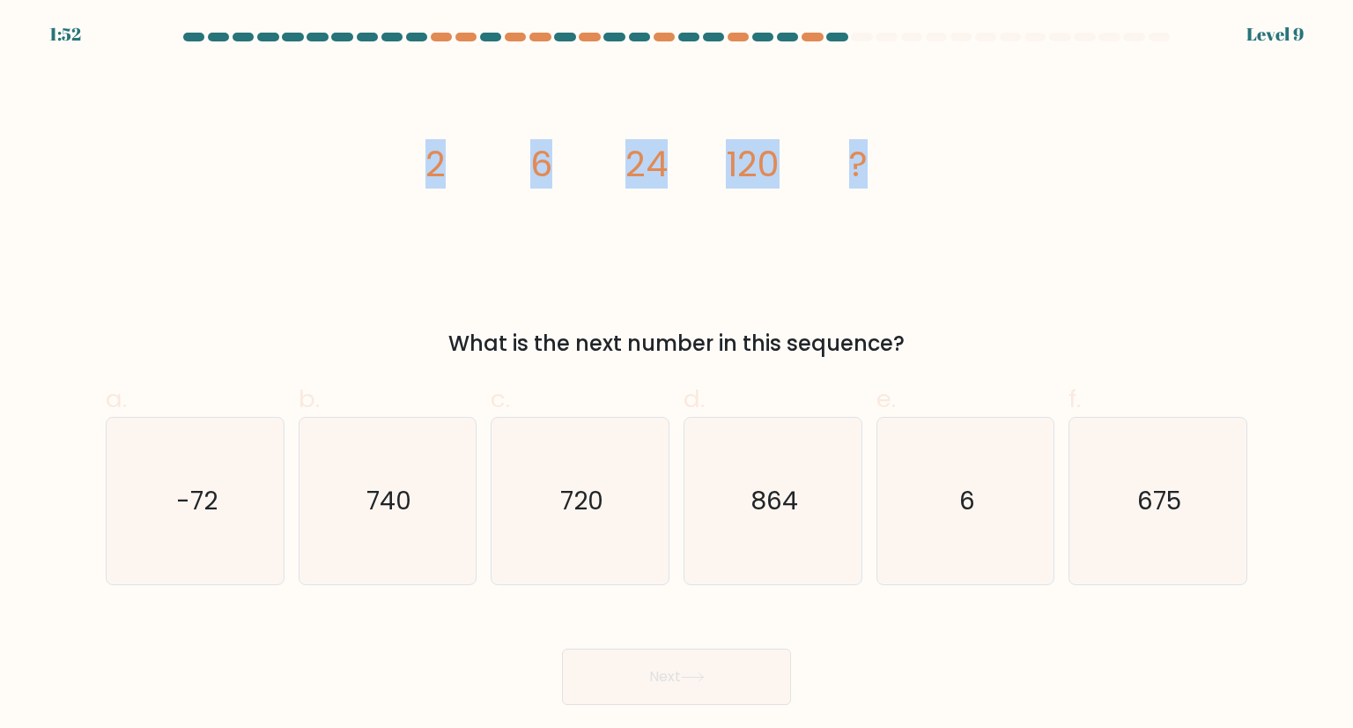
drag, startPoint x: 414, startPoint y: 157, endPoint x: 887, endPoint y: 189, distance: 474.2
click at [887, 189] on icon "image/svg+xml 2 6 24 120 ?" at bounding box center [676, 176] width 529 height 219
copy g "2 6 24 120 ?"
click at [564, 533] on icon "720" at bounding box center [580, 501] width 166 height 166
click at [677, 375] on input "c. 720" at bounding box center [677, 369] width 1 height 11
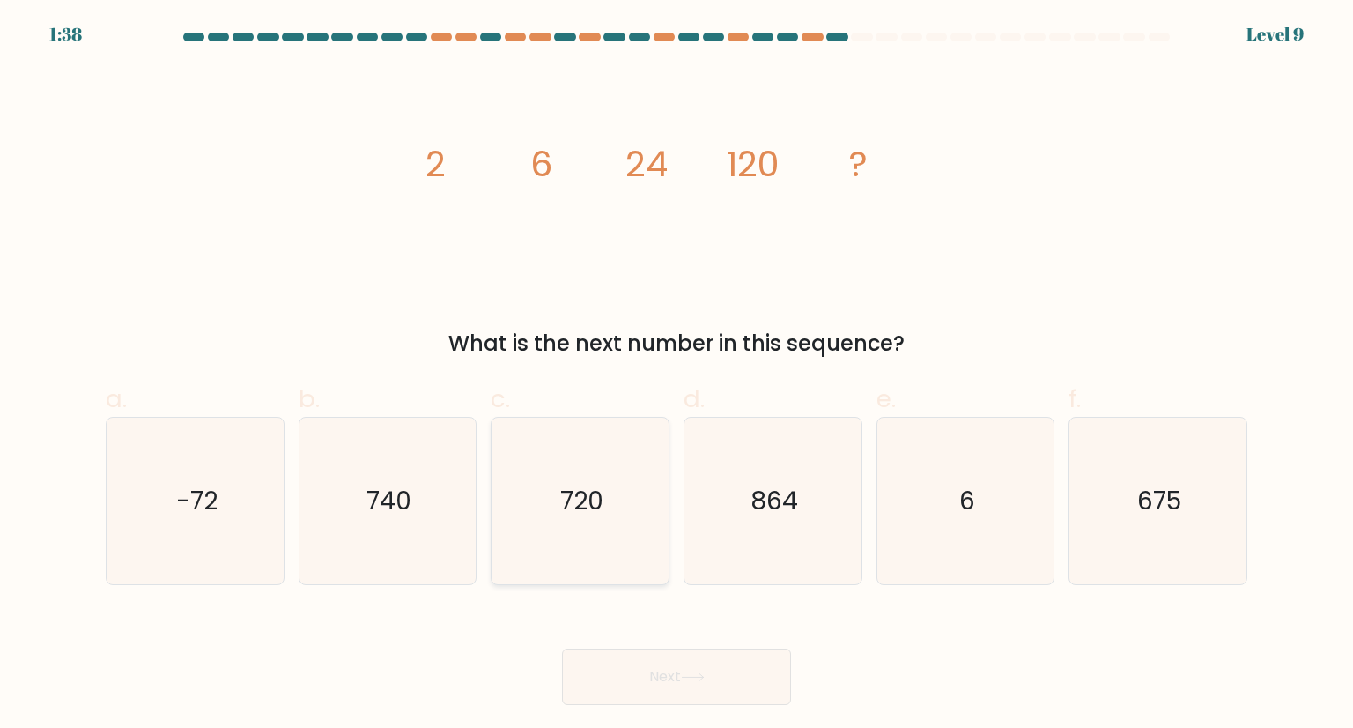
radio input "true"
click at [726, 675] on button "Next" at bounding box center [676, 676] width 229 height 56
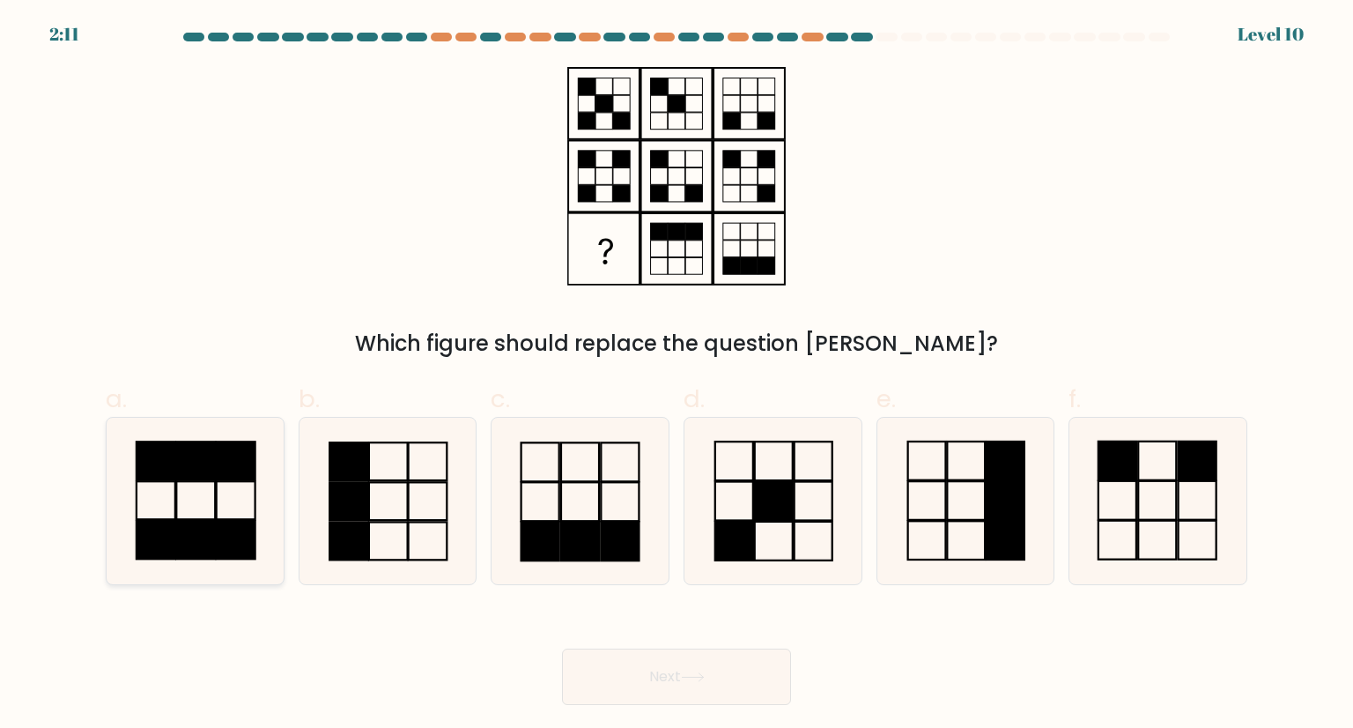
click at [180, 517] on icon at bounding box center [195, 501] width 166 height 166
click at [677, 375] on input "a." at bounding box center [677, 369] width 1 height 11
radio input "true"
click at [684, 673] on button "Next" at bounding box center [676, 676] width 229 height 56
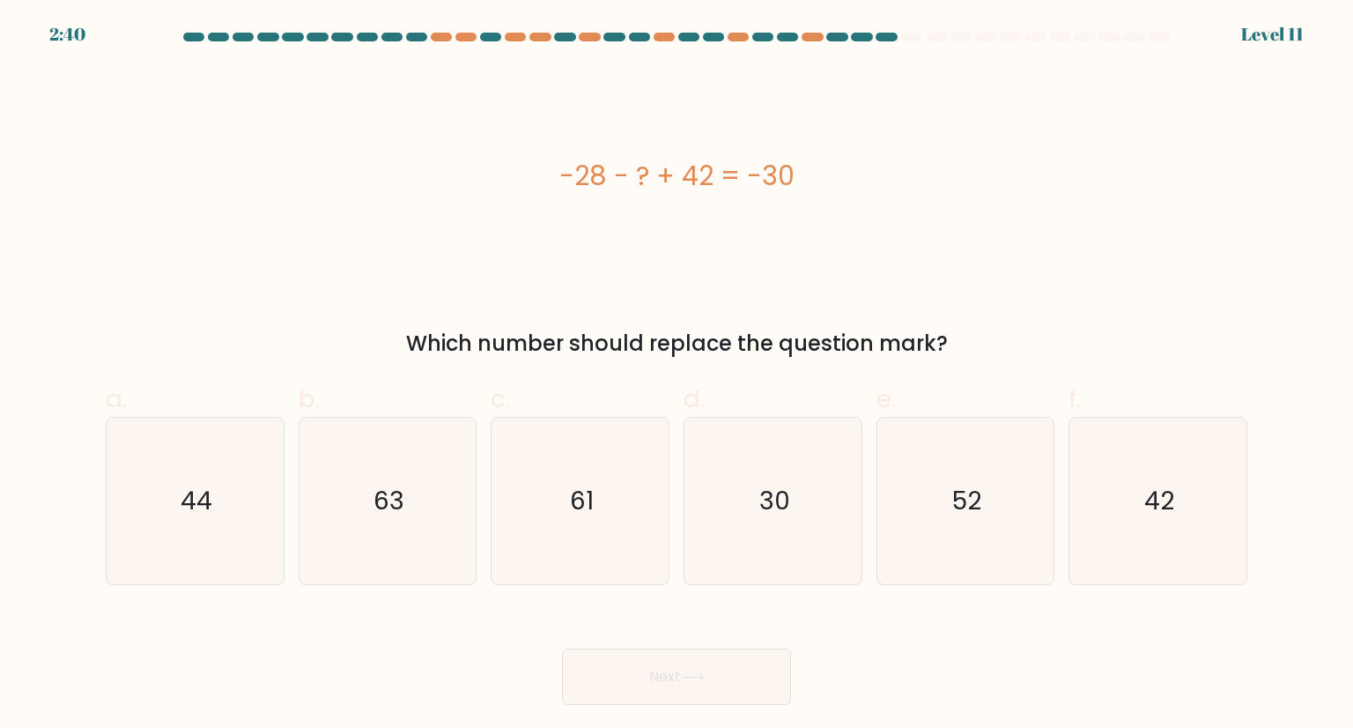
drag, startPoint x: 562, startPoint y: 173, endPoint x: 819, endPoint y: 195, distance: 257.3
click at [819, 195] on div "-28 - ? + 42 = -30" at bounding box center [677, 176] width 1142 height 40
copy div "-28 - ? + 42 = -30"
click at [173, 529] on icon "44" at bounding box center [195, 501] width 166 height 166
click at [677, 375] on input "a. 44" at bounding box center [677, 369] width 1 height 11
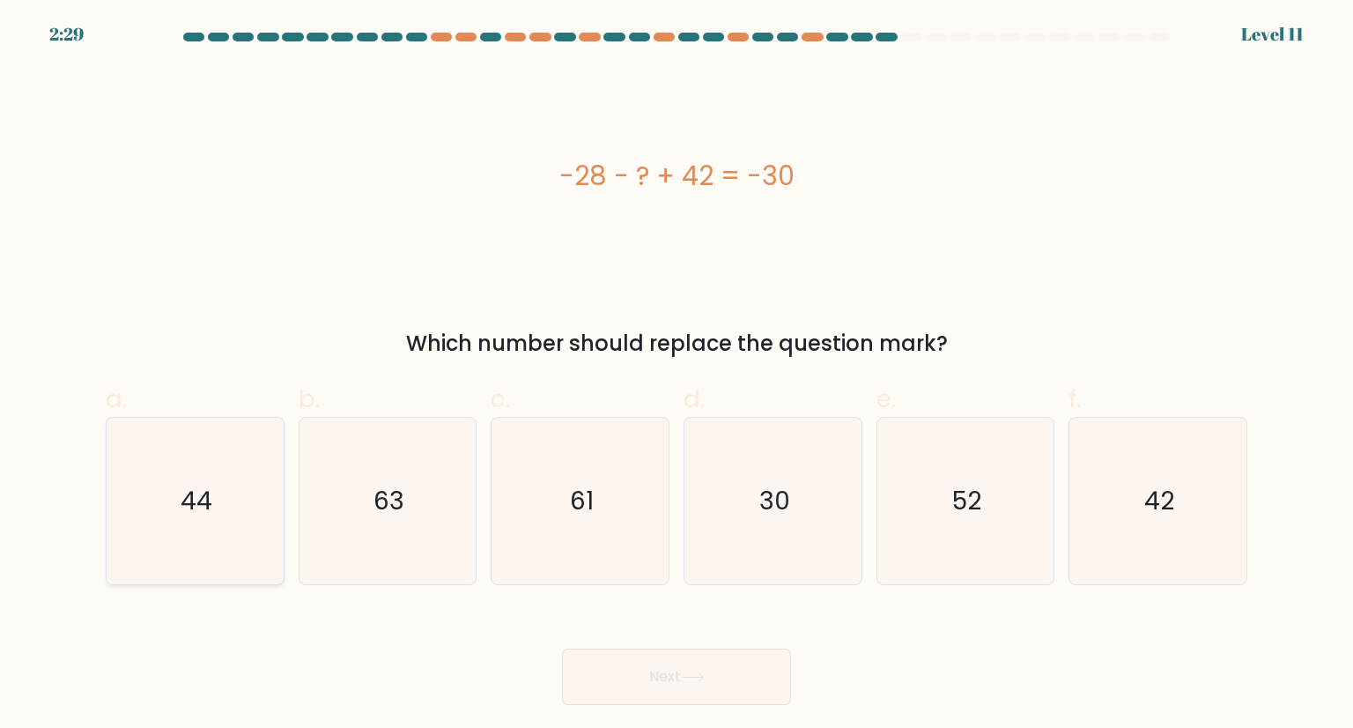
radio input "true"
click at [688, 681] on icon at bounding box center [693, 677] width 24 height 10
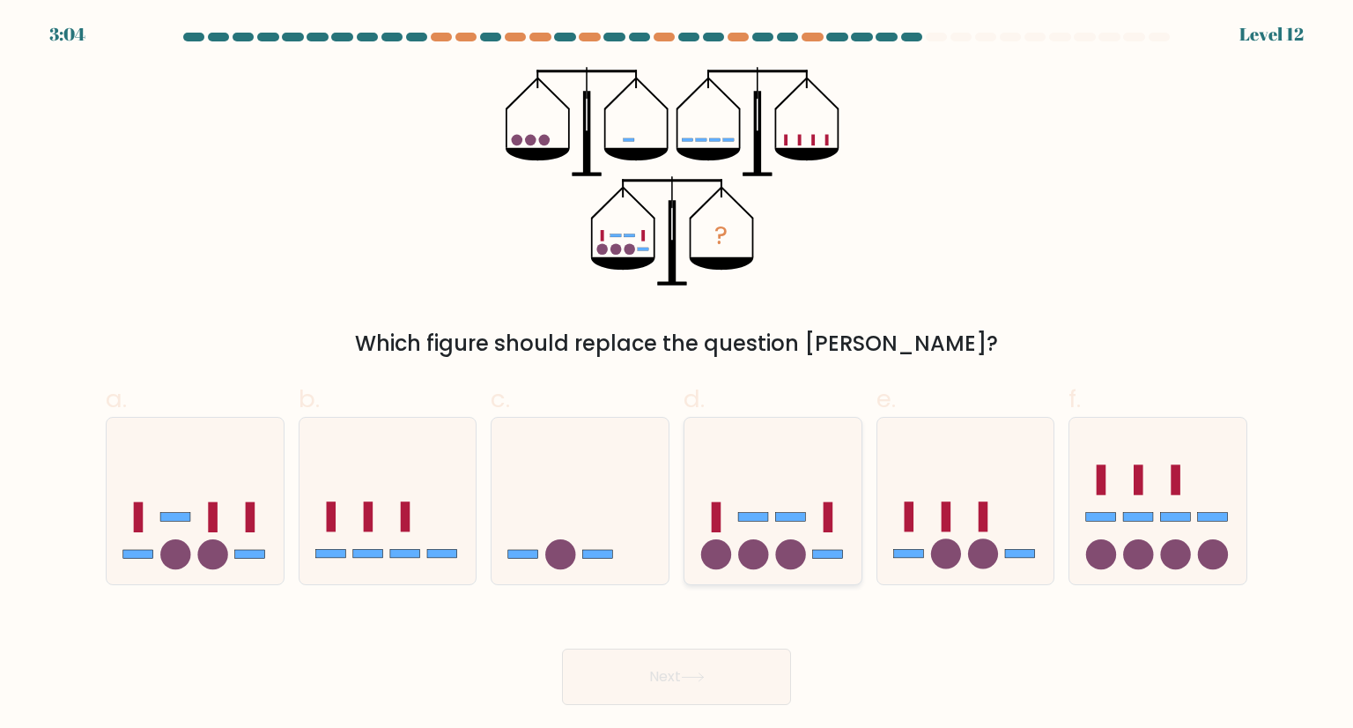
click at [775, 540] on icon at bounding box center [773, 500] width 177 height 146
click at [678, 375] on input "d." at bounding box center [677, 369] width 1 height 11
radio input "true"
click at [705, 690] on button "Next" at bounding box center [676, 676] width 229 height 56
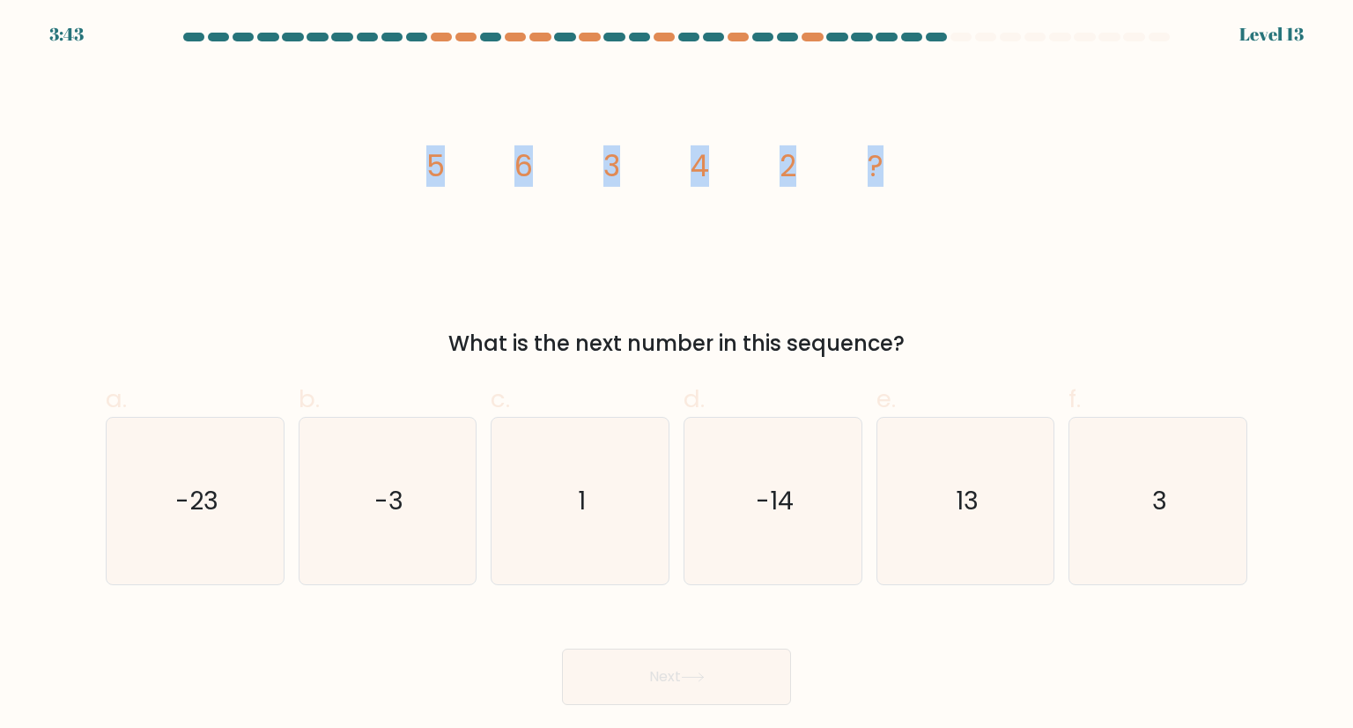
drag, startPoint x: 426, startPoint y: 154, endPoint x: 902, endPoint y: 195, distance: 477.5
click at [902, 195] on icon "image/svg+xml 5 6 3 4 2 ?" at bounding box center [676, 176] width 529 height 219
copy g "5 6 3 4 2 ?"
click at [1123, 519] on icon "3" at bounding box center [1158, 501] width 166 height 166
click at [678, 375] on input "f. 3" at bounding box center [677, 369] width 1 height 11
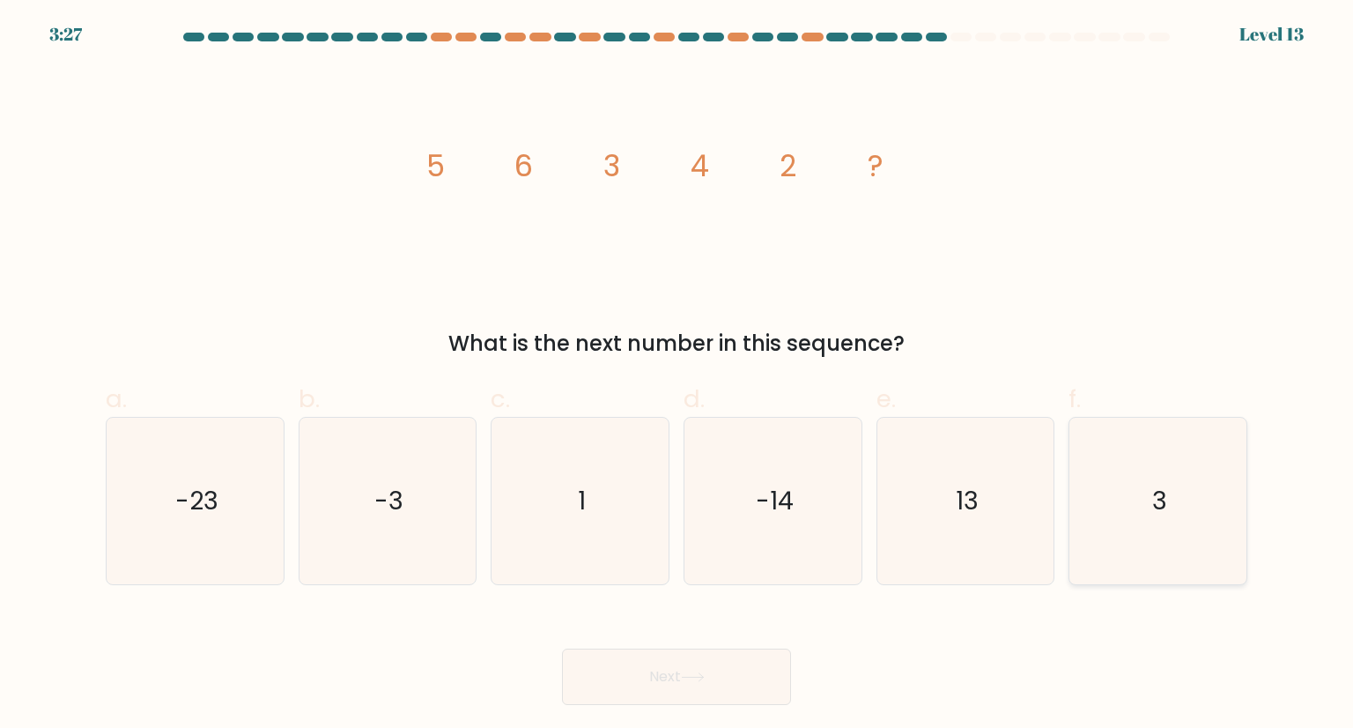
radio input "true"
click at [675, 679] on button "Next" at bounding box center [676, 676] width 229 height 56
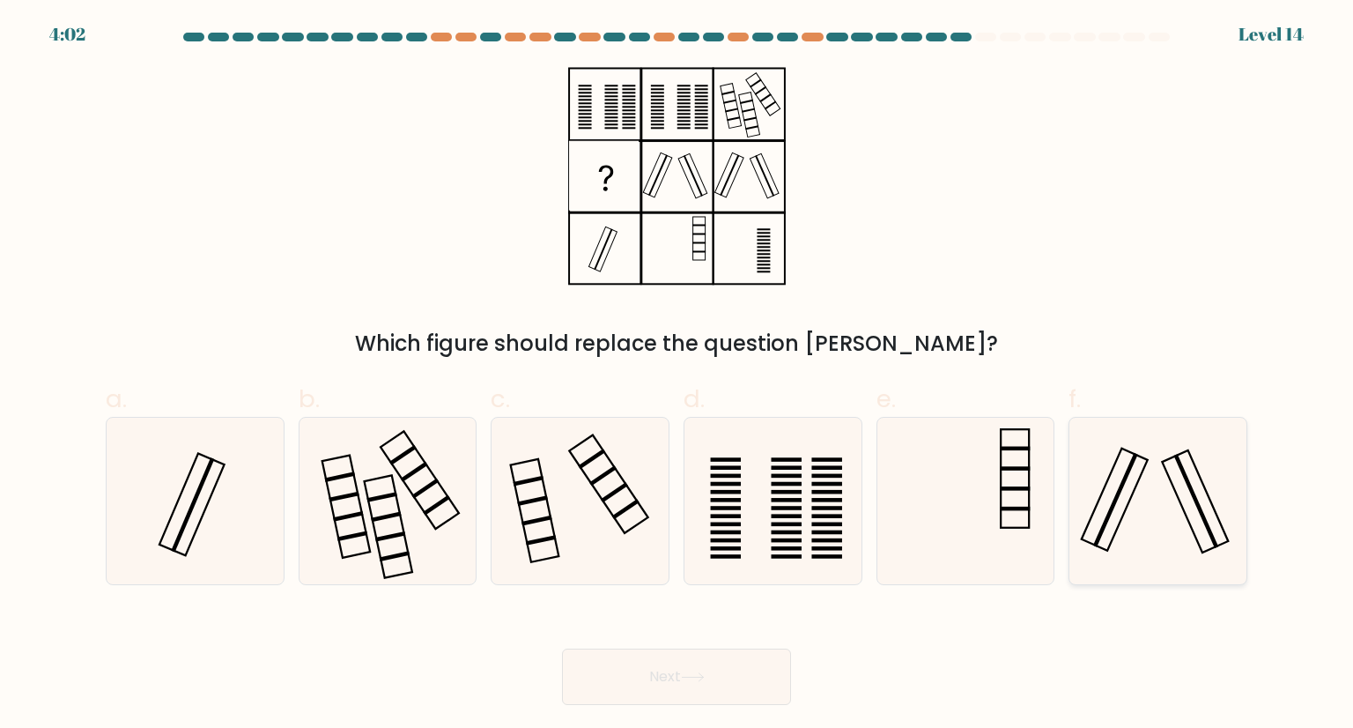
click at [1133, 539] on icon at bounding box center [1158, 501] width 166 height 166
click at [678, 375] on input "f." at bounding box center [677, 369] width 1 height 11
radio input "true"
click at [693, 678] on icon at bounding box center [693, 677] width 24 height 10
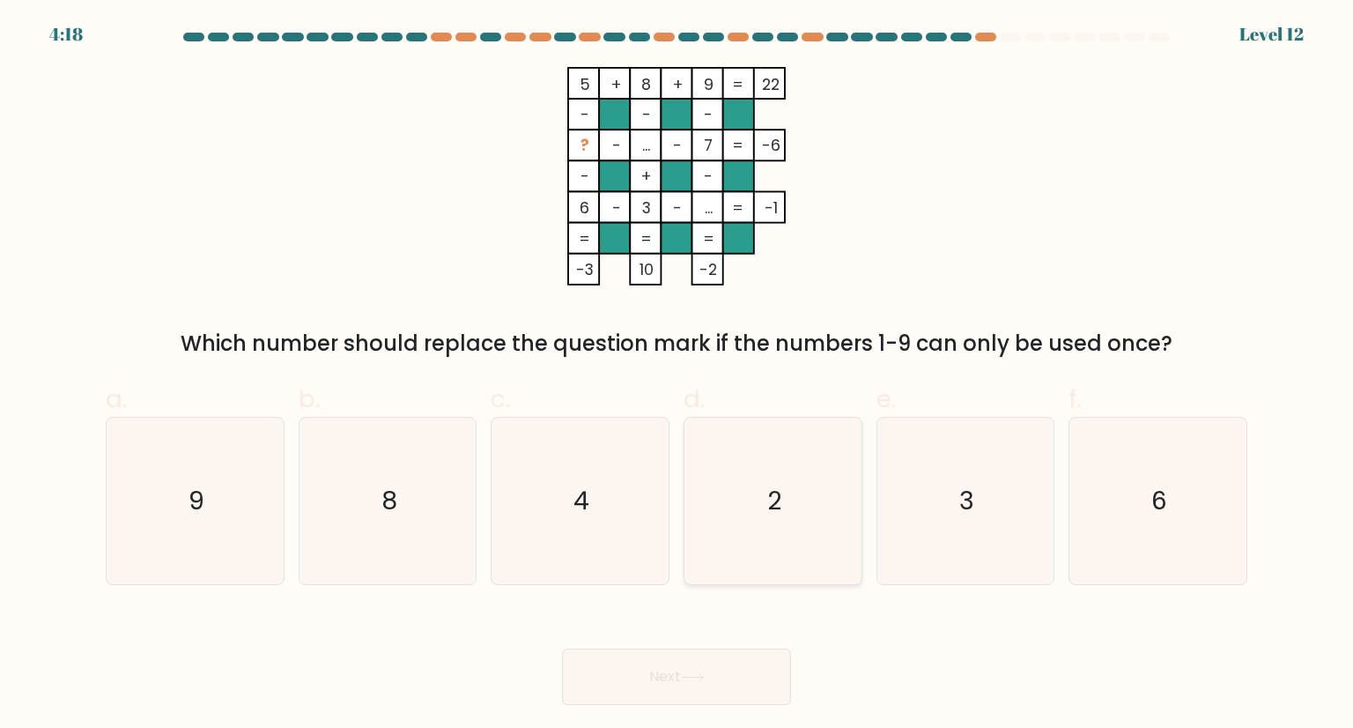
click at [804, 531] on icon "2" at bounding box center [773, 501] width 166 height 166
click at [678, 375] on input "d. 2" at bounding box center [677, 369] width 1 height 11
radio input "true"
click at [727, 678] on button "Next" at bounding box center [676, 676] width 229 height 56
click at [697, 681] on icon at bounding box center [693, 677] width 24 height 10
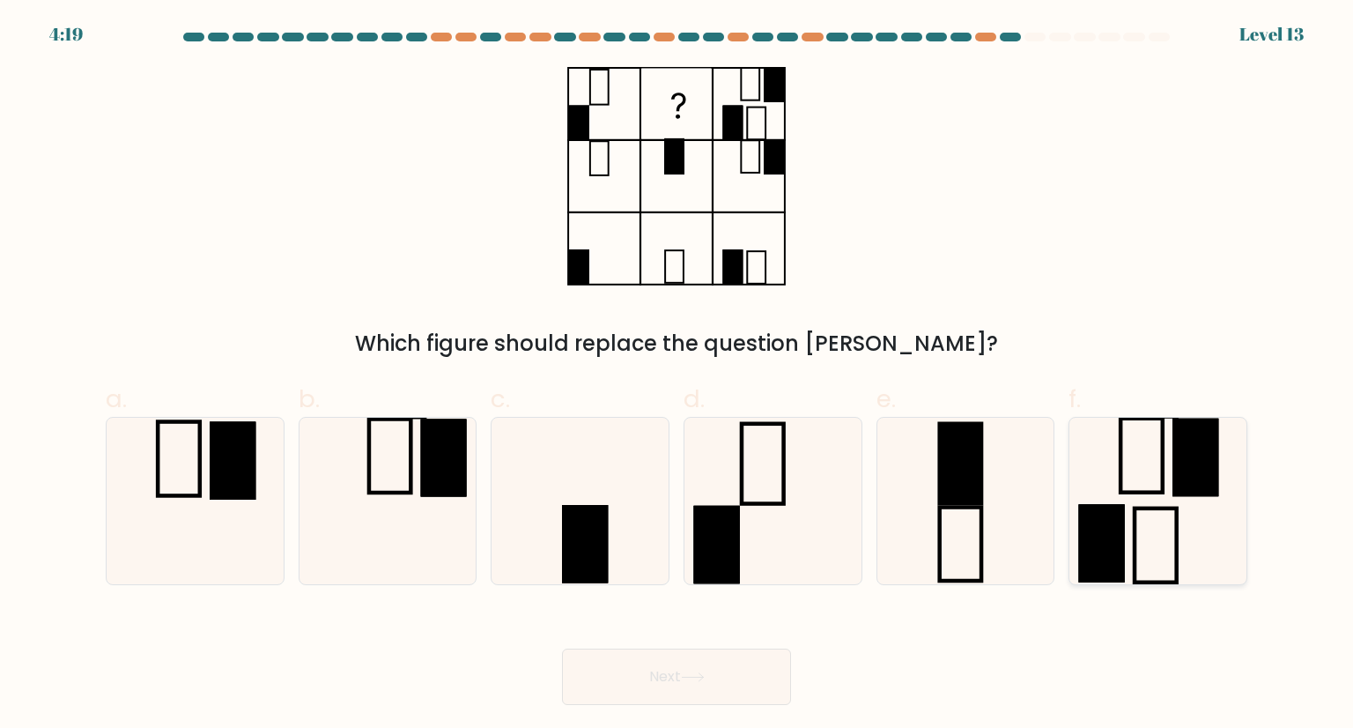
click at [1137, 490] on rect at bounding box center [1141, 456] width 41 height 74
click at [678, 375] on input "f." at bounding box center [677, 369] width 1 height 11
radio input "true"
click at [688, 683] on button "Next" at bounding box center [676, 676] width 229 height 56
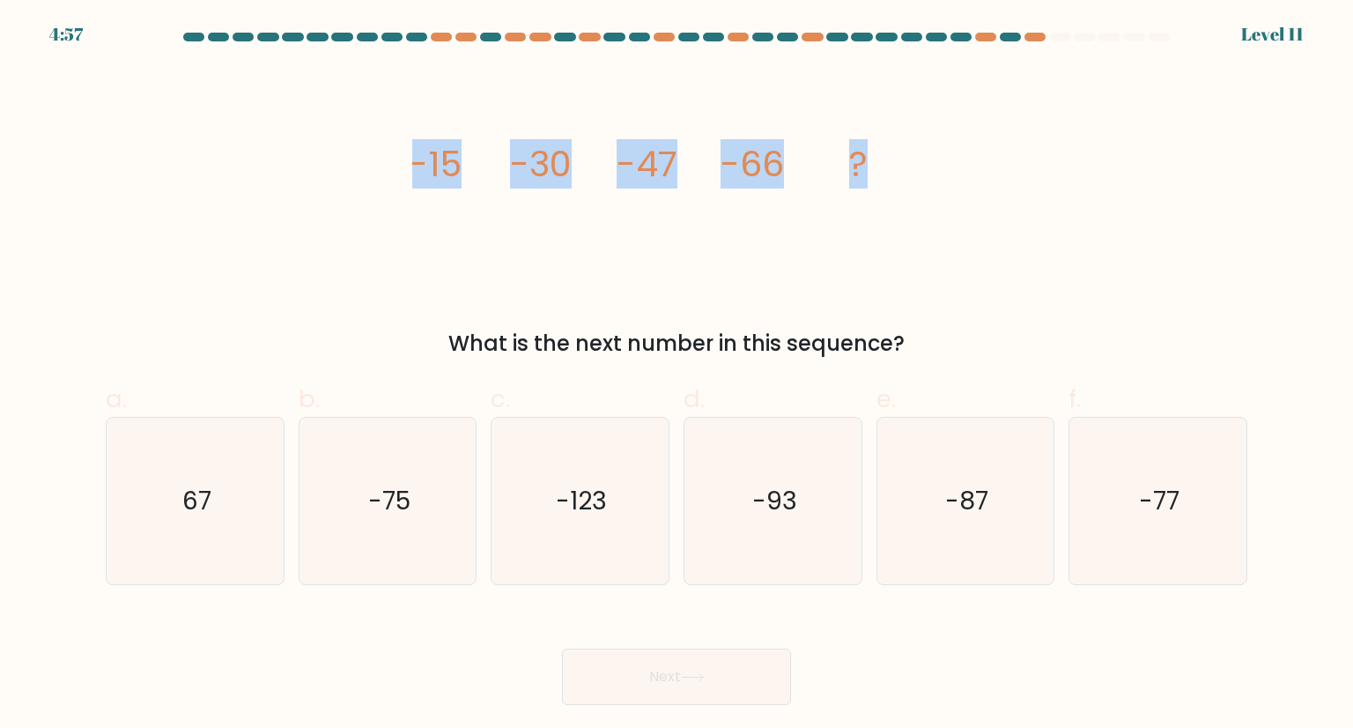
drag, startPoint x: 414, startPoint y: 162, endPoint x: 869, endPoint y: 183, distance: 455.1
click at [869, 183] on icon "image/svg+xml -15 -30 -47 -66 ?" at bounding box center [676, 176] width 529 height 219
copy g "-15 -30 -47 -66 ?"
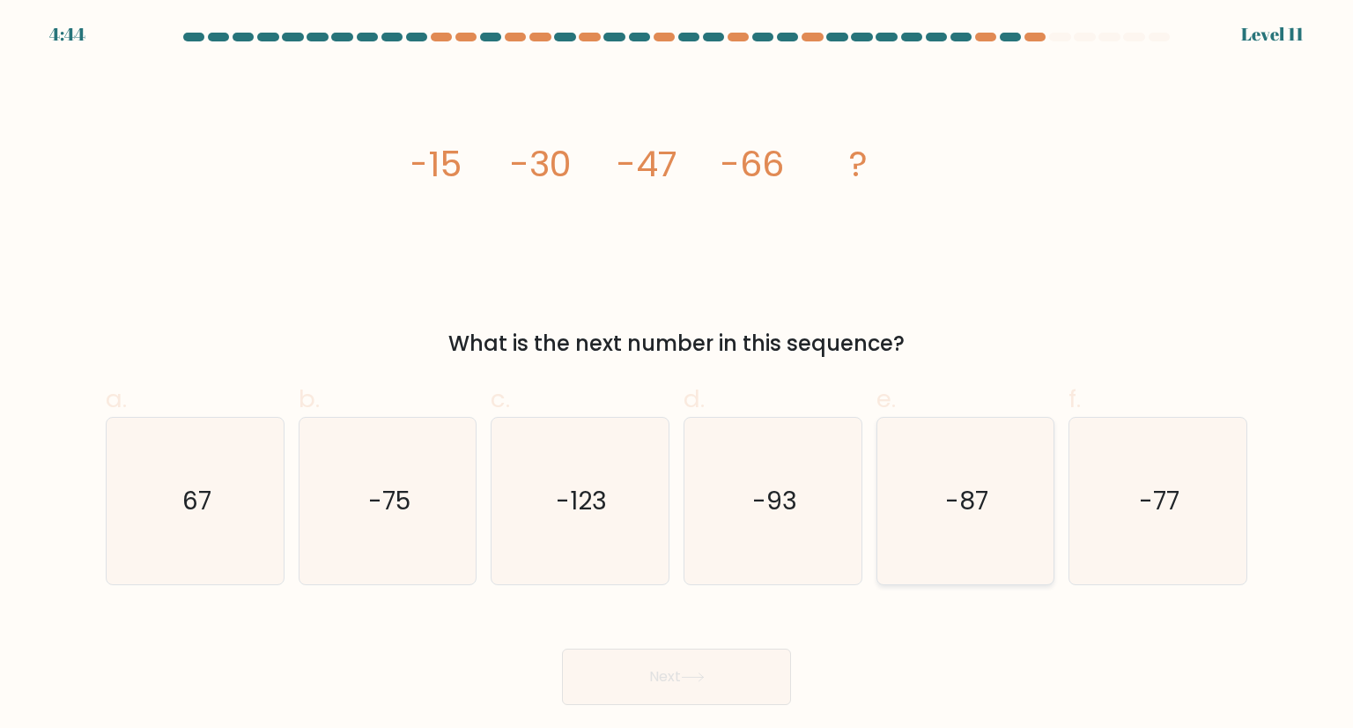
click at [900, 491] on icon "-87" at bounding box center [966, 501] width 166 height 166
click at [678, 375] on input "e. -87" at bounding box center [677, 369] width 1 height 11
radio input "true"
click at [701, 673] on icon at bounding box center [693, 677] width 24 height 10
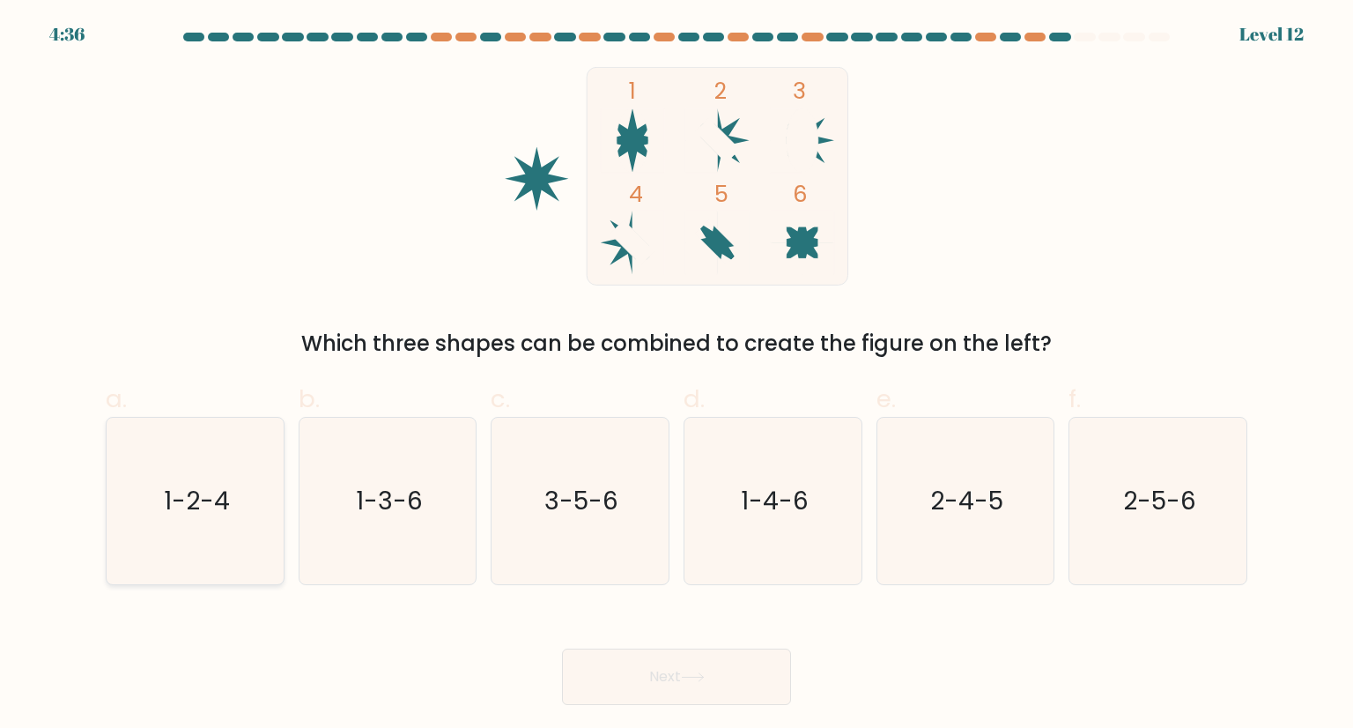
click at [225, 492] on text "1-2-4" at bounding box center [197, 500] width 66 height 35
click at [677, 375] on input "a. 1-2-4" at bounding box center [677, 369] width 1 height 11
radio input "true"
click at [684, 678] on button "Next" at bounding box center [676, 676] width 229 height 56
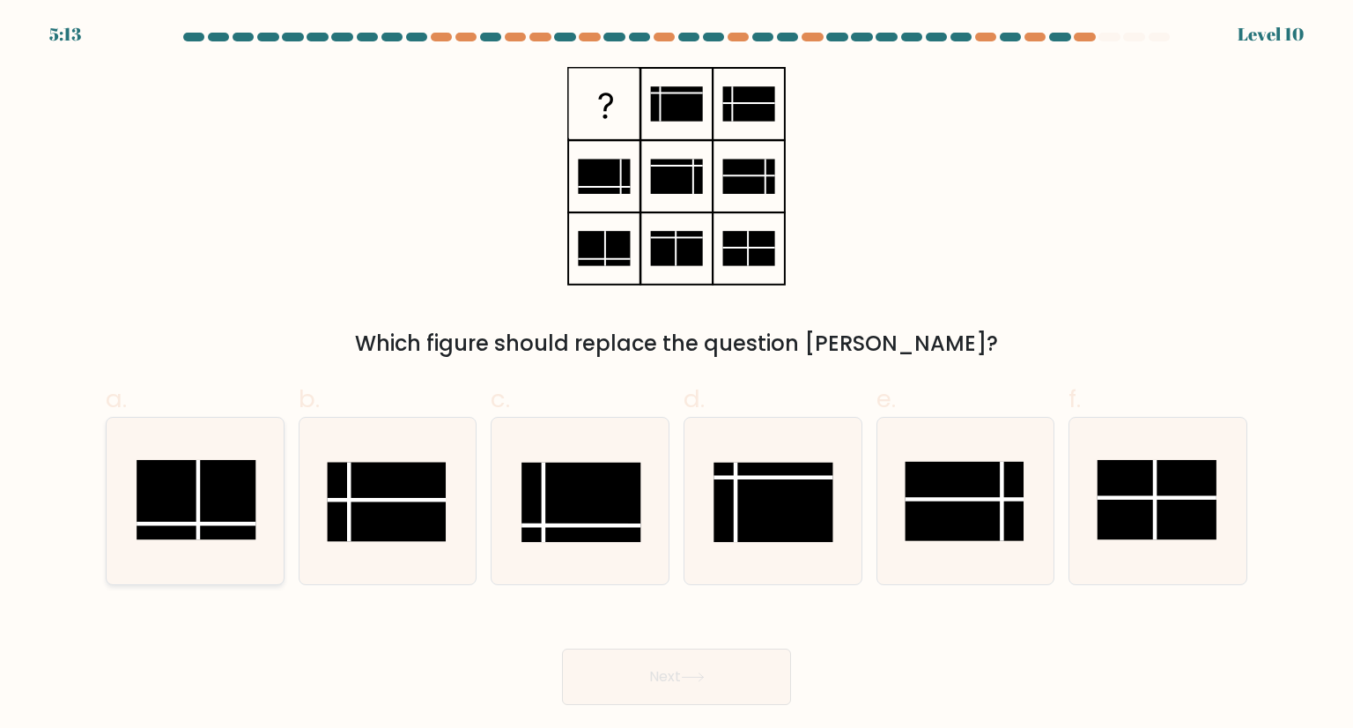
click at [223, 493] on rect at bounding box center [196, 499] width 119 height 79
click at [677, 375] on input "a." at bounding box center [677, 369] width 1 height 11
radio input "true"
click at [670, 664] on button "Next" at bounding box center [676, 676] width 229 height 56
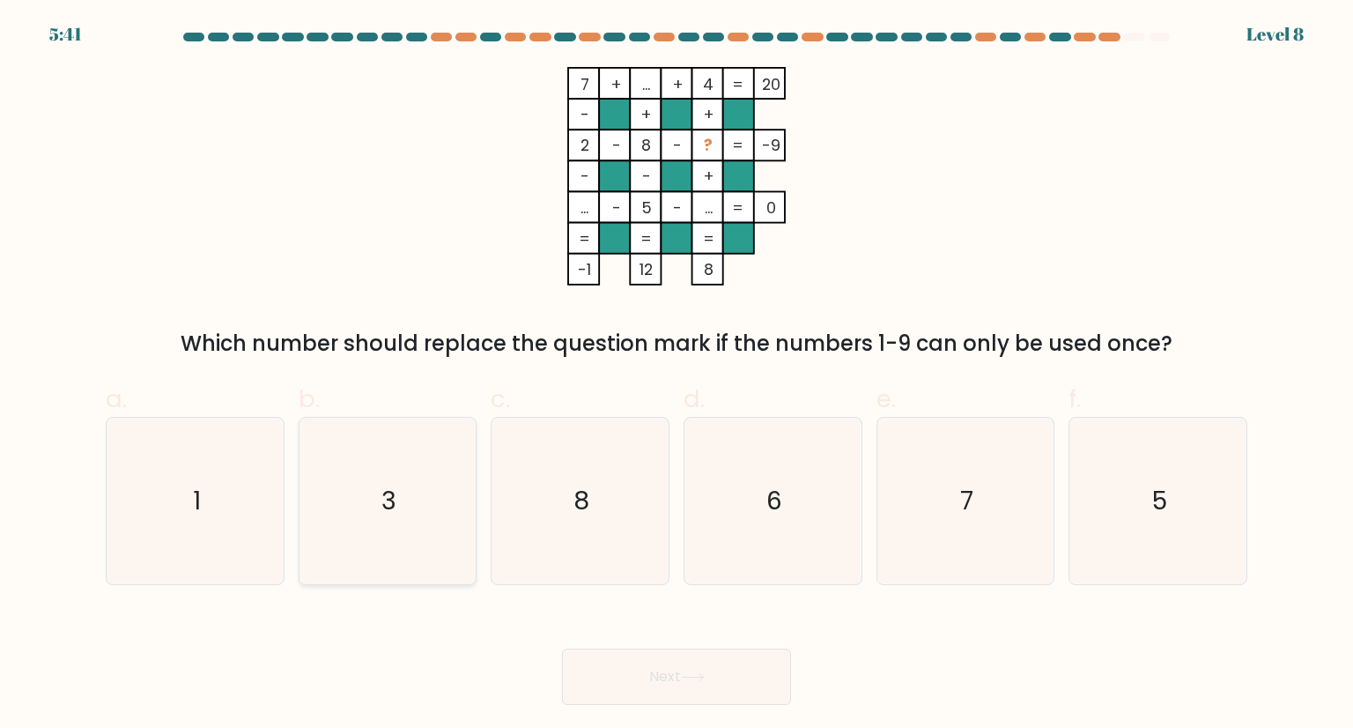
click at [366, 477] on icon "3" at bounding box center [388, 501] width 166 height 166
click at [677, 375] on input "b. 3" at bounding box center [677, 369] width 1 height 11
radio input "true"
click at [718, 696] on button "Next" at bounding box center [676, 676] width 229 height 56
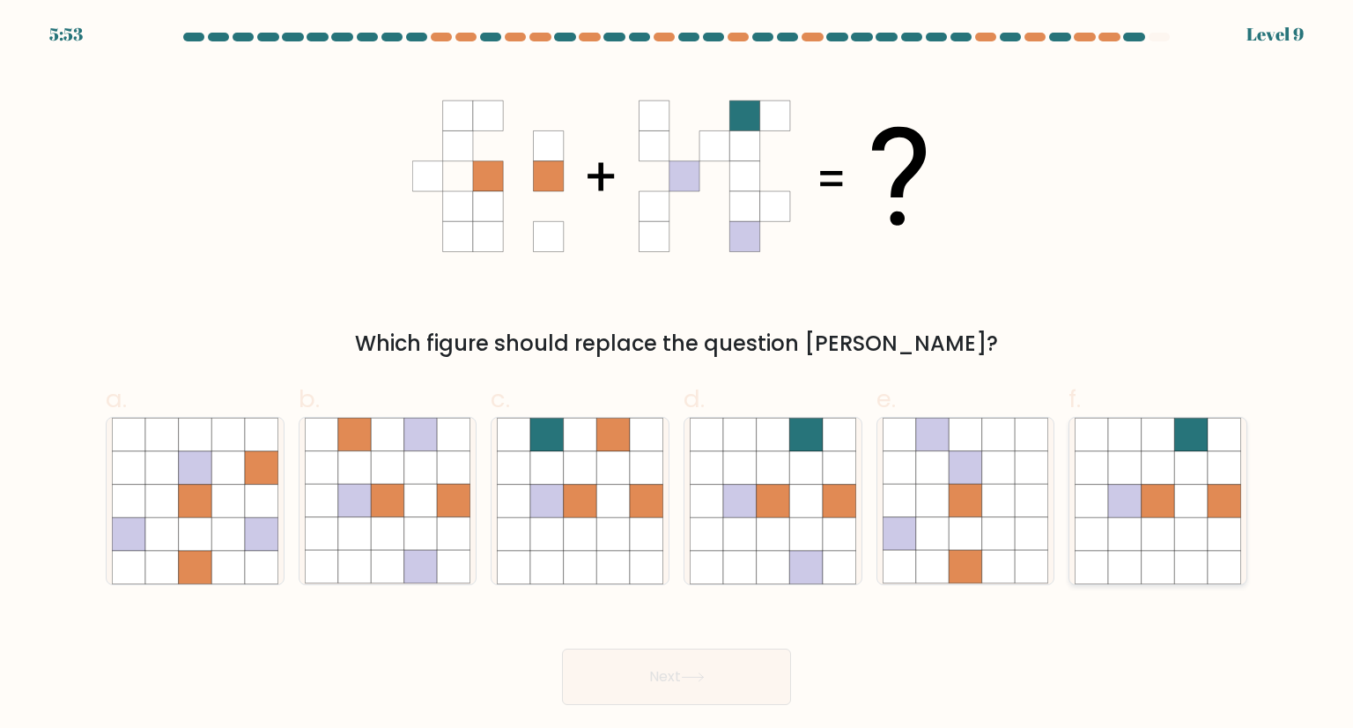
click at [1189, 530] on icon at bounding box center [1190, 533] width 33 height 33
click at [678, 375] on input "f." at bounding box center [677, 369] width 1 height 11
radio input "true"
click at [721, 682] on button "Next" at bounding box center [676, 676] width 229 height 56
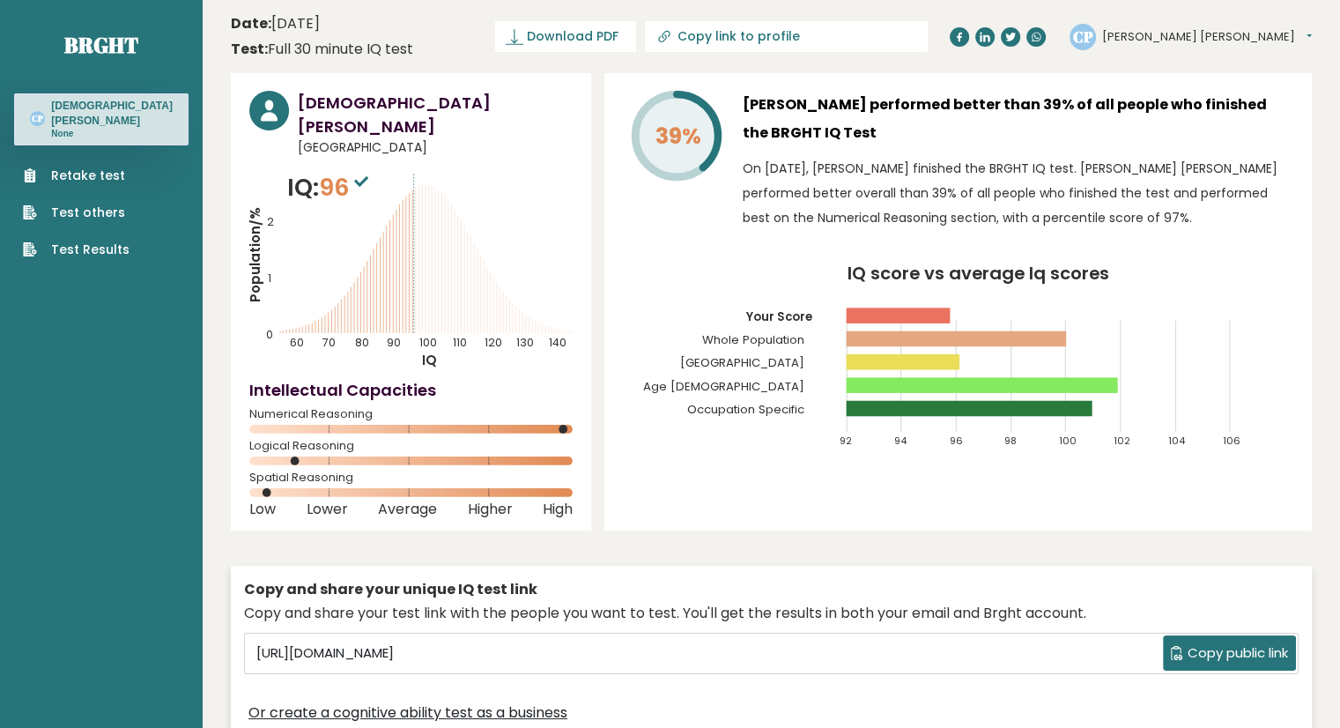
click at [283, 170] on icon "Population/% IQ 0 1 2 60 70 80 90 100 110 120 130 140" at bounding box center [410, 269] width 323 height 199
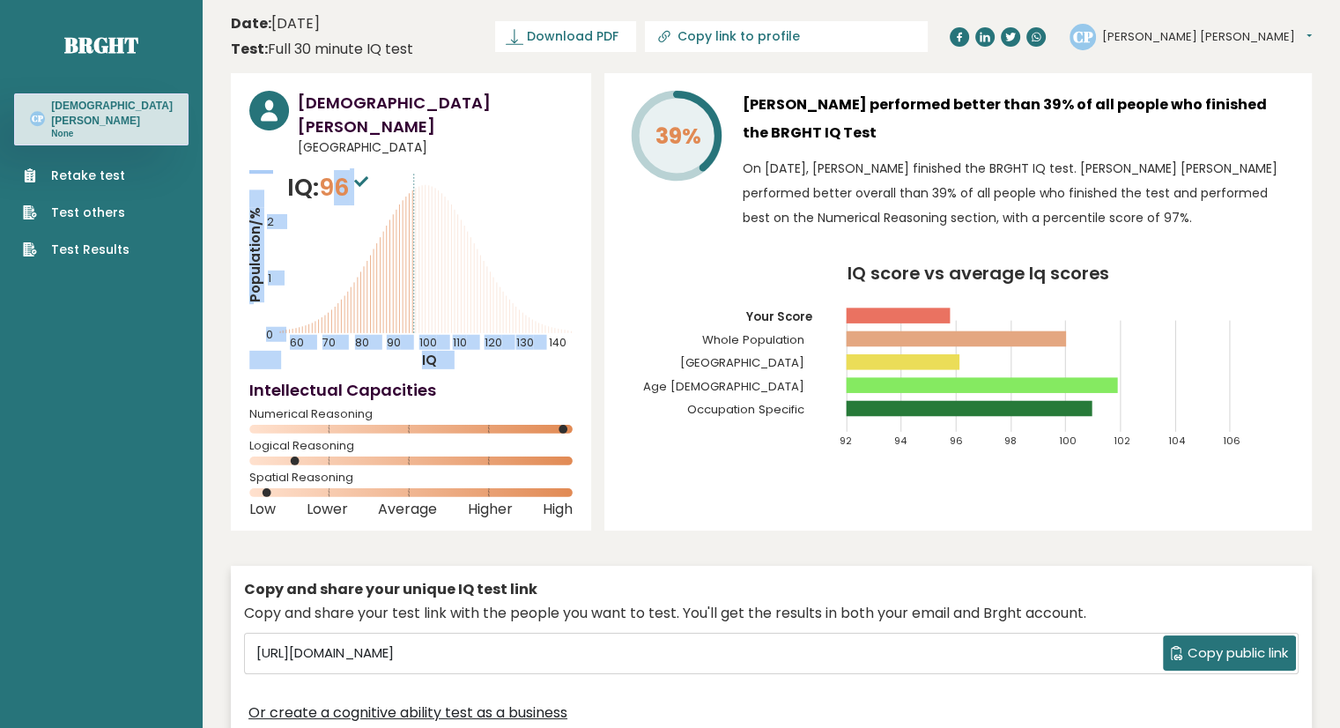
drag, startPoint x: 283, startPoint y: 160, endPoint x: 310, endPoint y: 153, distance: 28.2
click at [310, 170] on div "IQ: 96 Population/% IQ 0 1 2 60 70 80 90 100 110 120 130 140" at bounding box center [410, 269] width 323 height 199
click at [278, 170] on icon "Population/% IQ 0 1 2 60 70 80 90 100 110 120 130 140" at bounding box center [410, 269] width 323 height 199
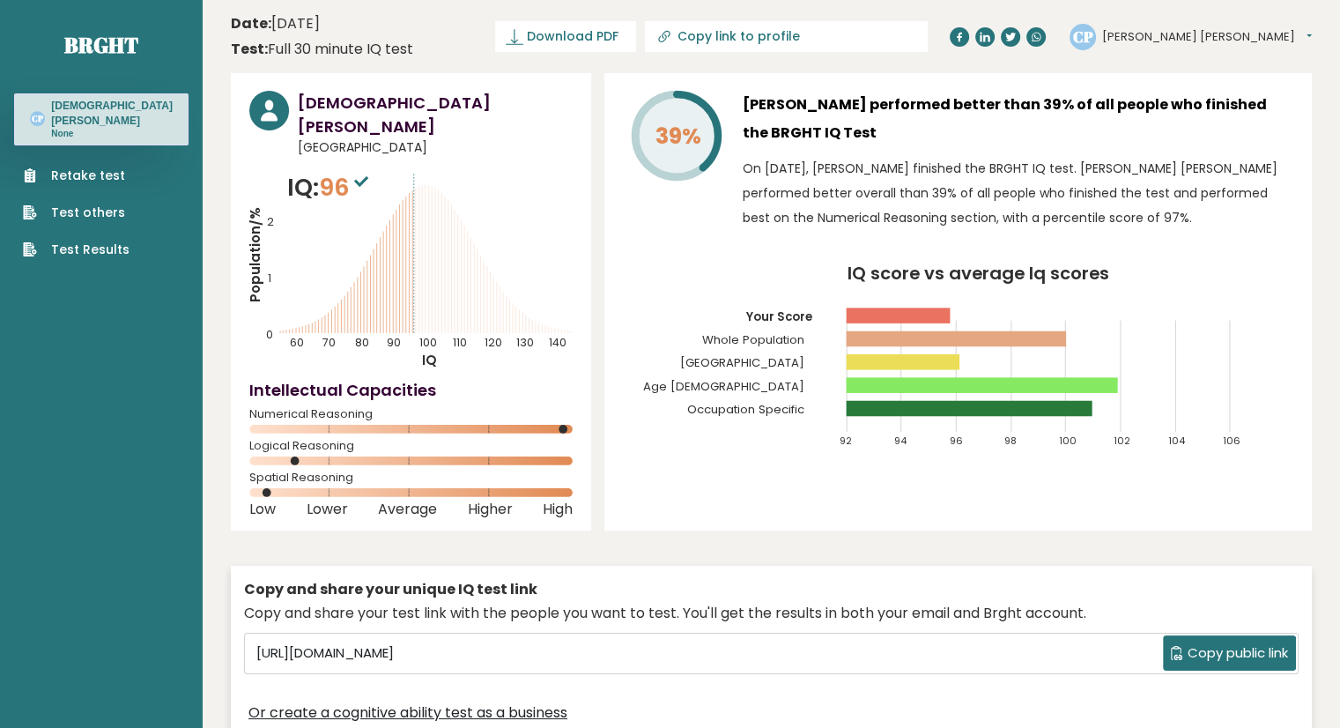
drag, startPoint x: 285, startPoint y: 150, endPoint x: 398, endPoint y: 191, distance: 120.1
click at [398, 191] on icon "Population/% IQ 0 1 2 60 70 80 90 100 110 120 130 140" at bounding box center [410, 269] width 323 height 199
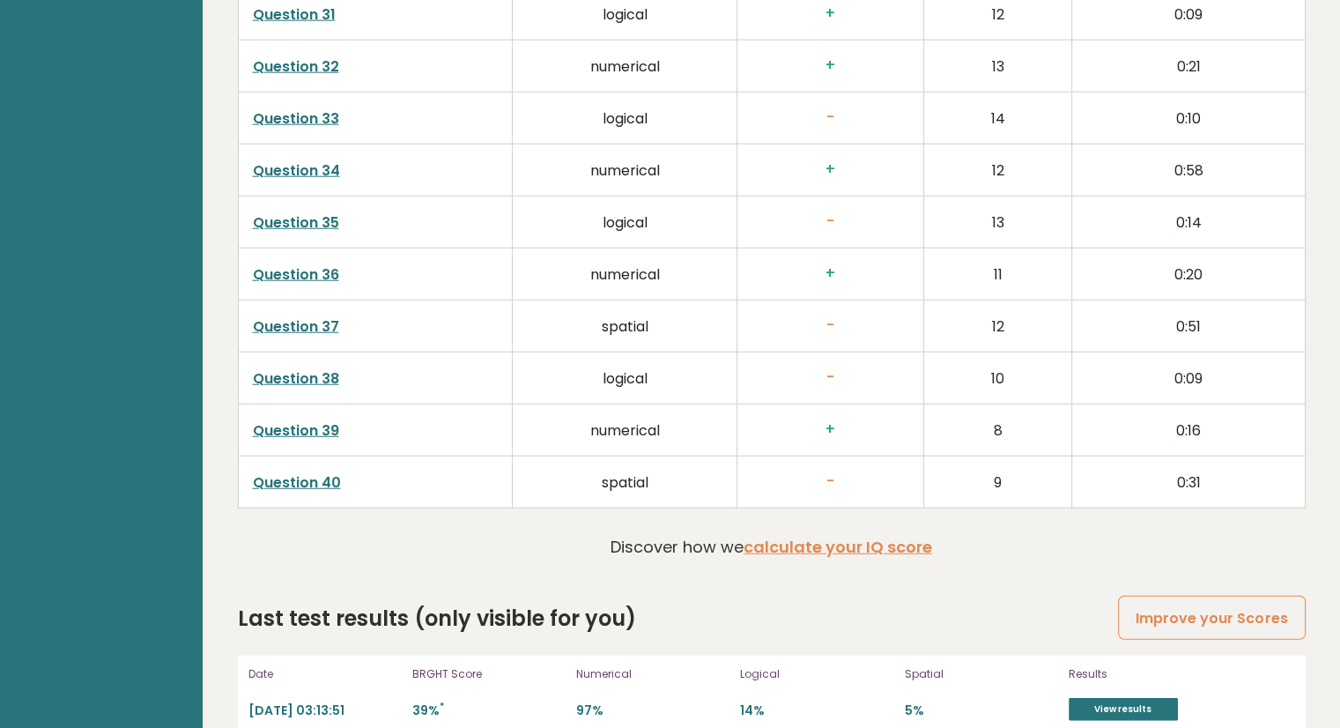
scroll to position [4504, 0]
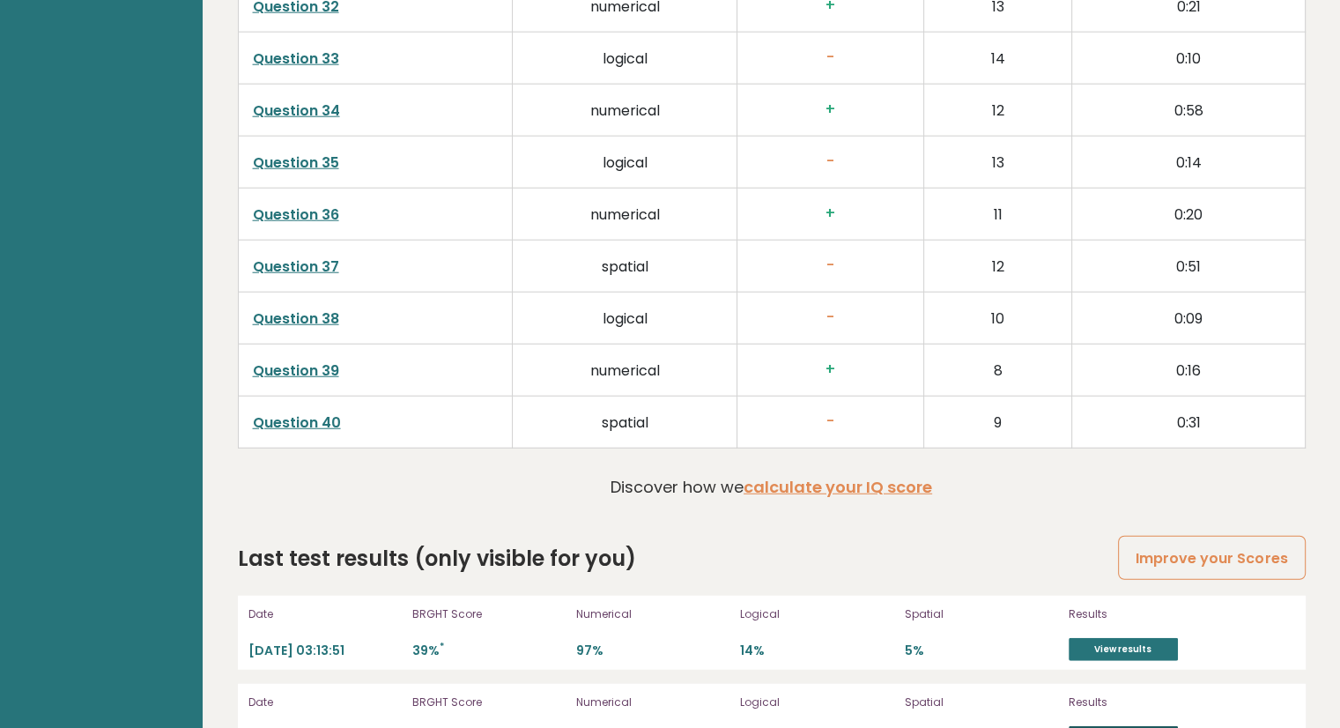
click at [1096, 726] on link "View results" at bounding box center [1123, 737] width 109 height 23
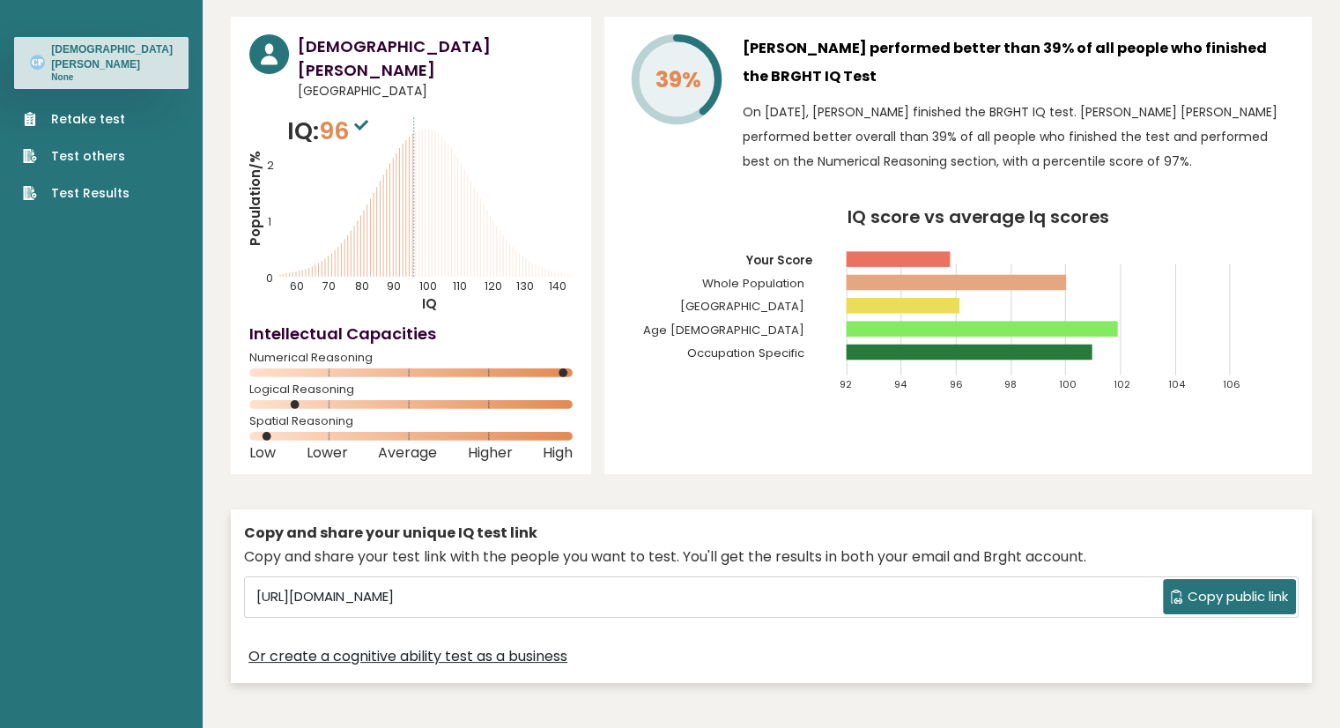
scroll to position [0, 0]
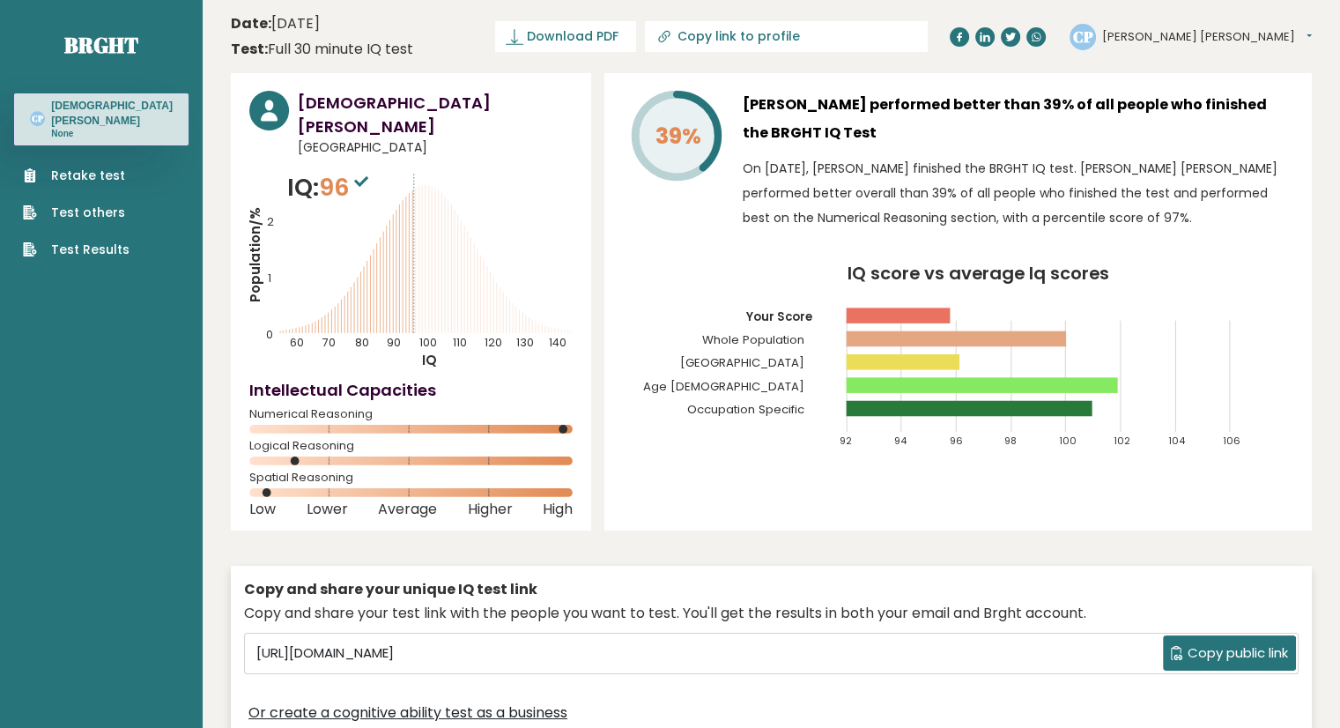
click at [667, 40] on icon at bounding box center [663, 37] width 8 height 8
type input "[URL][DOMAIN_NAME][PERSON_NAME]"
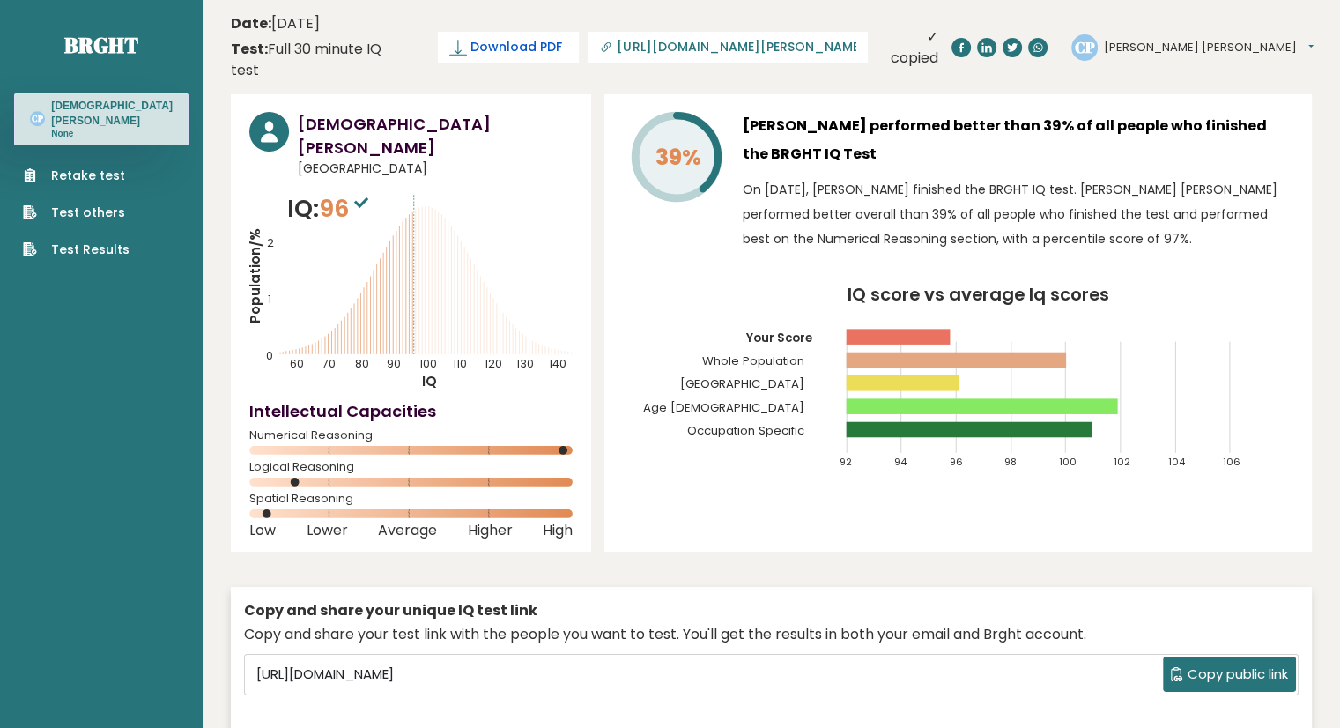
click at [562, 38] on span "Download PDF" at bounding box center [516, 47] width 92 height 19
